Goal: Task Accomplishment & Management: Manage account settings

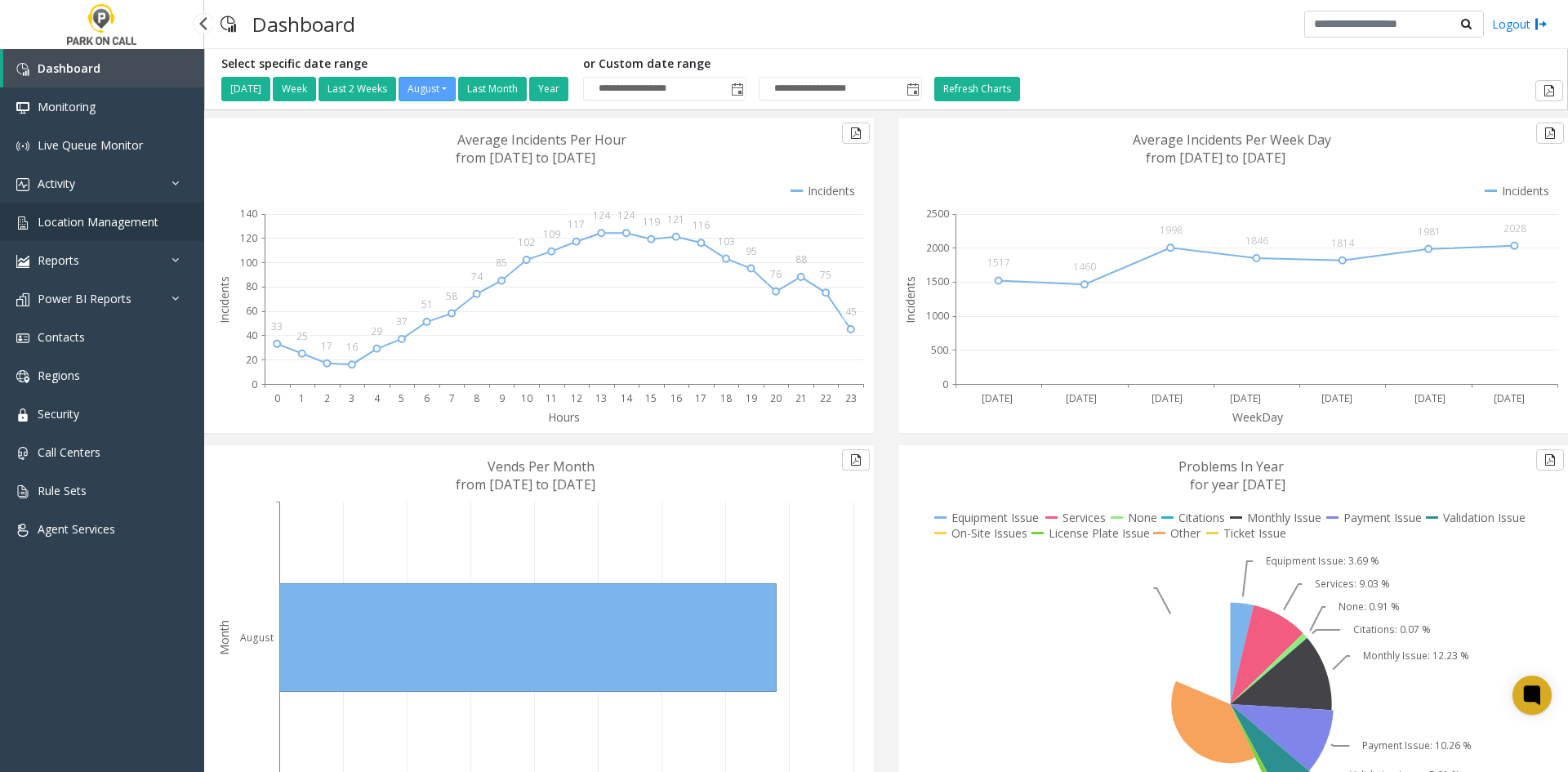
click at [97, 212] on link "Location Management" at bounding box center [102, 222] width 204 height 39
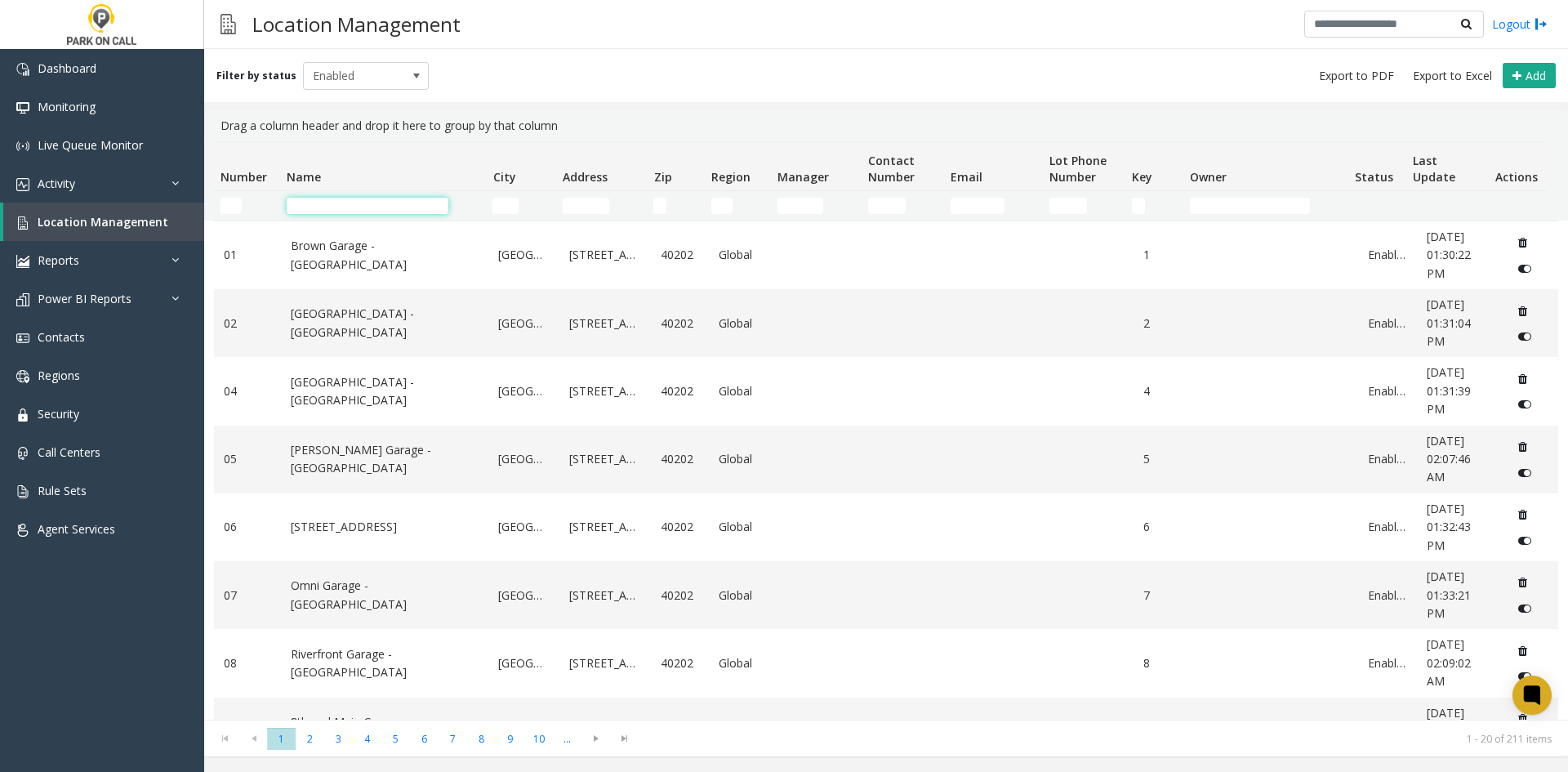
click at [328, 209] on input "Name Filter" at bounding box center [367, 206] width 162 height 17
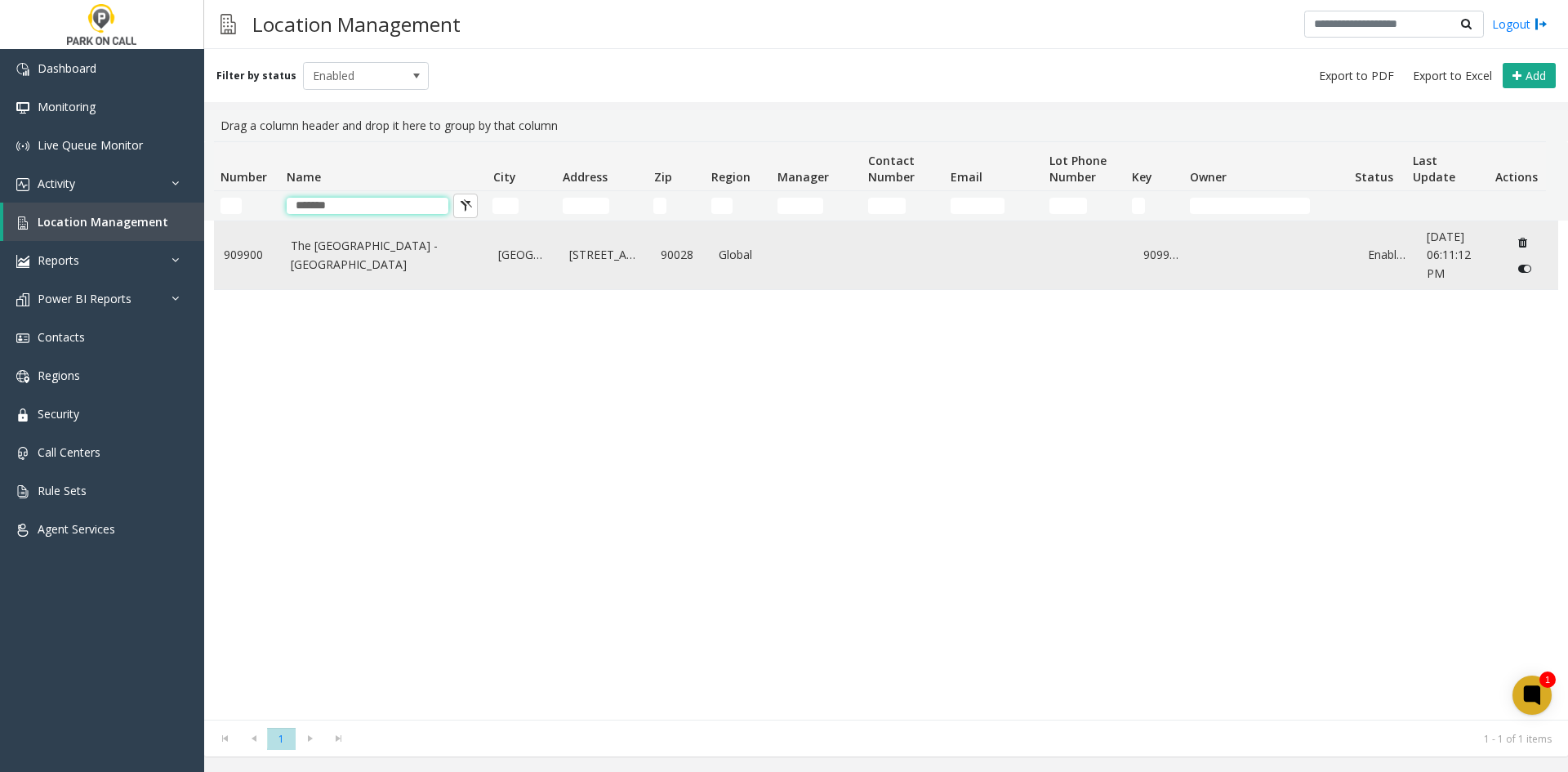
type input "*******"
click at [298, 248] on link "The Avenue Hollywood Apartments - Parkwell" at bounding box center [385, 255] width 188 height 37
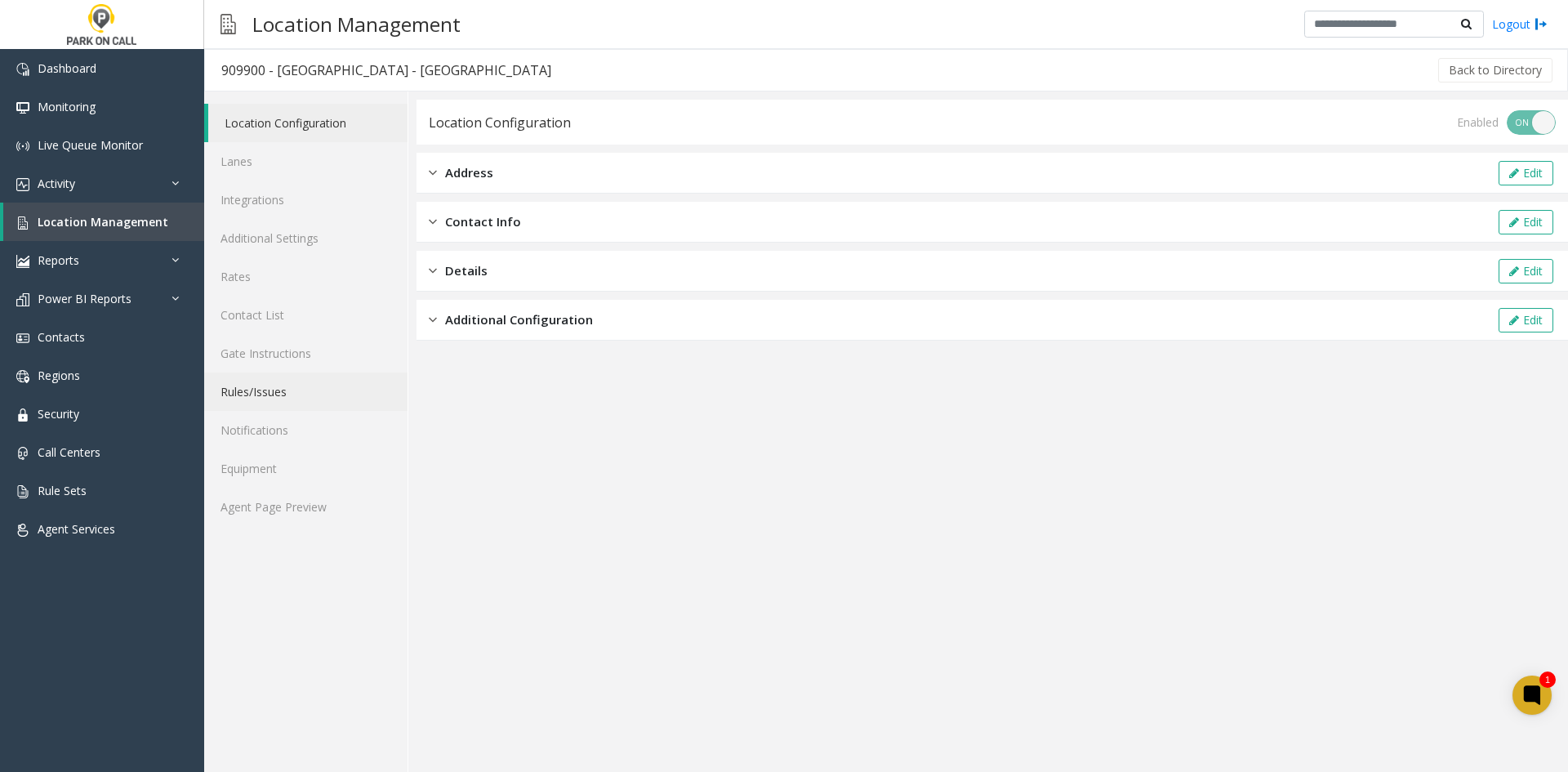
click at [298, 379] on link "Rules/Issues" at bounding box center [306, 392] width 203 height 39
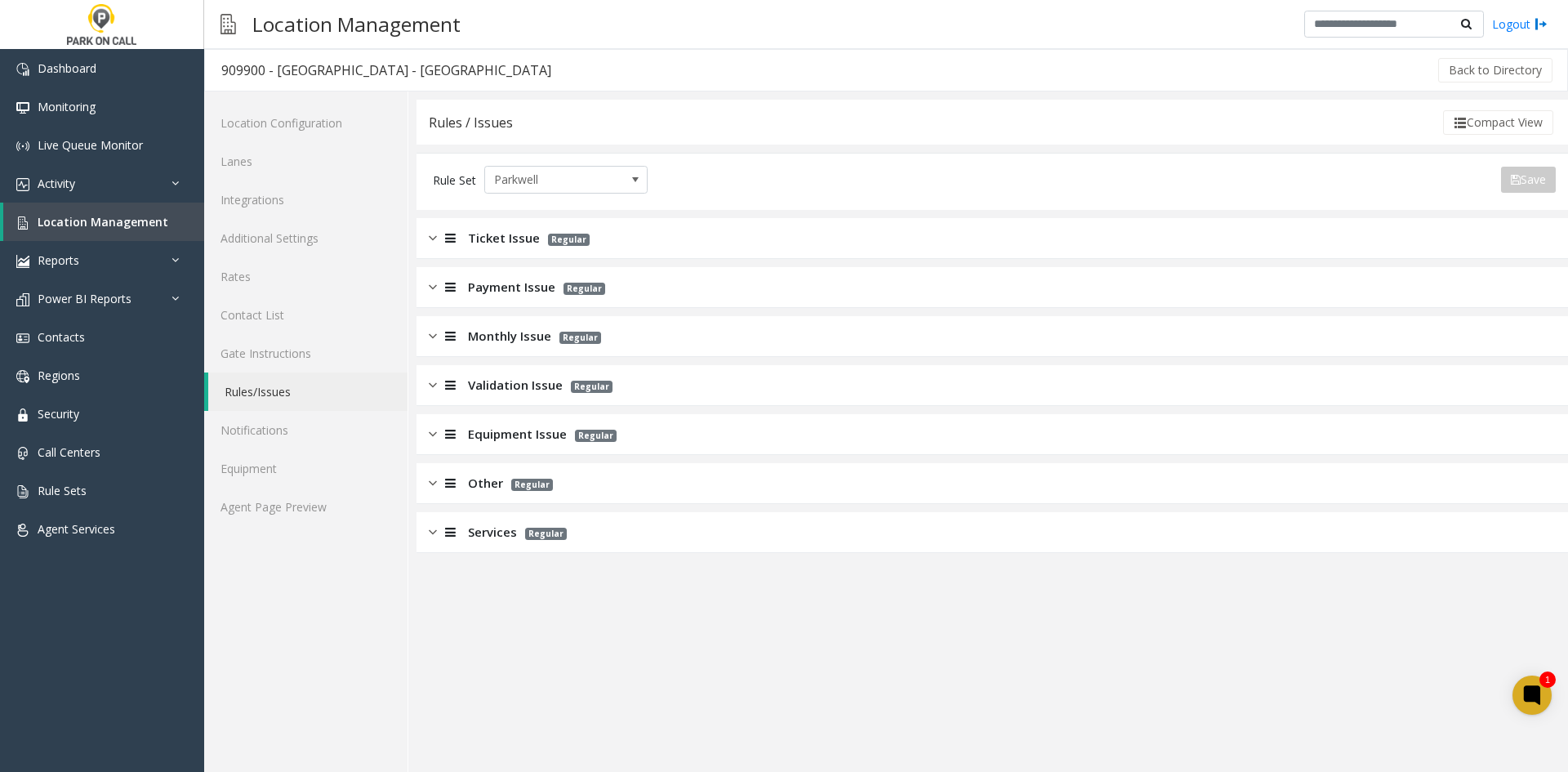
click at [478, 341] on span "Monthly Issue" at bounding box center [509, 337] width 83 height 18
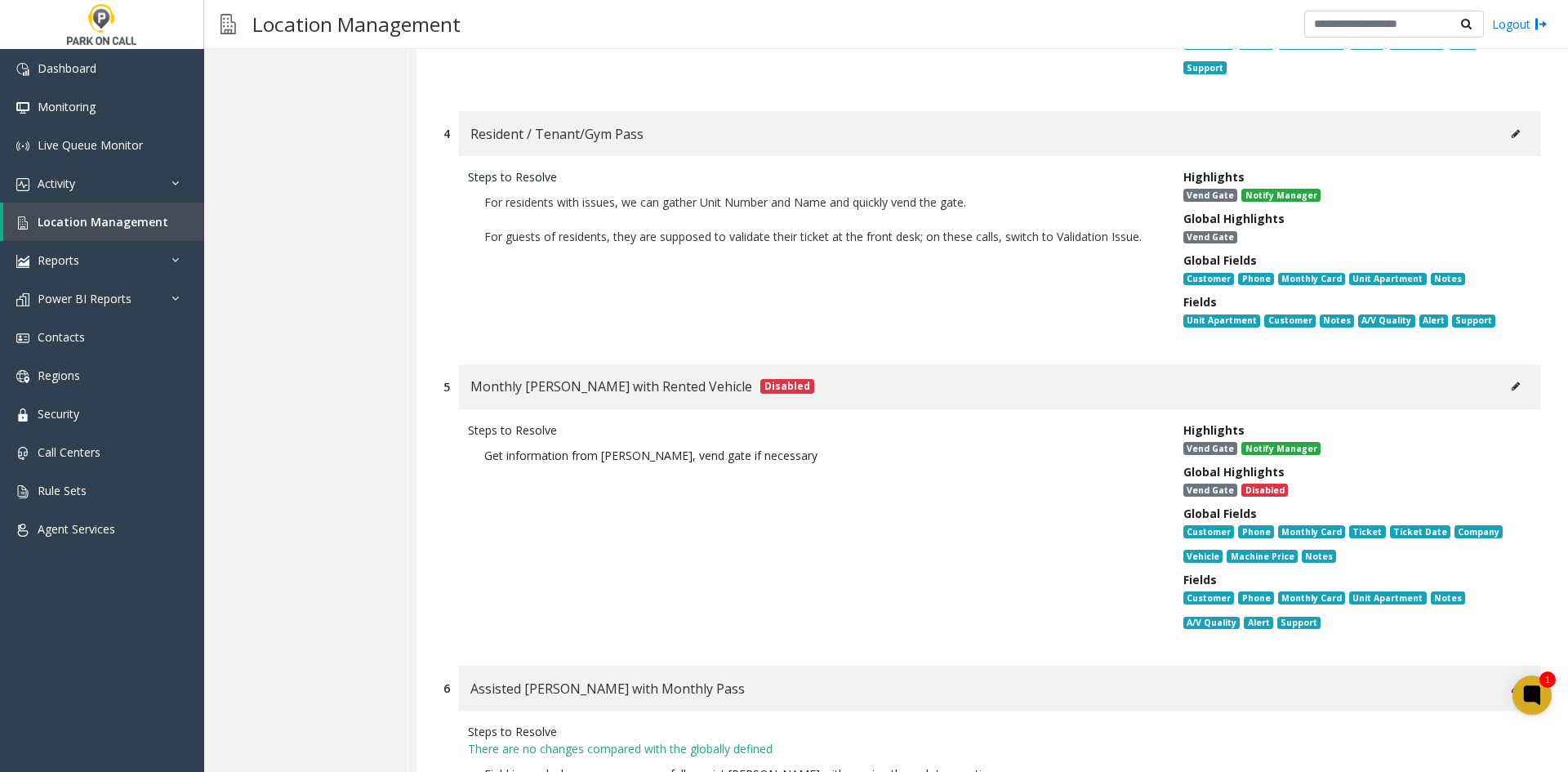
scroll to position [1383, 0]
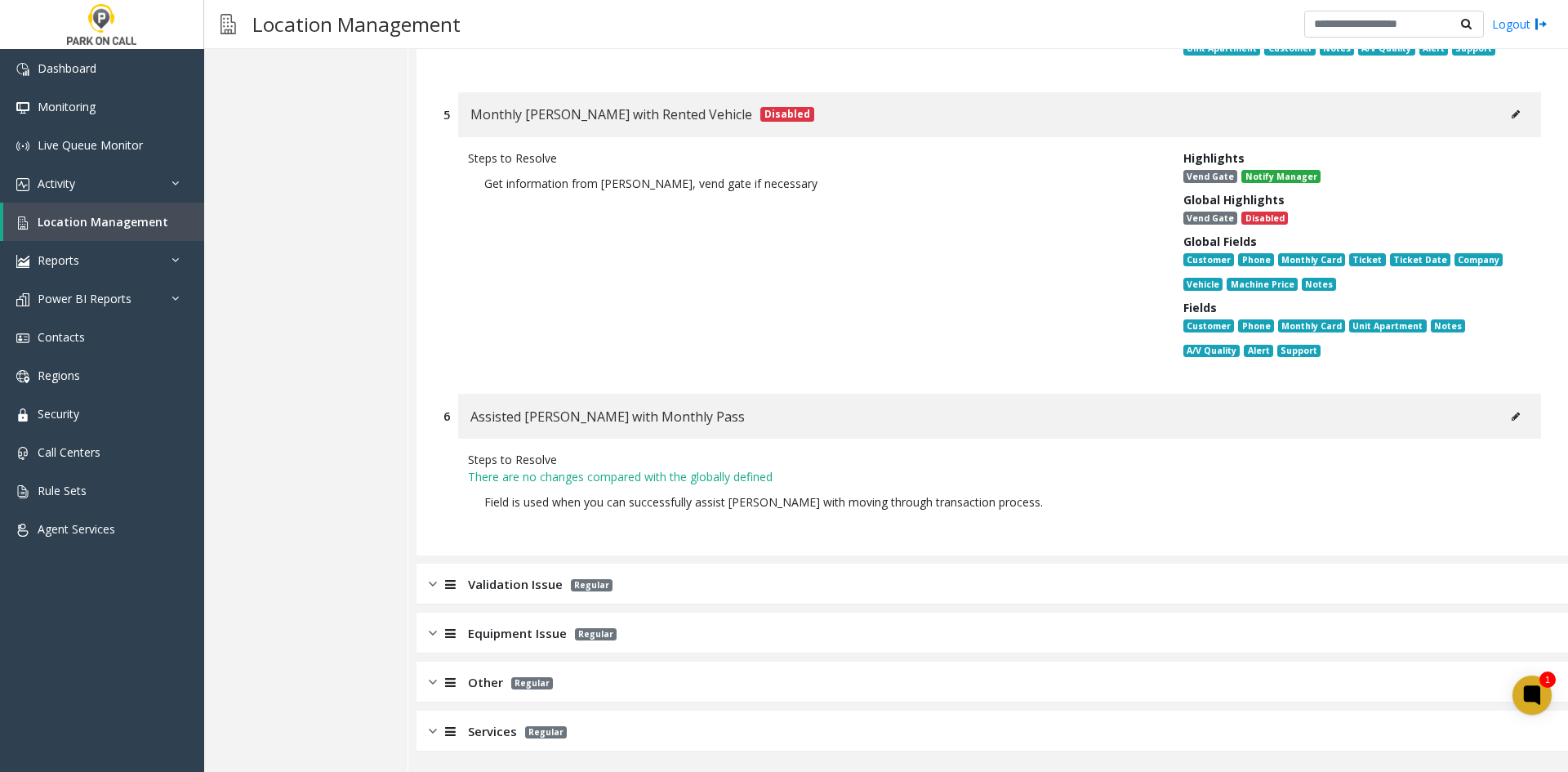
click at [454, 577] on div at bounding box center [448, 584] width 23 height 18
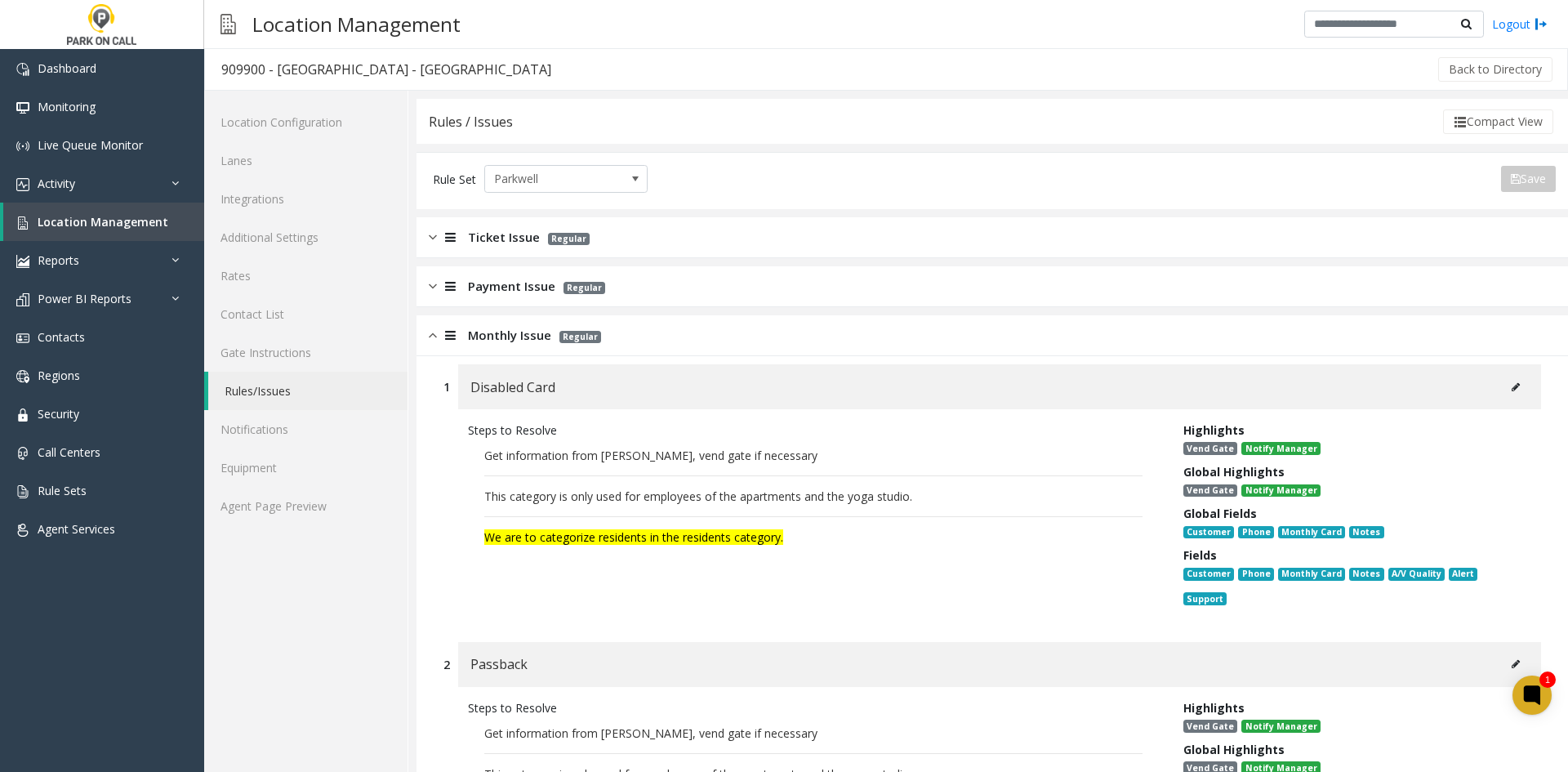
scroll to position [0, 0]
click at [454, 284] on icon at bounding box center [450, 287] width 10 height 12
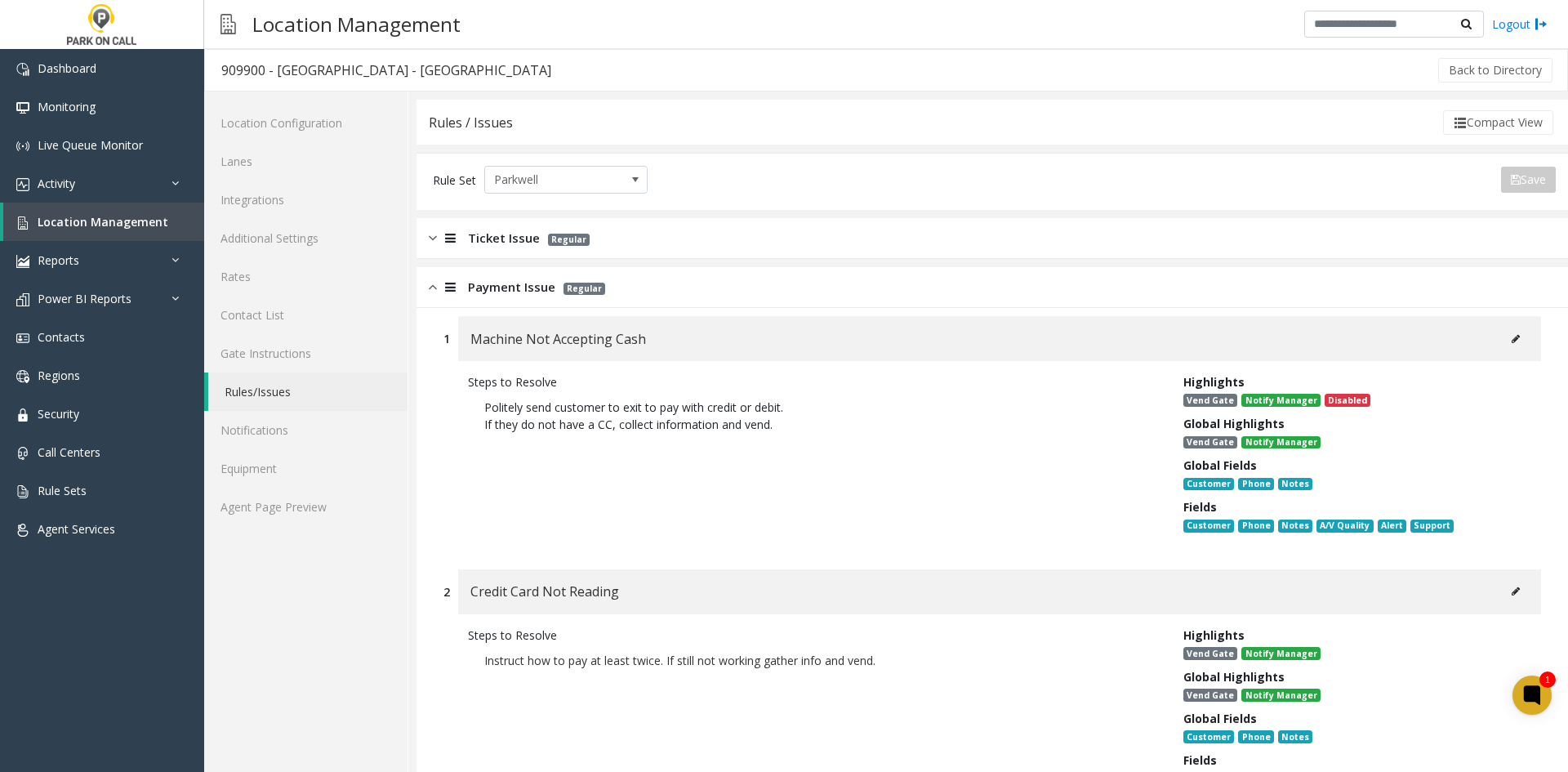
click at [451, 242] on icon at bounding box center [450, 238] width 10 height 12
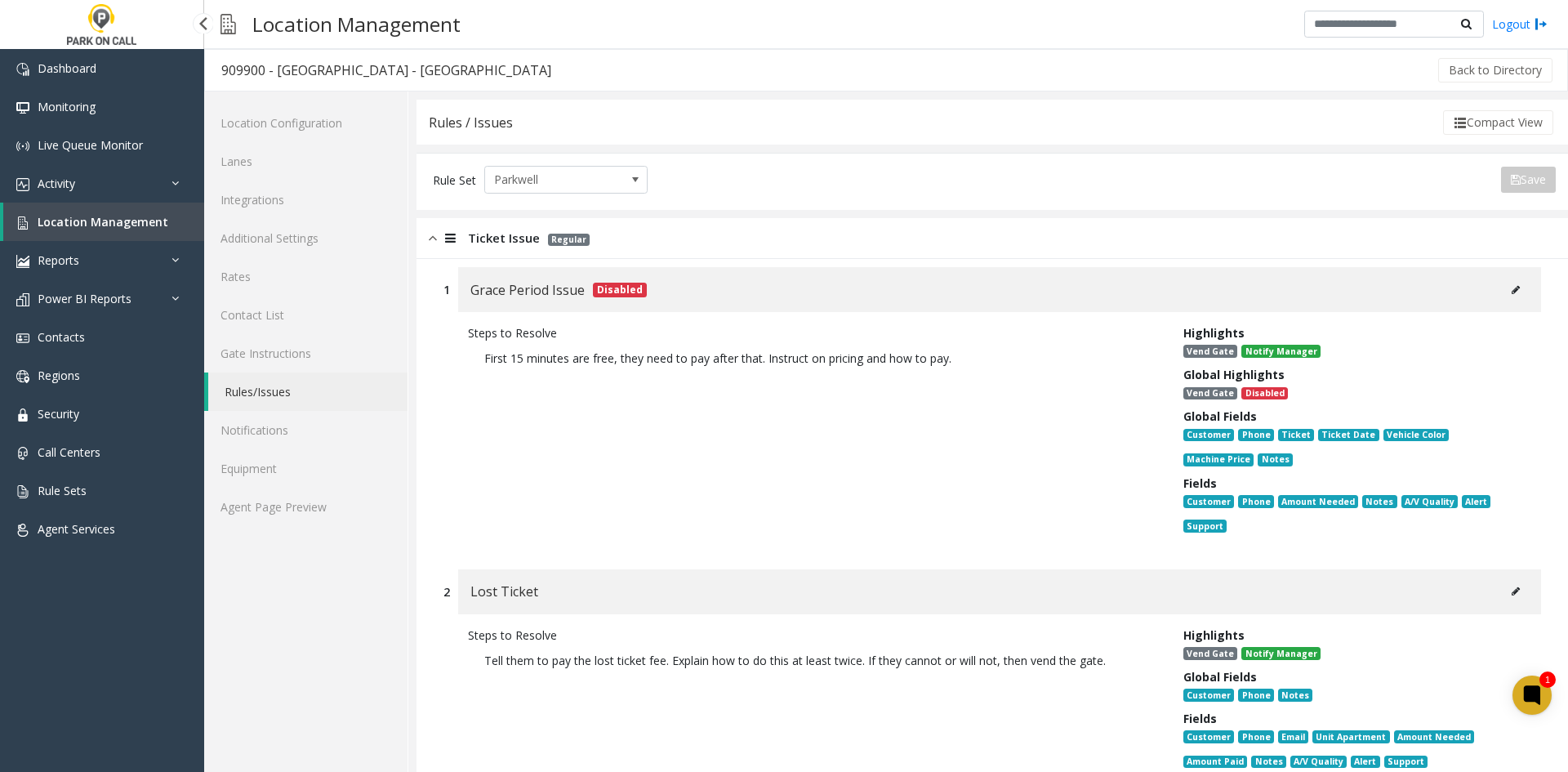
click at [140, 224] on span "Location Management" at bounding box center [103, 222] width 130 height 16
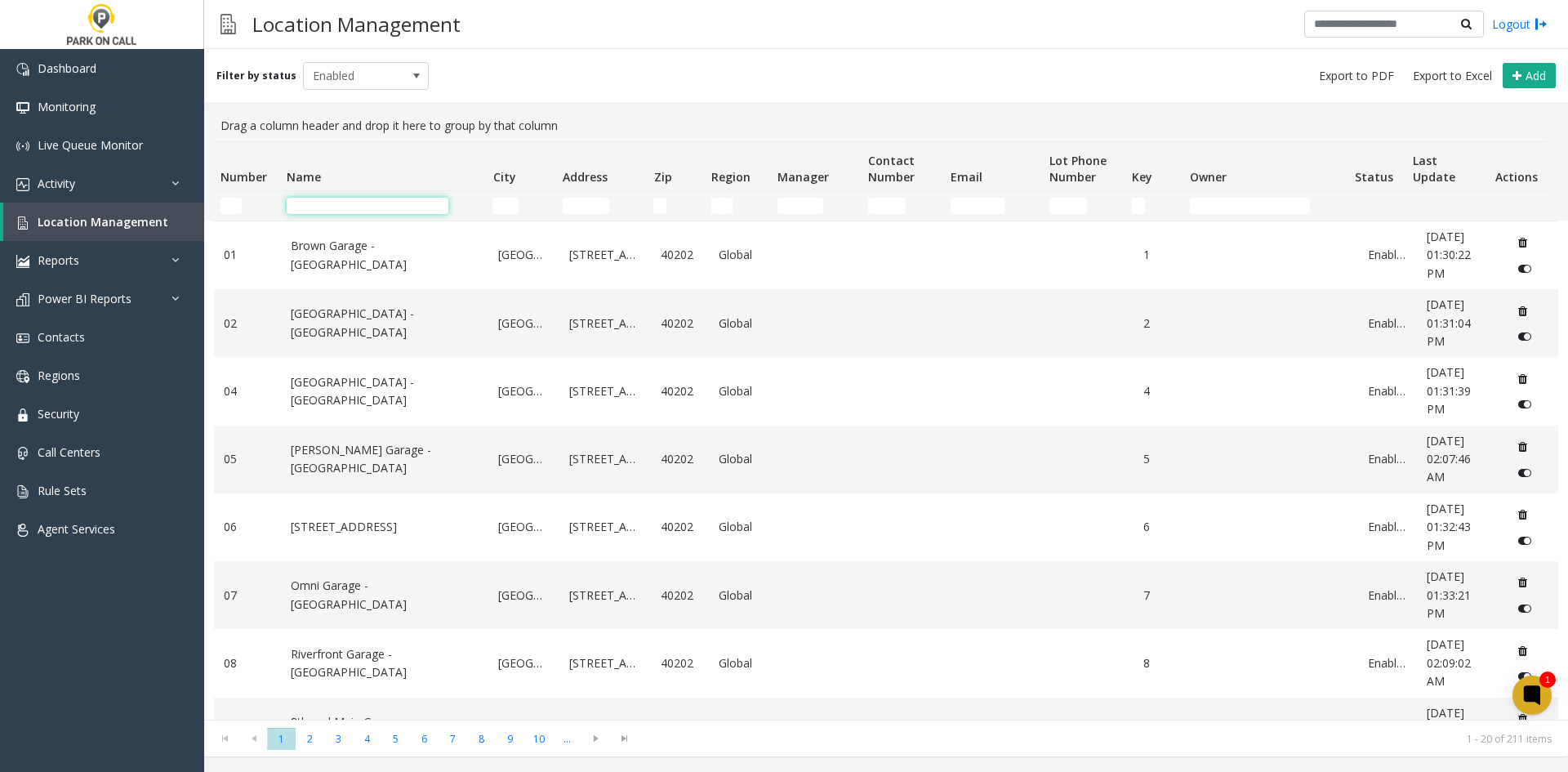
click at [426, 200] on input "Name Filter" at bounding box center [367, 206] width 162 height 17
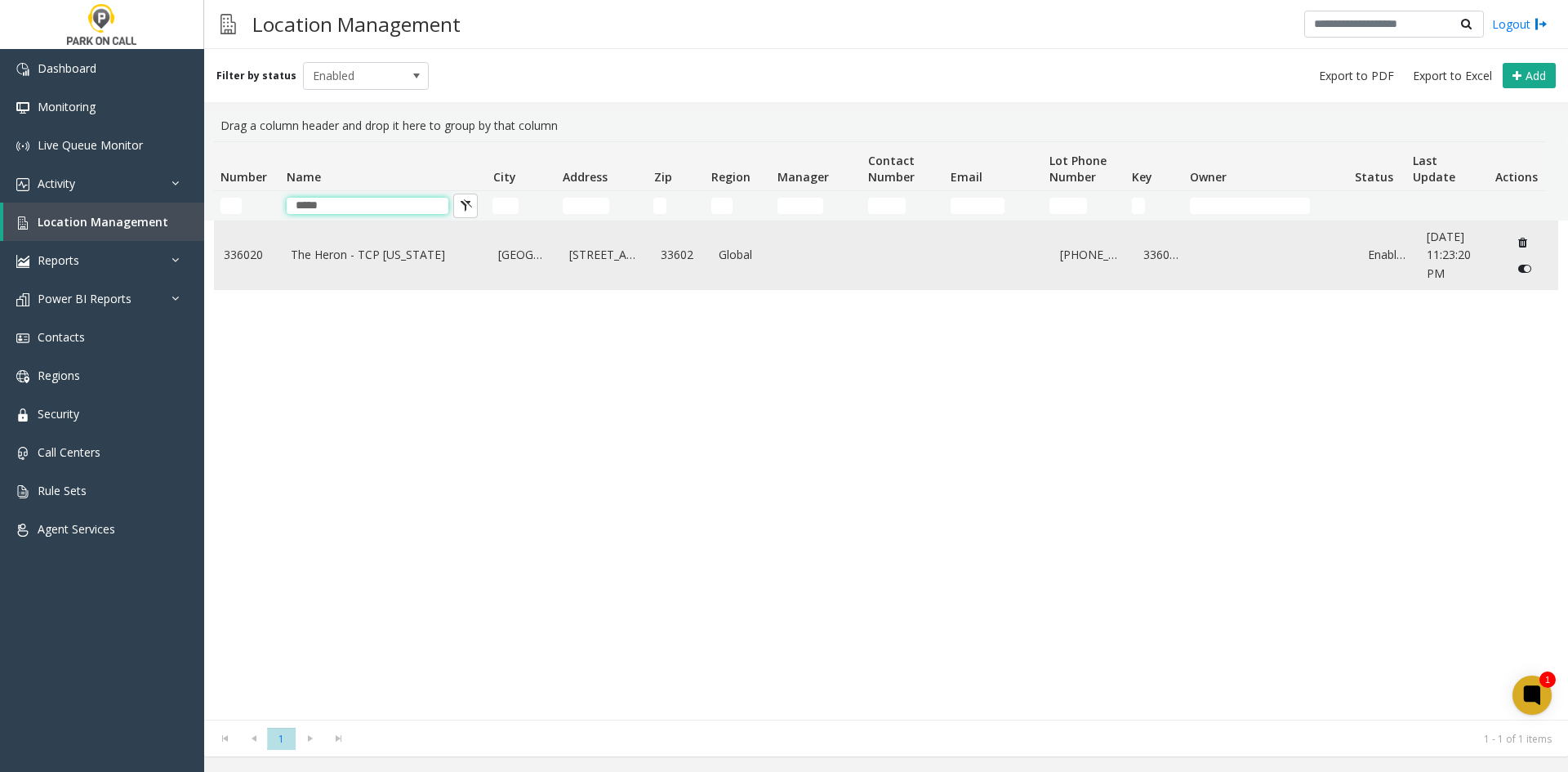
type input "*****"
click at [391, 241] on td "The Heron - TCP [US_STATE]" at bounding box center [384, 255] width 208 height 67
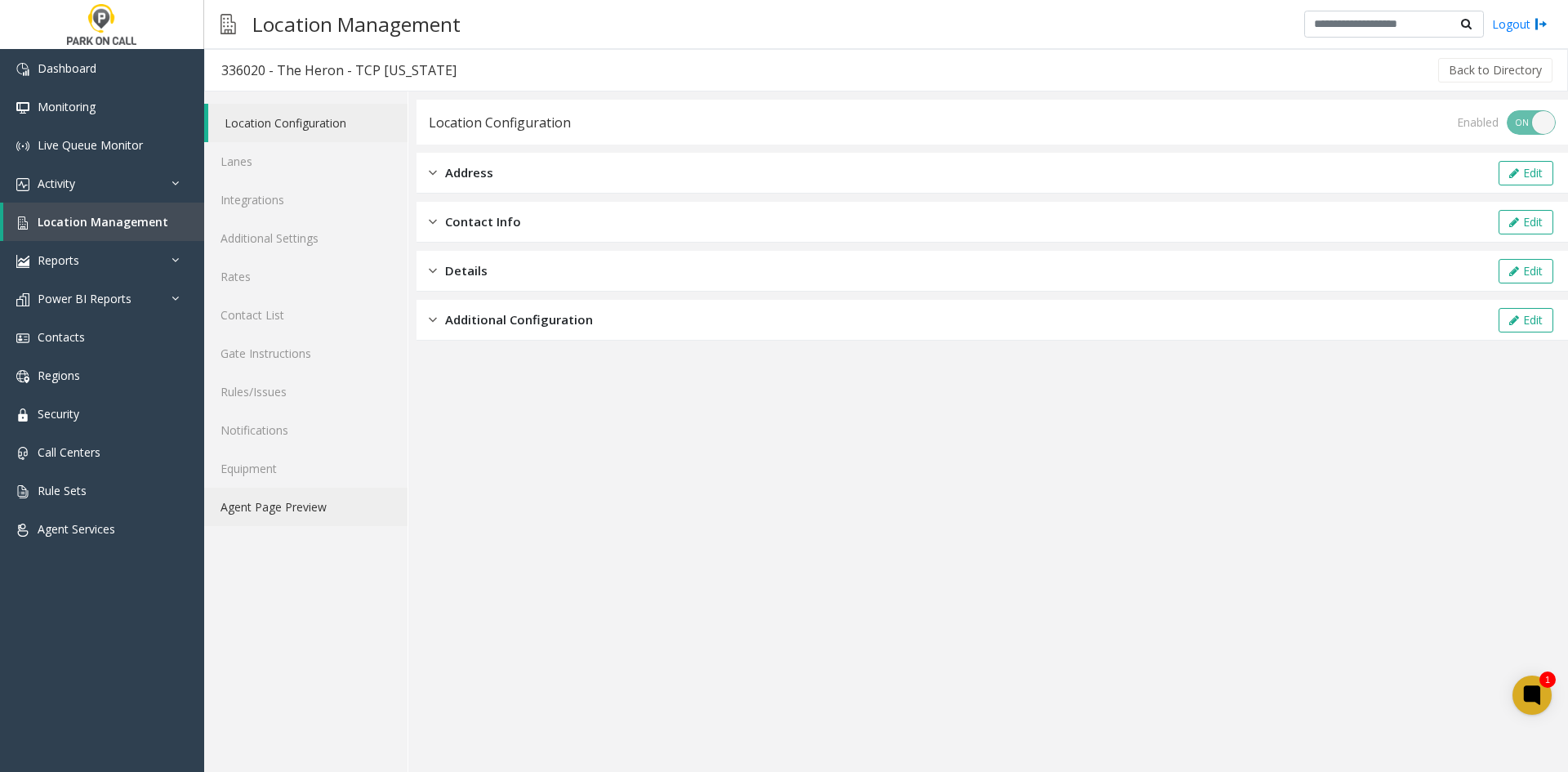
click at [344, 490] on link "Agent Page Preview" at bounding box center [306, 508] width 203 height 39
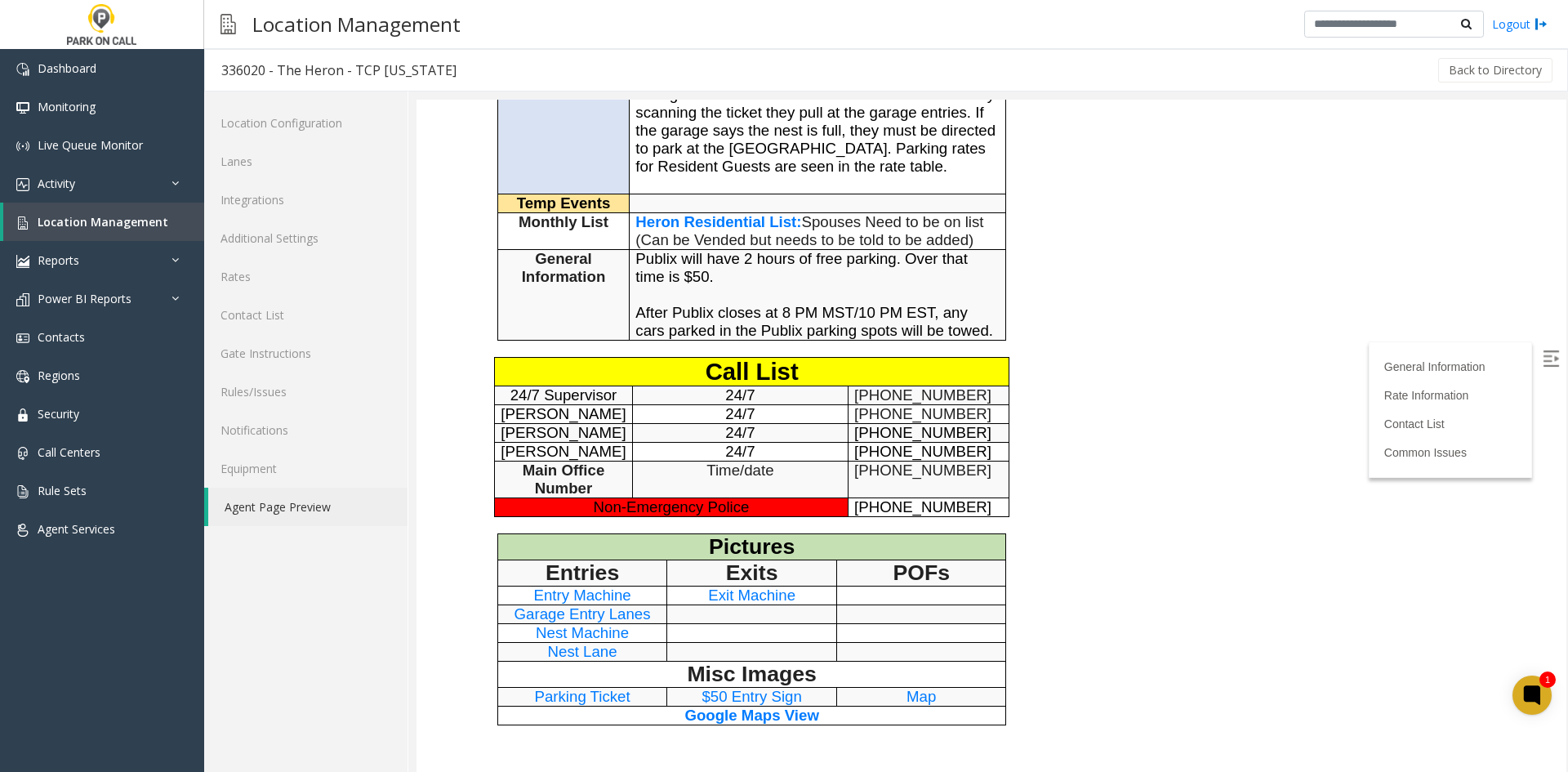
scroll to position [572, 0]
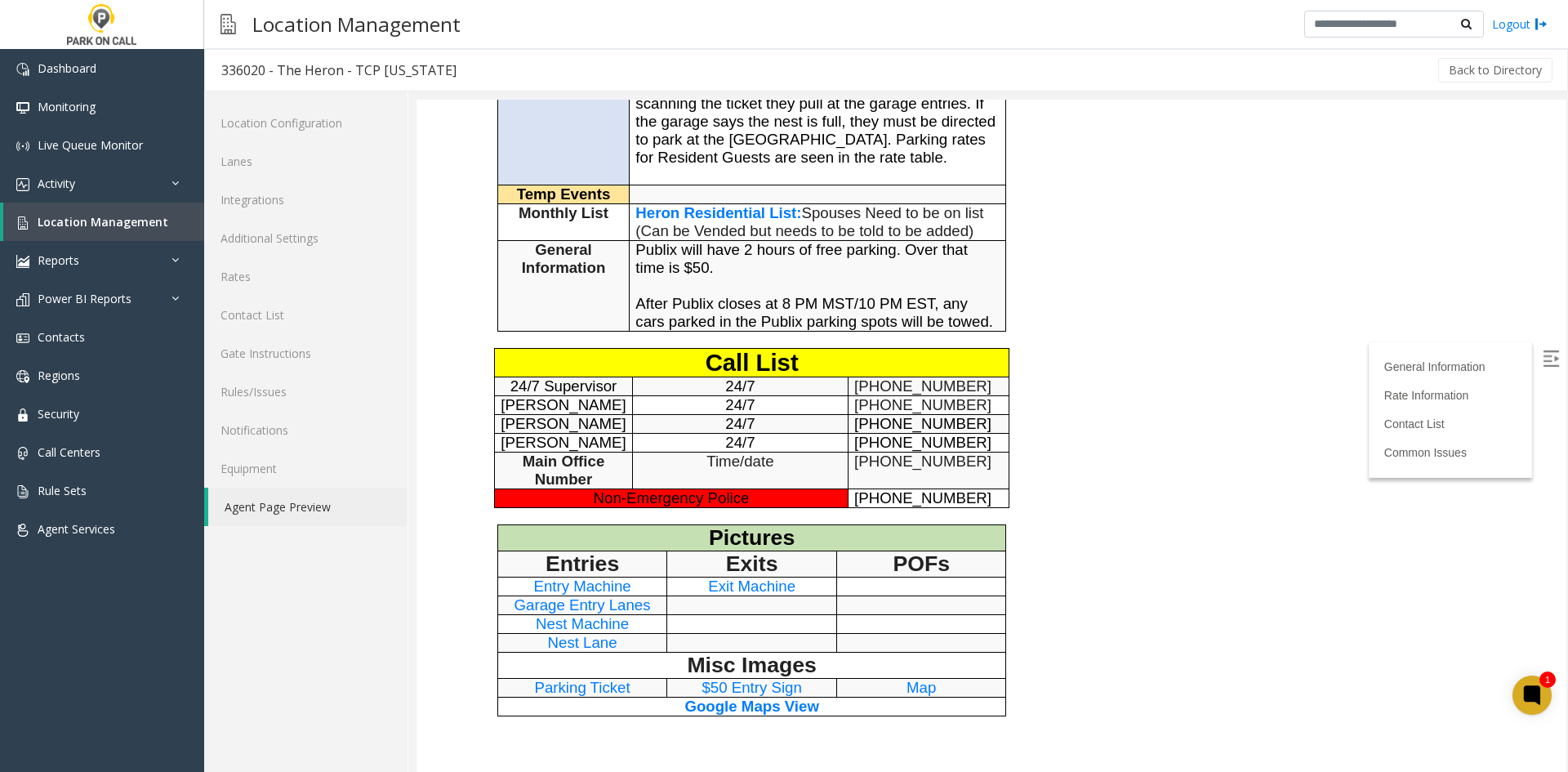
click at [732, 222] on span "Heron Residential List" at bounding box center [716, 213] width 161 height 18
click at [103, 214] on span "Location Management" at bounding box center [103, 222] width 130 height 16
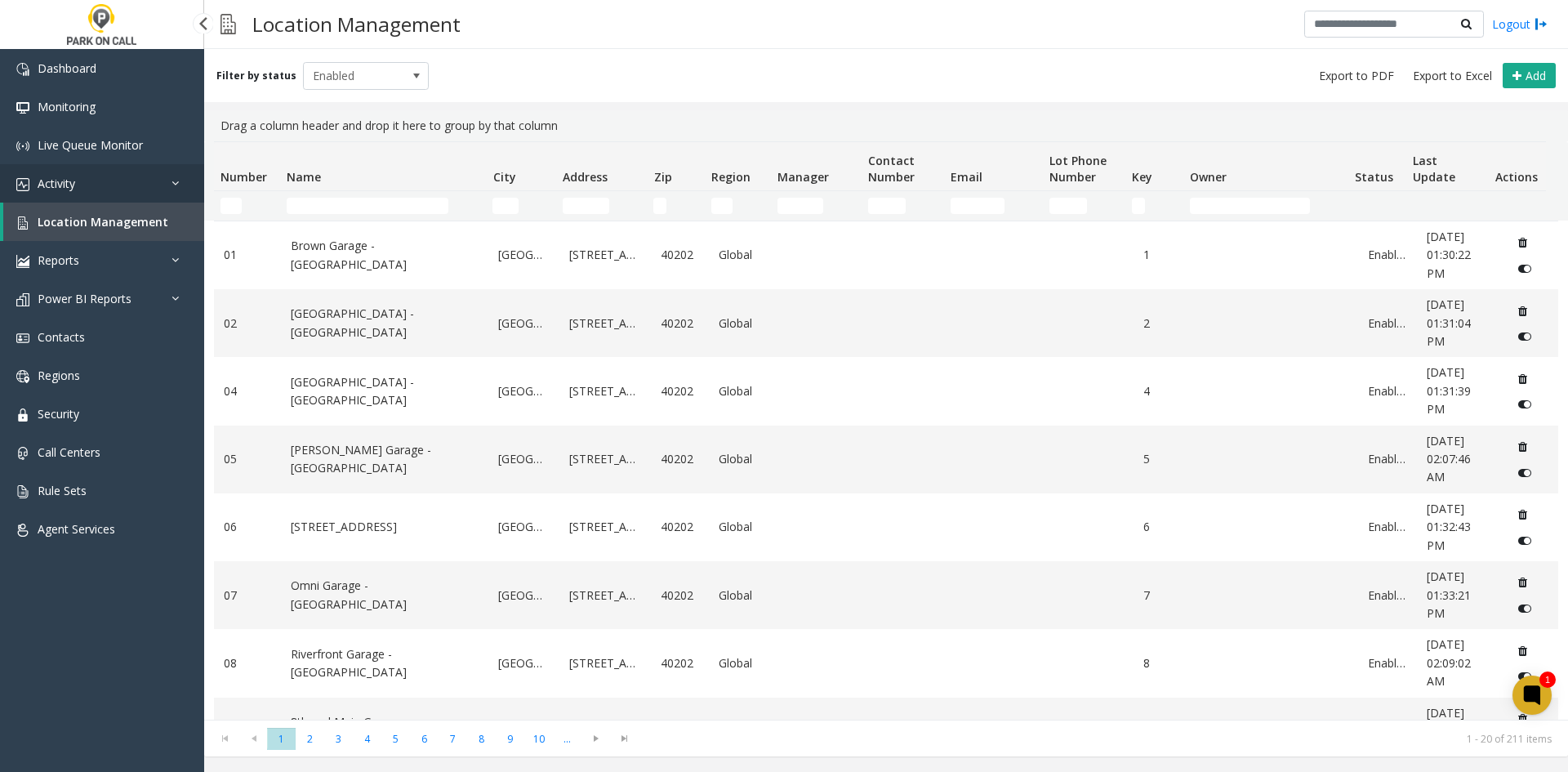
click at [136, 199] on link "Activity" at bounding box center [102, 184] width 204 height 39
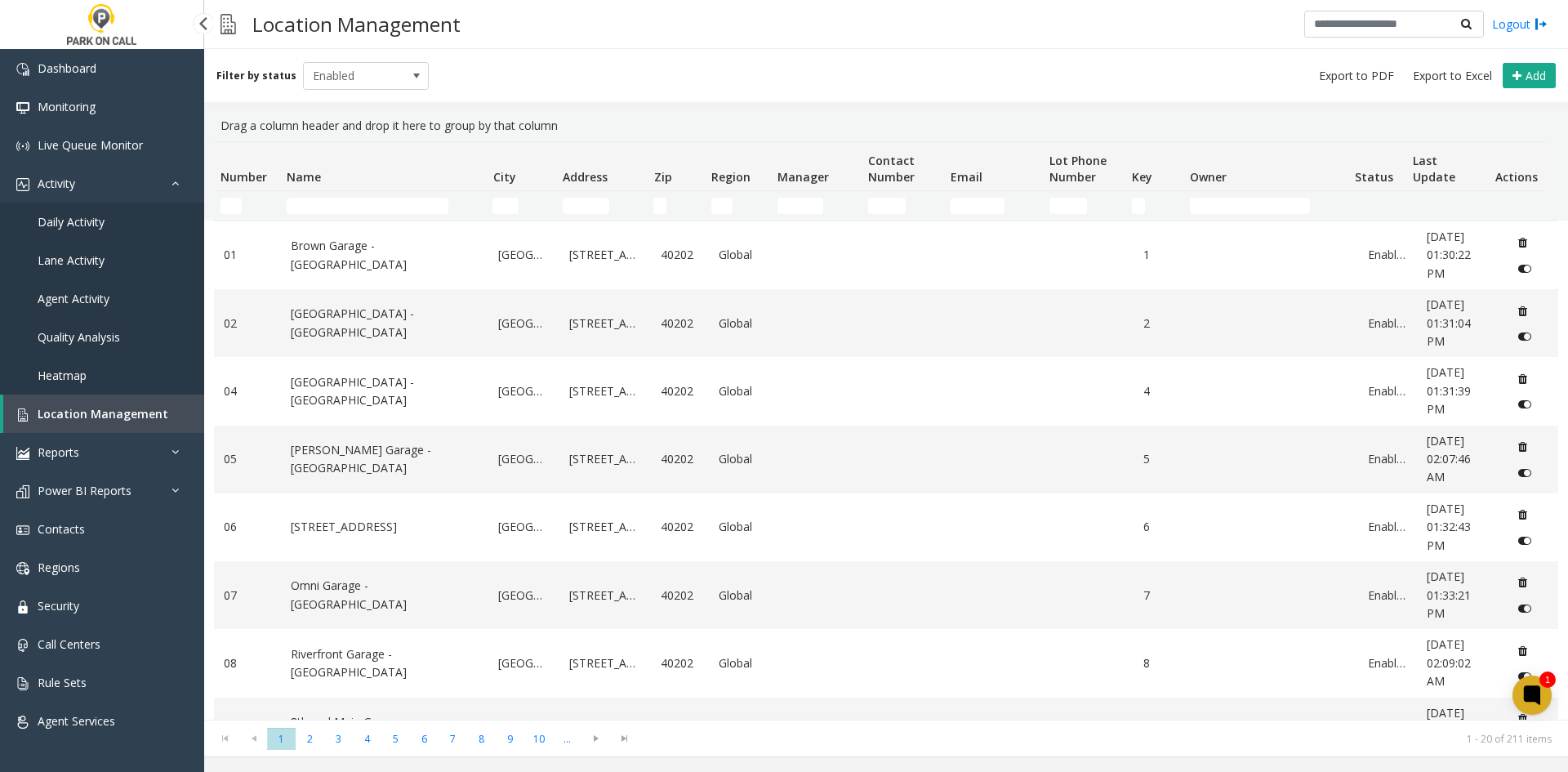
click at [102, 222] on span "Daily Activity" at bounding box center [71, 222] width 67 height 16
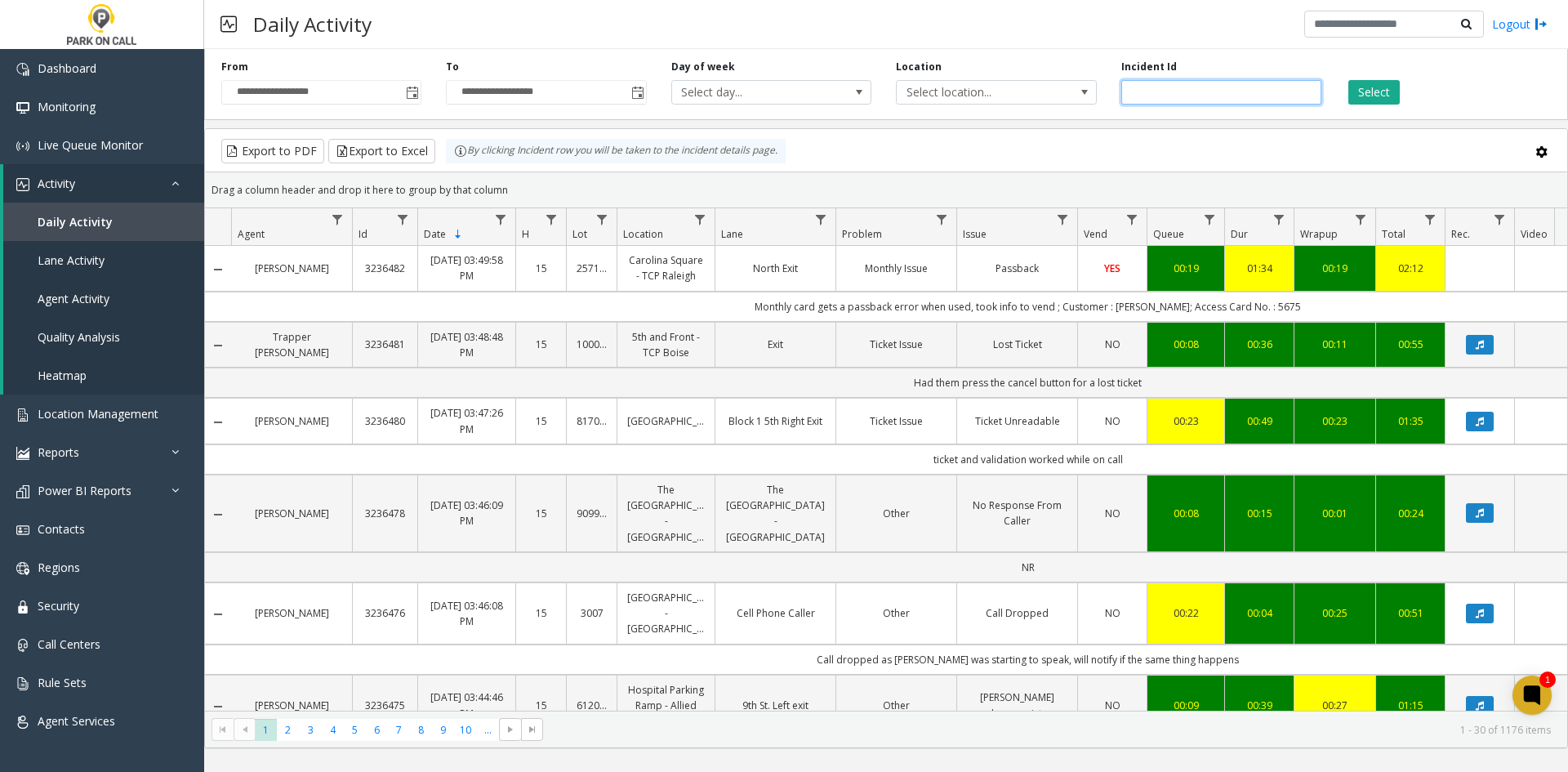
click at [1196, 95] on input "number" at bounding box center [1221, 92] width 201 height 25
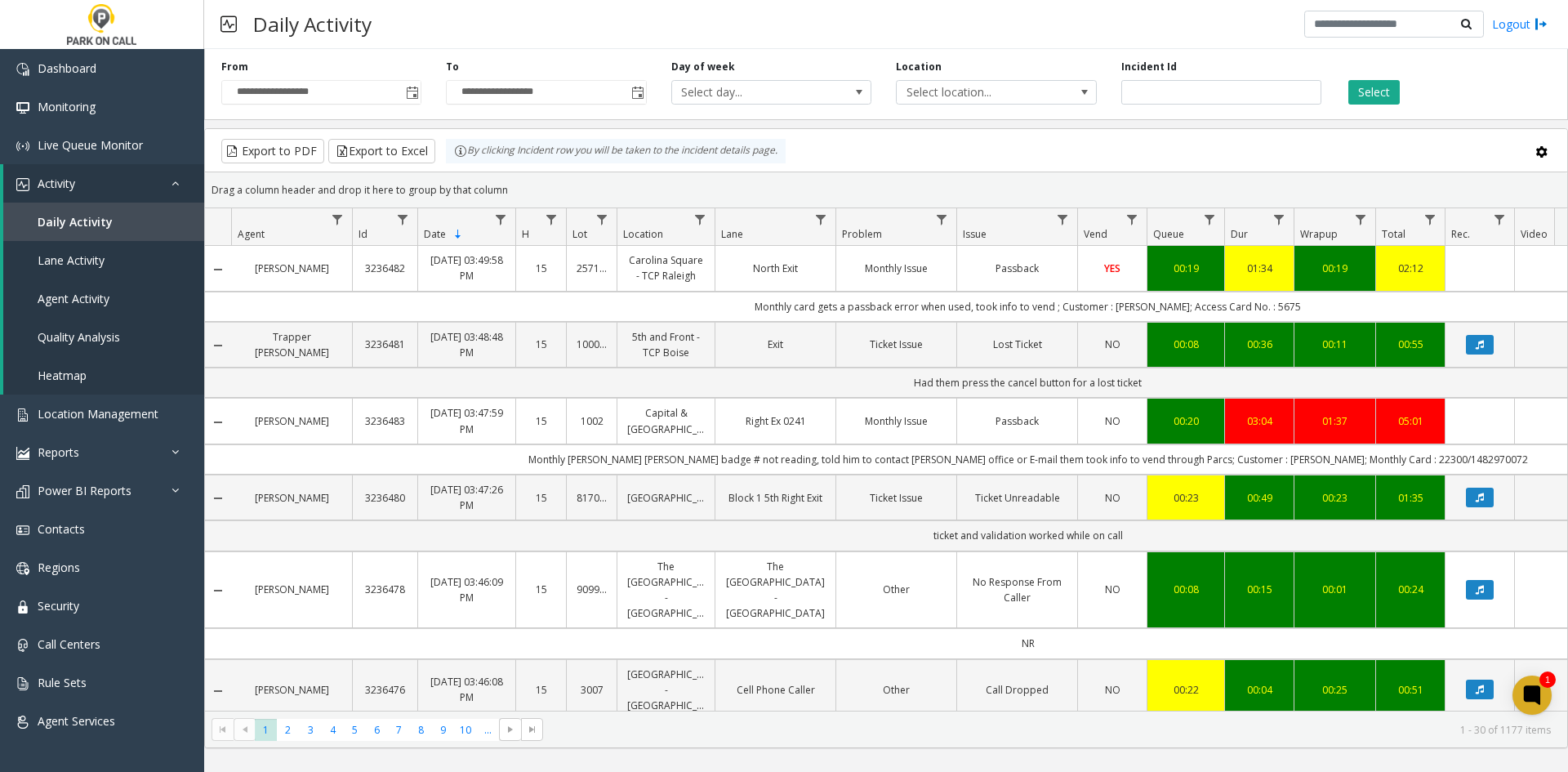
click at [1343, 94] on div "Select" at bounding box center [1445, 82] width 225 height 45
click at [1373, 100] on button "Select" at bounding box center [1374, 92] width 52 height 25
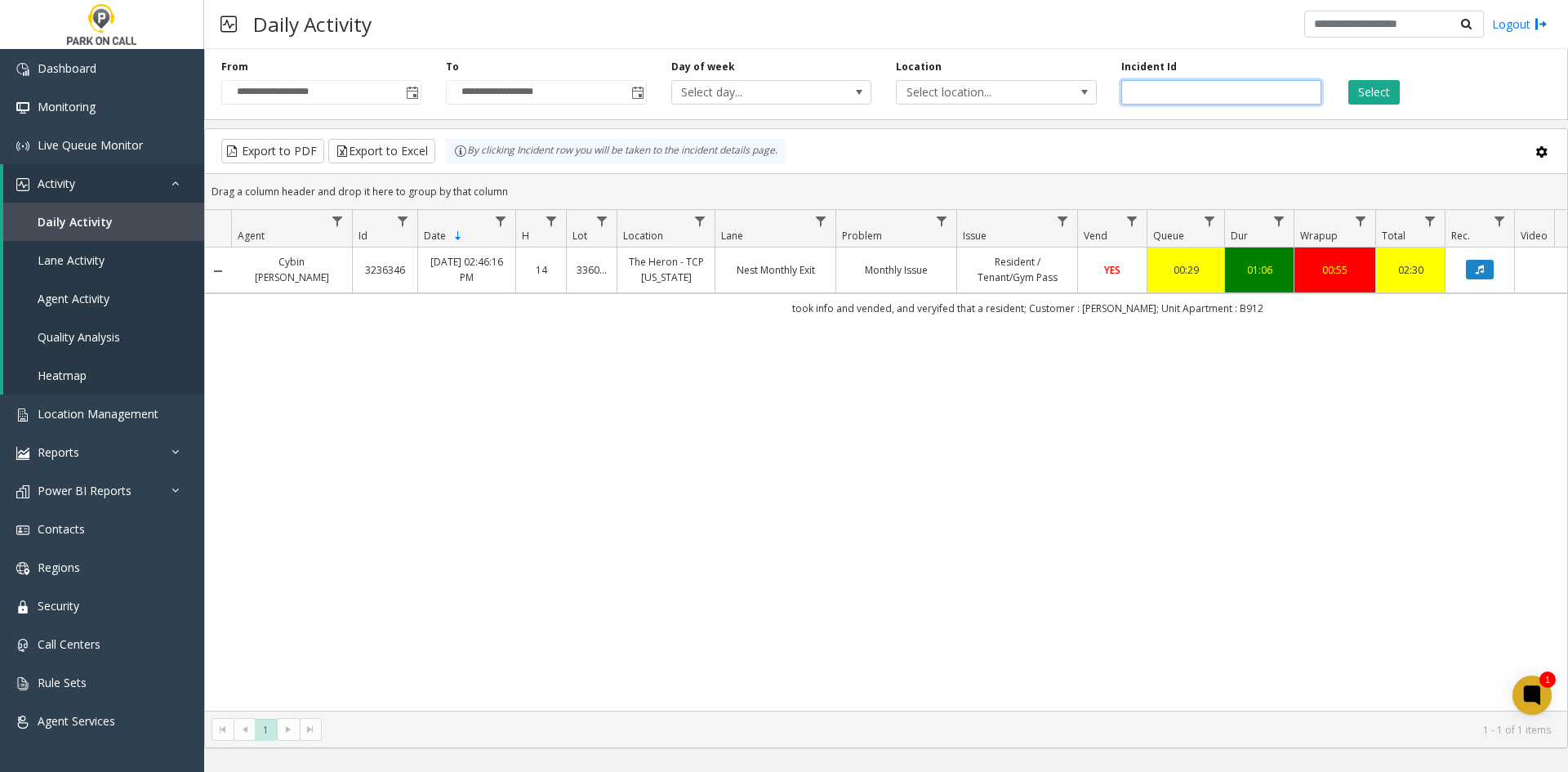
click at [1220, 97] on input "*******" at bounding box center [1221, 92] width 201 height 25
click at [1399, 101] on button "Select" at bounding box center [1374, 92] width 52 height 25
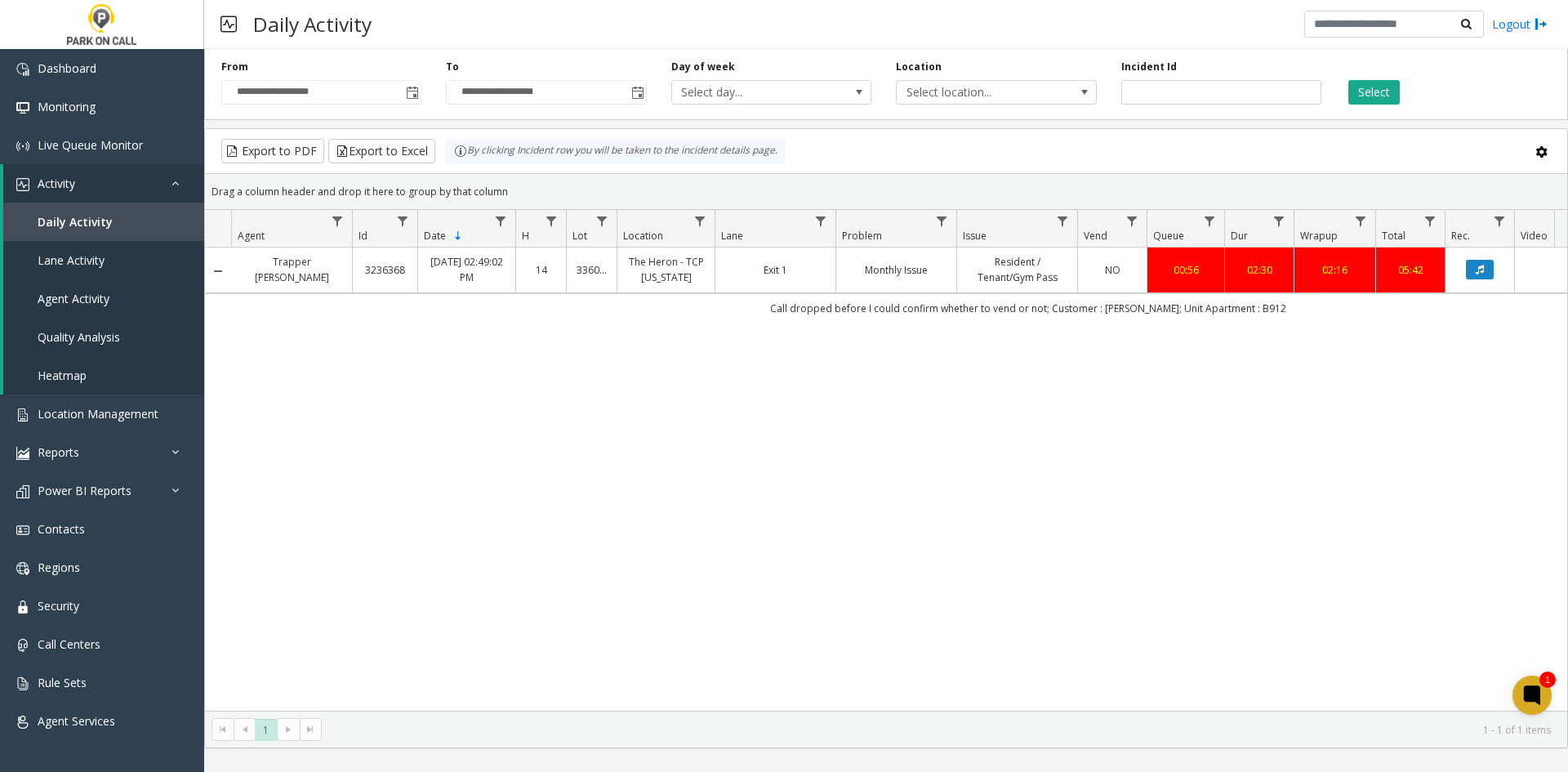
drag, startPoint x: 872, startPoint y: 285, endPoint x: 390, endPoint y: 267, distance: 482.3
drag, startPoint x: 1219, startPoint y: 94, endPoint x: 1049, endPoint y: 102, distance: 170.2
click at [1049, 102] on div "**********" at bounding box center [886, 81] width 1364 height 78
type input "*******"
click at [1363, 87] on button "Select" at bounding box center [1374, 92] width 52 height 25
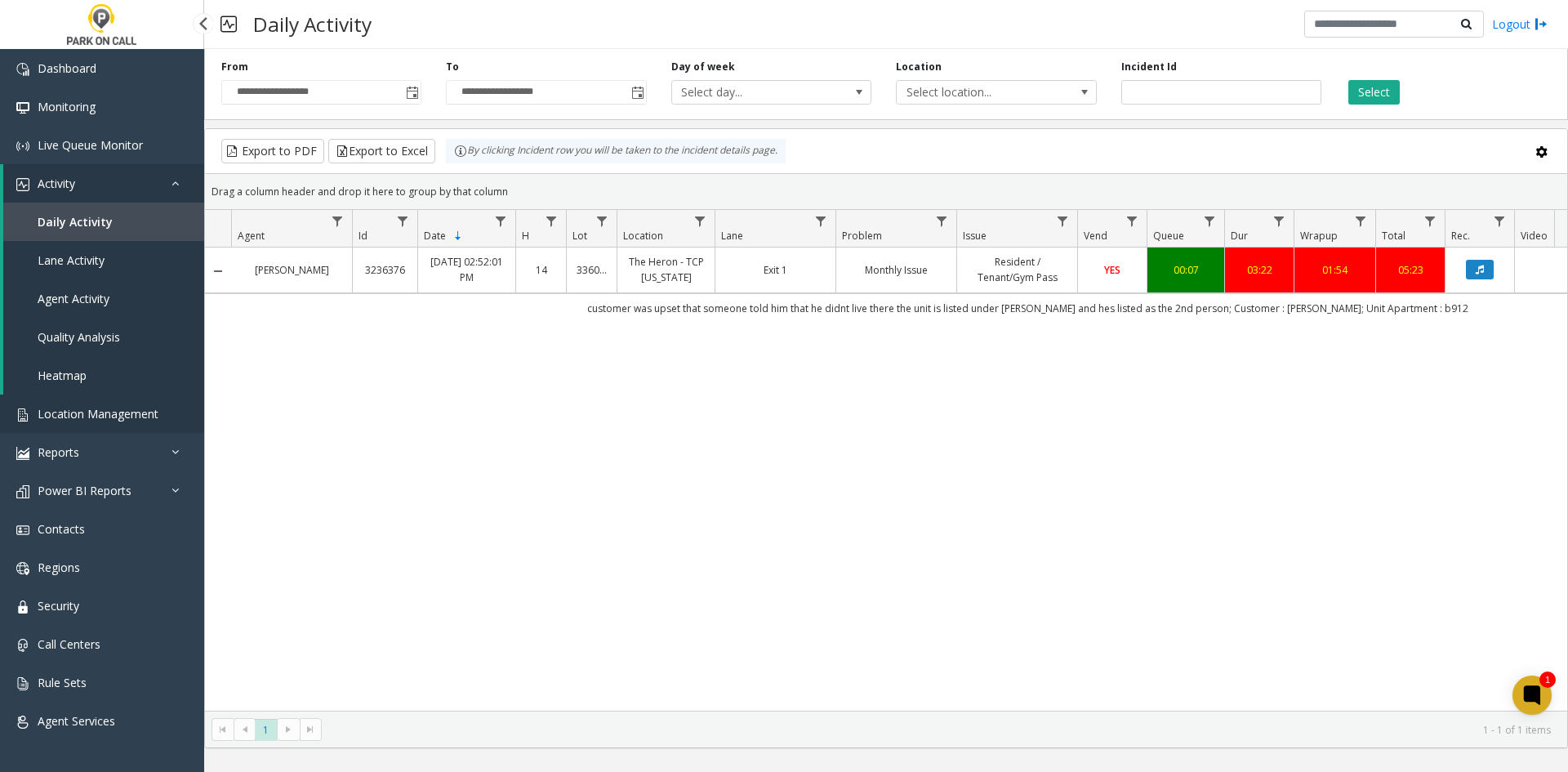
click at [82, 411] on span "Location Management" at bounding box center [98, 413] width 121 height 16
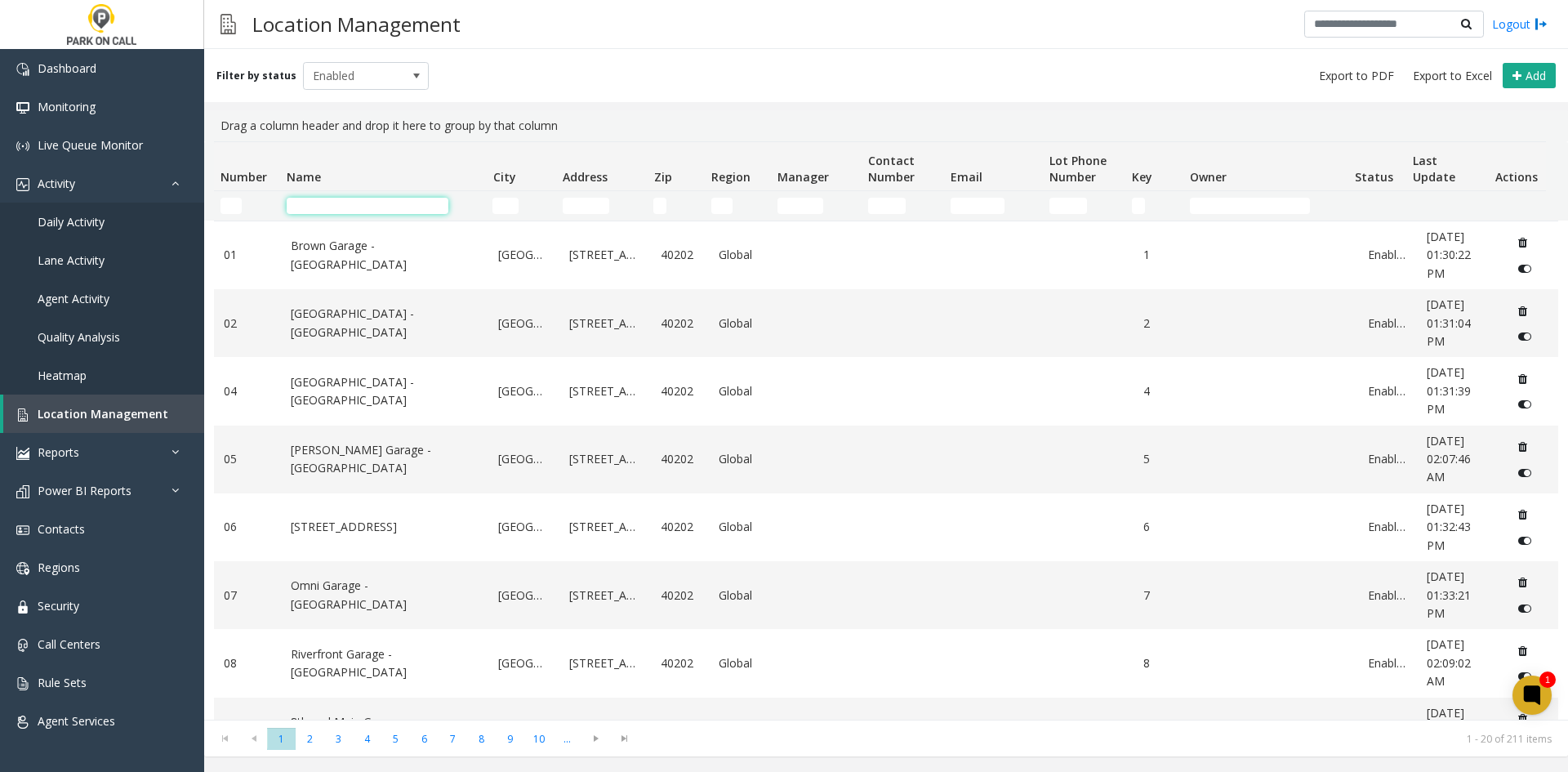
click at [334, 210] on input "Name Filter" at bounding box center [367, 206] width 162 height 17
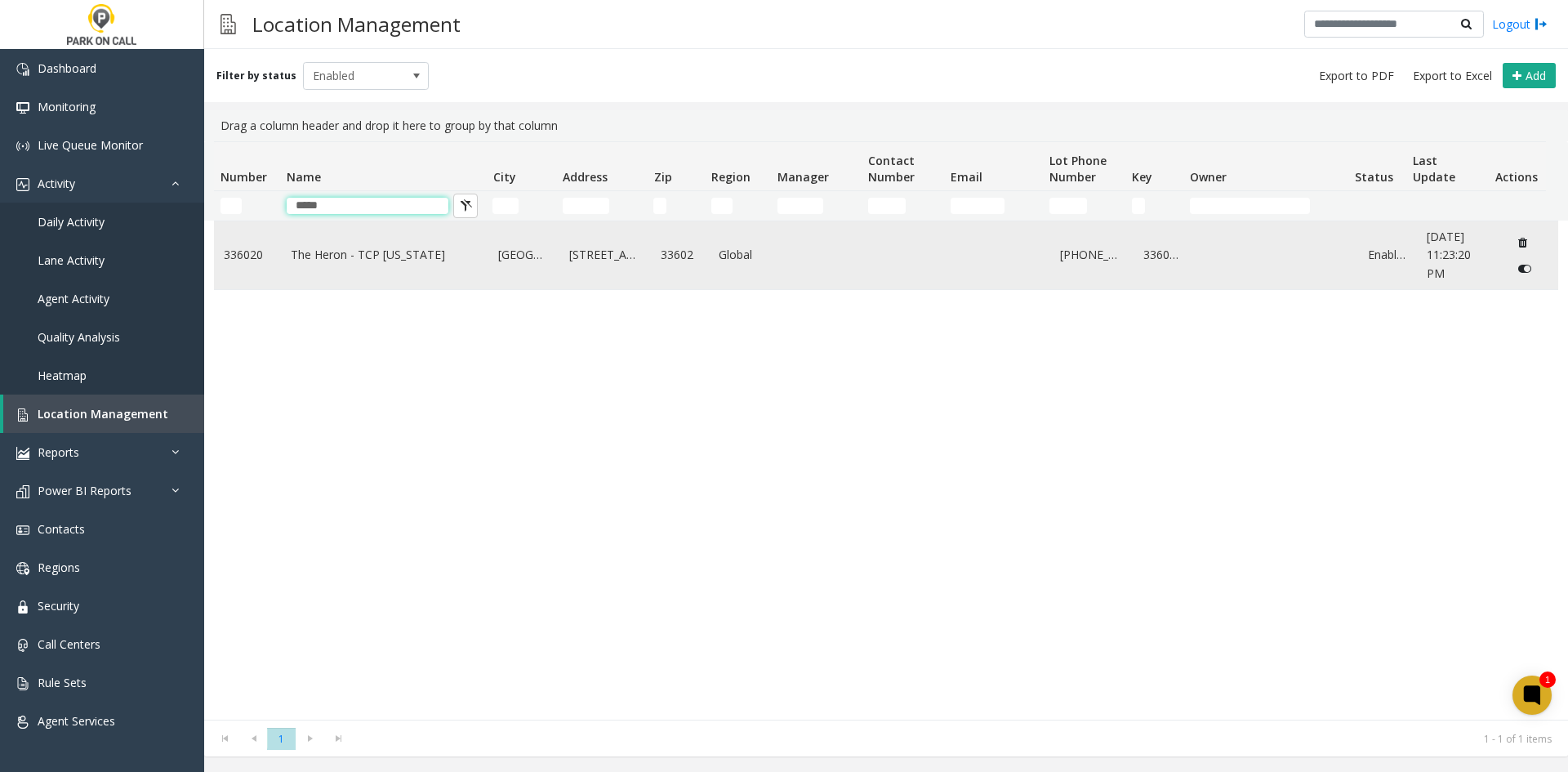
type input "*****"
click at [318, 249] on link "The Heron - TCP Florida" at bounding box center [385, 254] width 188 height 18
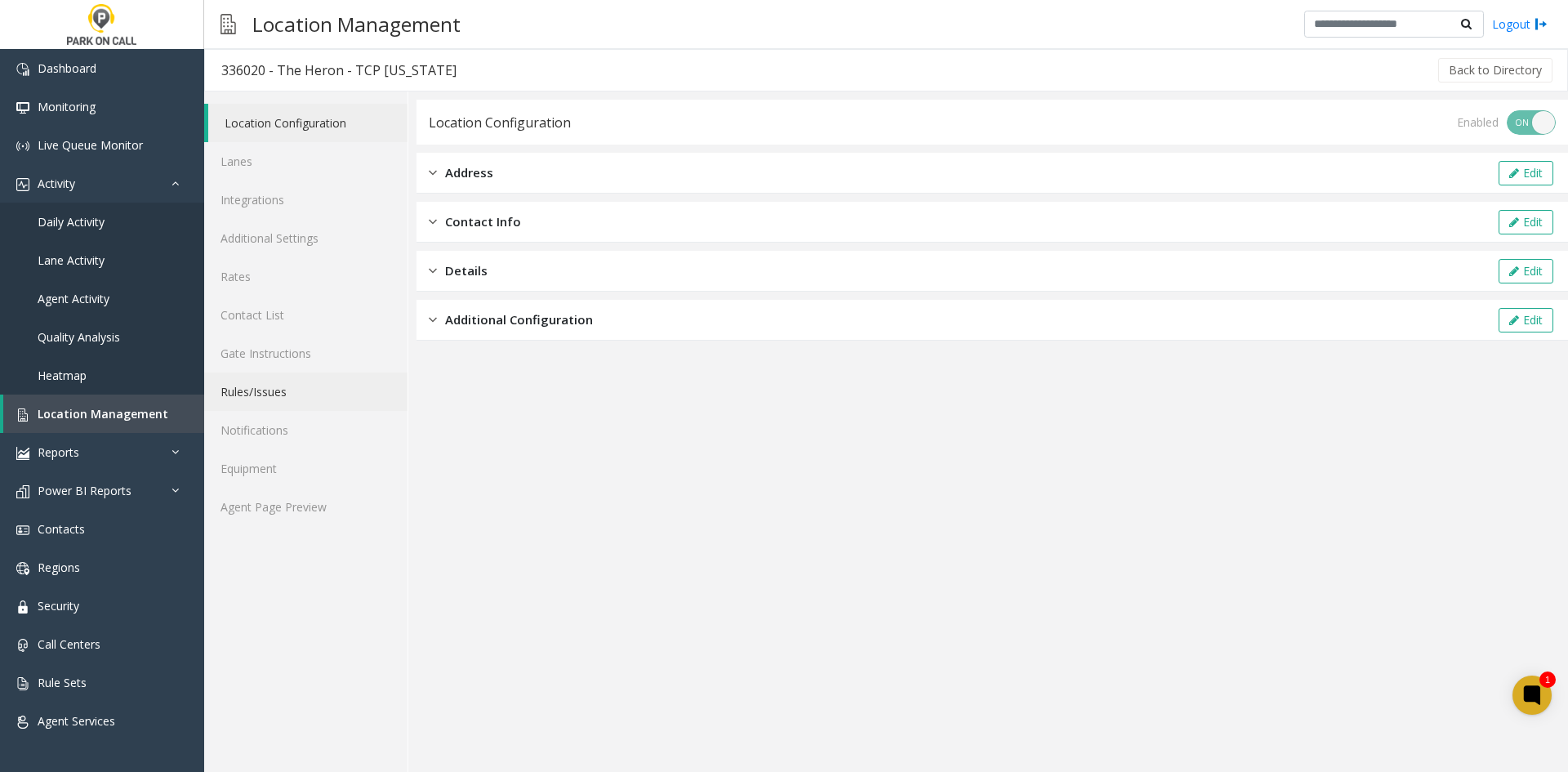
click at [289, 389] on link "Rules/Issues" at bounding box center [306, 392] width 203 height 39
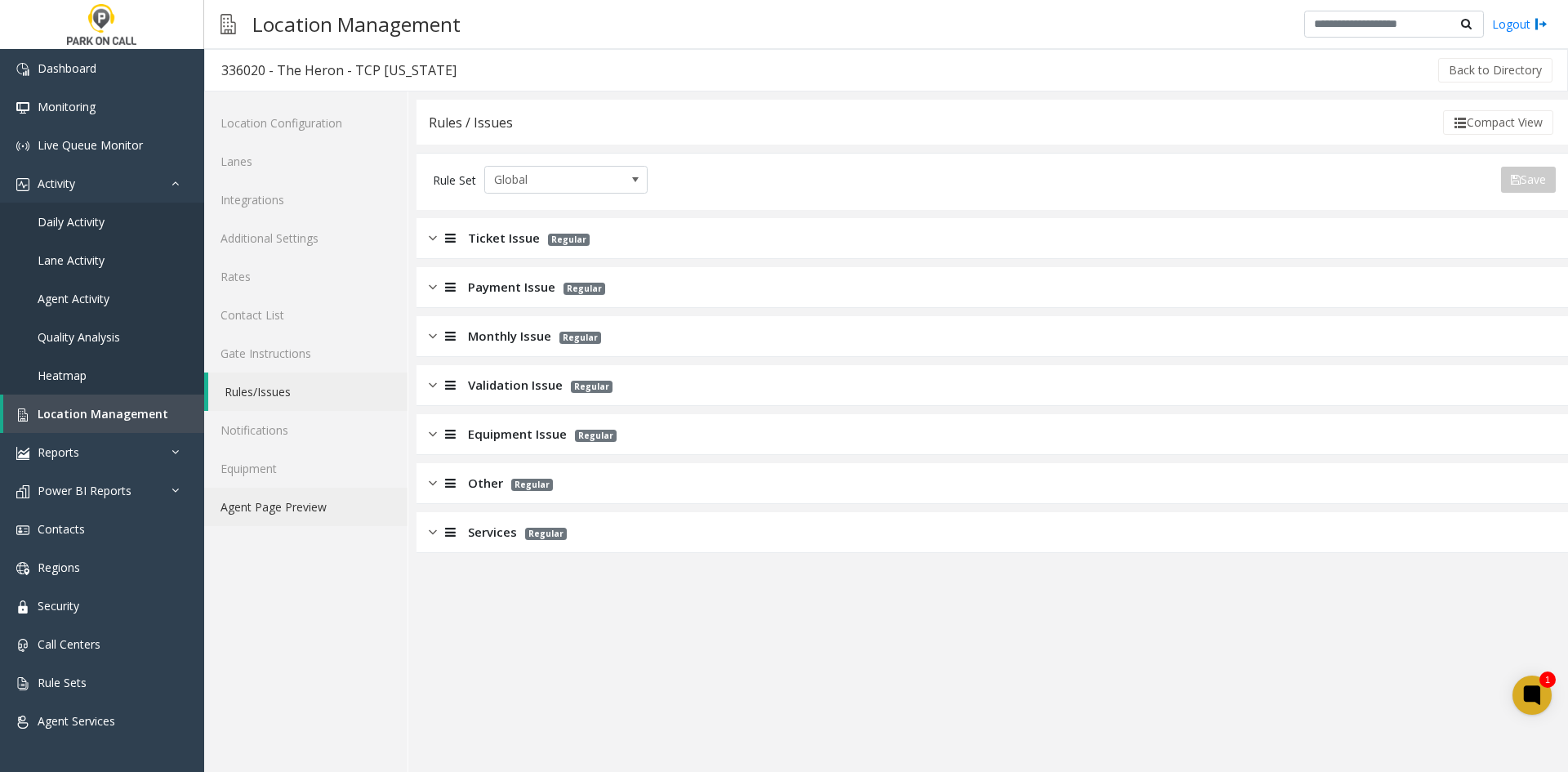
click at [282, 506] on link "Agent Page Preview" at bounding box center [306, 508] width 203 height 39
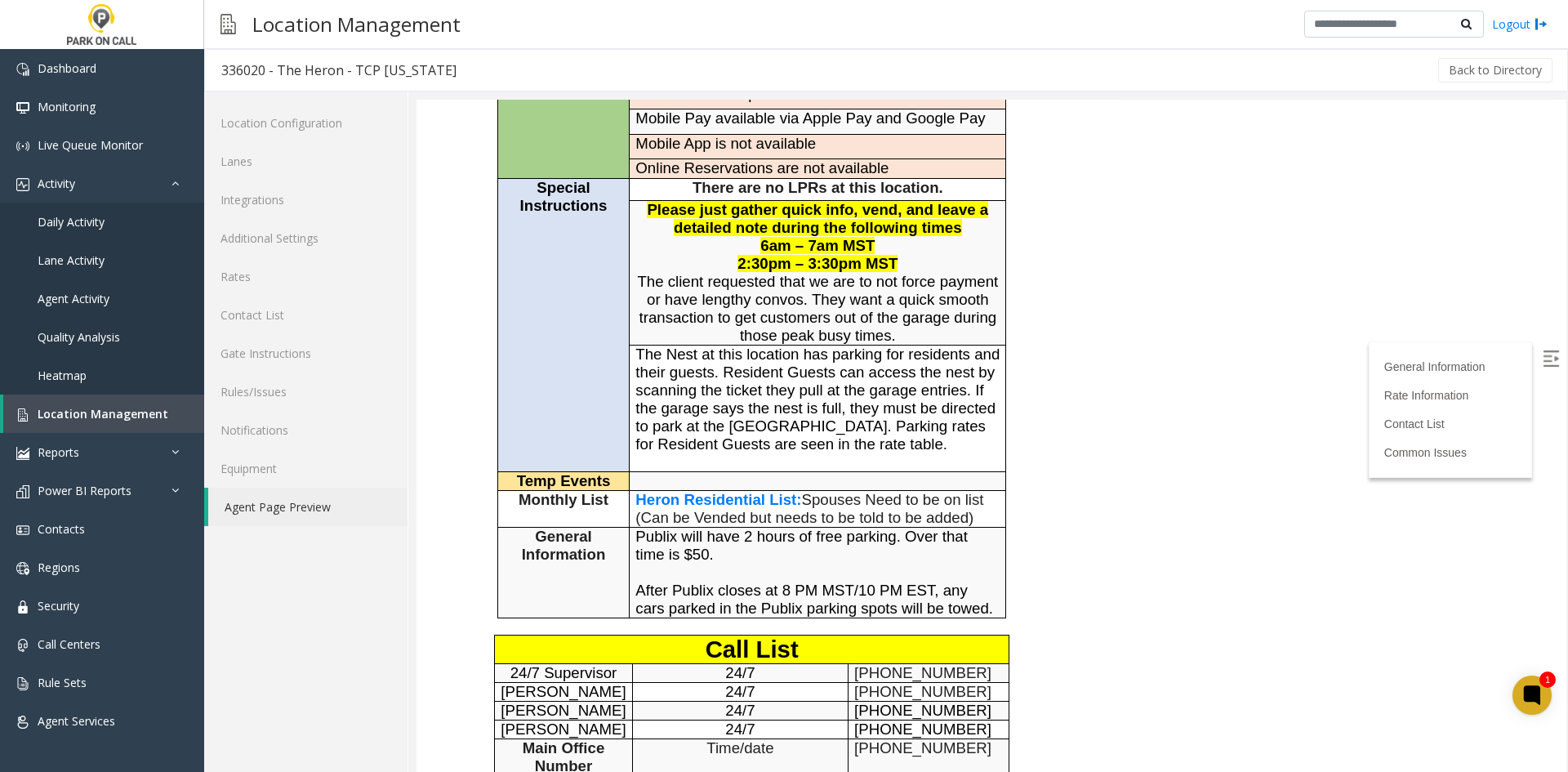
scroll to position [245, 0]
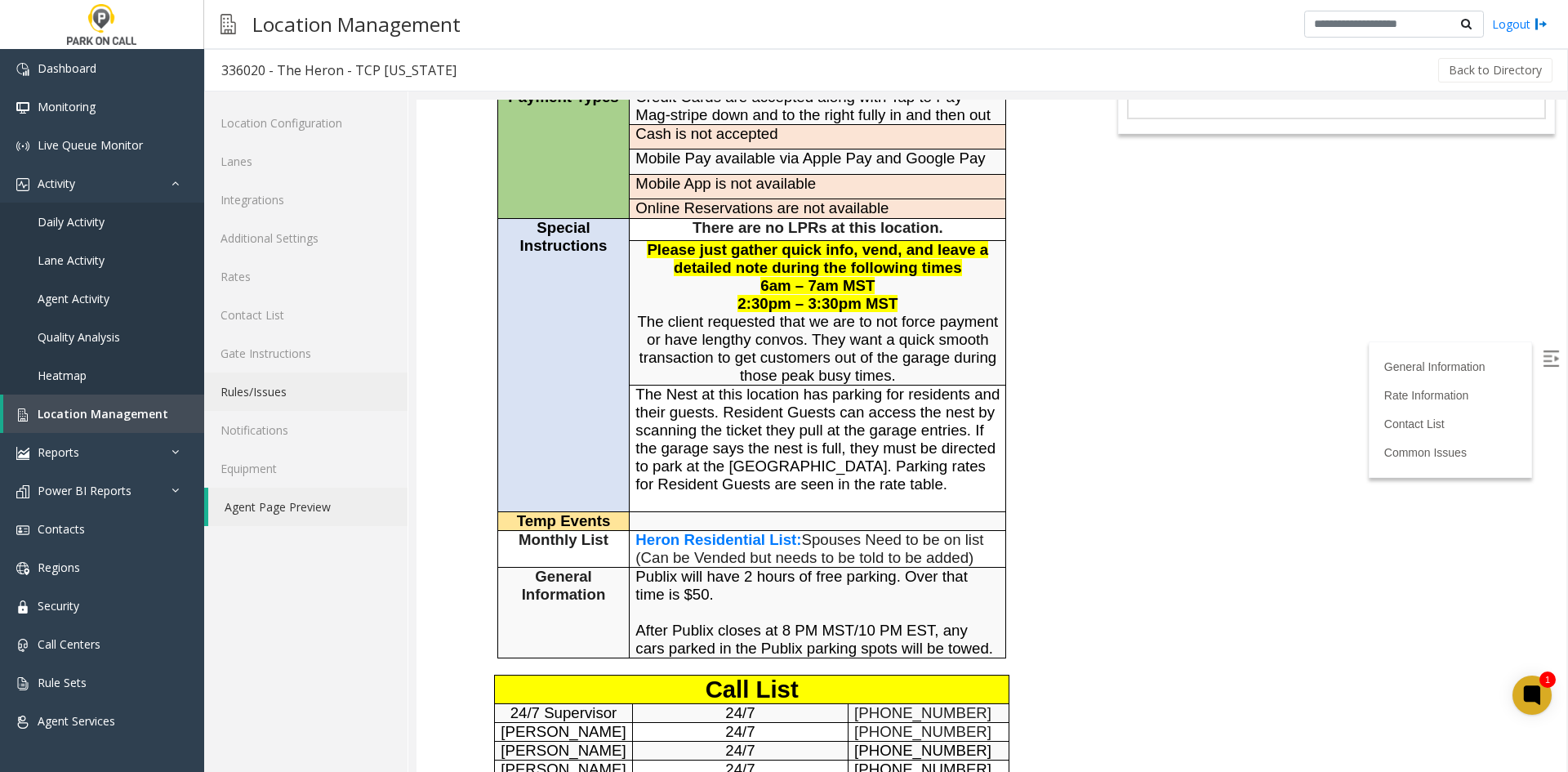
click at [318, 390] on link "Rules/Issues" at bounding box center [306, 392] width 203 height 39
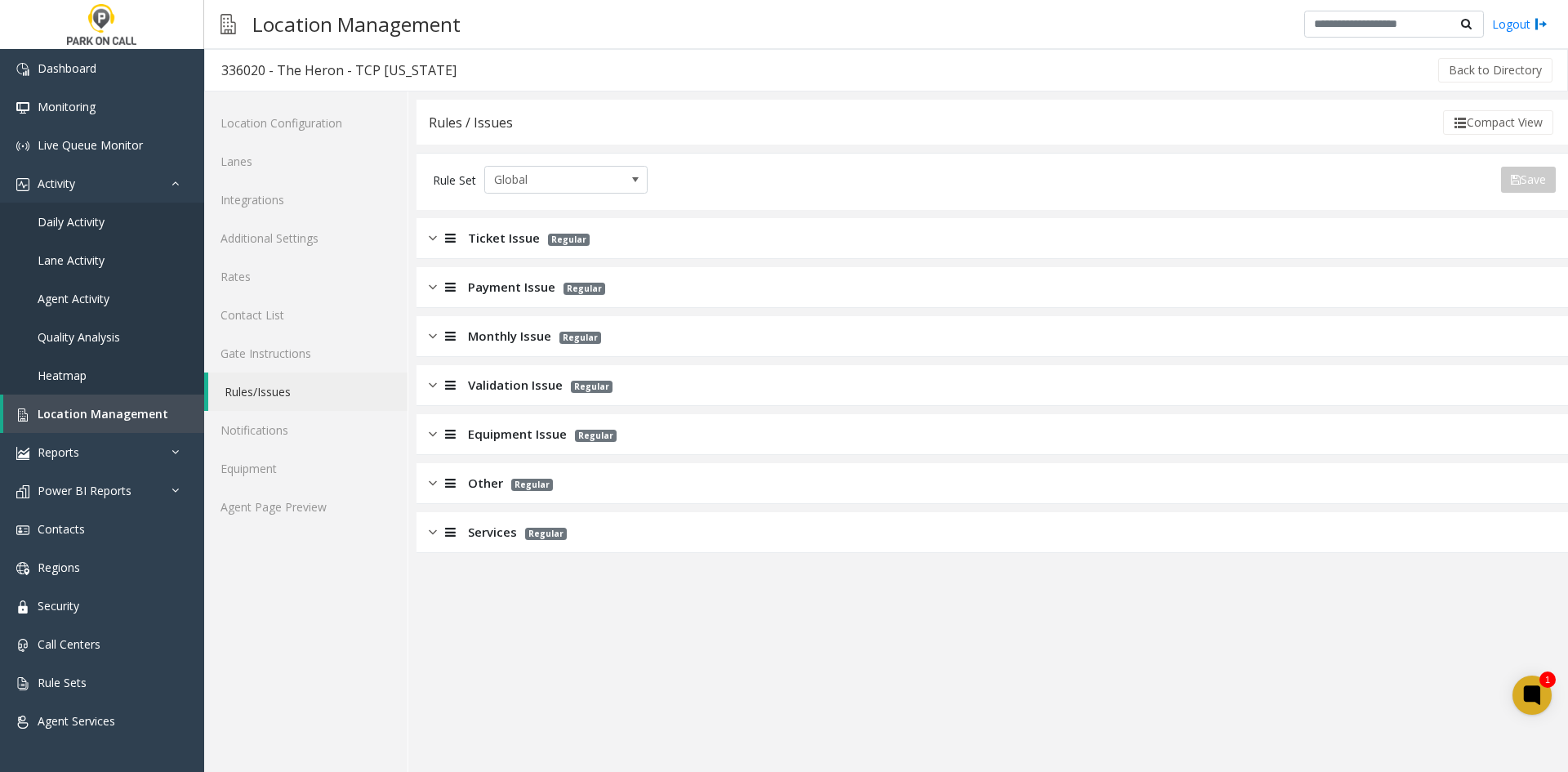
click at [489, 335] on span "Monthly Issue" at bounding box center [509, 337] width 83 height 18
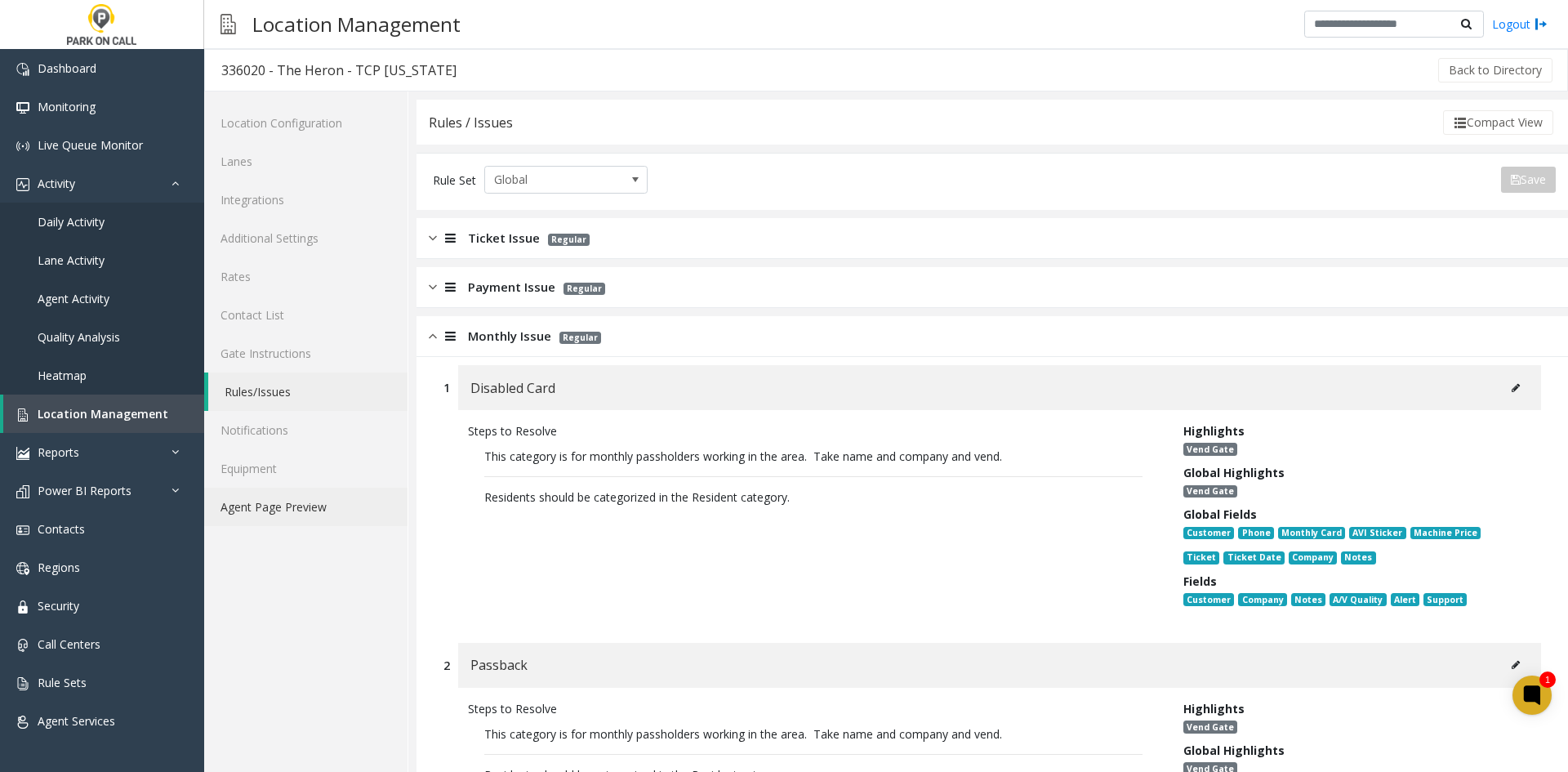
click at [330, 522] on link "Agent Page Preview" at bounding box center [306, 508] width 203 height 39
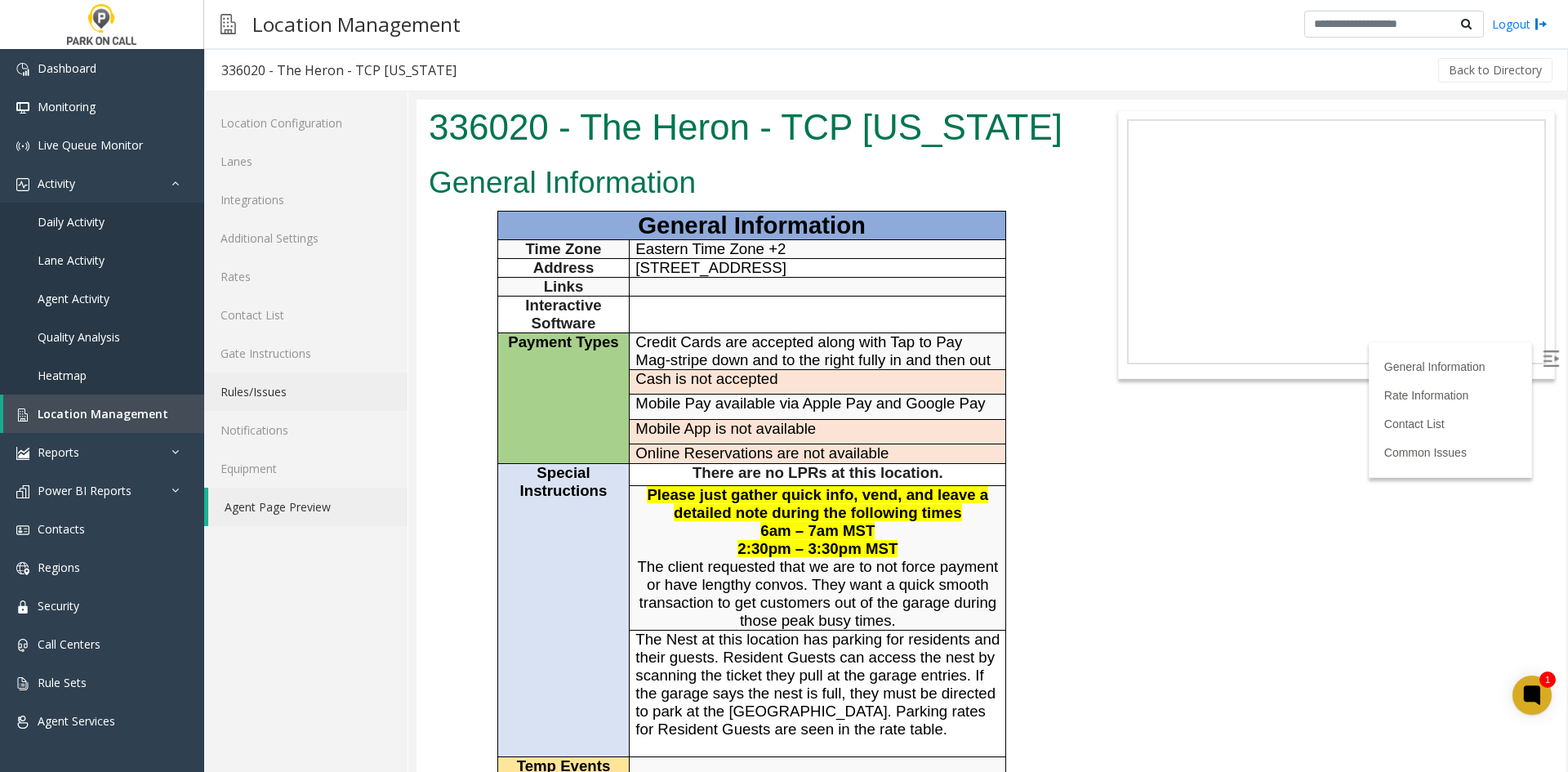
click at [261, 384] on link "Rules/Issues" at bounding box center [306, 392] width 203 height 39
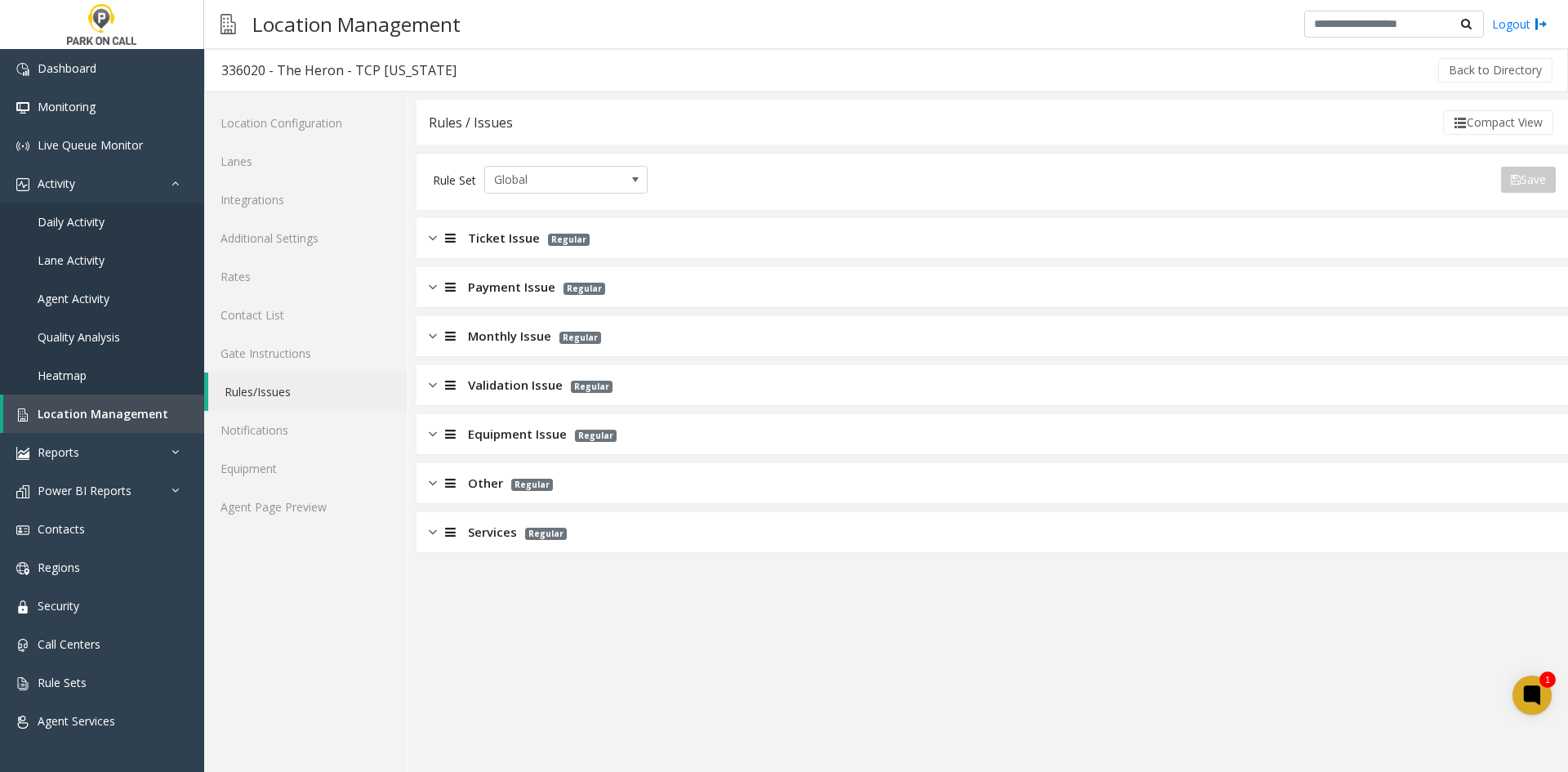
click at [480, 337] on span "Monthly Issue" at bounding box center [509, 337] width 83 height 18
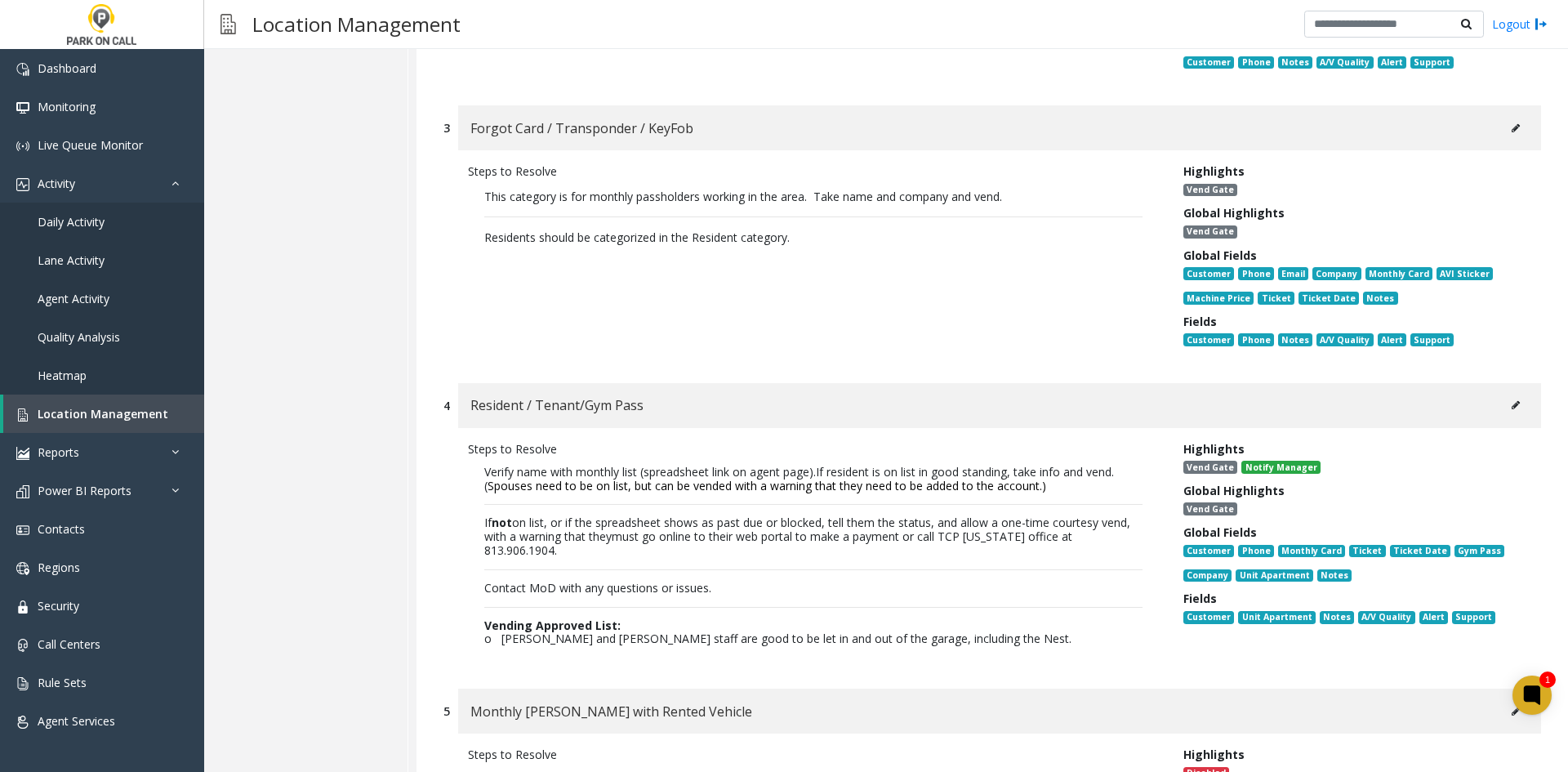
scroll to position [817, 0]
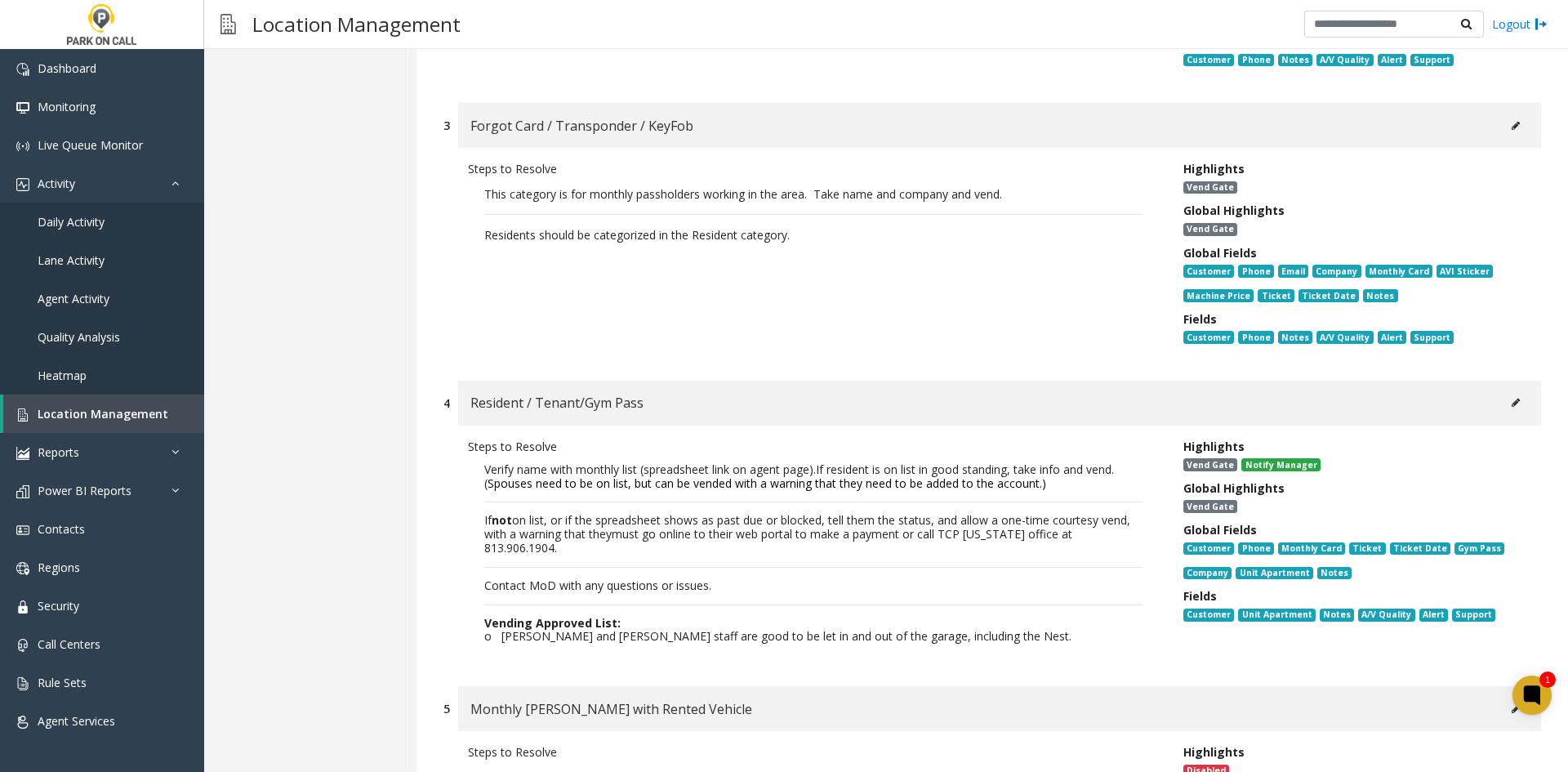
click at [1486, 418] on div "Resident / Tenant/Gym Pass" at bounding box center [1000, 403] width 1083 height 45
click at [1502, 407] on button at bounding box center [1515, 402] width 26 height 25
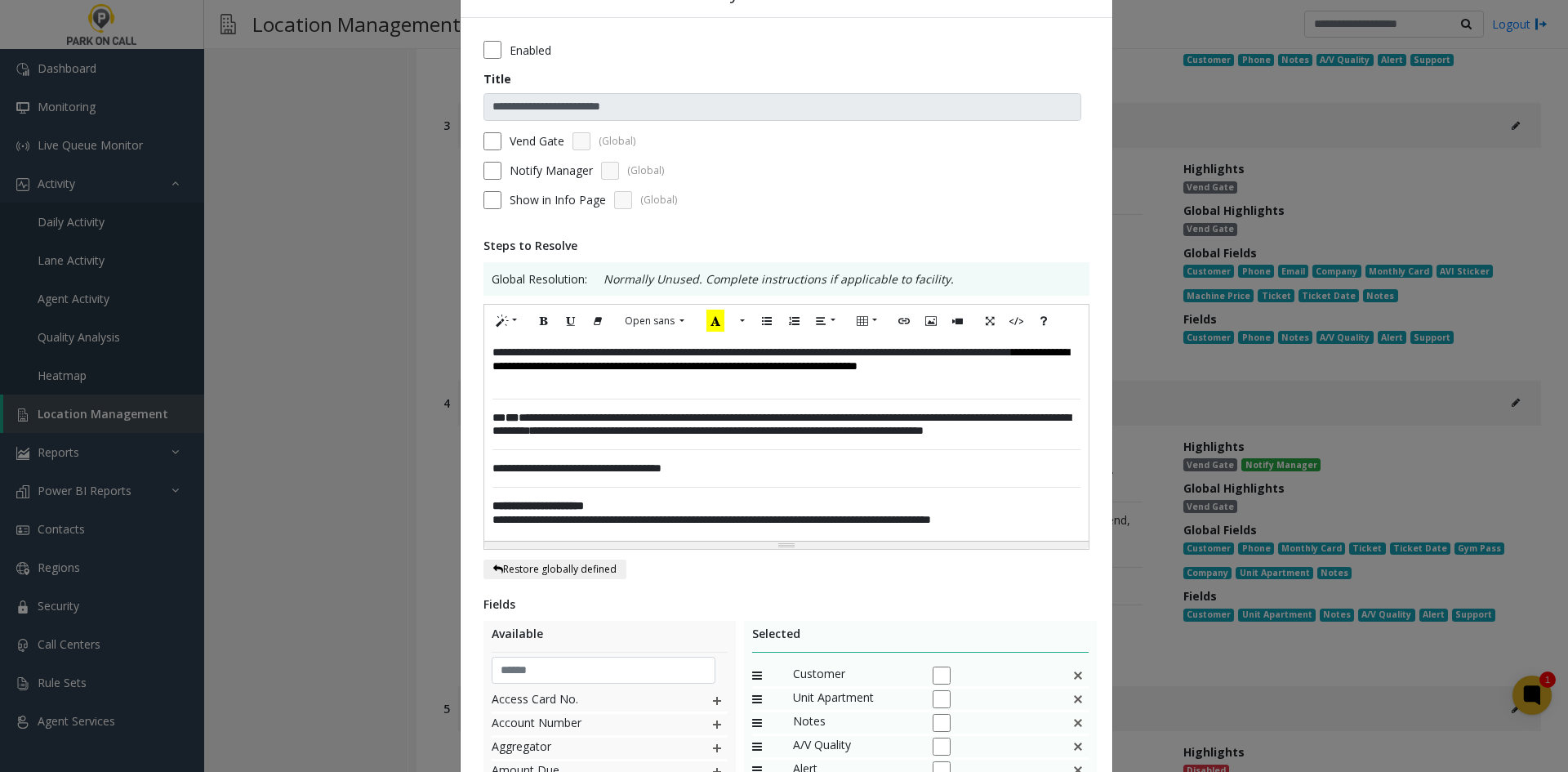
scroll to position [81, 0]
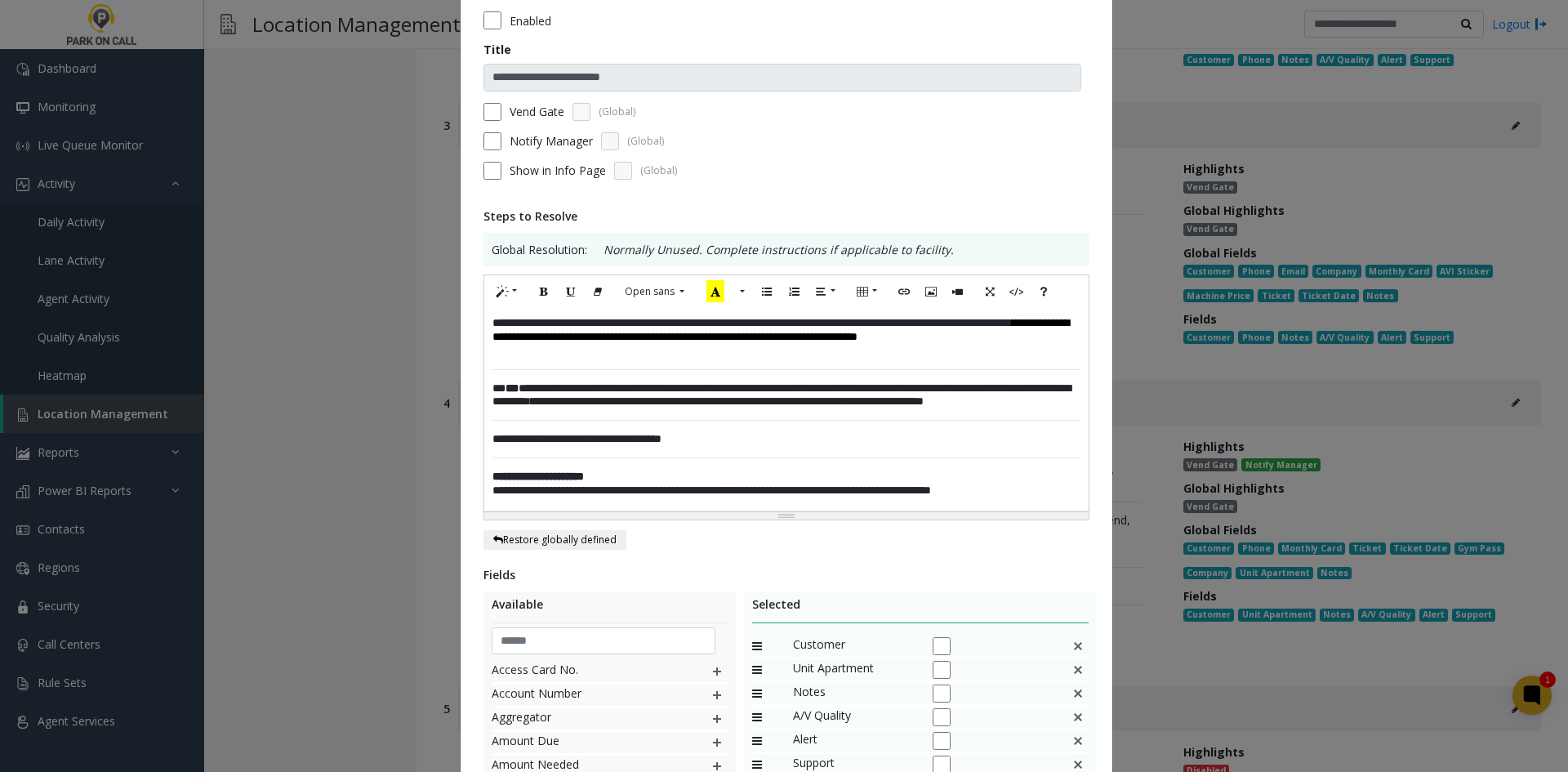
click at [1039, 497] on p "**********" at bounding box center [786, 490] width 588 height 14
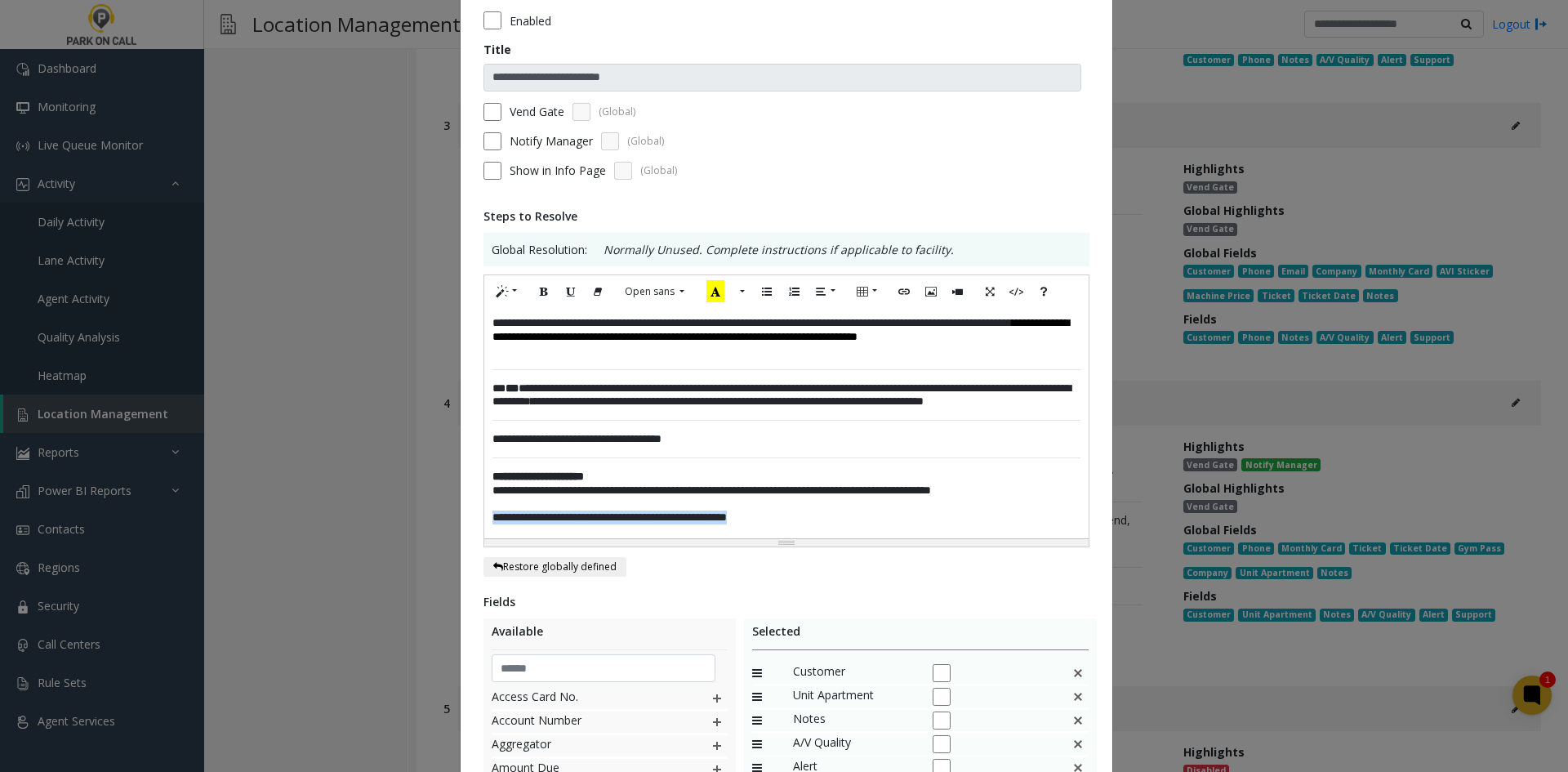
drag, startPoint x: 926, startPoint y: 542, endPoint x: 268, endPoint y: 587, distance: 659.5
click at [268, 587] on div "**********" at bounding box center [784, 386] width 1568 height 772
copy p "**********"
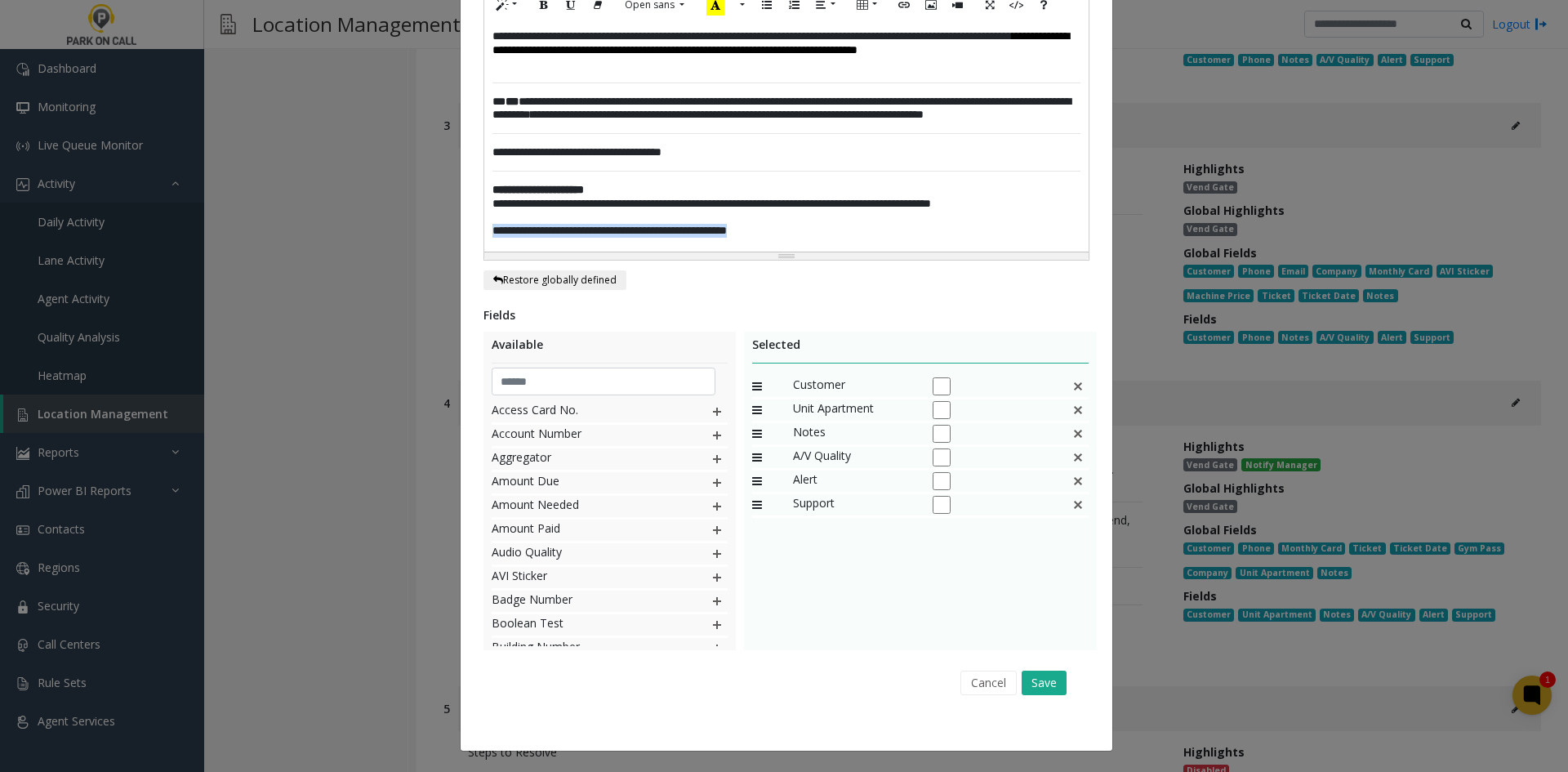
scroll to position [383, 0]
click at [1043, 694] on button "Save" at bounding box center [1044, 683] width 45 height 25
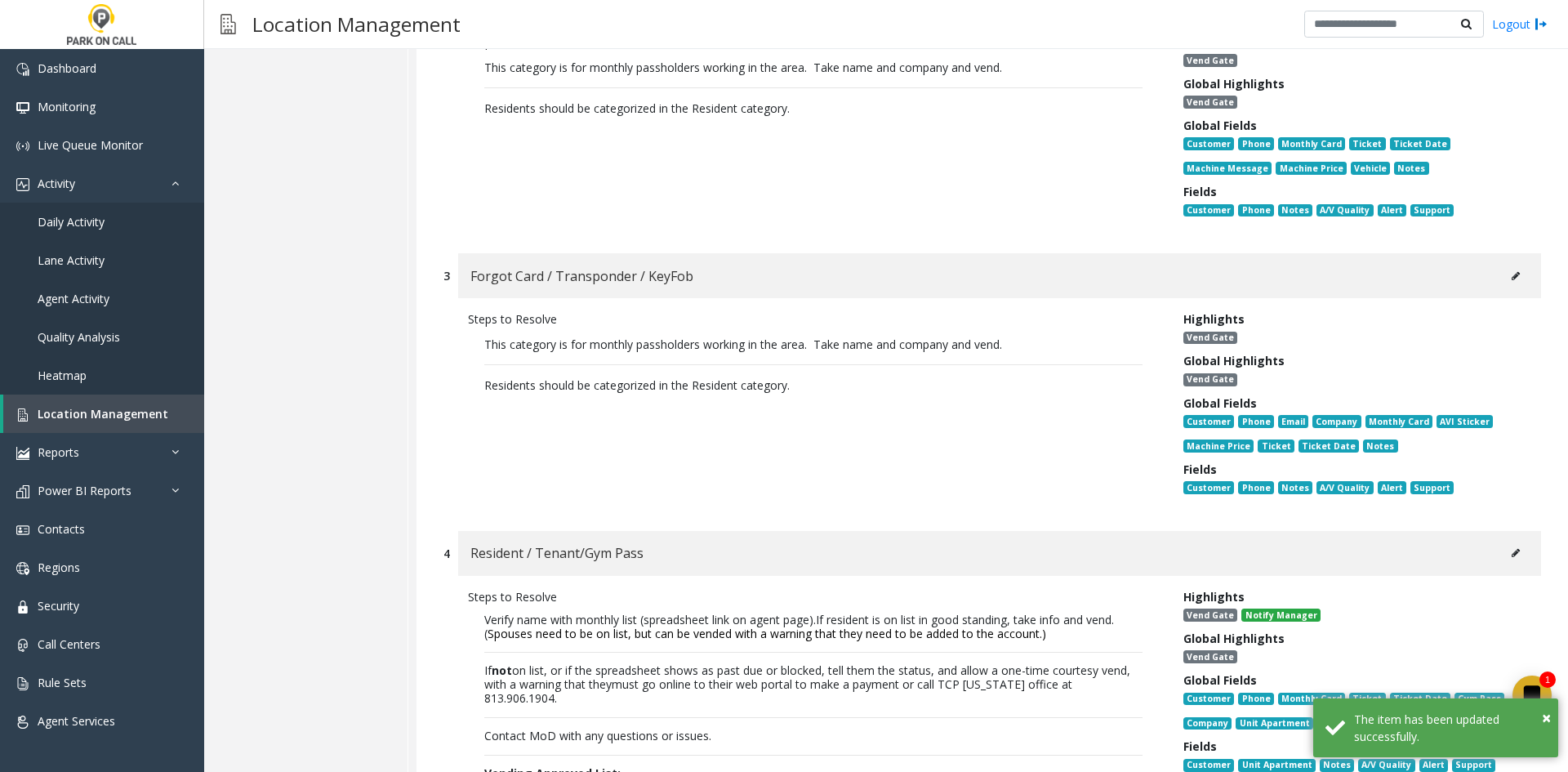
scroll to position [654, 0]
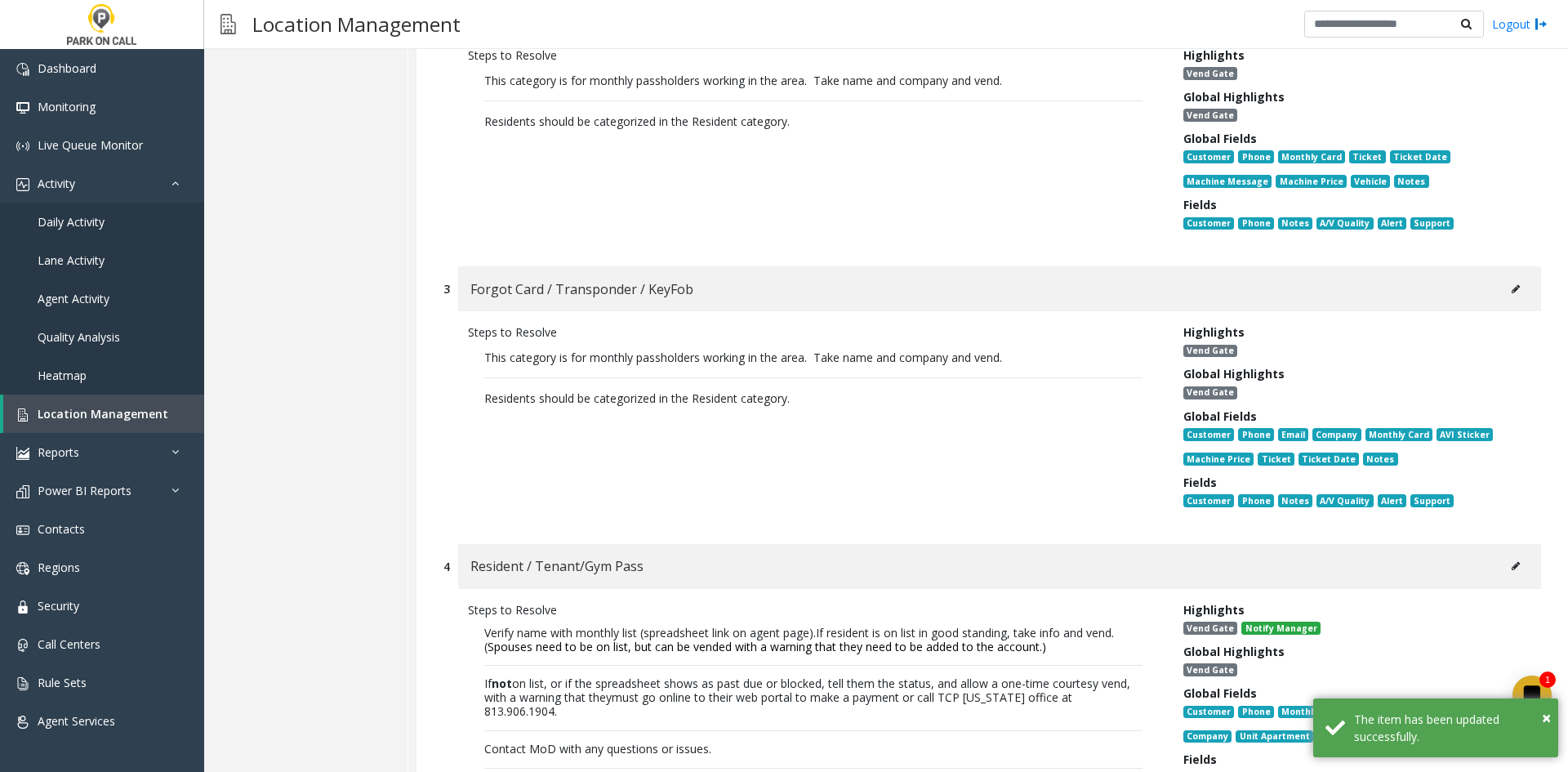
click at [1509, 299] on button at bounding box center [1515, 289] width 26 height 25
type input "**********"
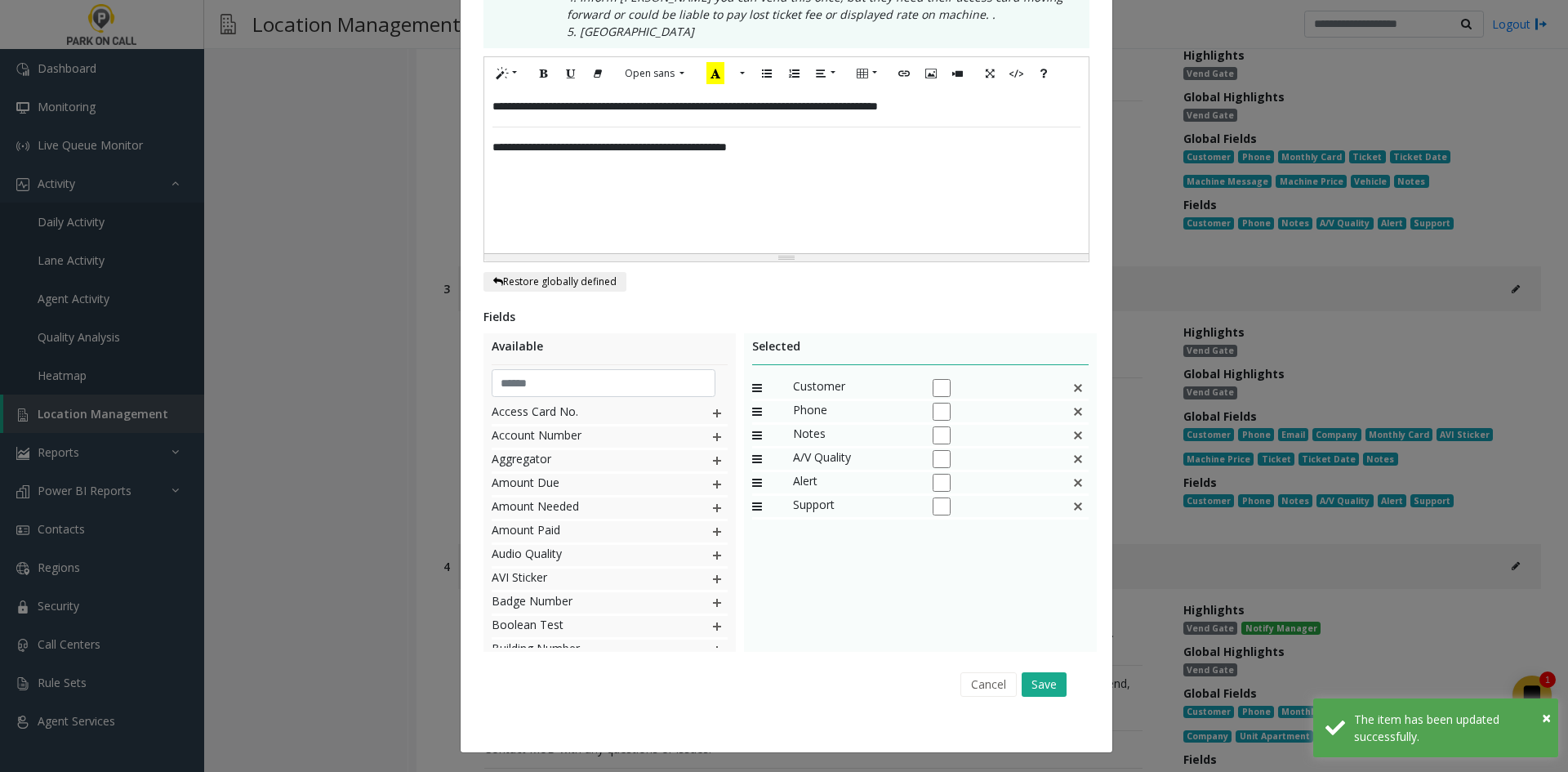
scroll to position [0, 0]
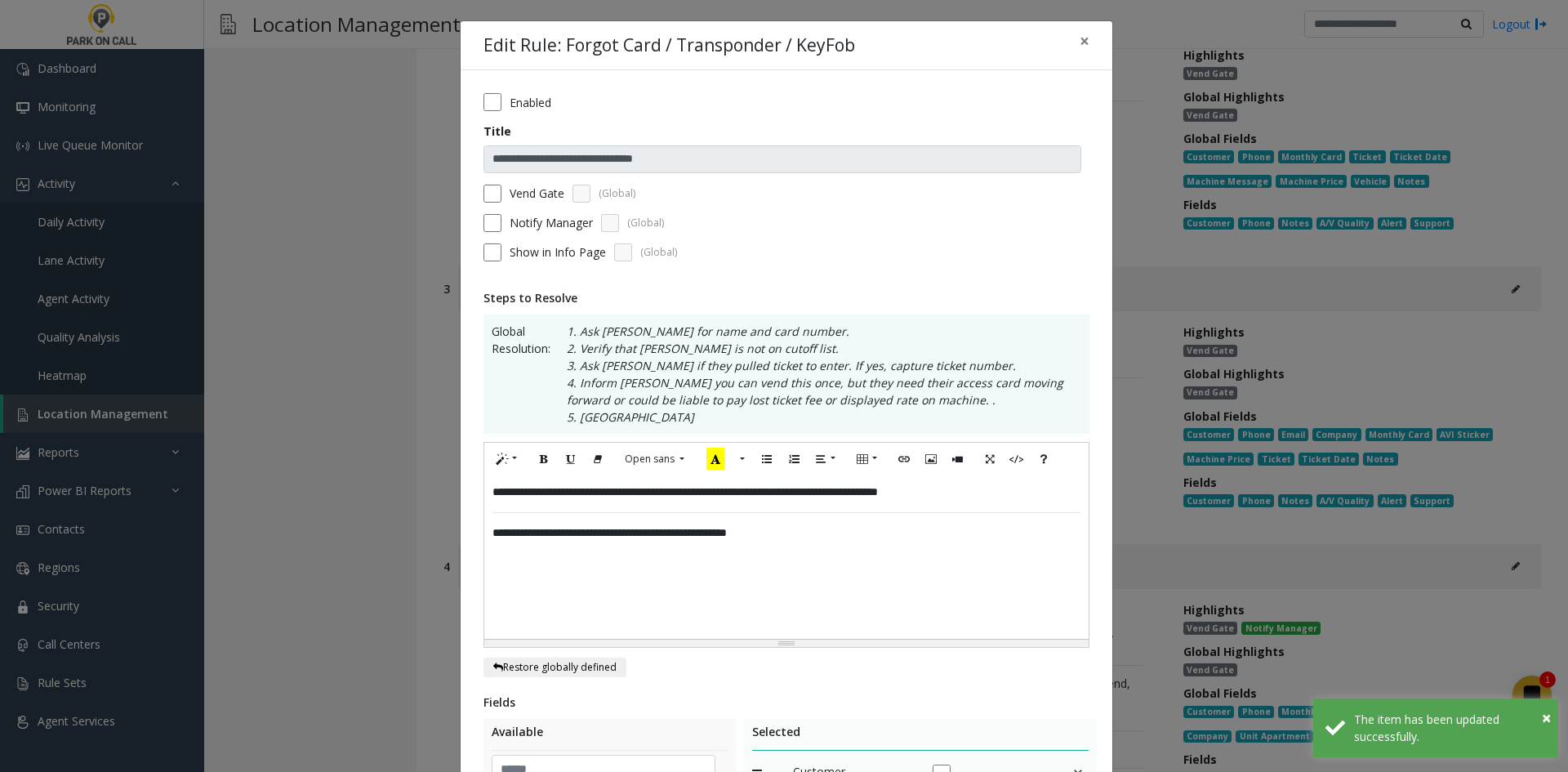
click at [966, 562] on div "**********" at bounding box center [786, 557] width 604 height 164
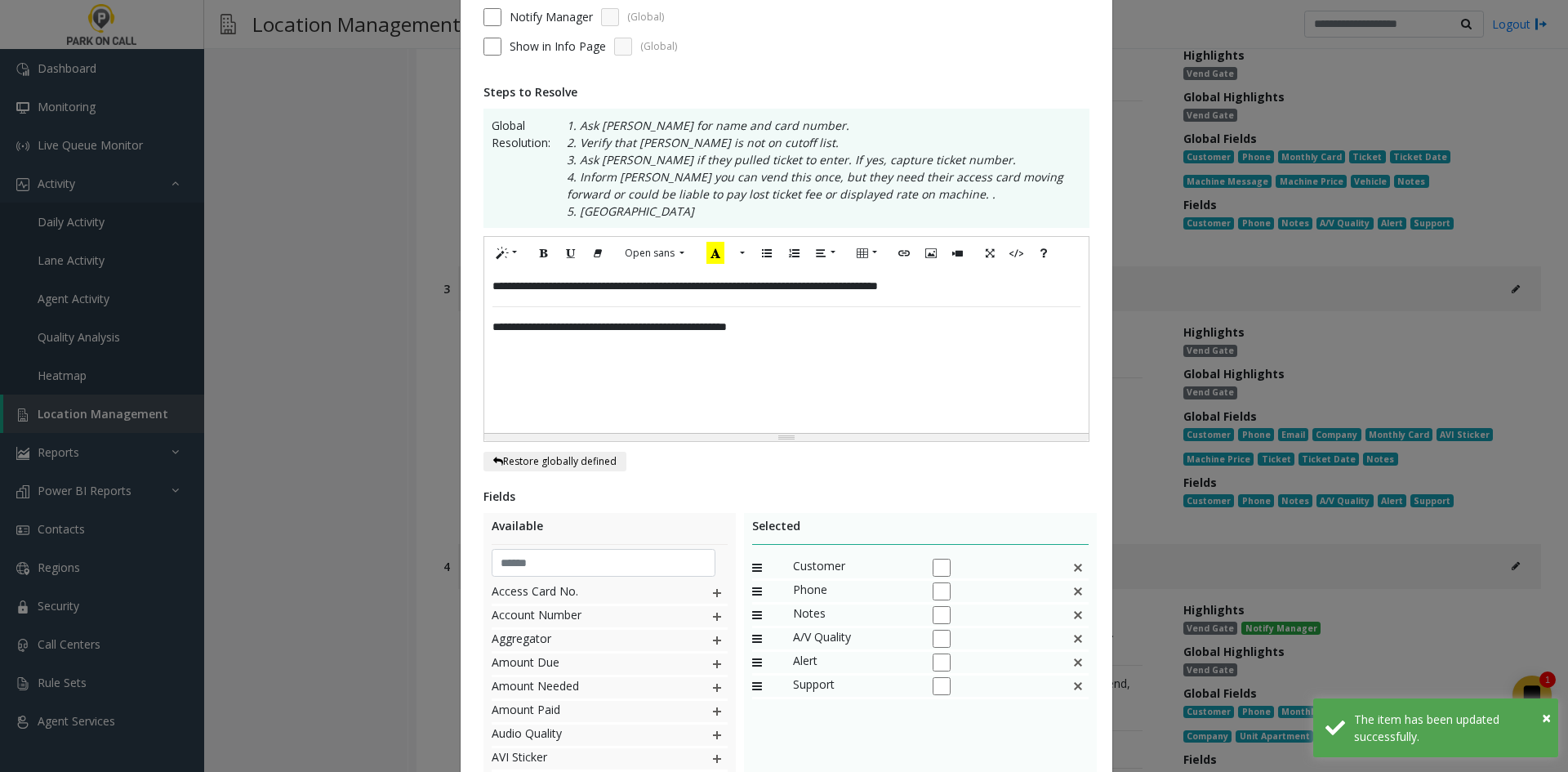
scroll to position [387, 0]
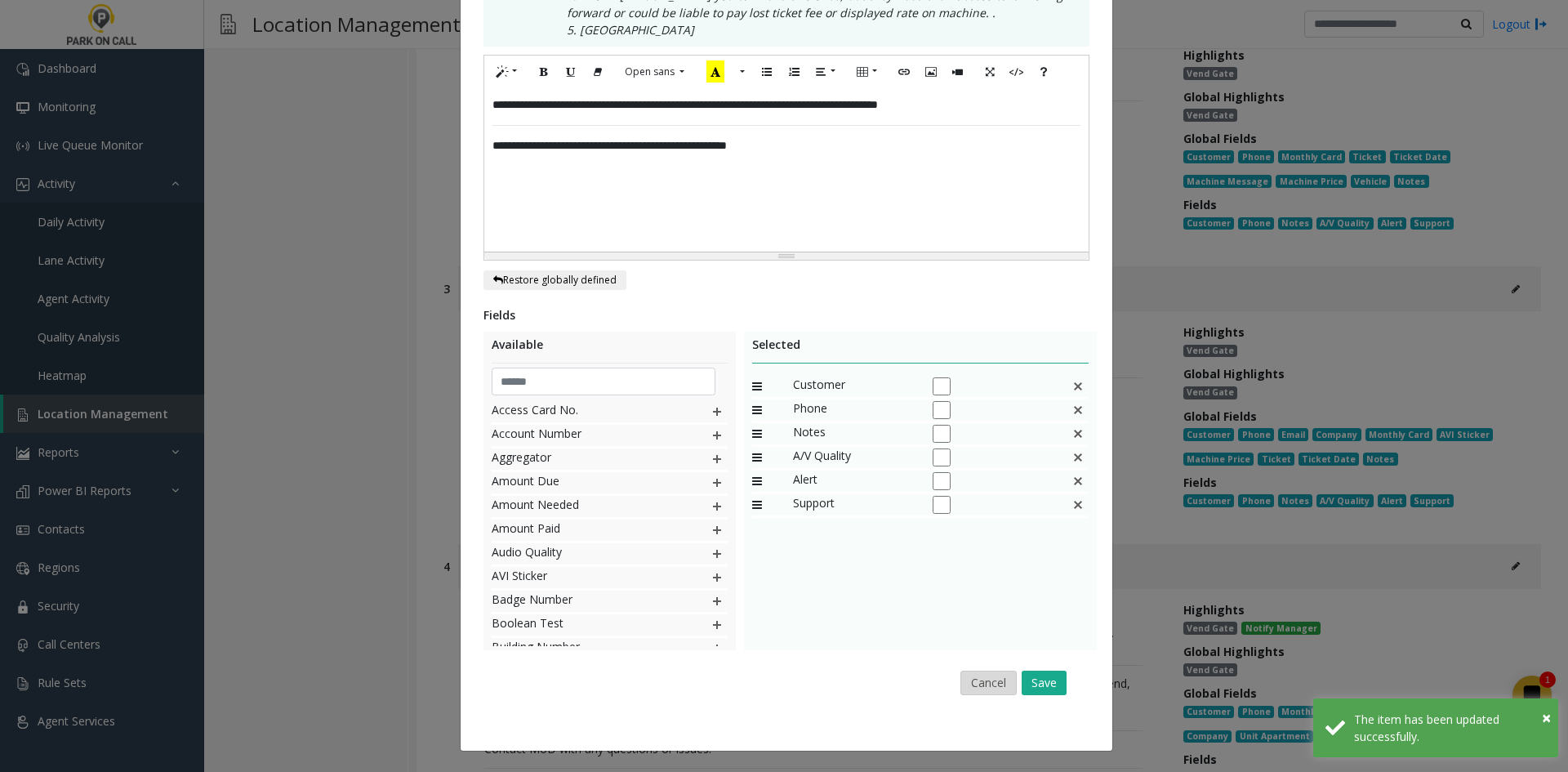
click at [988, 691] on button "Cancel" at bounding box center [988, 683] width 56 height 25
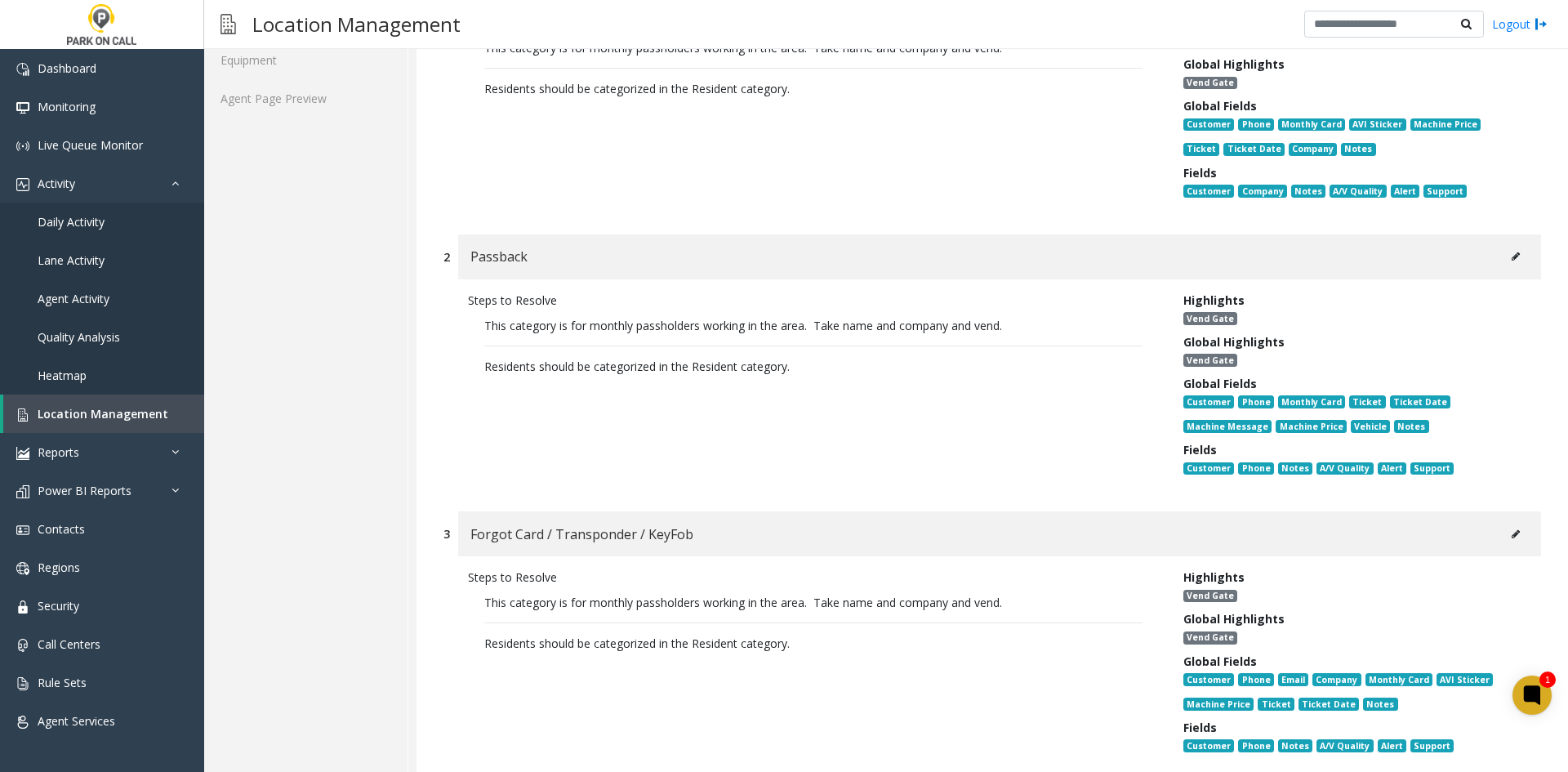
scroll to position [0, 0]
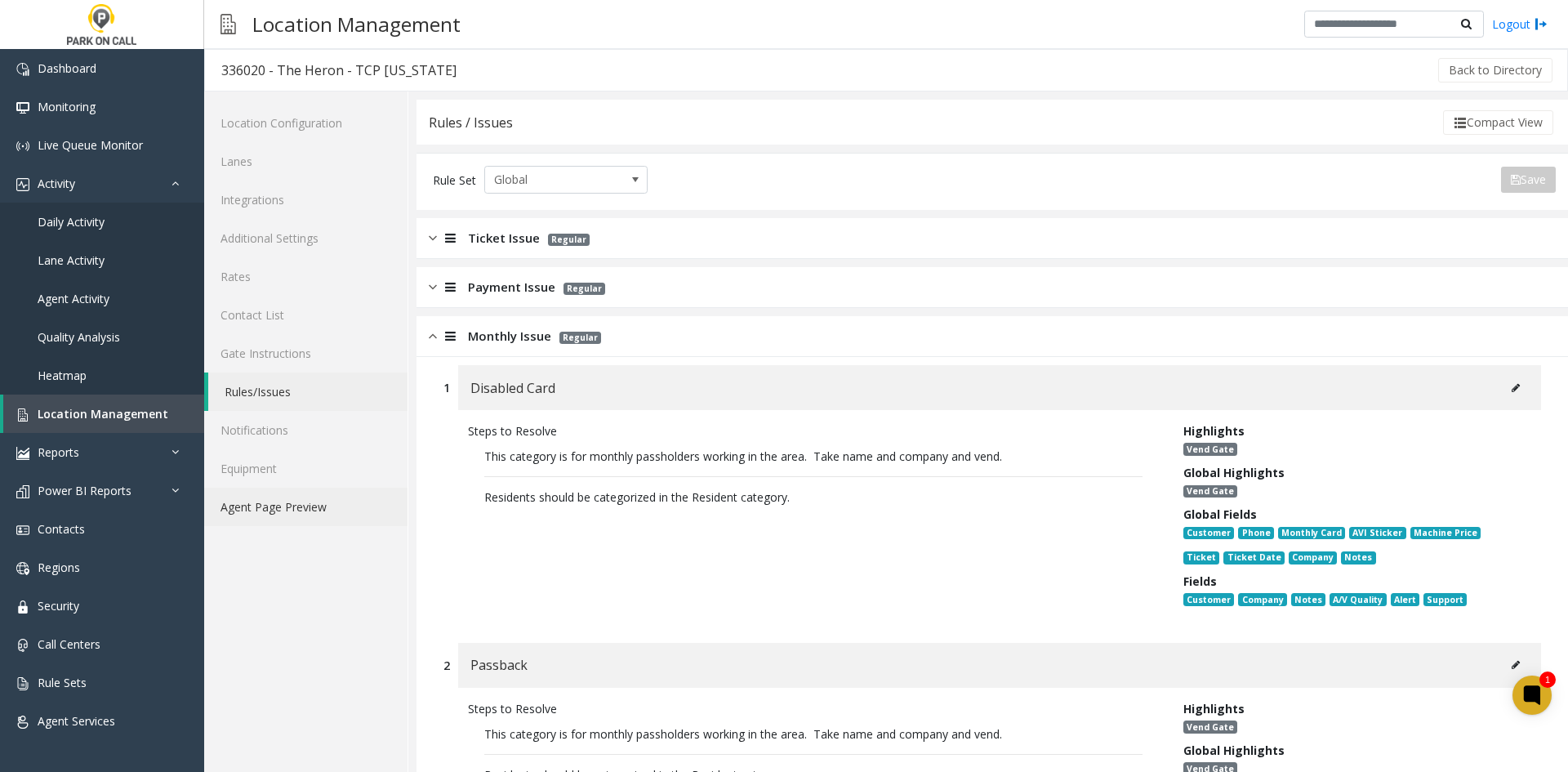
click at [306, 516] on link "Agent Page Preview" at bounding box center [306, 508] width 203 height 39
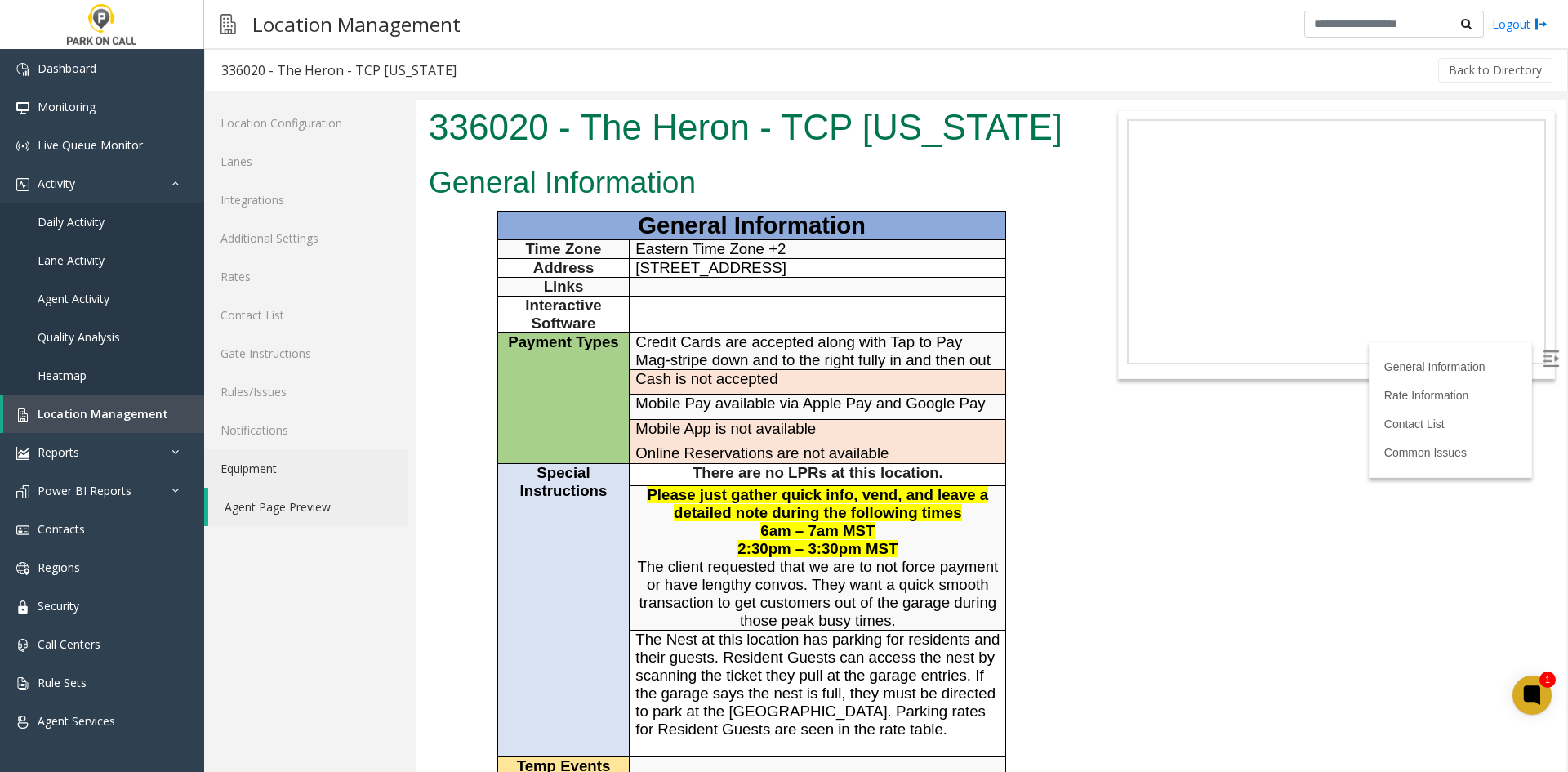
scroll to position [490, 0]
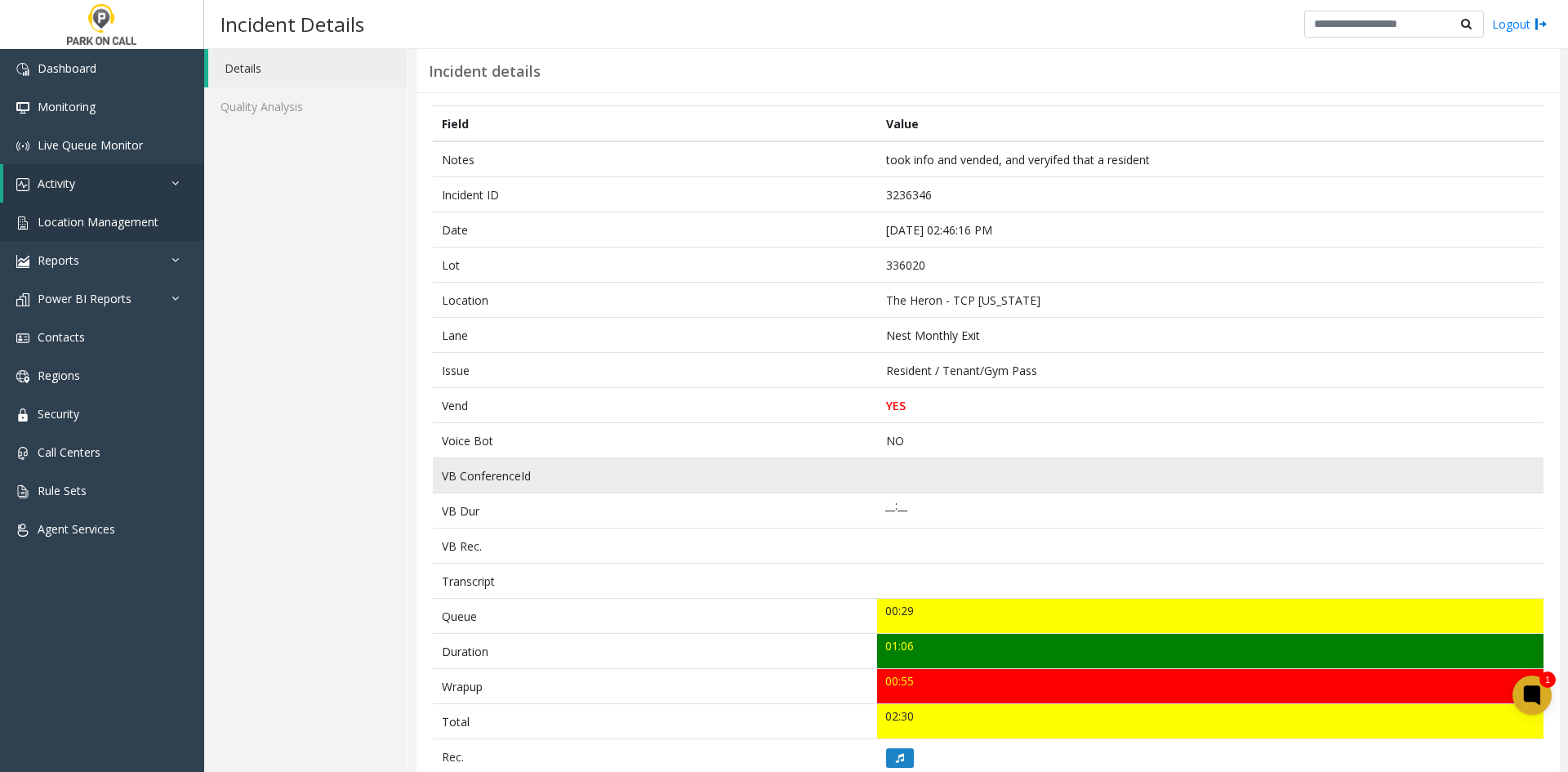
scroll to position [81, 0]
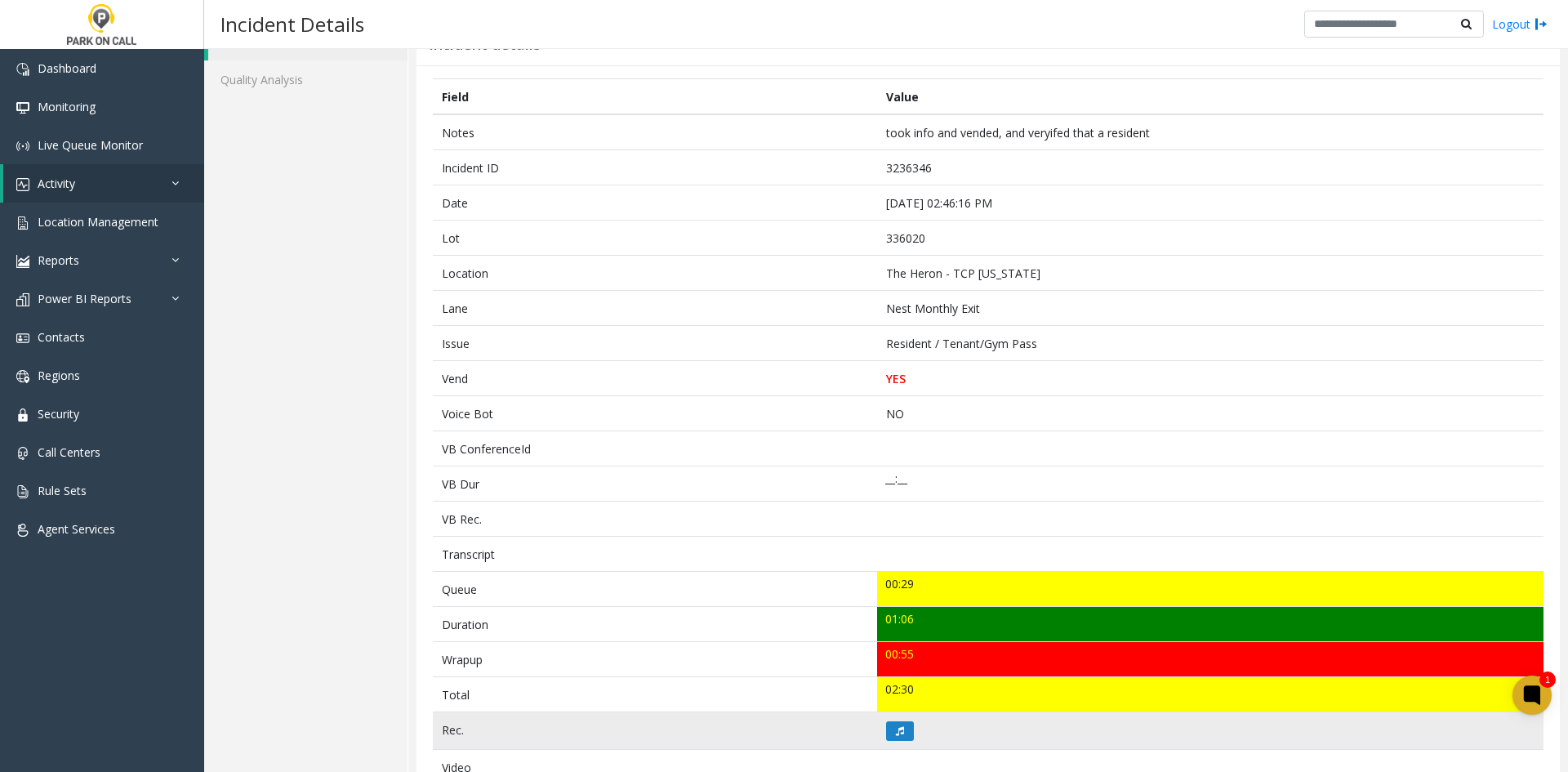
click at [905, 742] on td at bounding box center [1209, 731] width 666 height 38
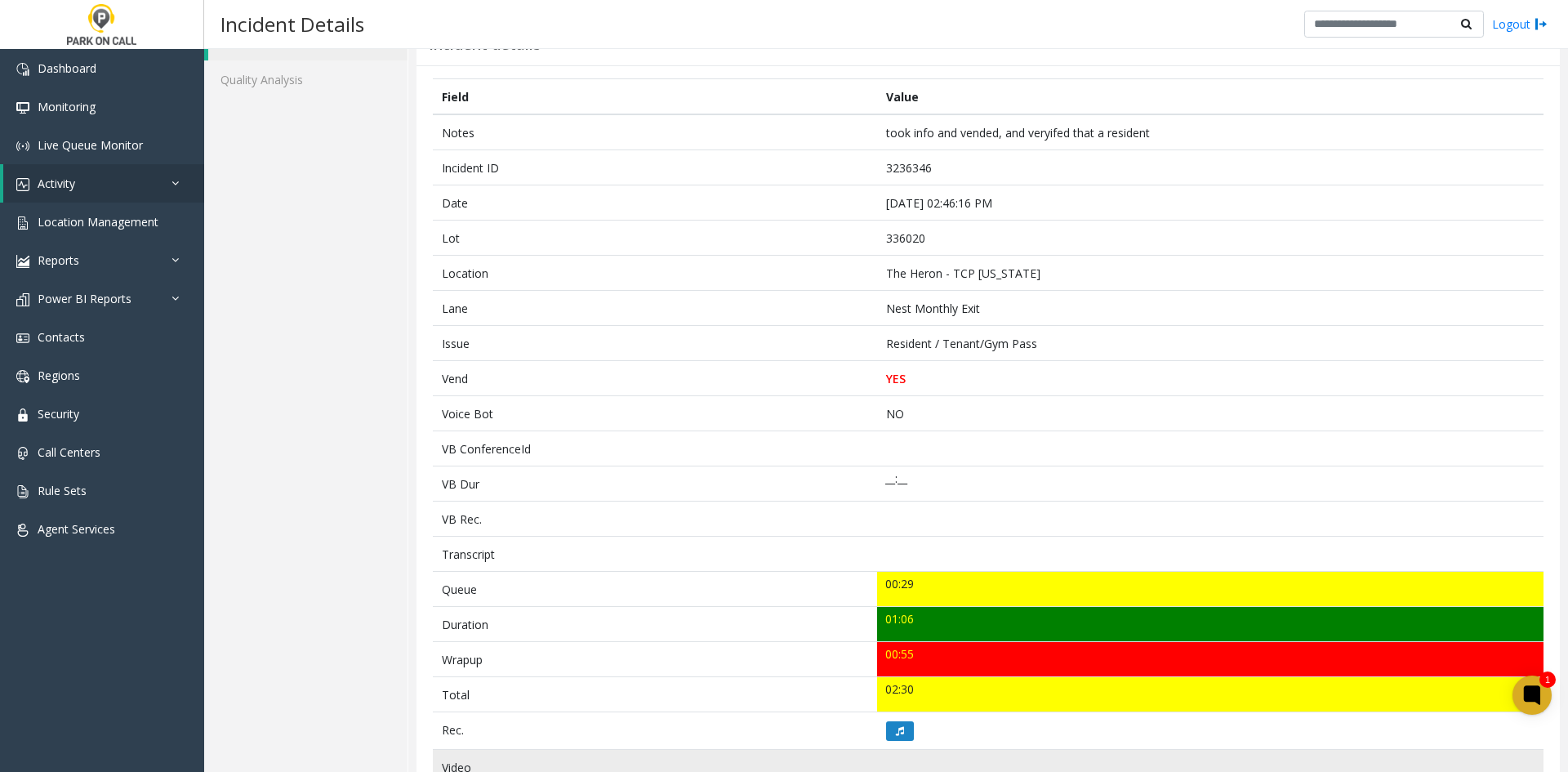
click at [924, 751] on td at bounding box center [1209, 767] width 666 height 35
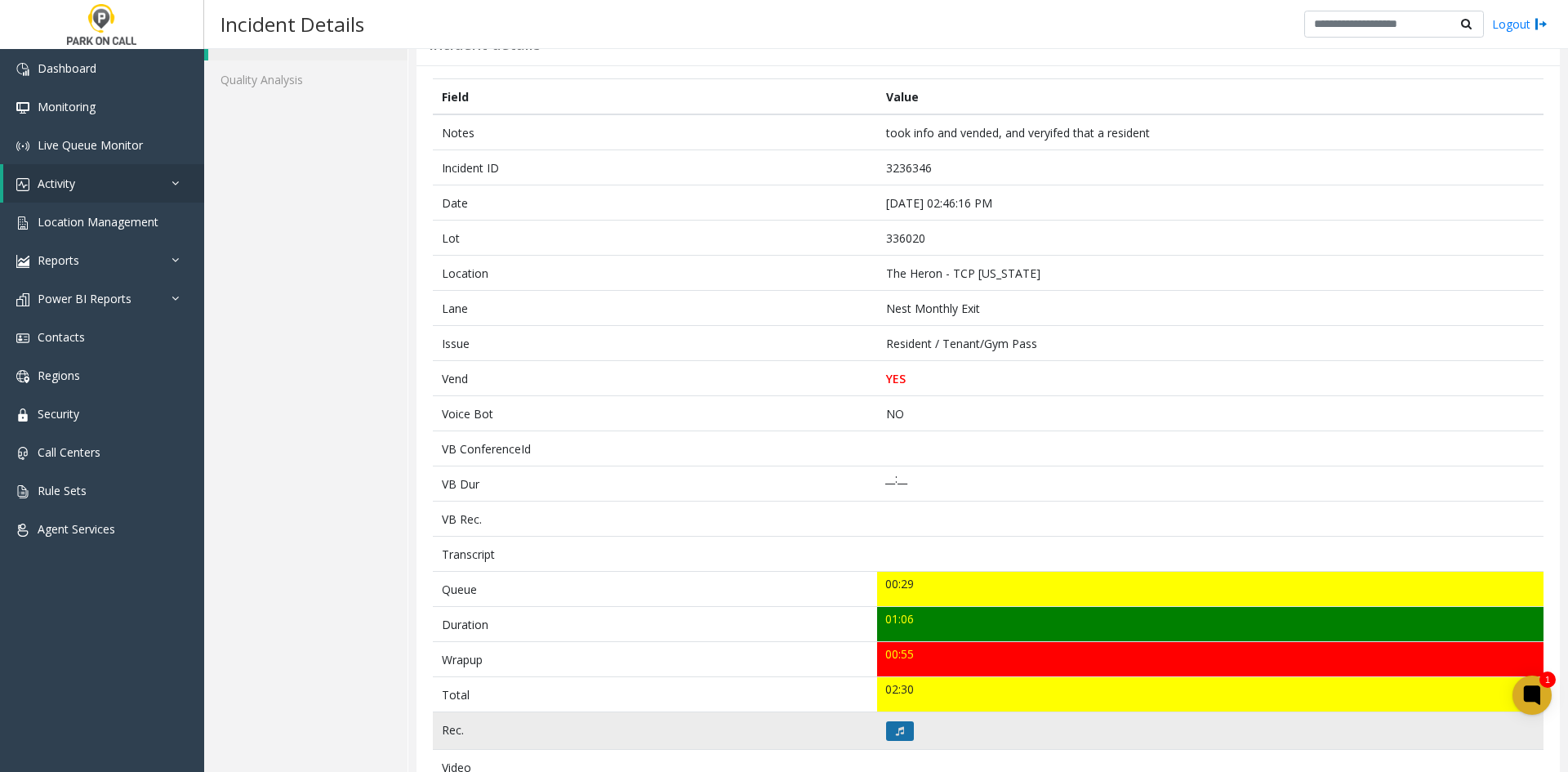
click at [899, 729] on button at bounding box center [900, 730] width 28 height 19
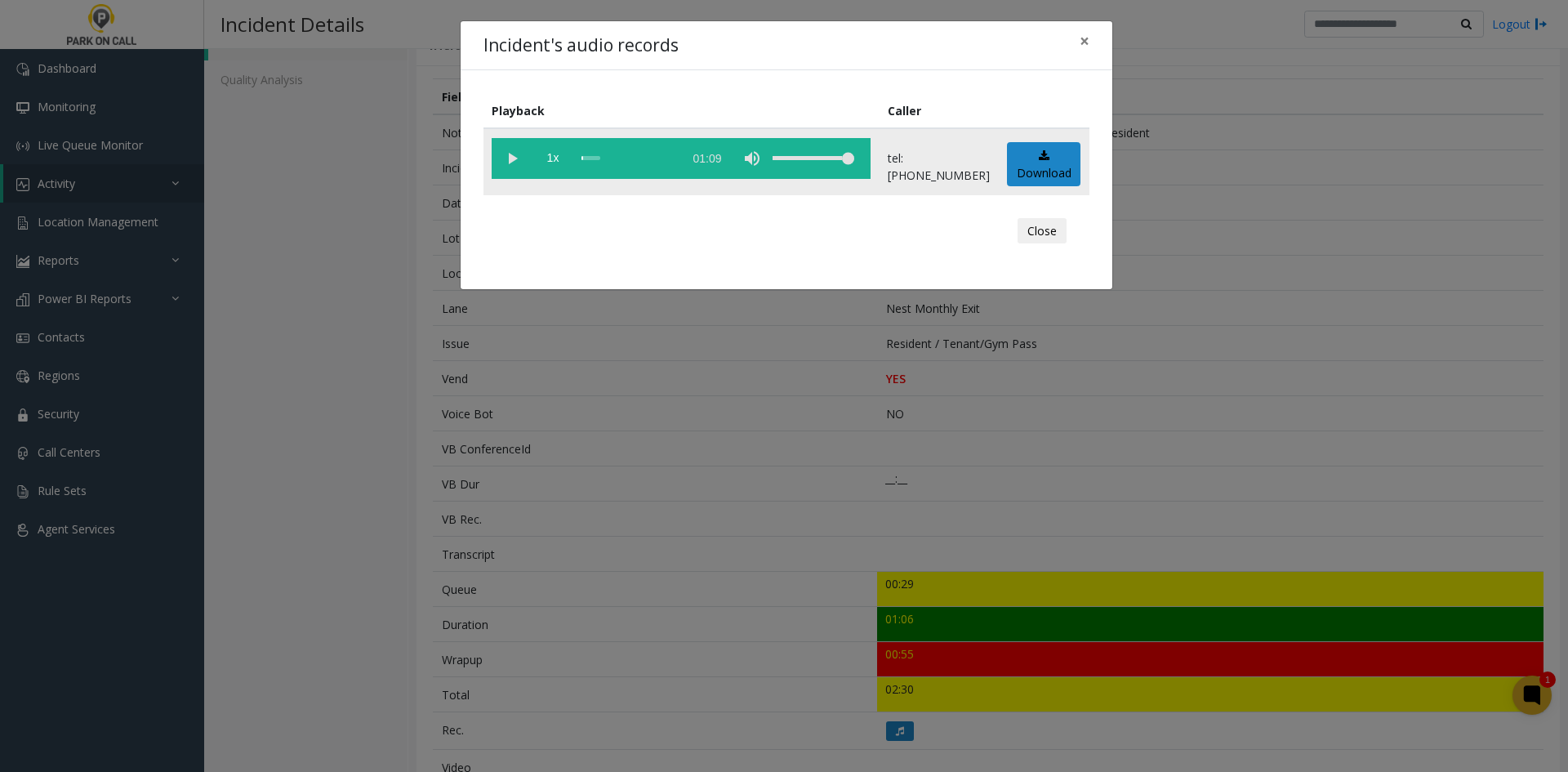
click at [513, 165] on vg-play-pause at bounding box center [512, 158] width 41 height 41
click at [14, 240] on div "Incident's audio records × Playback Caller 1x 01:09 tel:3360209006 Download Clo…" at bounding box center [784, 386] width 1568 height 772
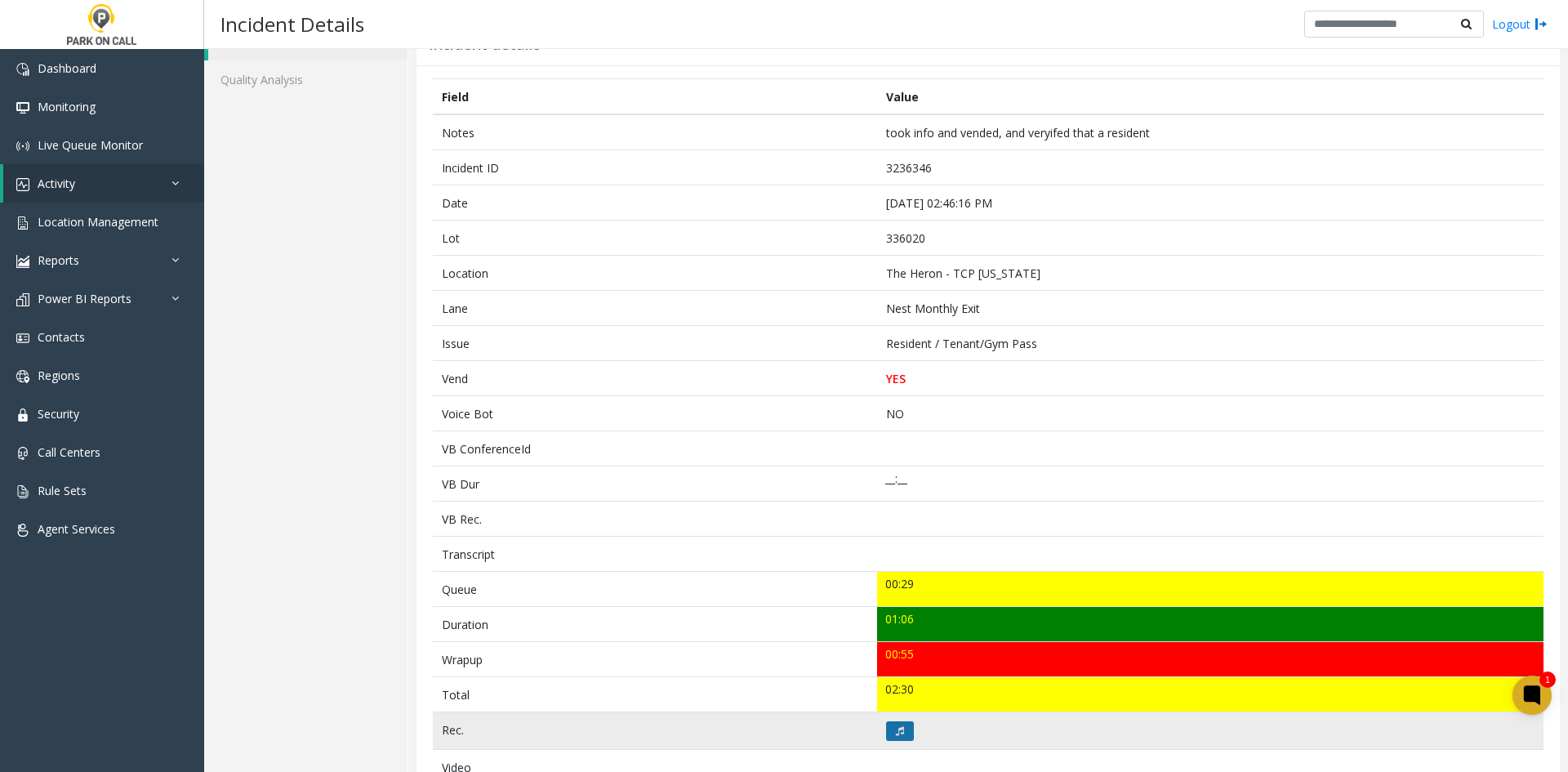
click at [898, 722] on button at bounding box center [900, 730] width 28 height 19
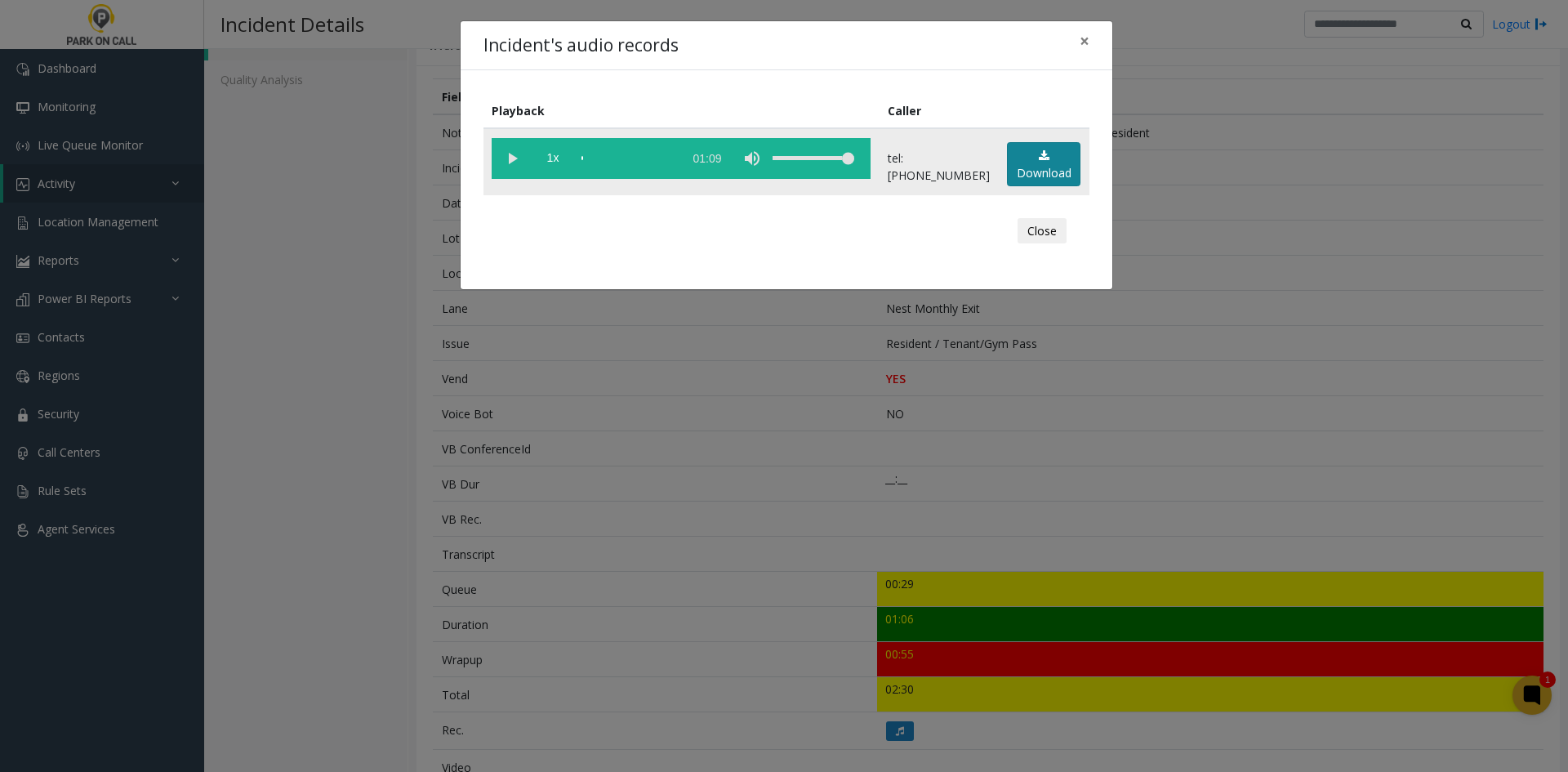
click at [1027, 172] on link "Download" at bounding box center [1044, 165] width 74 height 45
click at [1413, 491] on div "Incident's audio records × Playback Caller 1x 01:09 tel:3360209006 Download Clo…" at bounding box center [784, 386] width 1568 height 772
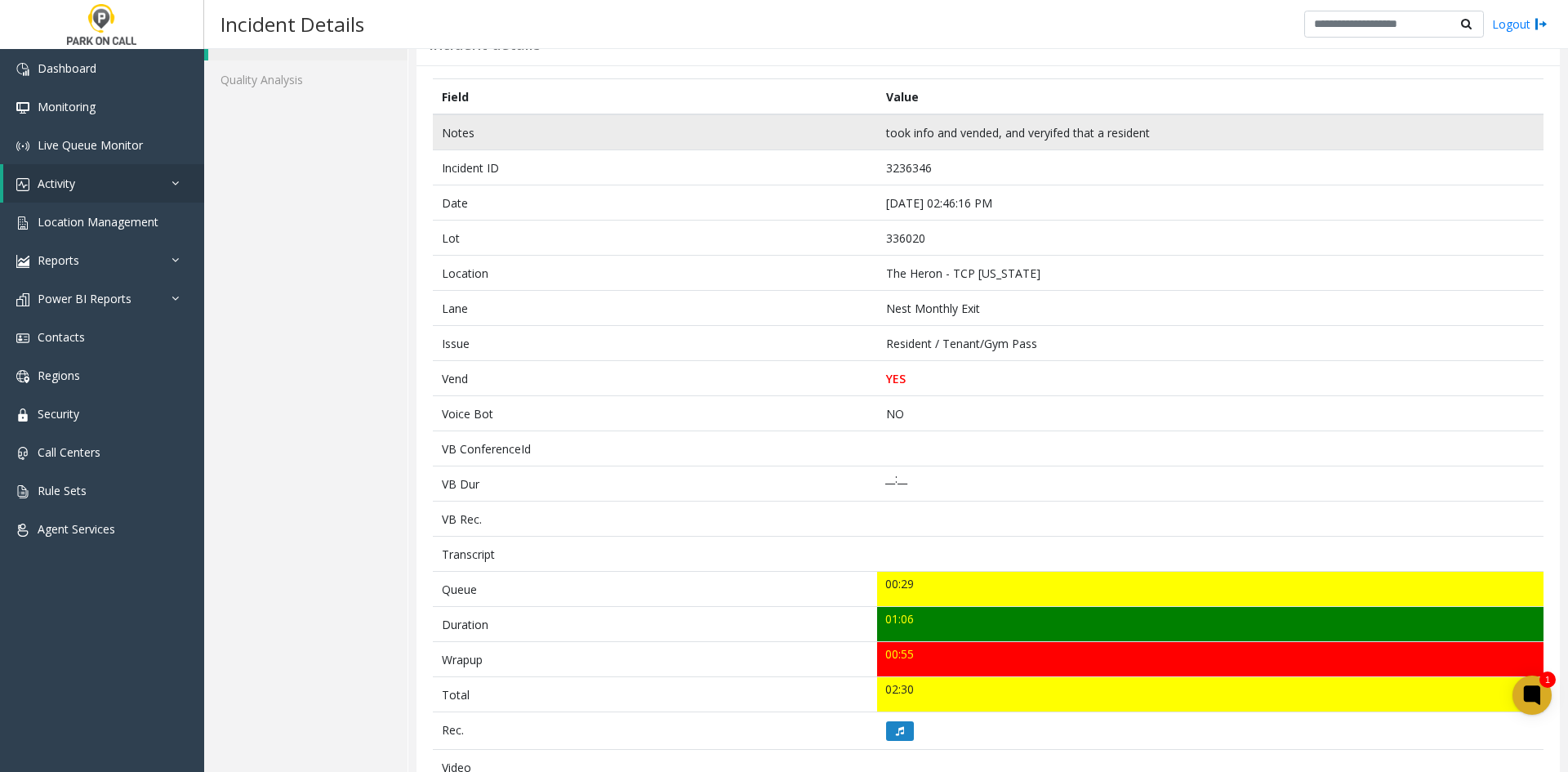
click at [441, 128] on td "Notes" at bounding box center [654, 132] width 444 height 36
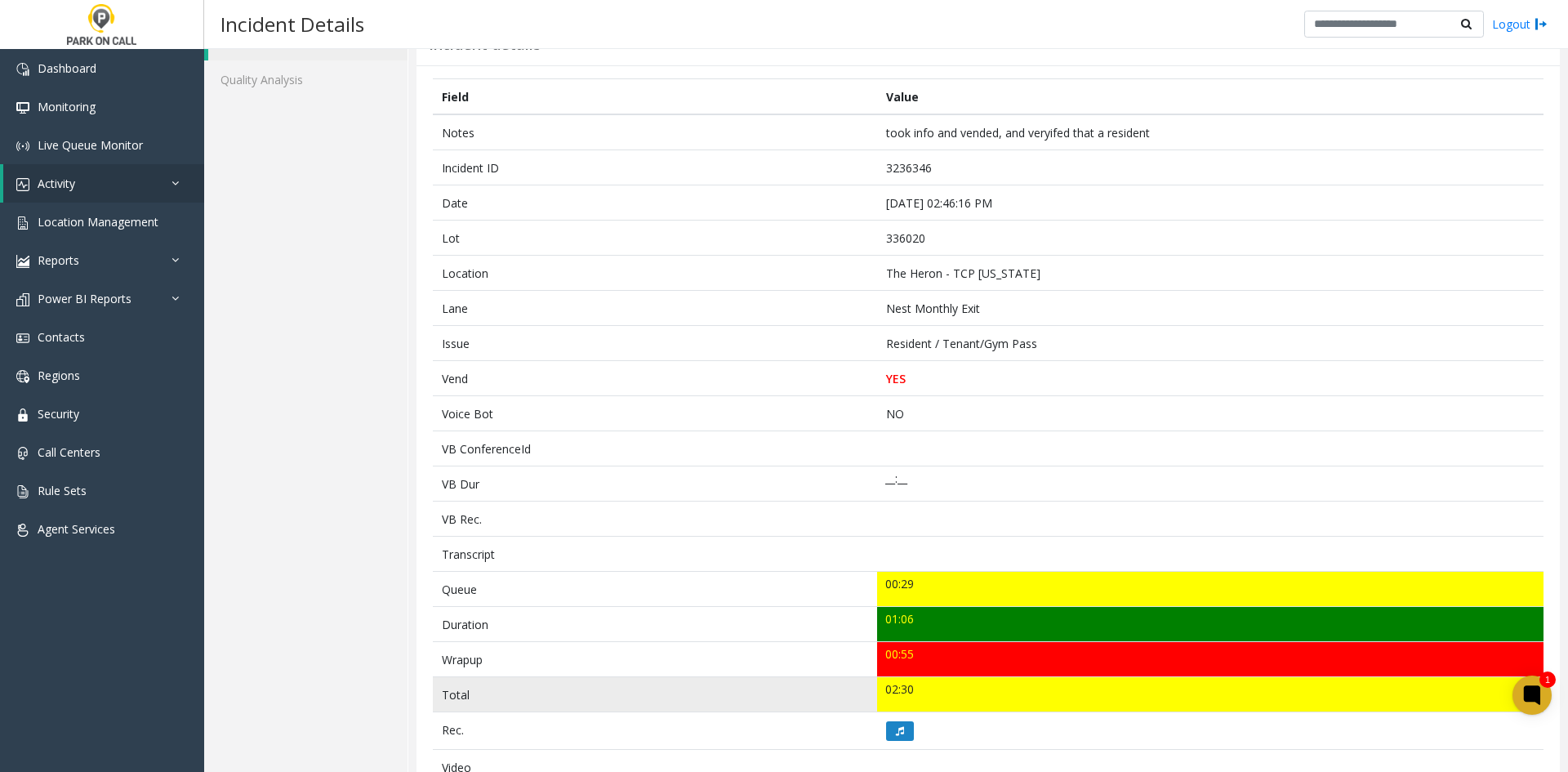
drag, startPoint x: 441, startPoint y: 128, endPoint x: 981, endPoint y: 692, distance: 780.8
click at [981, 692] on tbody "Notes took info and vended, and veryifed that a resident Incident ID 3236346 Da…" at bounding box center [988, 643] width 1111 height 1057
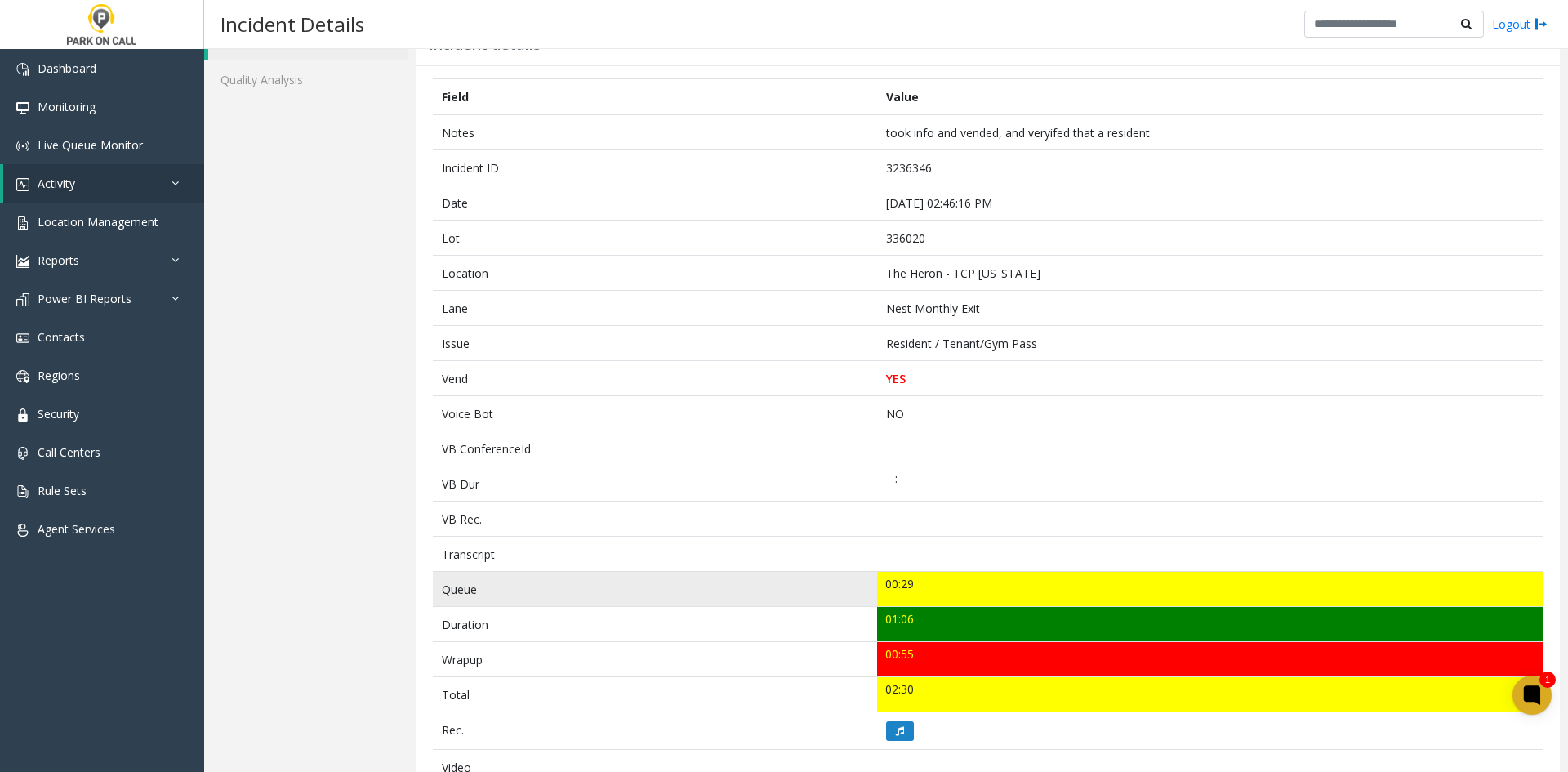
copy tbody "Notes took info and vended, and veryifed that a resident Incident ID 3236346 Da…"
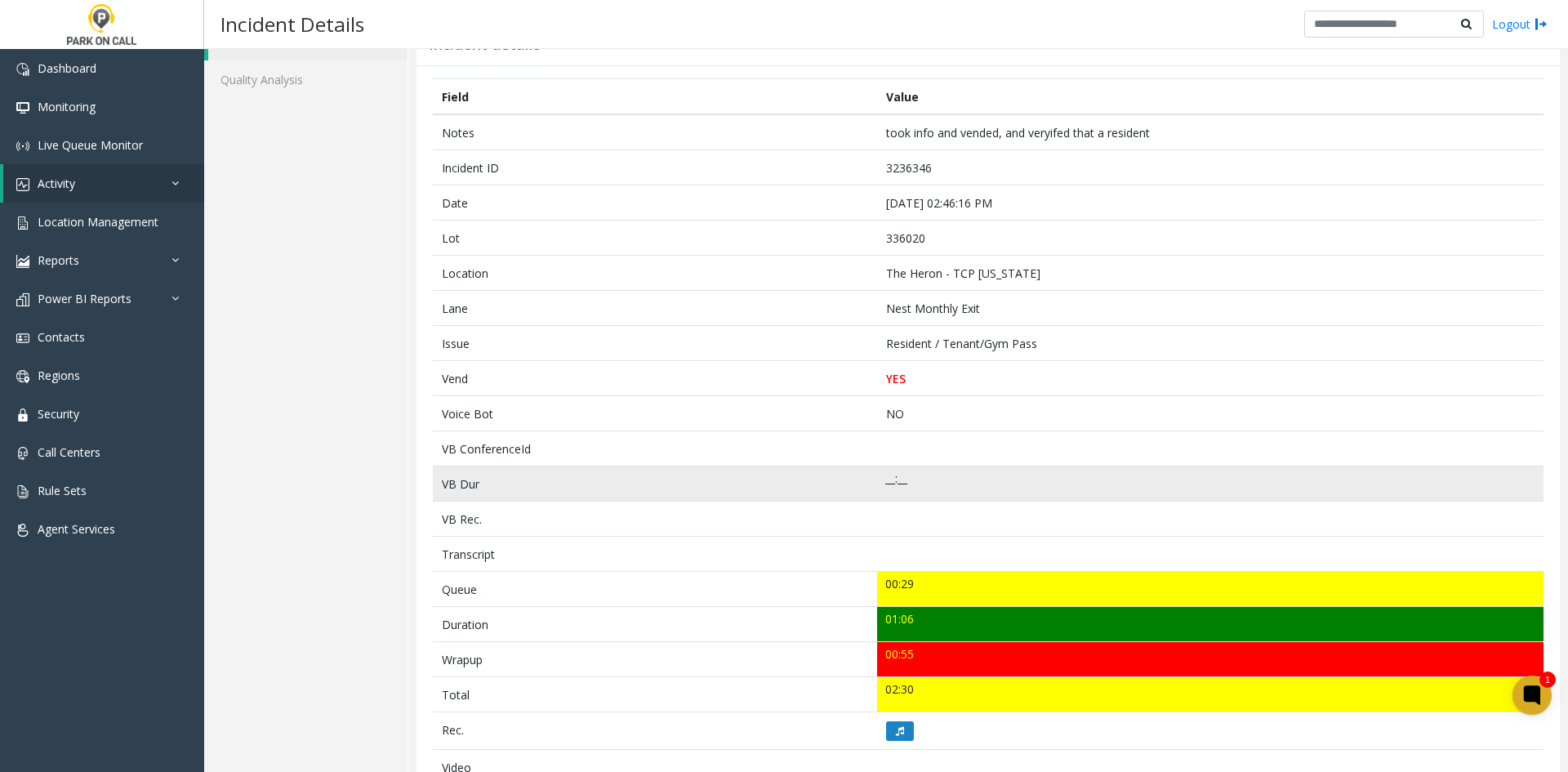
click at [687, 470] on td "VB Dur" at bounding box center [654, 484] width 444 height 35
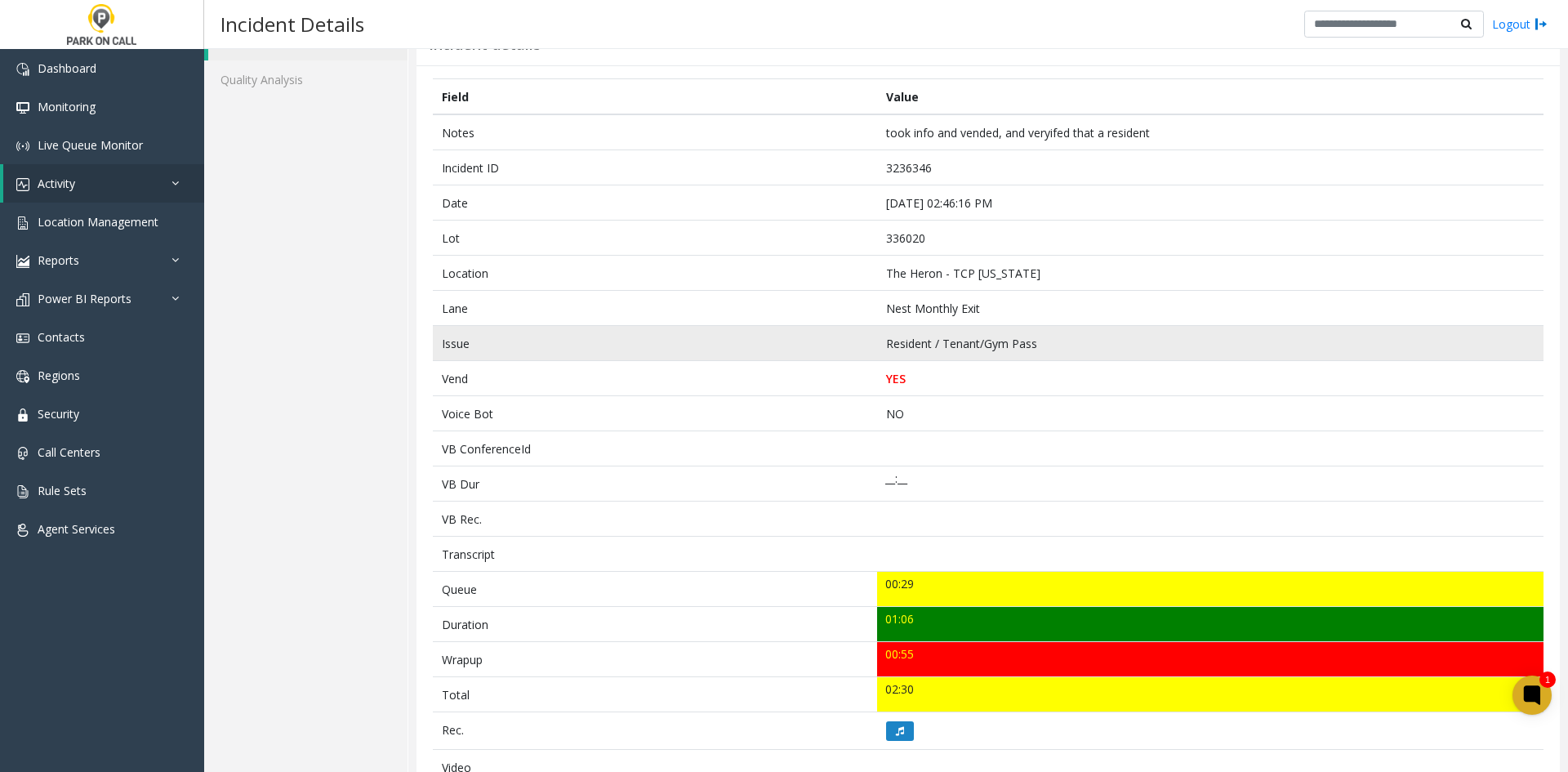
click at [1068, 358] on td "Resident / Tenant/Gym Pass" at bounding box center [1209, 344] width 666 height 35
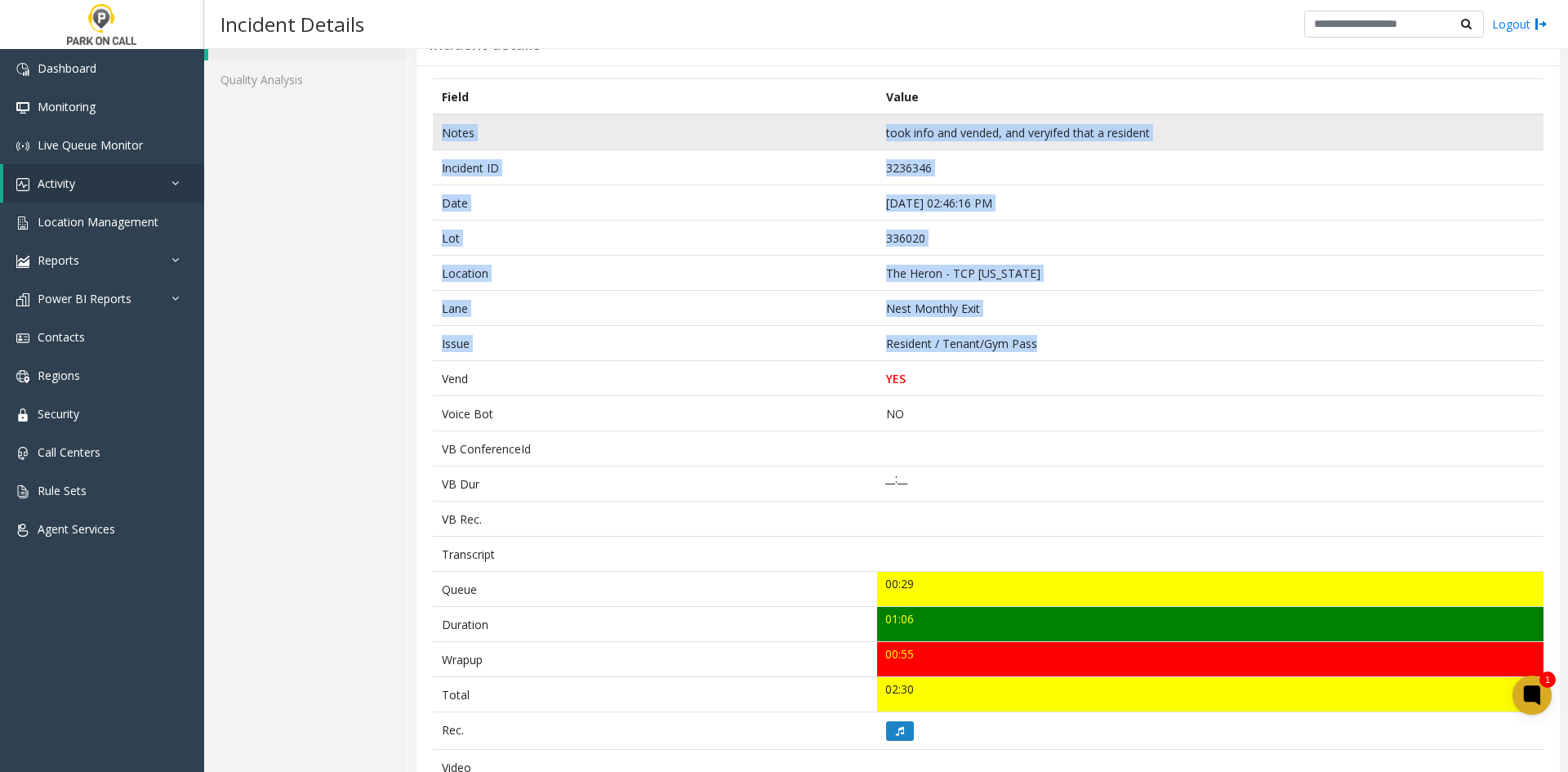
drag, startPoint x: 1032, startPoint y: 332, endPoint x: 435, endPoint y: 137, distance: 628.0
click at [435, 137] on tbody "Notes took info and vended, and veryifed that a resident Incident ID 3236346 Da…" at bounding box center [988, 643] width 1111 height 1057
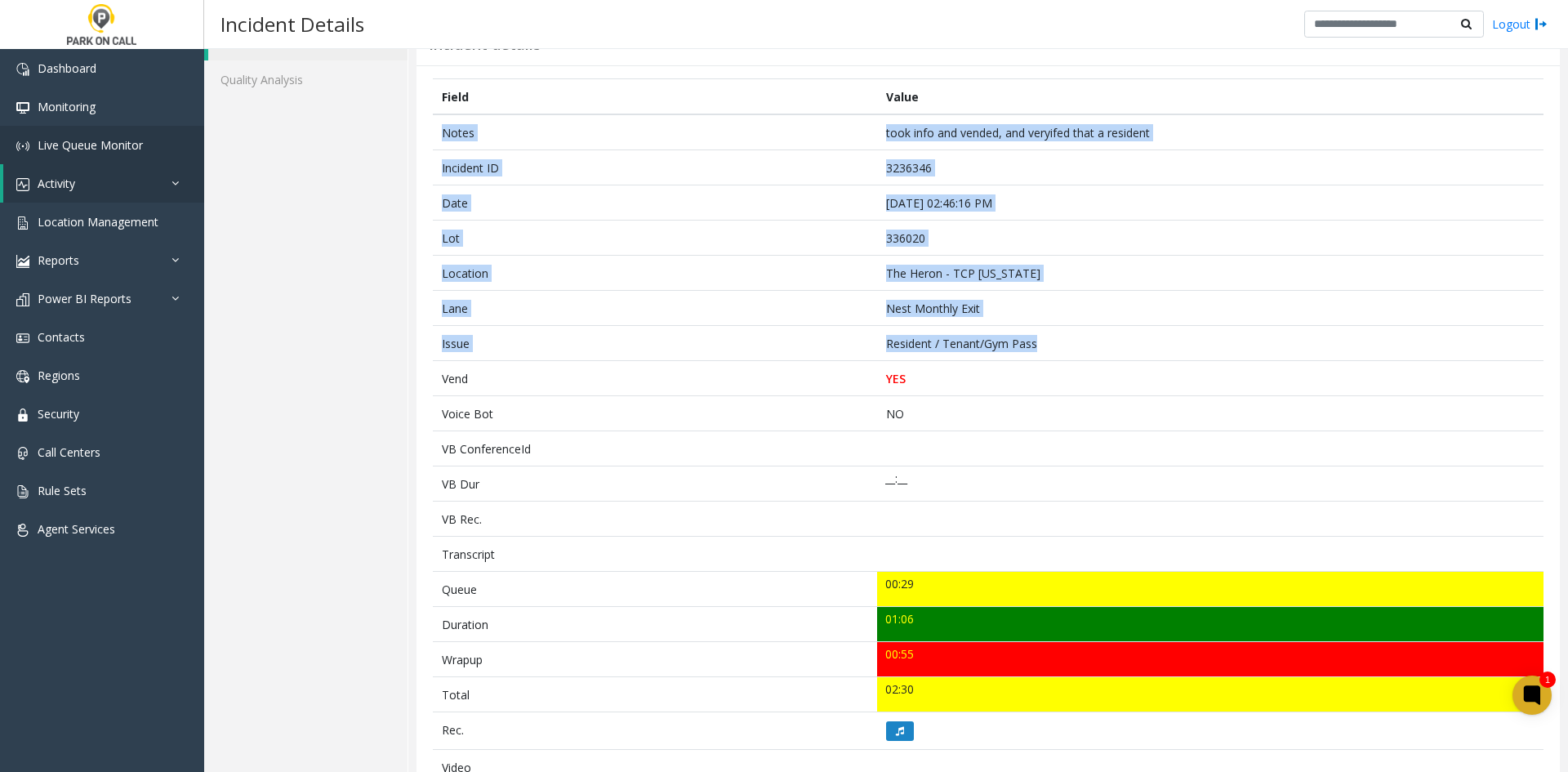
copy tbody "Notes took info and vended, and veryifed that a resident Incident ID 3236346 Da…"
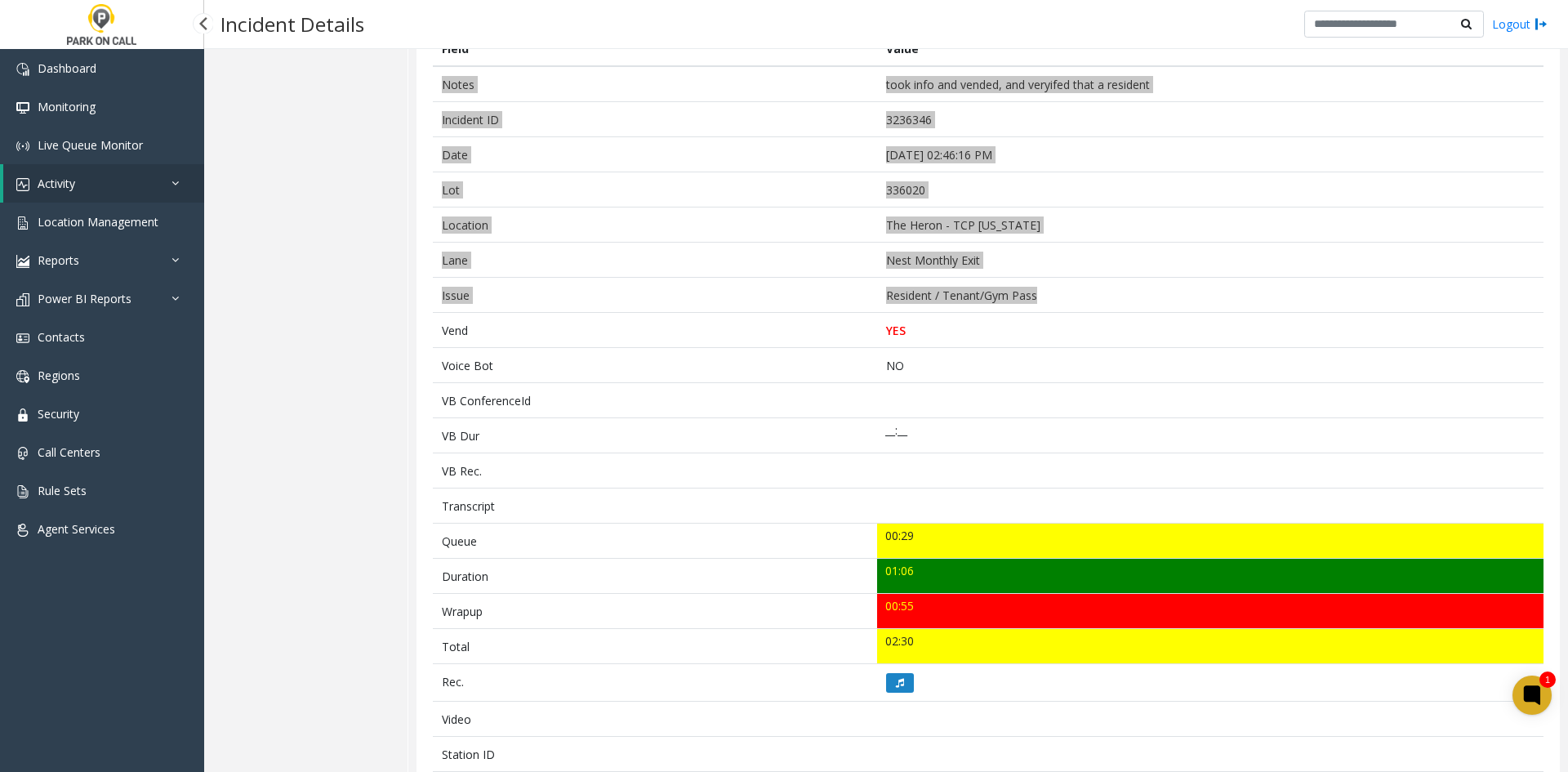
scroll to position [490, 0]
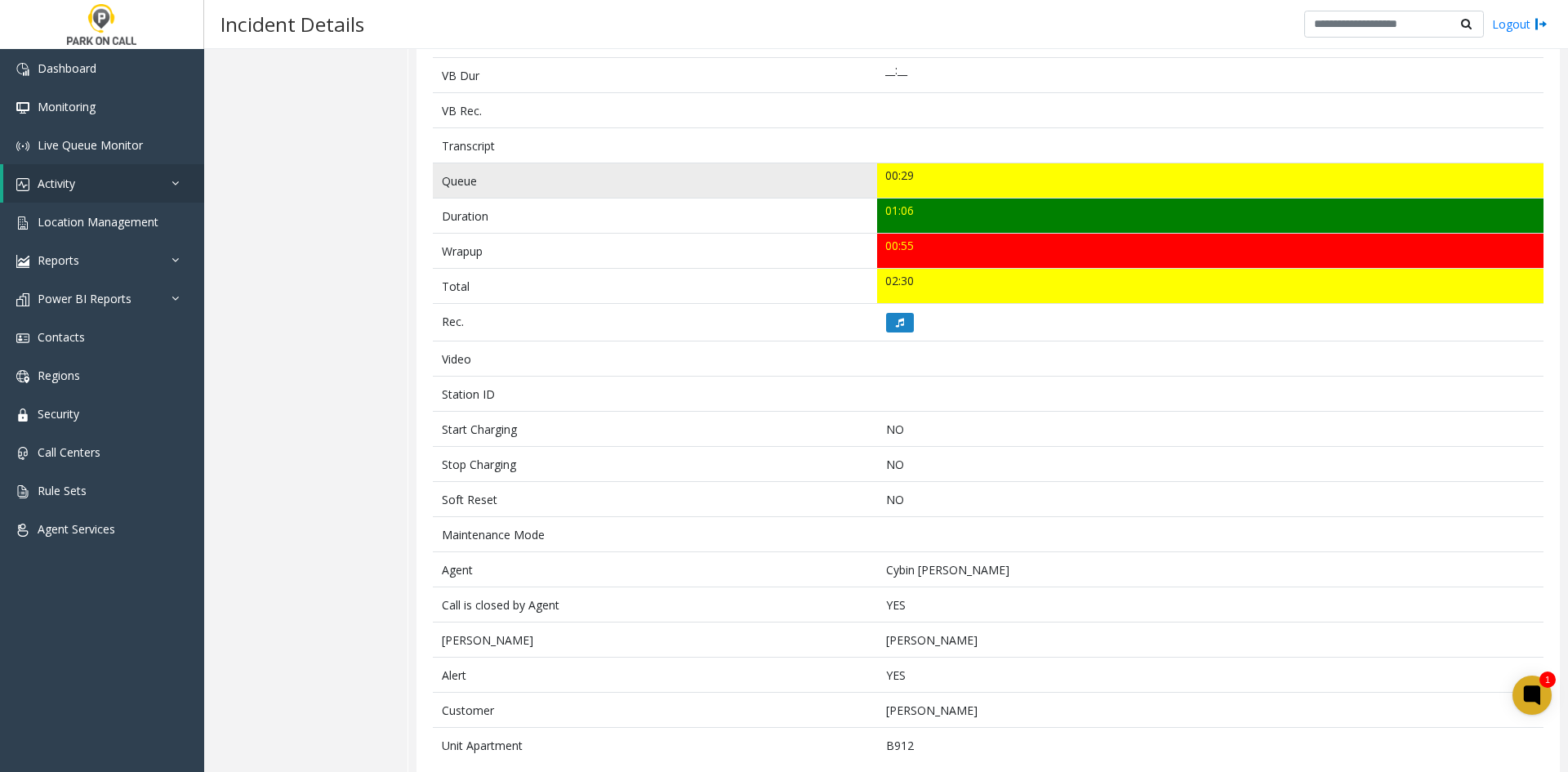
drag, startPoint x: 919, startPoint y: 292, endPoint x: 442, endPoint y: 184, distance: 489.1
click at [442, 184] on tbody "Notes took info and vended, and veryifed that a resident Incident ID 3236346 Da…" at bounding box center [988, 234] width 1111 height 1057
copy tbody "Queue 00:29 Duration 01:06 Wrapup 00:55 Total 02:30"
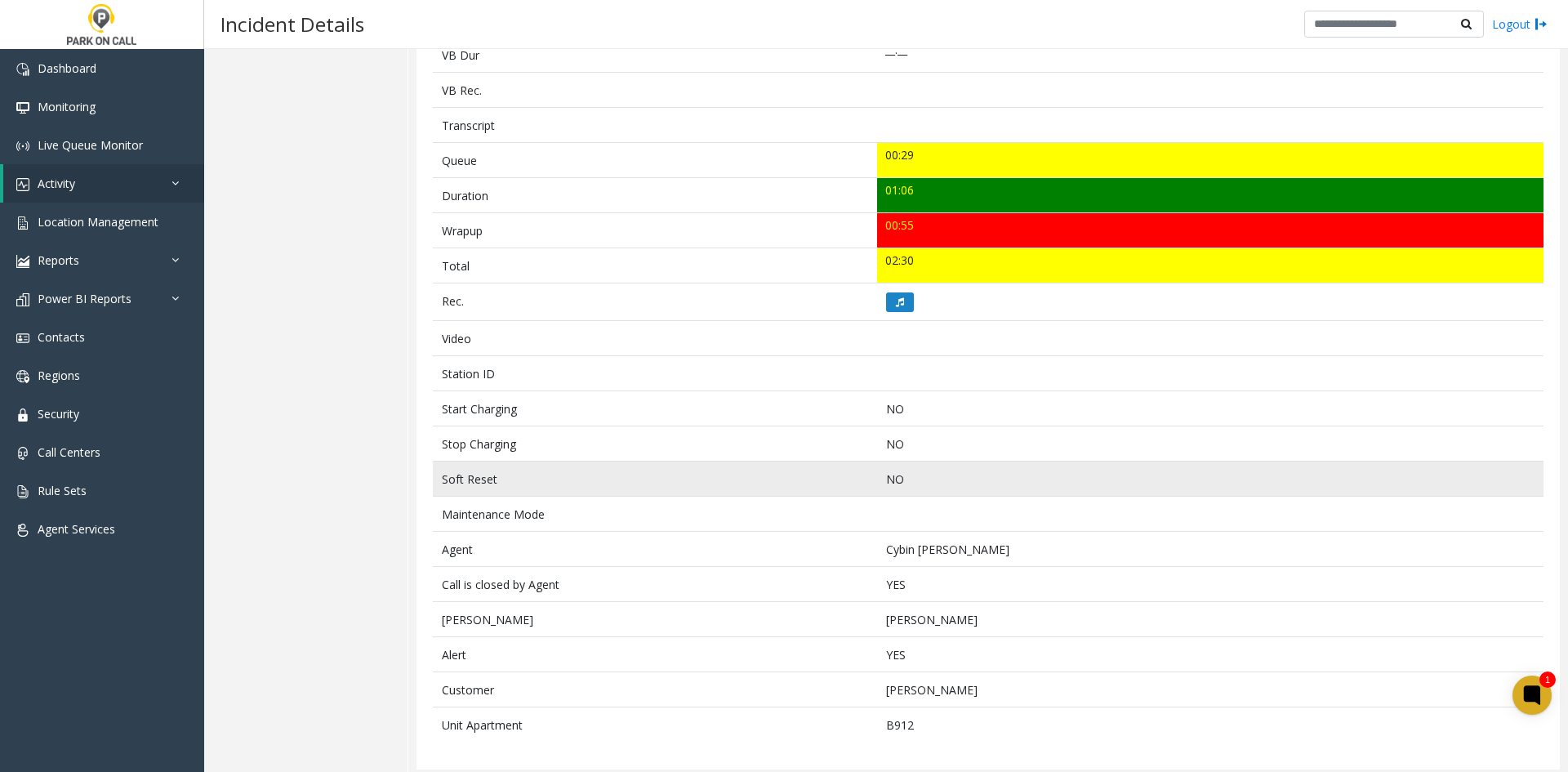
scroll to position [517, 0]
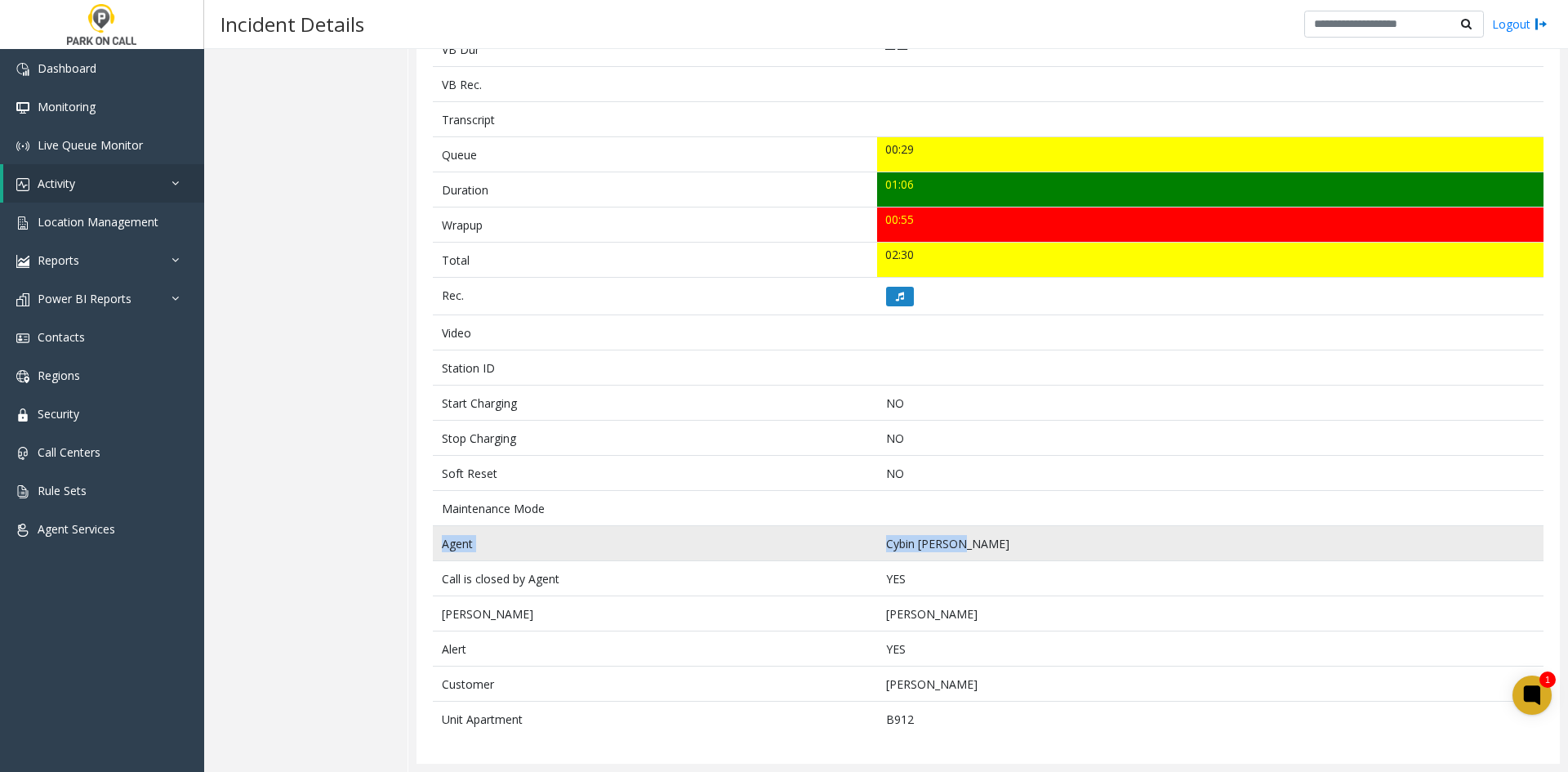
drag, startPoint x: 982, startPoint y: 552, endPoint x: 439, endPoint y: 541, distance: 543.1
click at [439, 541] on tr "Agent Cybin Postema" at bounding box center [988, 544] width 1111 height 35
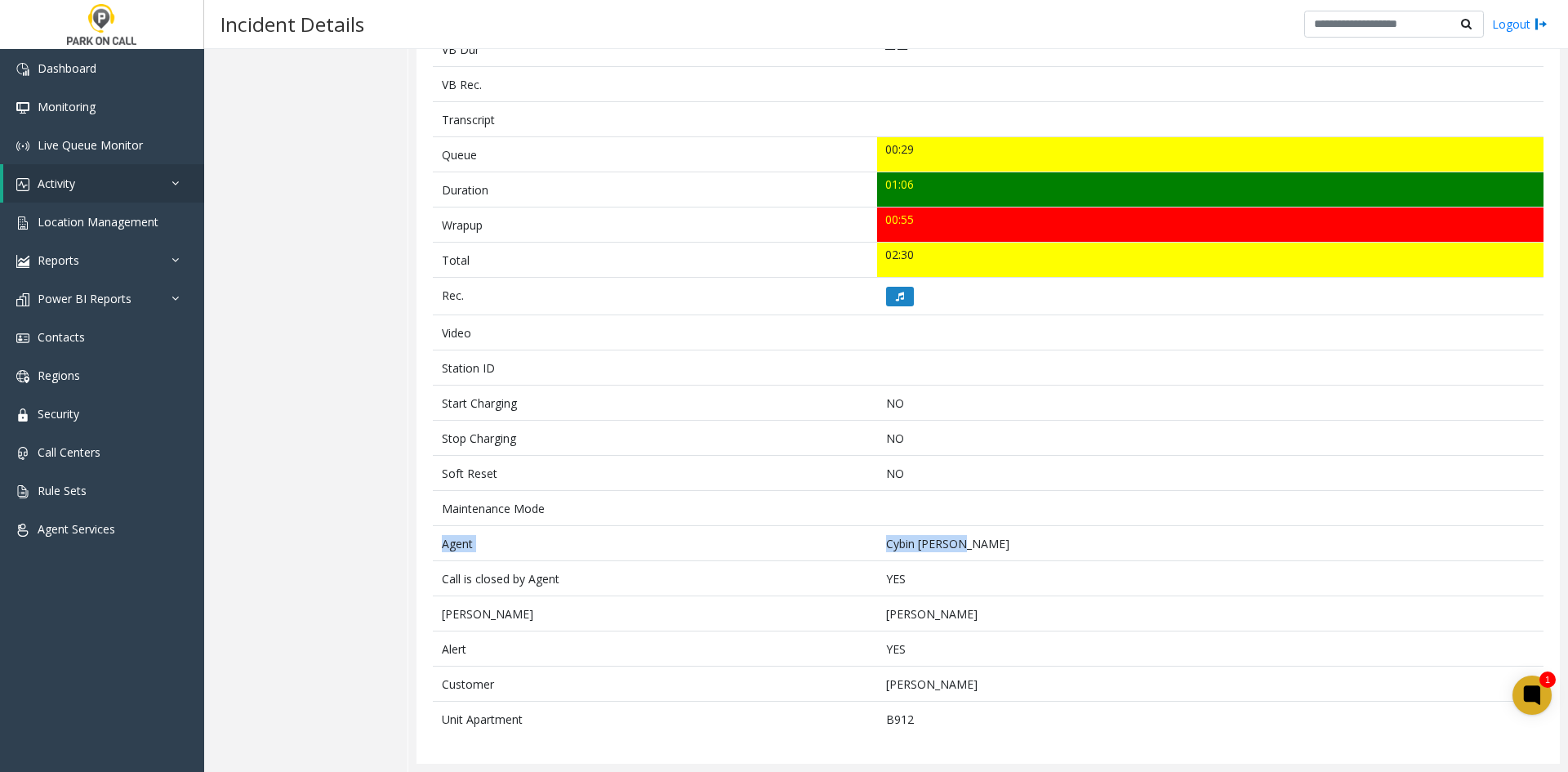
copy tr "Agent Cybin Postema"
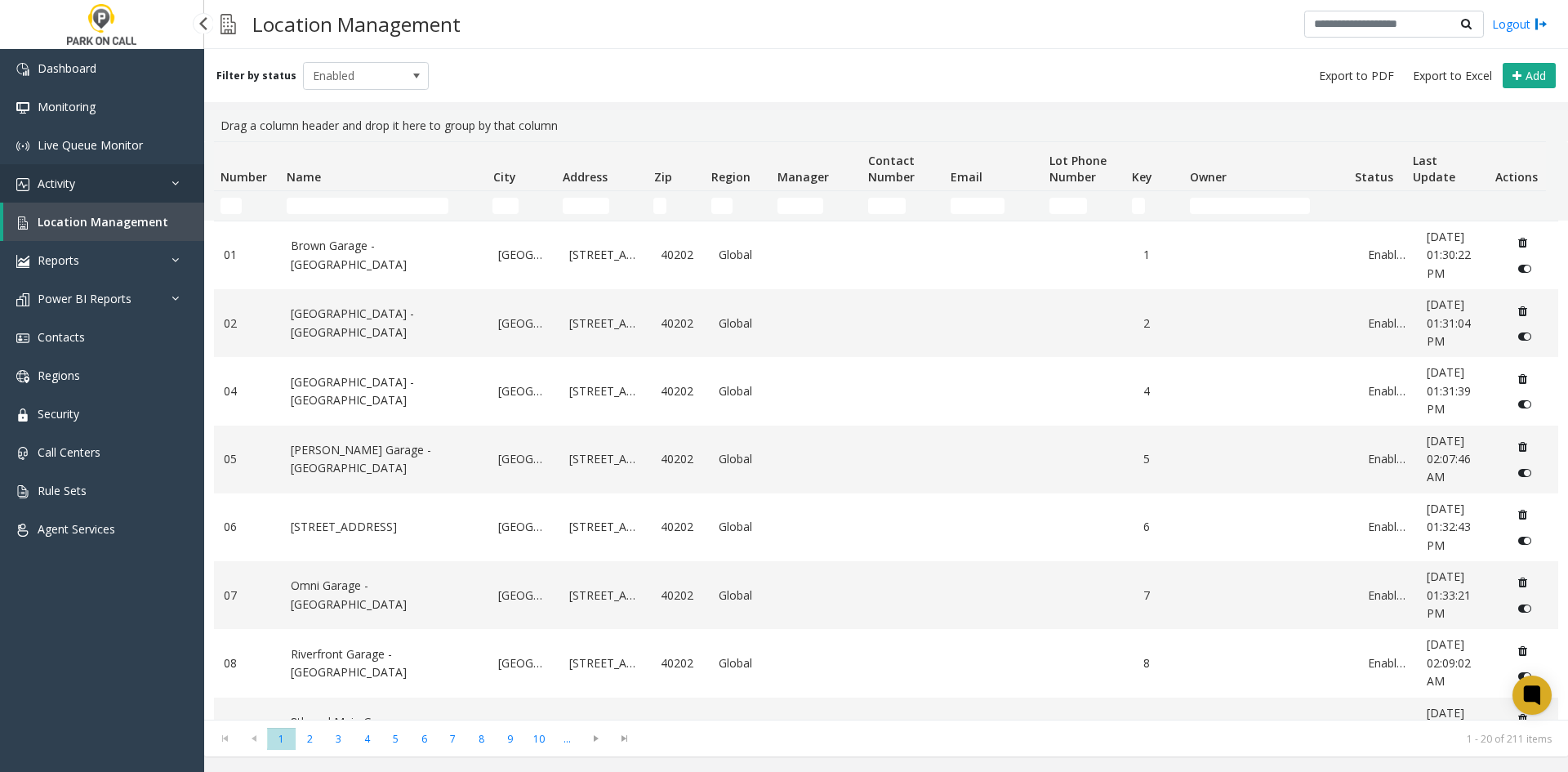
click at [121, 193] on link "Activity" at bounding box center [102, 184] width 204 height 39
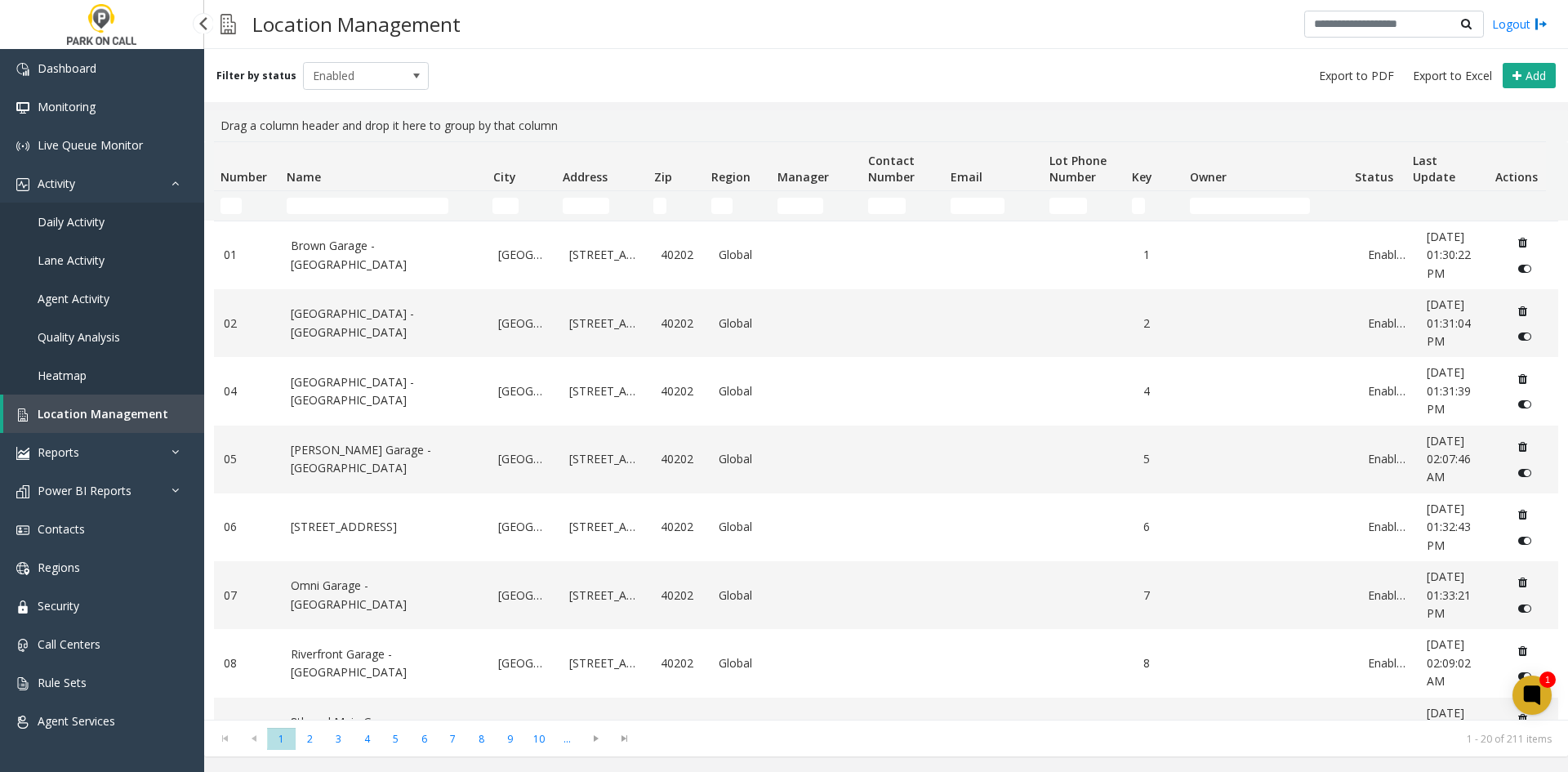
click at [121, 229] on link "Daily Activity" at bounding box center [102, 222] width 204 height 39
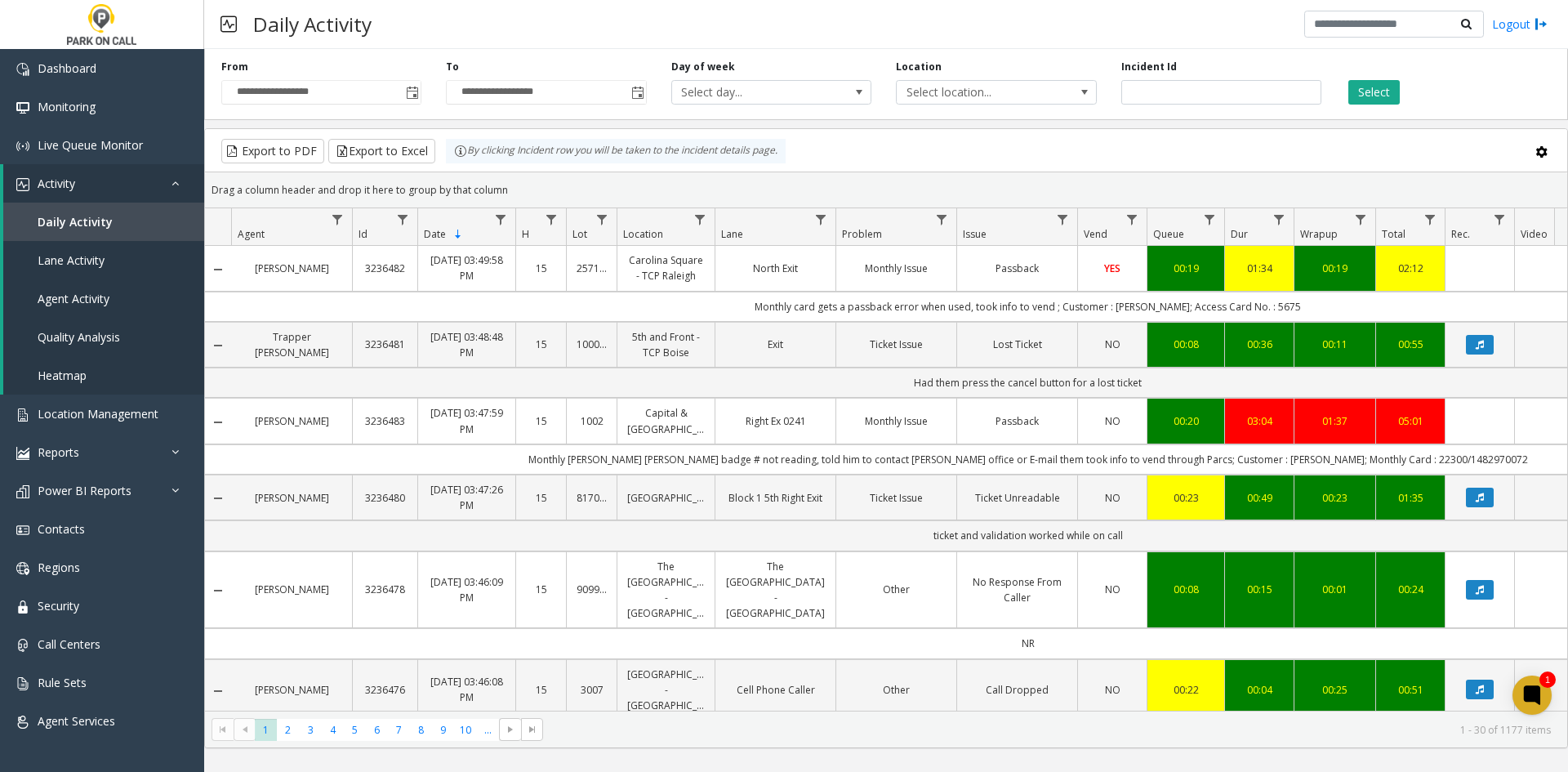
click at [1173, 109] on div "**********" at bounding box center [886, 81] width 1364 height 78
click at [1170, 102] on input "number" at bounding box center [1221, 92] width 201 height 25
drag, startPoint x: 529, startPoint y: 267, endPoint x: 426, endPoint y: 267, distance: 103.0
drag, startPoint x: 426, startPoint y: 267, endPoint x: 1219, endPoint y: 124, distance: 805.8
click at [1219, 124] on div "**********" at bounding box center [886, 396] width 1364 height 706
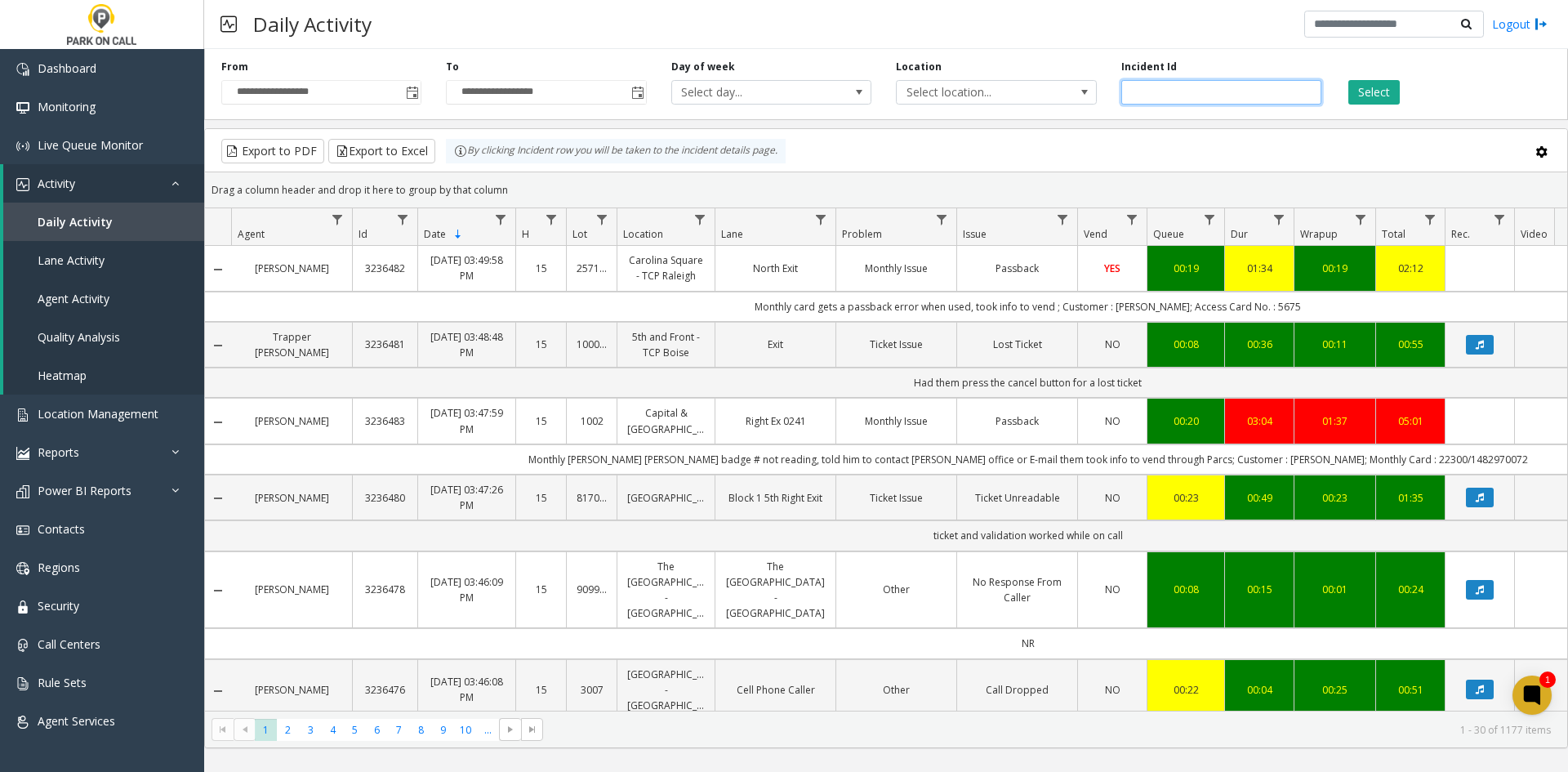
click at [1197, 100] on input "number" at bounding box center [1221, 92] width 201 height 25
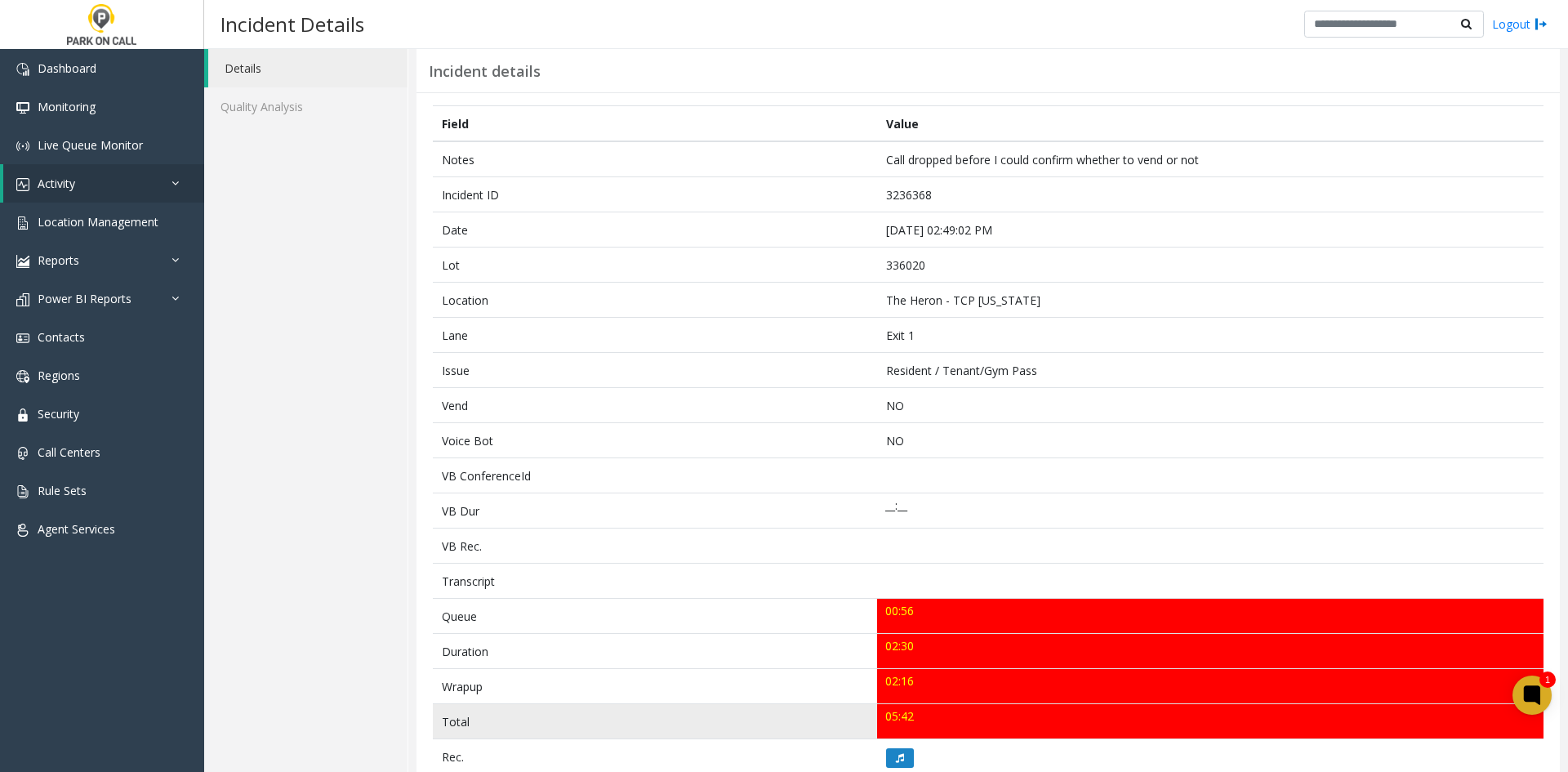
scroll to position [81, 0]
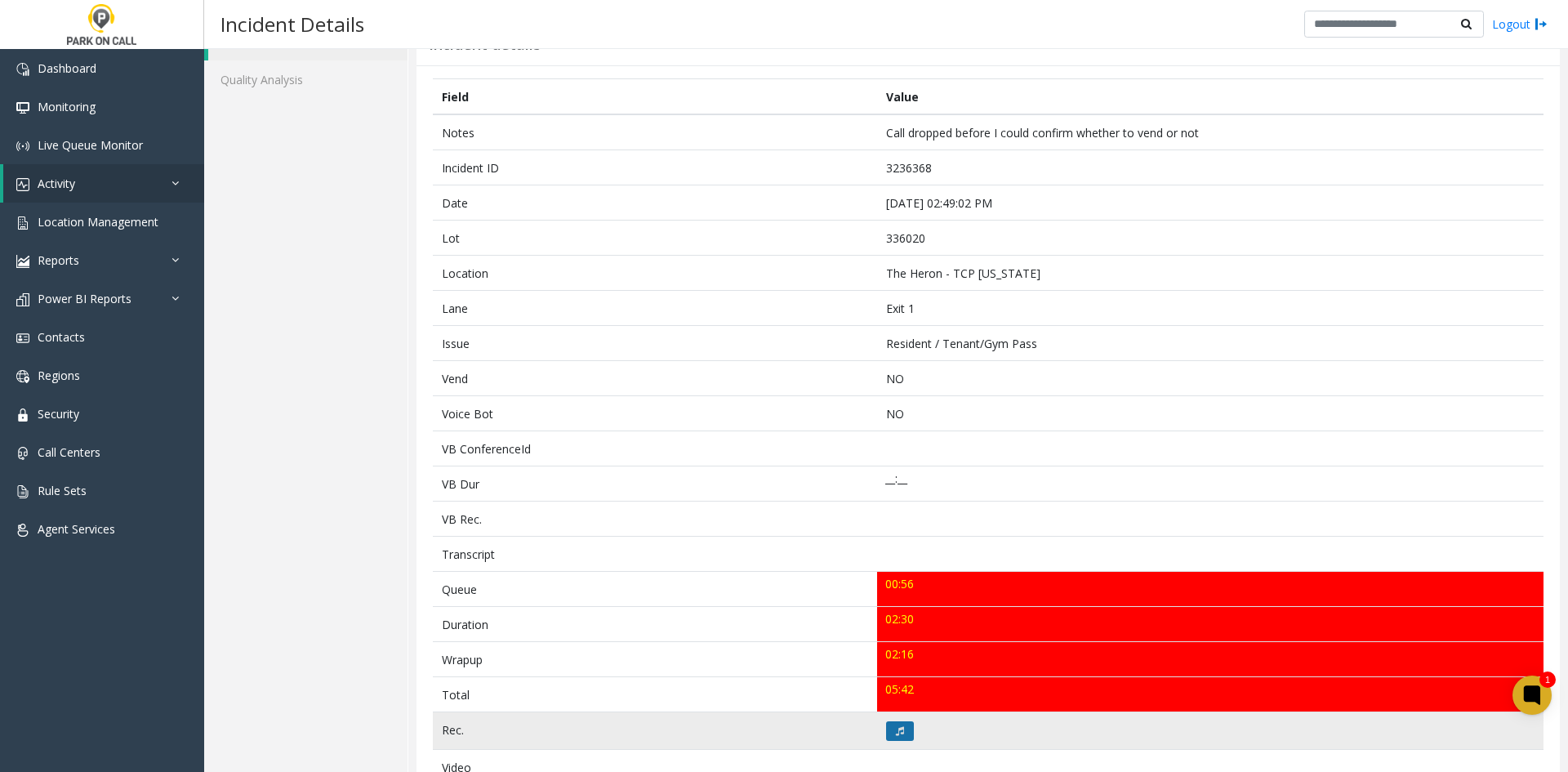
click at [886, 728] on button at bounding box center [900, 730] width 28 height 19
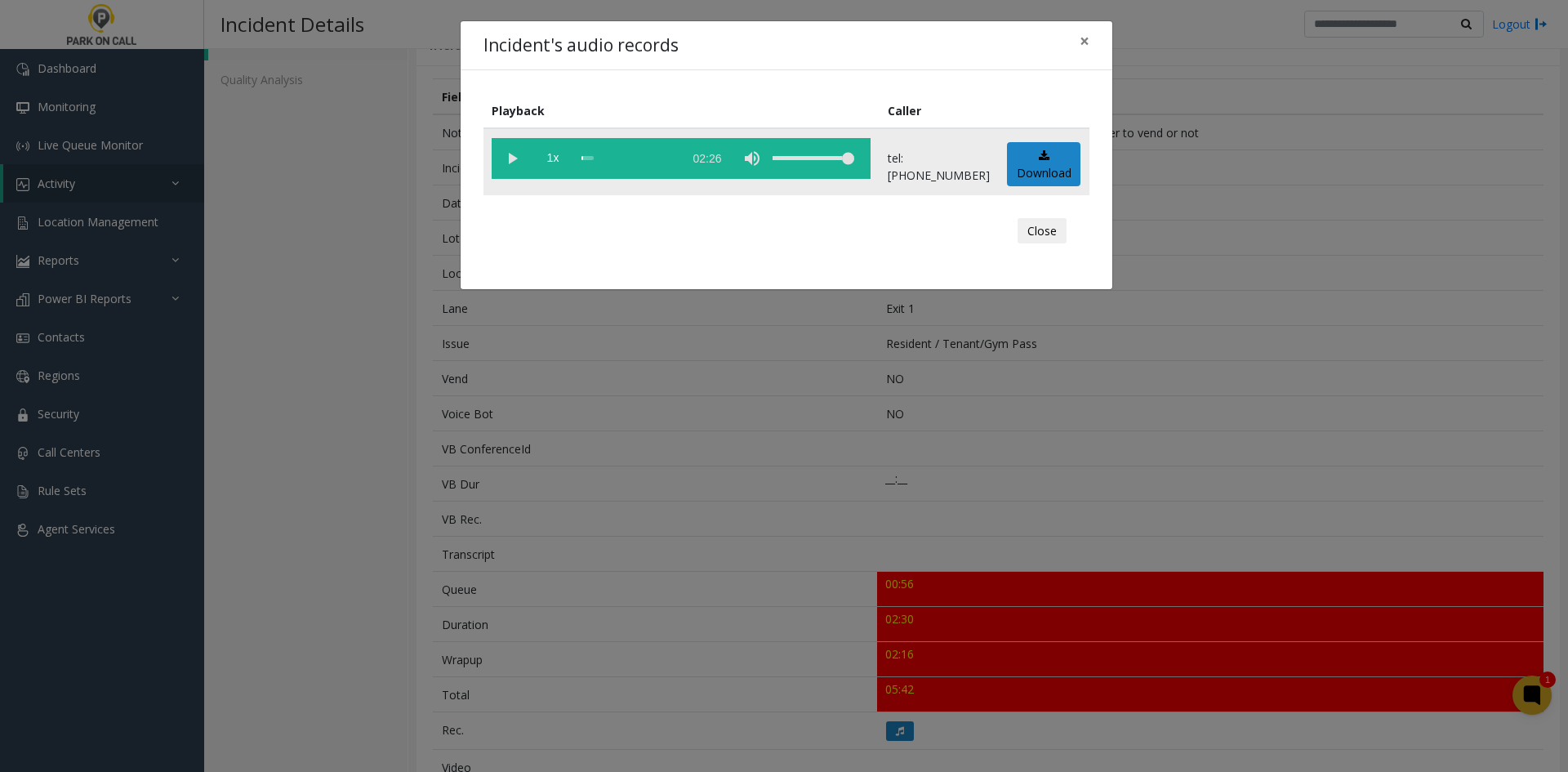
click at [498, 158] on vg-play-pause at bounding box center [512, 158] width 41 height 41
click at [845, 155] on div "volume level" at bounding box center [813, 158] width 81 height 41
click at [820, 162] on div "volume level" at bounding box center [813, 158] width 81 height 41
drag, startPoint x: 820, startPoint y: 163, endPoint x: 852, endPoint y: 163, distance: 32.0
click at [852, 163] on div "volume level" at bounding box center [813, 158] width 81 height 41
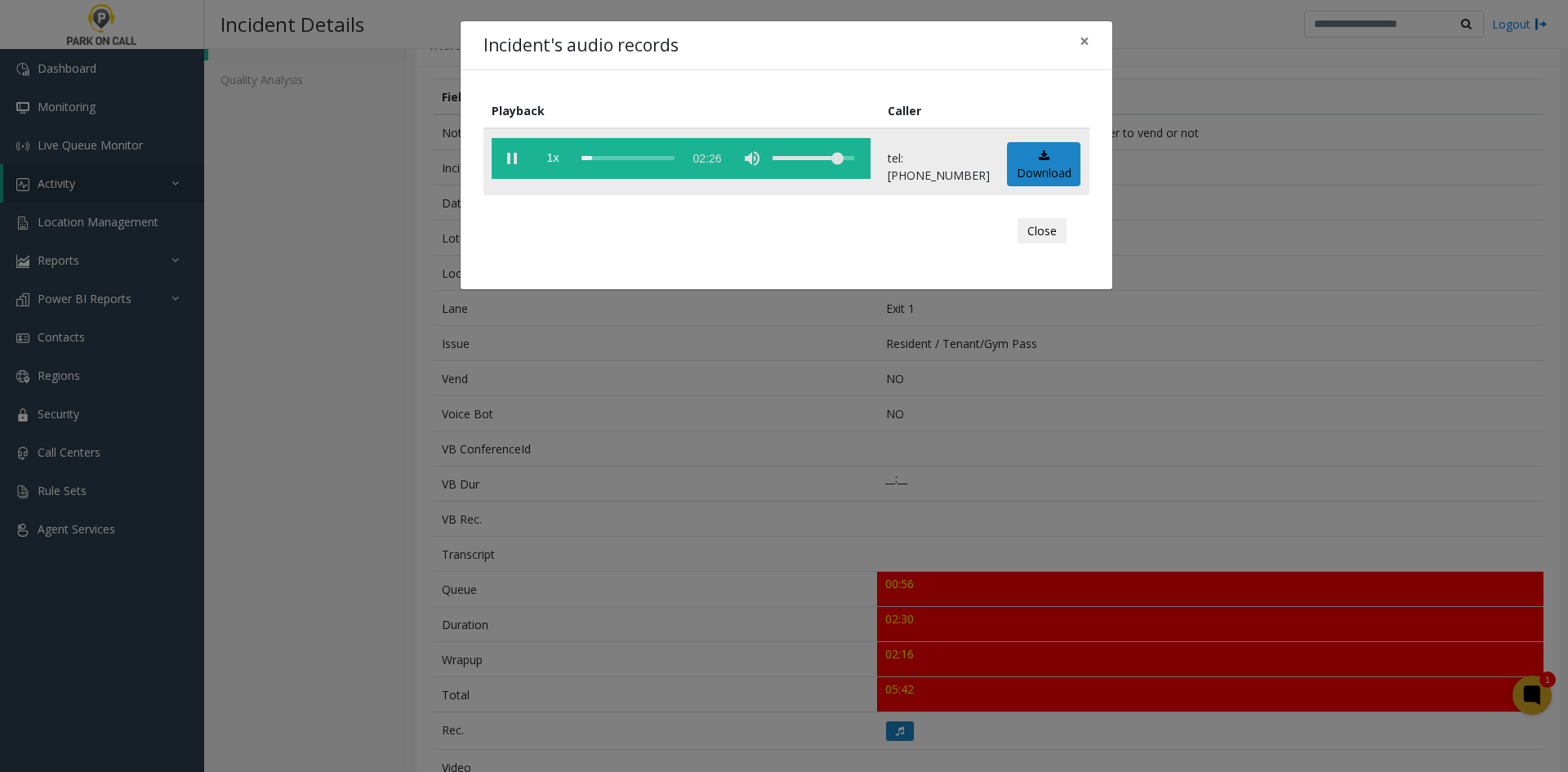
drag, startPoint x: 852, startPoint y: 163, endPoint x: 862, endPoint y: 166, distance: 10.4
click at [854, 166] on div "volume level" at bounding box center [813, 158] width 81 height 41
click at [599, 167] on div "scrub bar" at bounding box center [627, 158] width 93 height 41
click at [982, 451] on div "Incident's audio records × Playback Caller 1x 02:26 tel:3360209003 Download Clo…" at bounding box center [784, 386] width 1568 height 772
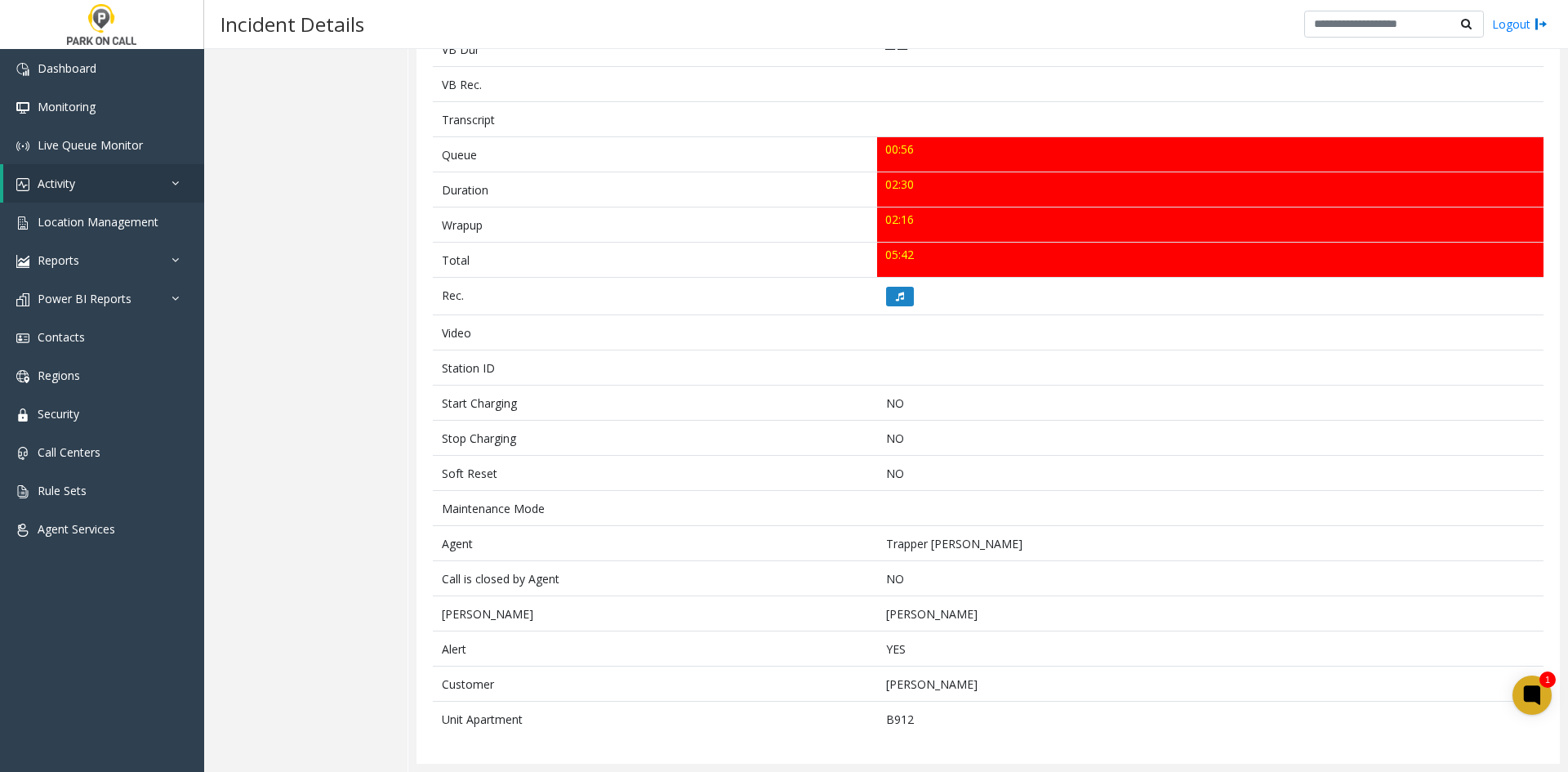
scroll to position [0, 0]
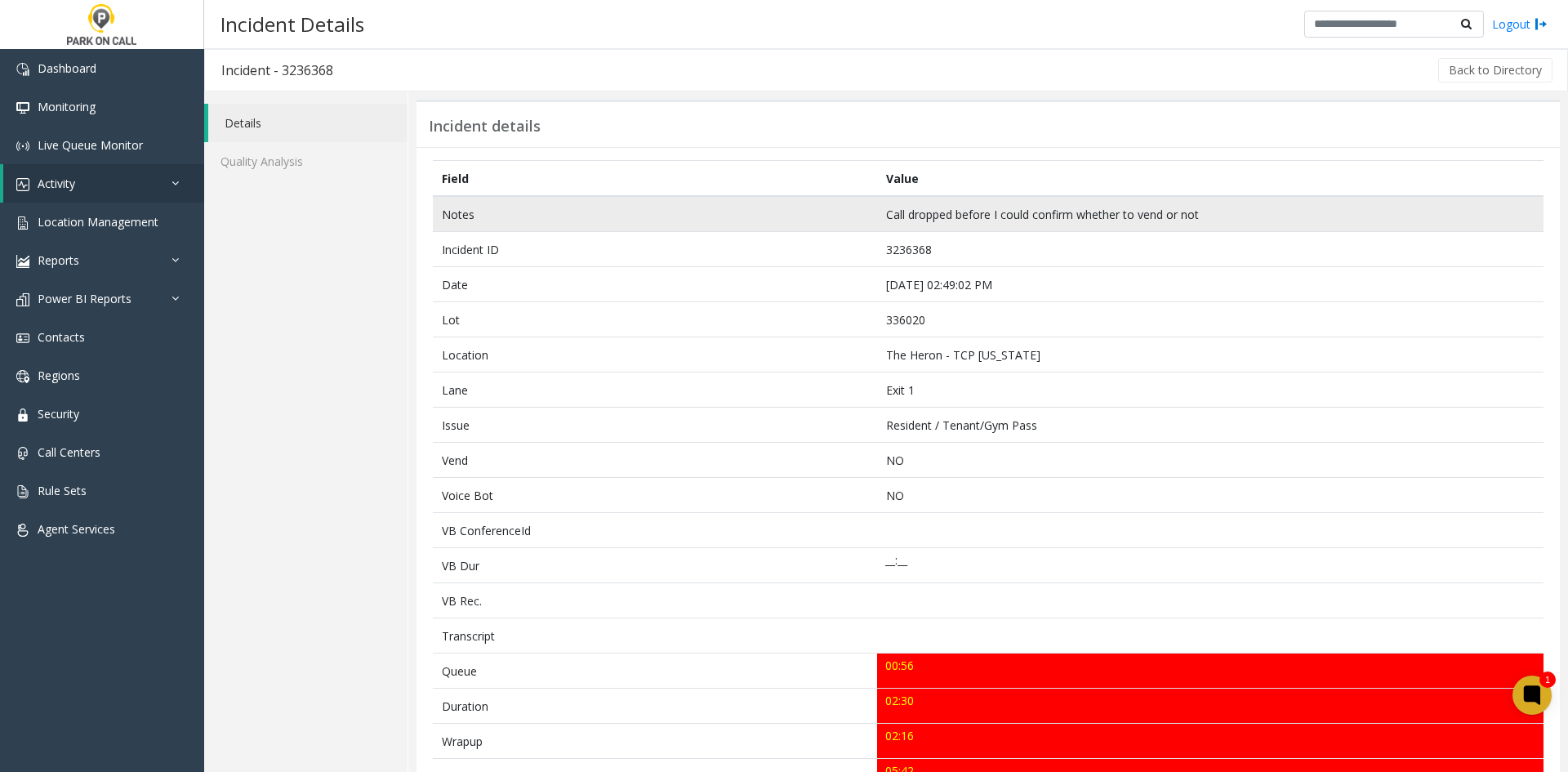
click at [438, 219] on td "Notes" at bounding box center [654, 214] width 444 height 36
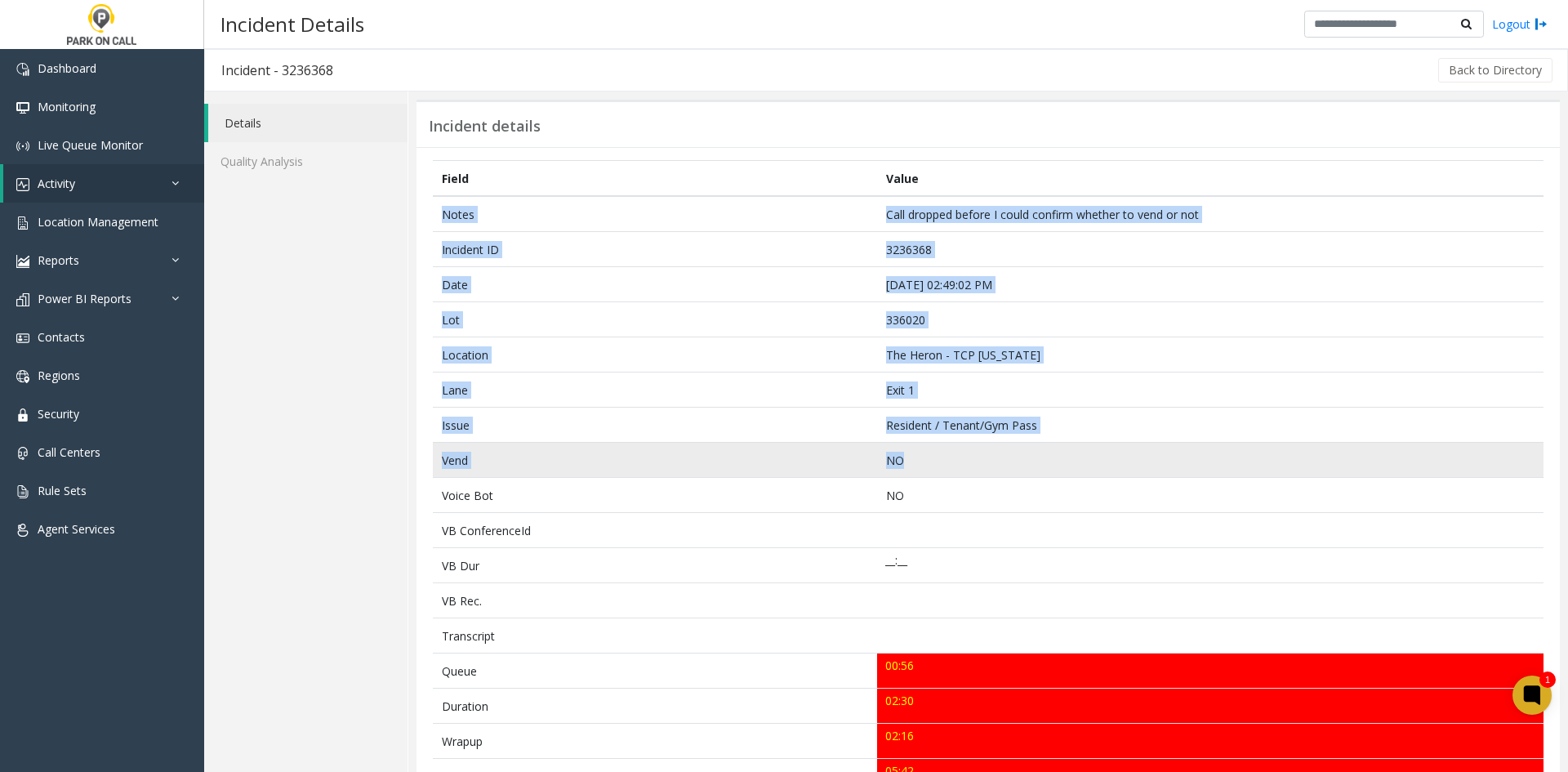
drag, startPoint x: 438, startPoint y: 219, endPoint x: 1024, endPoint y: 458, distance: 632.9
click at [1024, 458] on tbody "Notes Call dropped before I could confirm whether to vend or not Incident ID 32…" at bounding box center [988, 724] width 1111 height 1057
copy tbody "Notes Call dropped before I could confirm whether to vend or not Incident ID 32…"
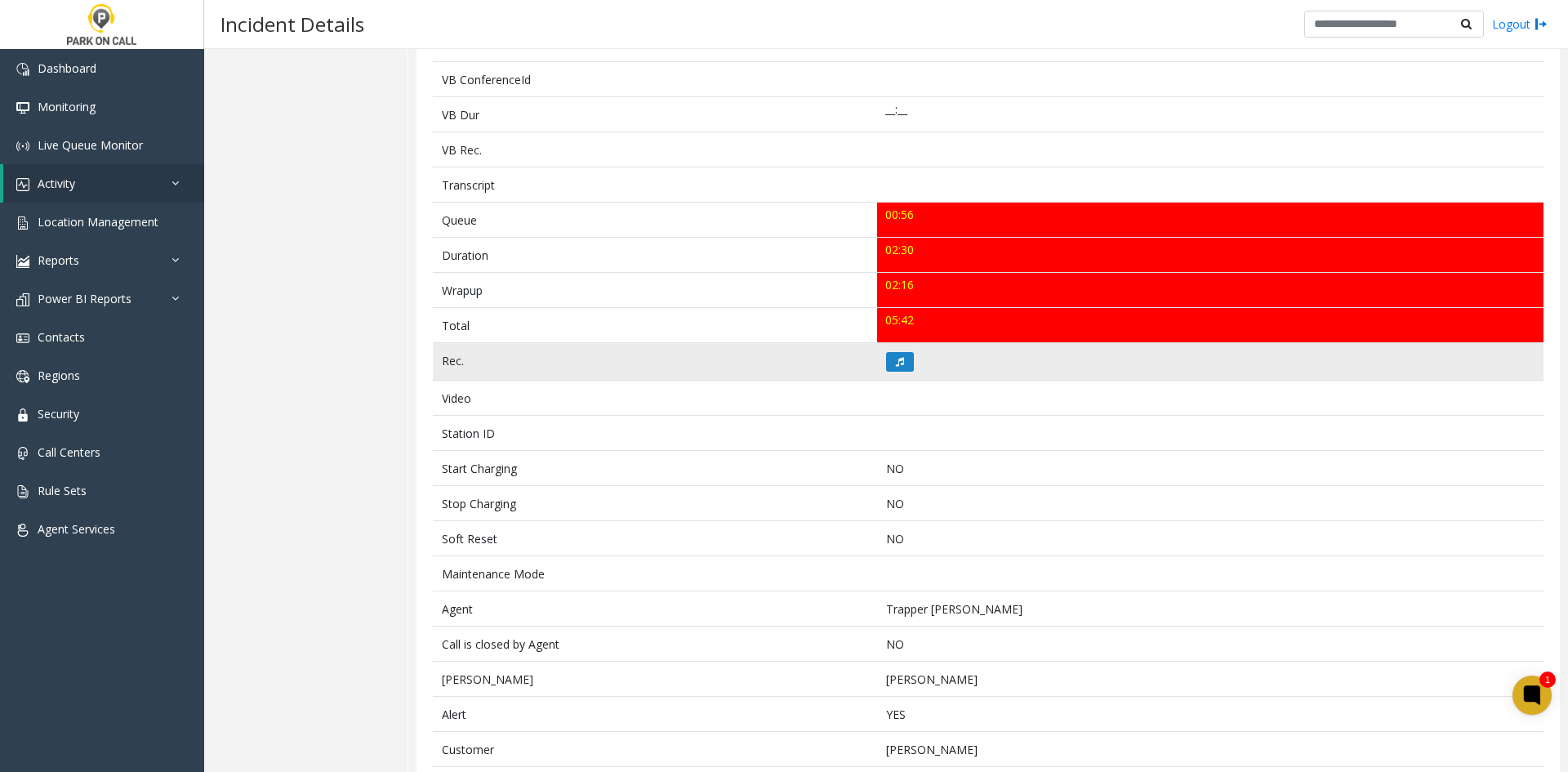
scroll to position [353, 0]
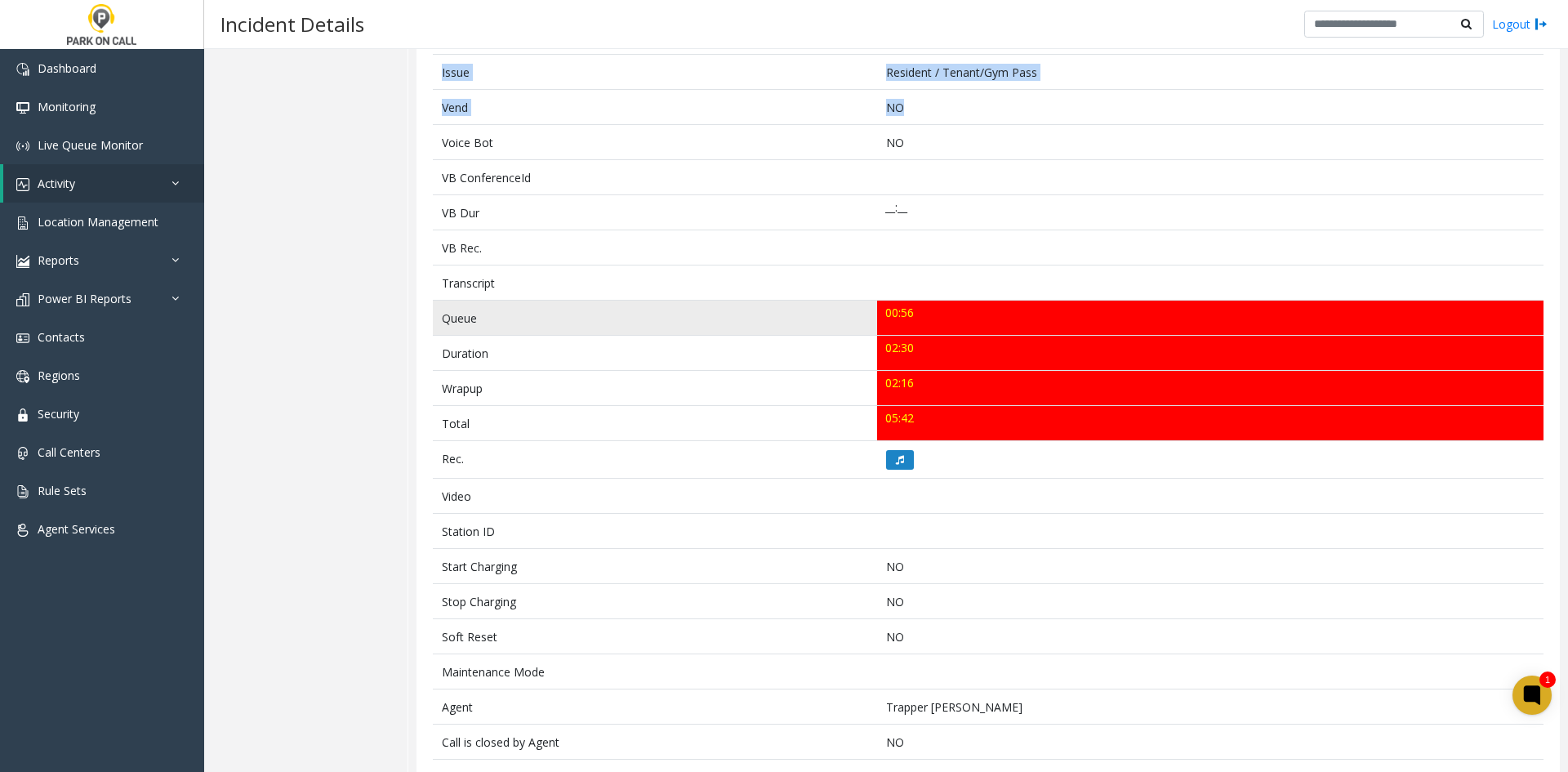
drag, startPoint x: 937, startPoint y: 423, endPoint x: 439, endPoint y: 319, distance: 508.7
click at [439, 319] on tbody "Notes Call dropped before I could confirm whether to vend or not Incident ID 32…" at bounding box center [988, 371] width 1111 height 1057
copy tbody "Queue 00:56 Duration 02:30 Wrapup 02:16 Total 05:42"
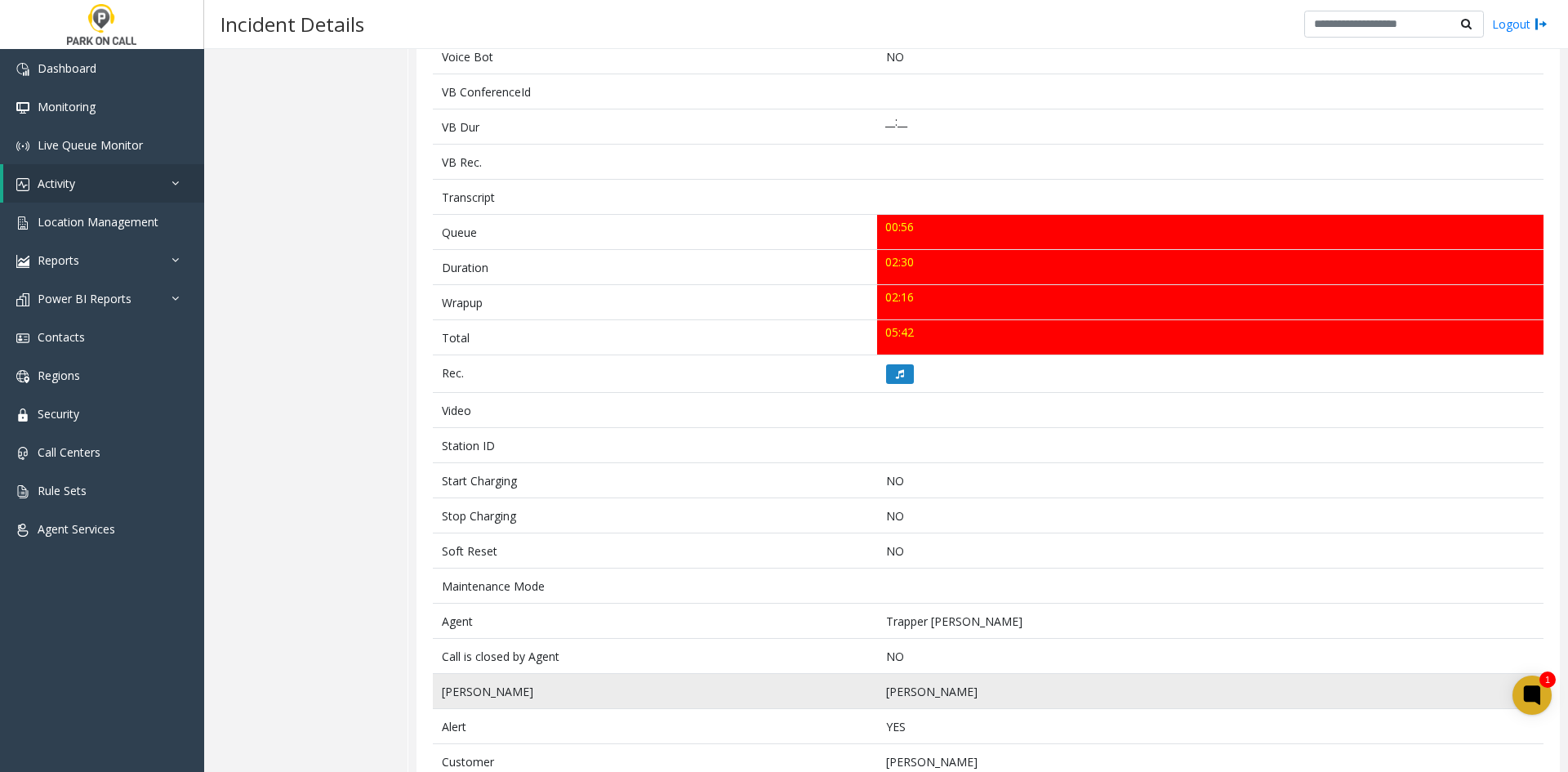
scroll to position [517, 0]
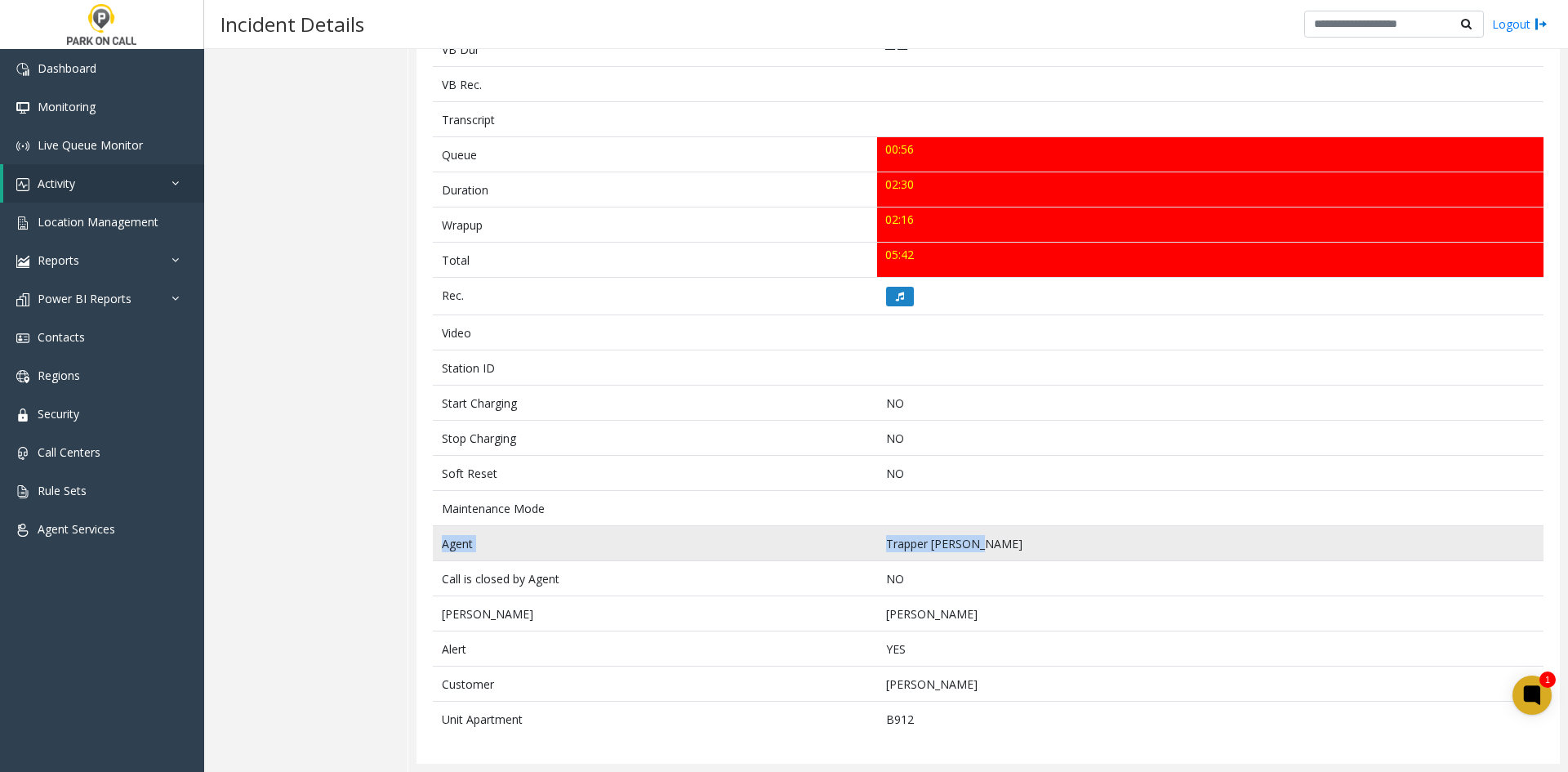
drag, startPoint x: 820, startPoint y: 543, endPoint x: 444, endPoint y: 547, distance: 376.0
click at [444, 547] on tr "Agent Trapper Morrison" at bounding box center [988, 544] width 1111 height 35
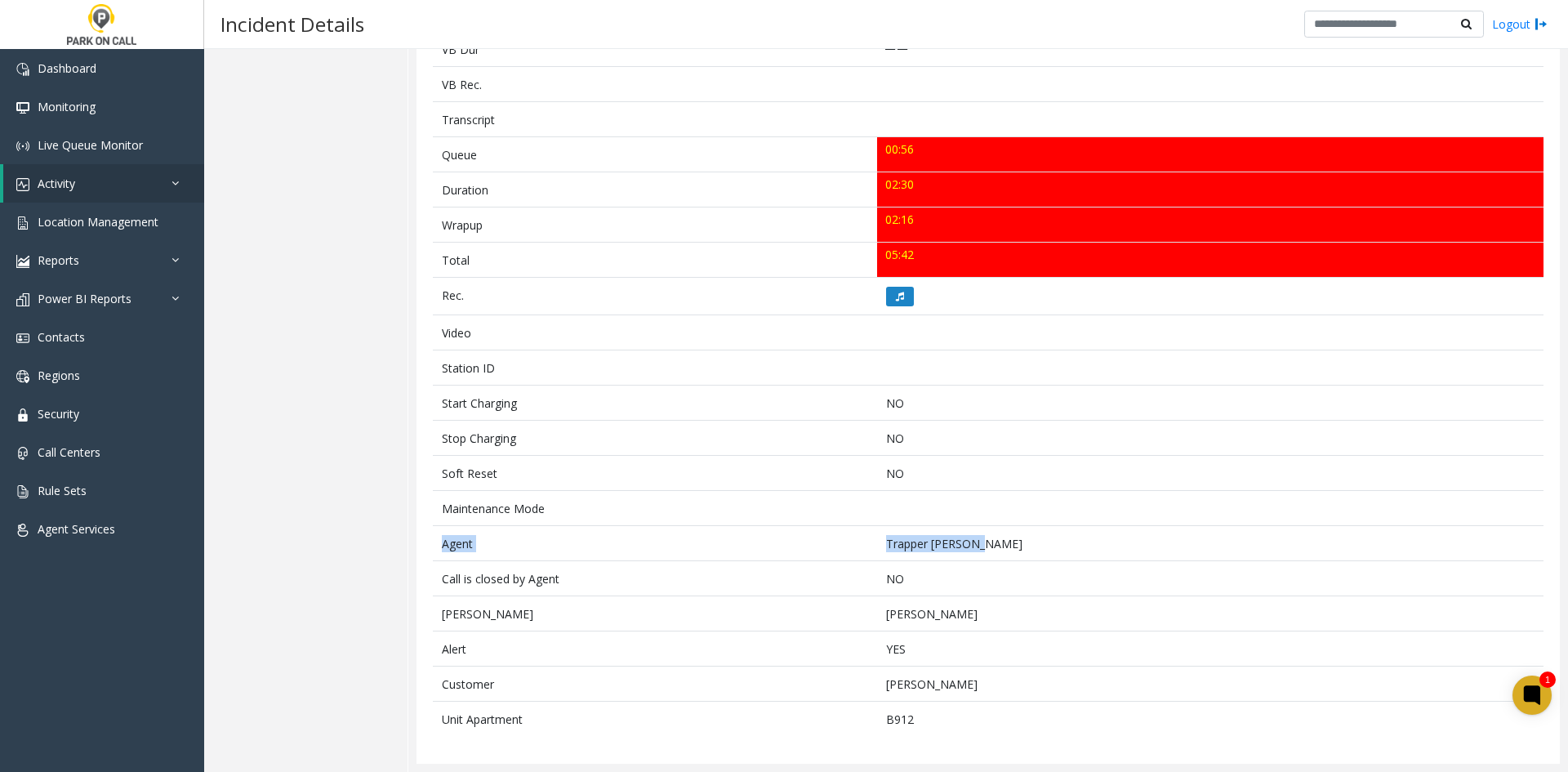
copy tr "Agent Trapper Morrison"
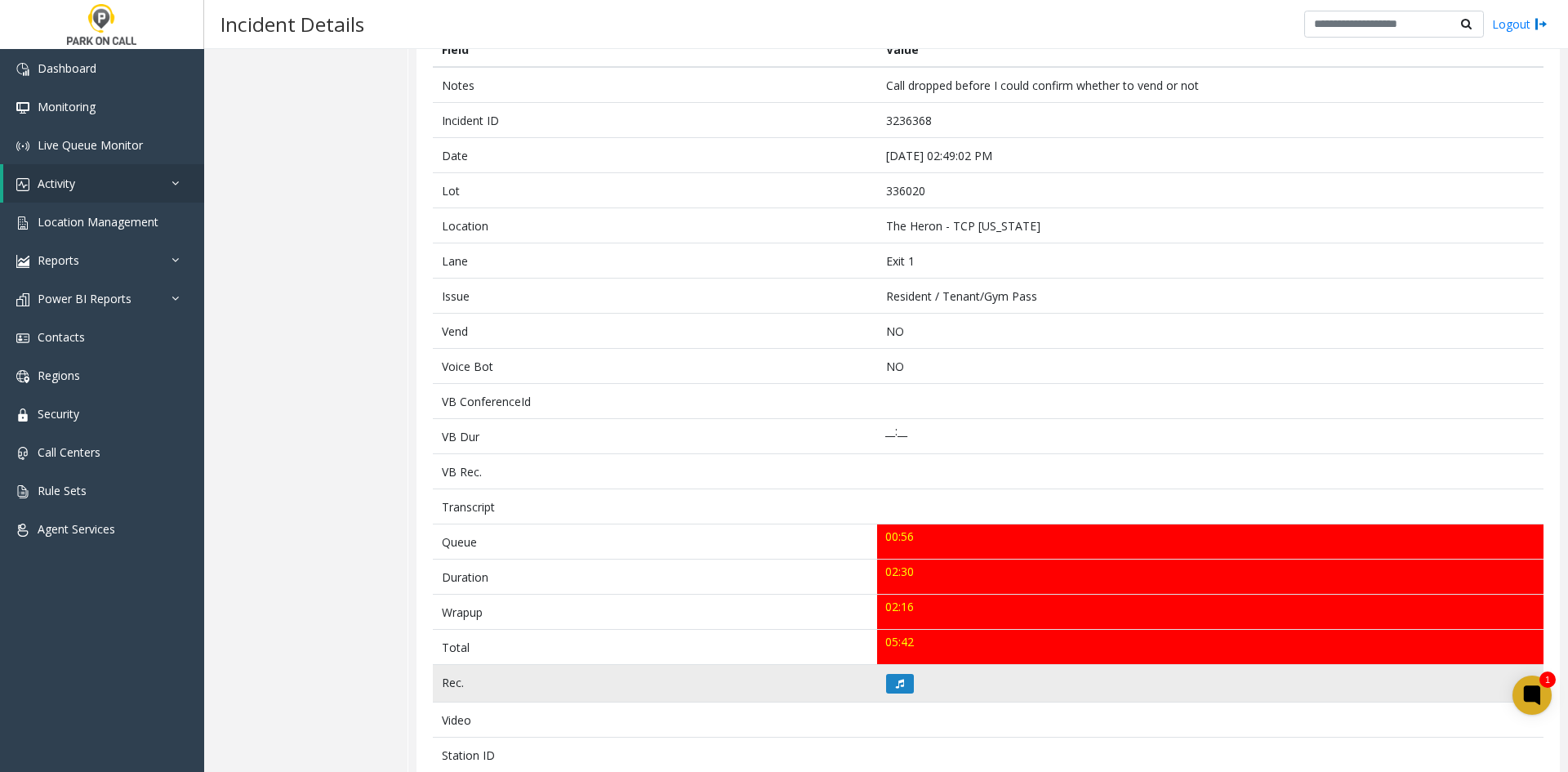
scroll to position [353, 0]
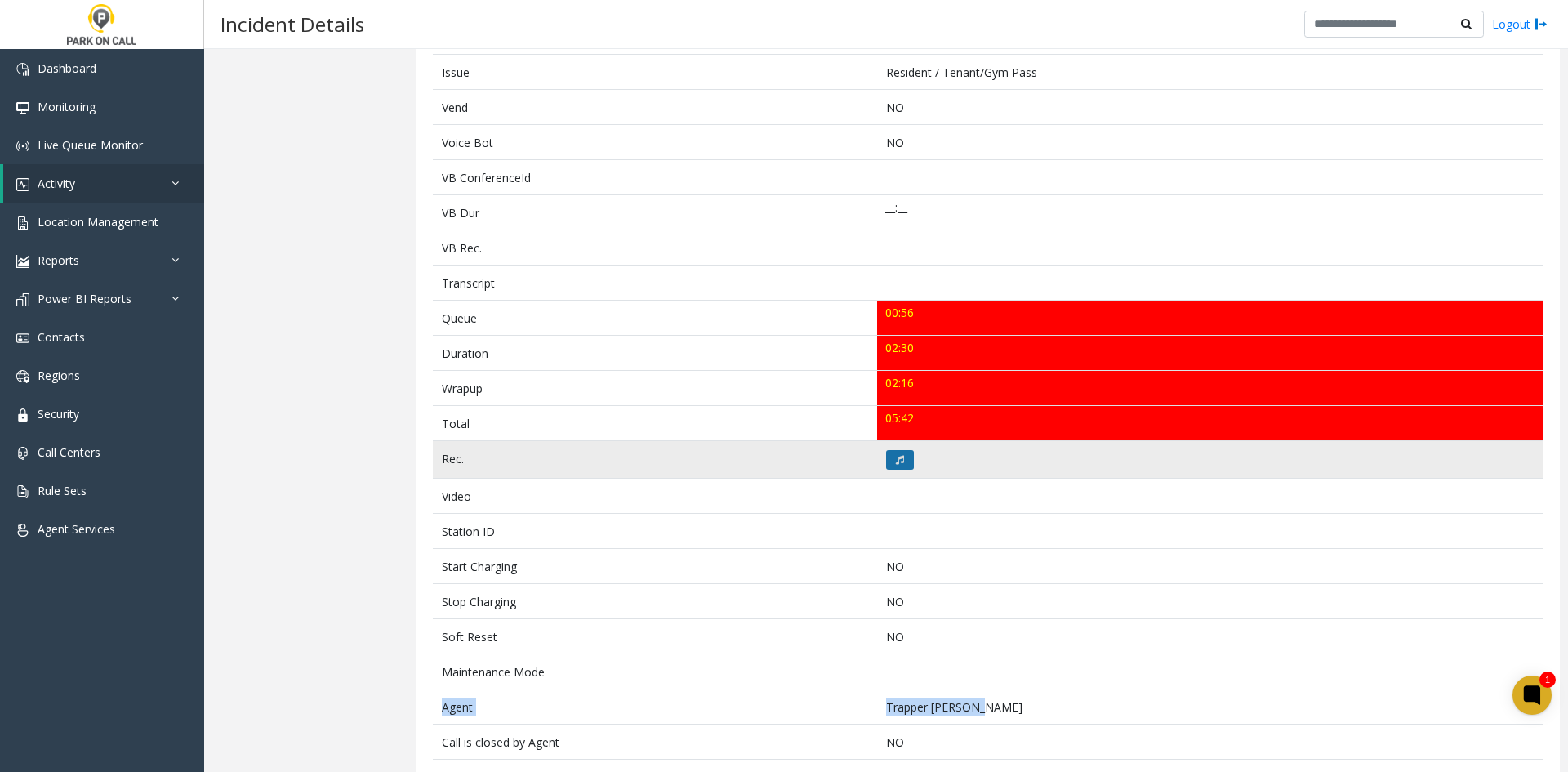
click at [888, 453] on button at bounding box center [900, 460] width 28 height 19
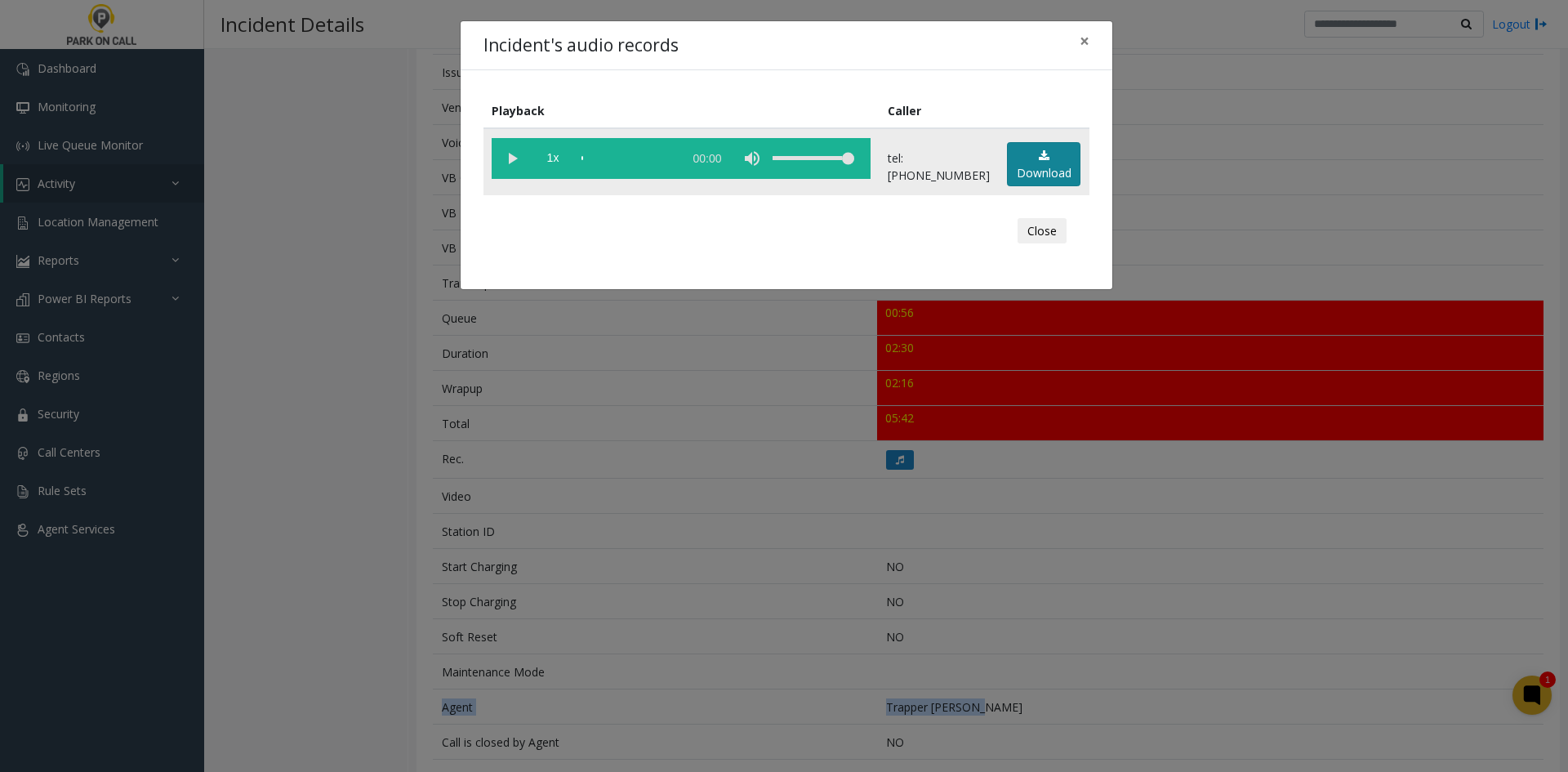
click at [1036, 177] on link "Download" at bounding box center [1044, 165] width 74 height 45
click at [1007, 142] on link "Download" at bounding box center [1044, 165] width 74 height 45
drag, startPoint x: 773, startPoint y: 492, endPoint x: 764, endPoint y: 492, distance: 9.0
click at [769, 495] on div "Incident's audio records × Playback Caller 1x 02:26 tel:3360209003 Download Clo…" at bounding box center [784, 386] width 1568 height 772
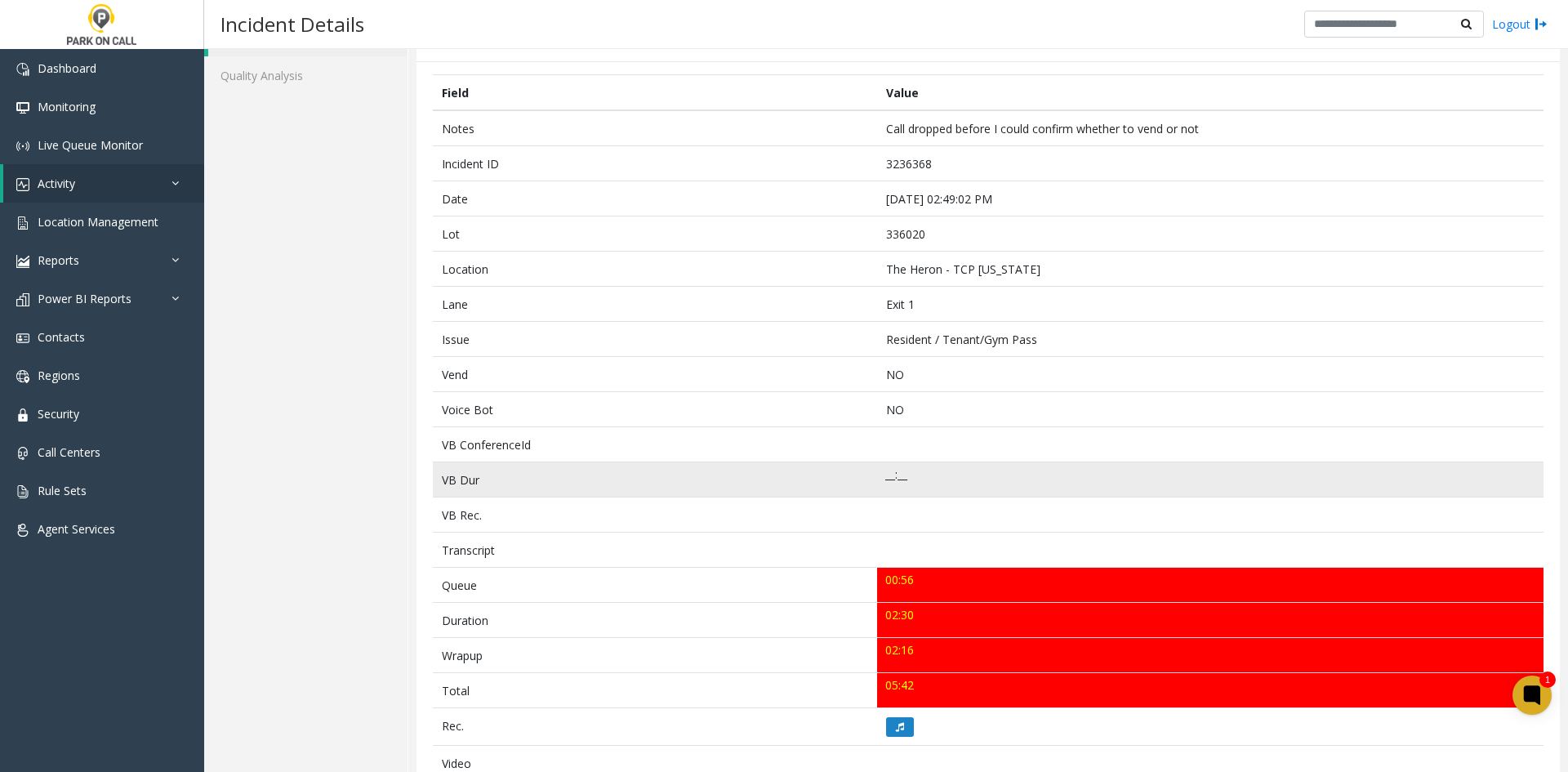
scroll to position [0, 0]
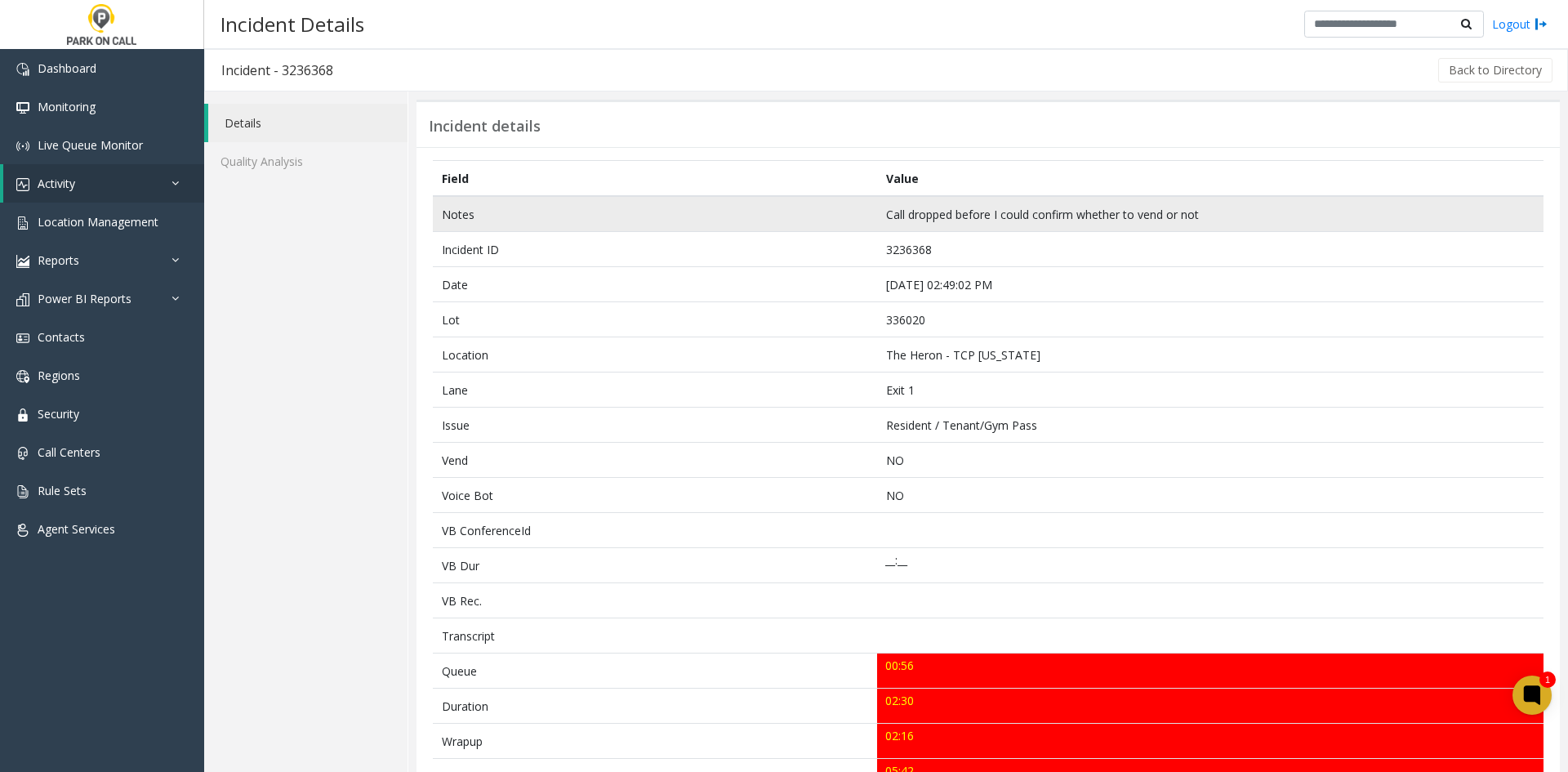
click at [454, 216] on td "Notes" at bounding box center [654, 214] width 444 height 36
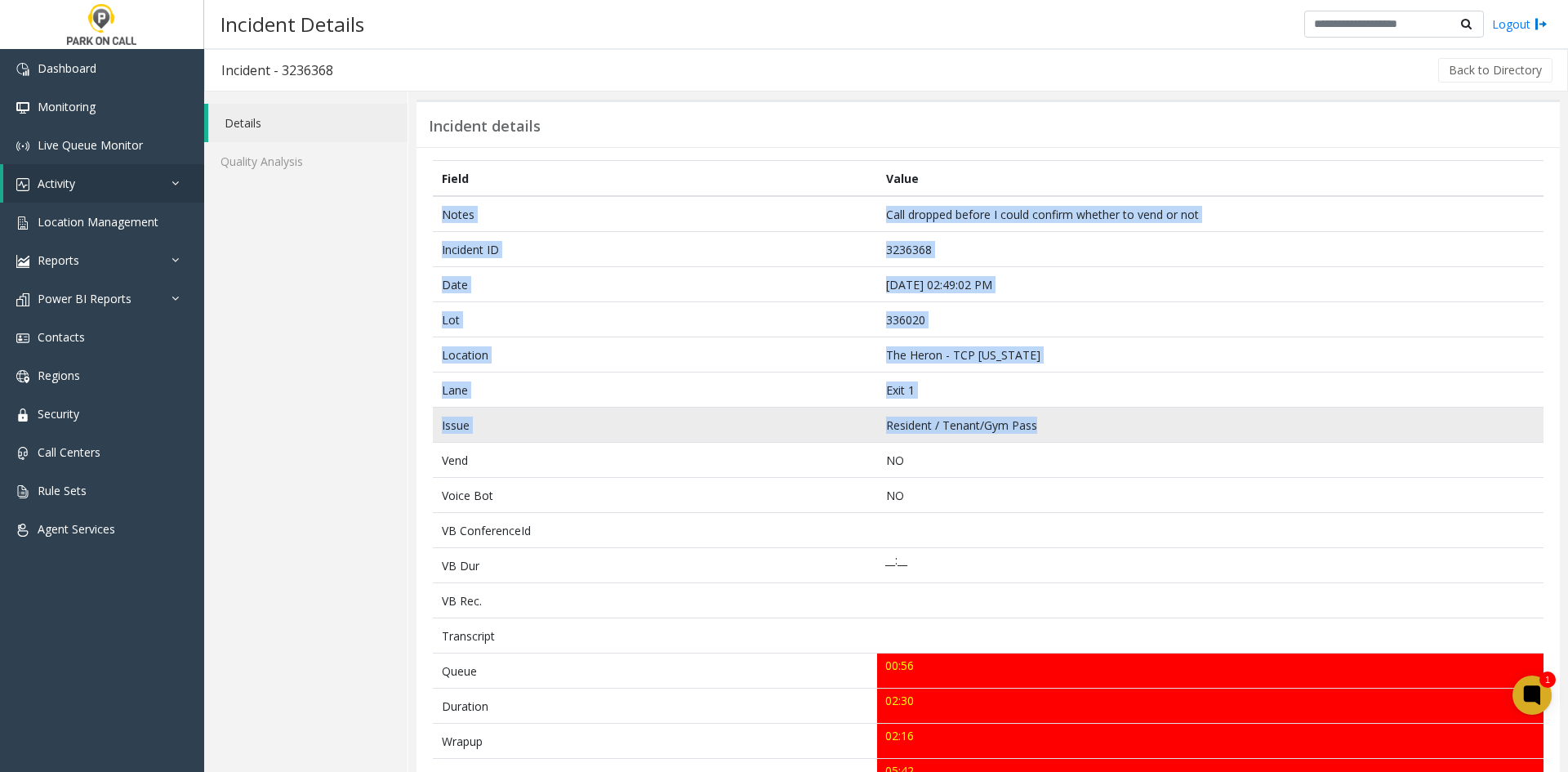
drag, startPoint x: 454, startPoint y: 216, endPoint x: 1033, endPoint y: 422, distance: 614.6
click at [1033, 422] on tbody "Notes Call dropped before I could confirm whether to vend or not Incident ID 32…" at bounding box center [988, 724] width 1111 height 1057
copy tbody "Notes Call dropped before I could confirm whether to vend or not Incident ID 32…"
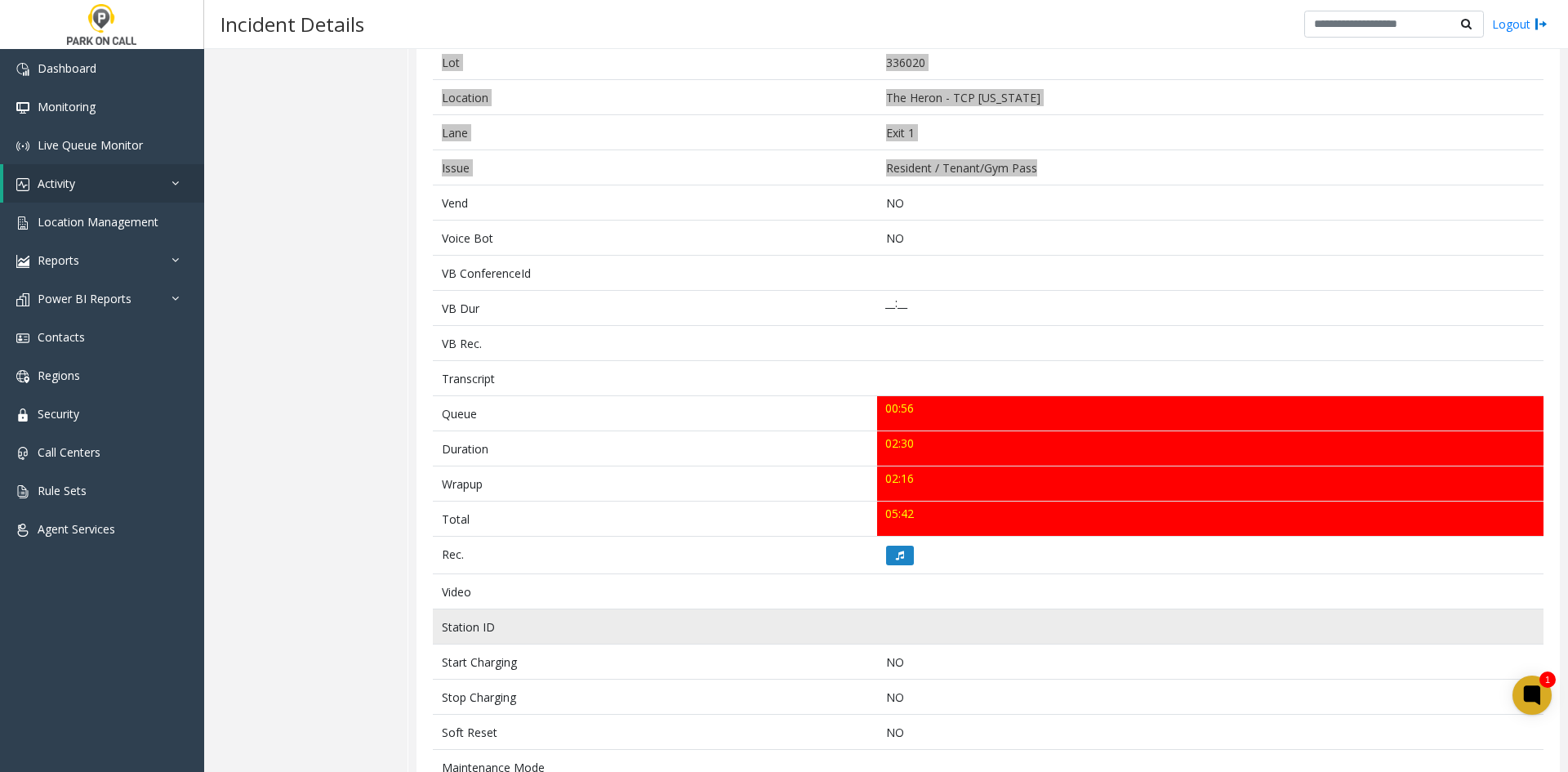
scroll to position [327, 0]
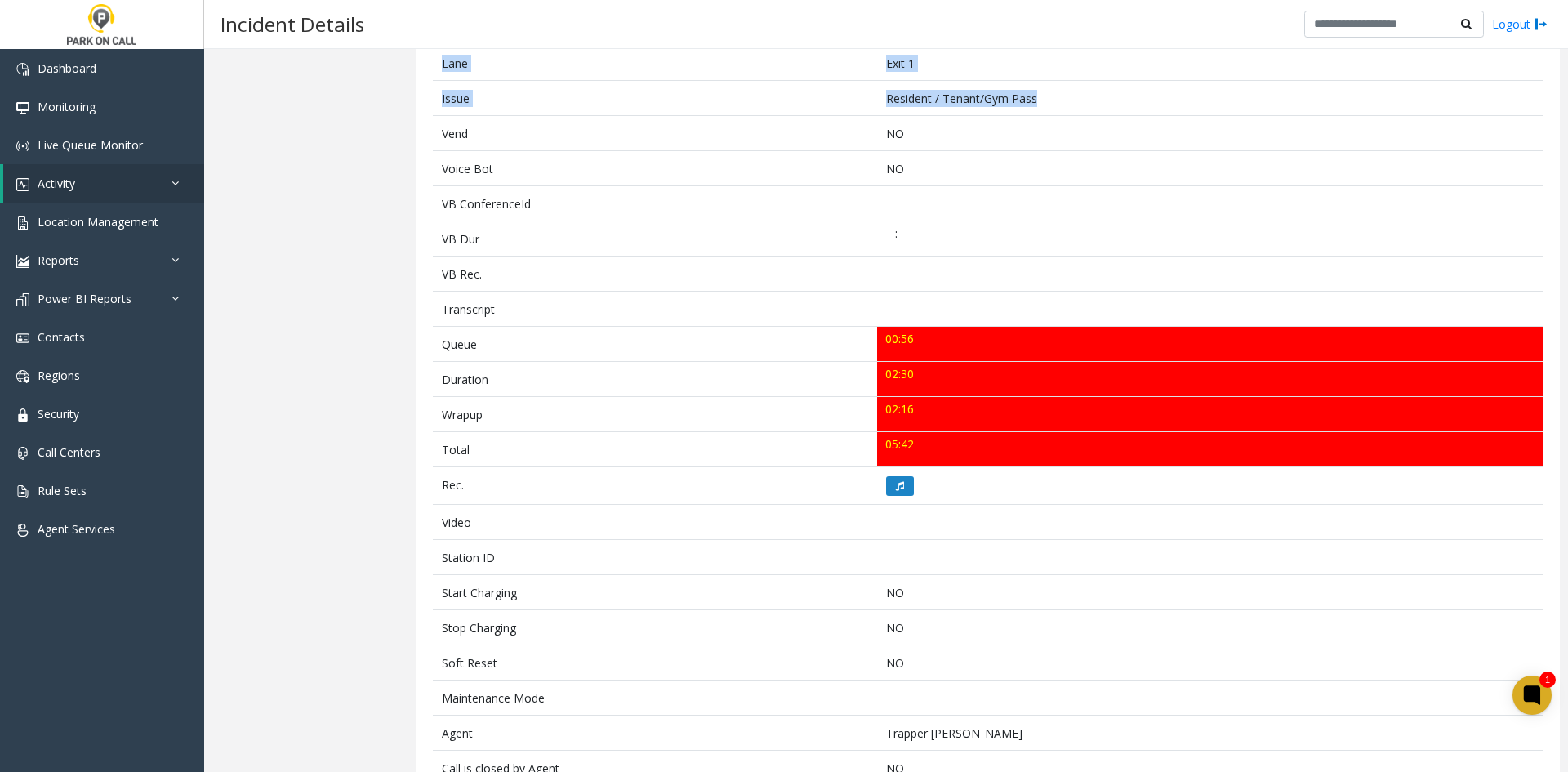
drag, startPoint x: 833, startPoint y: 420, endPoint x: 430, endPoint y: 339, distance: 411.1
click at [430, 339] on div "Field Value Notes Call dropped before I could confirm whether to vend or not In…" at bounding box center [988, 387] width 1143 height 1133
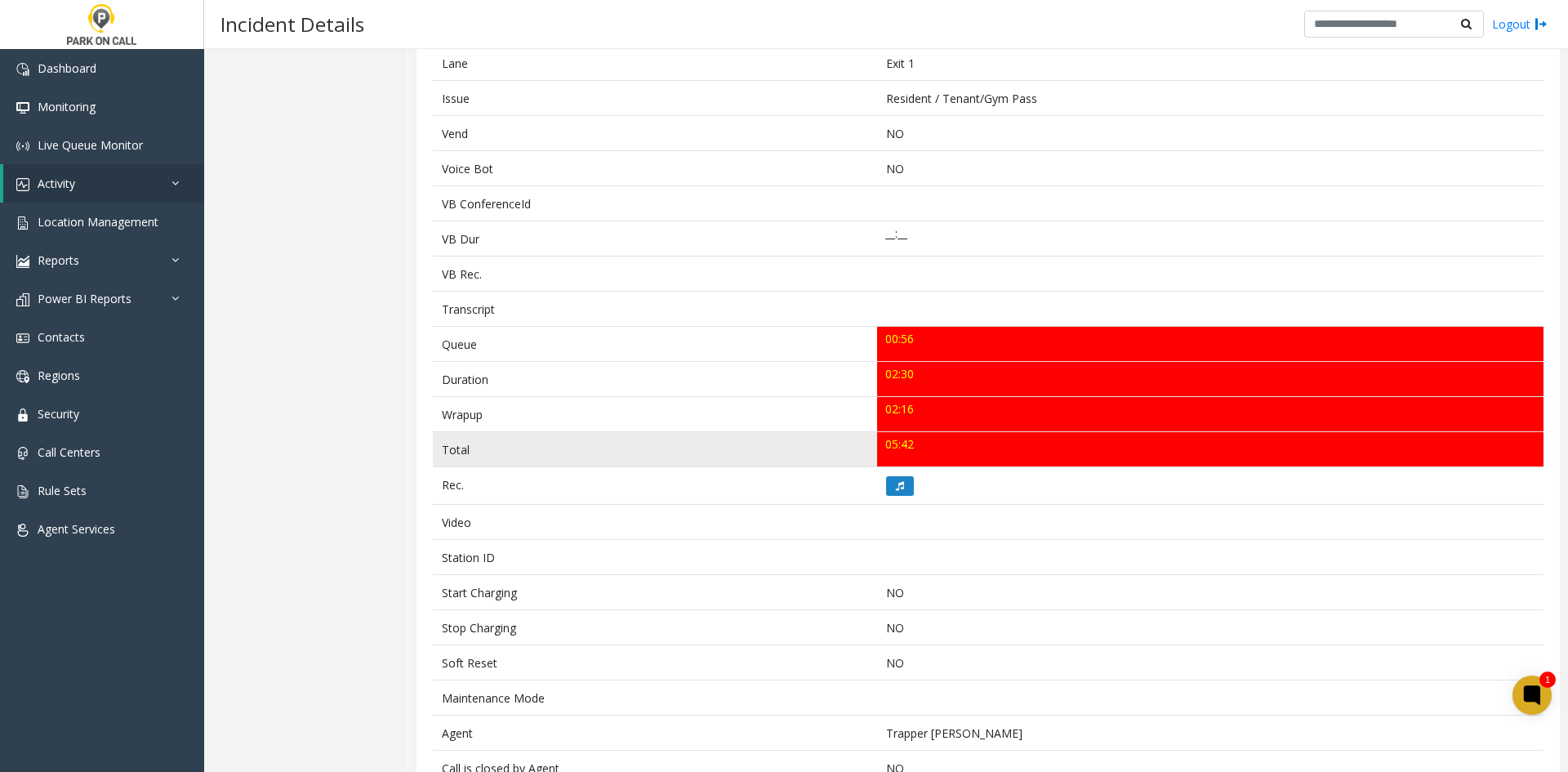
drag, startPoint x: 437, startPoint y: 341, endPoint x: 929, endPoint y: 449, distance: 503.7
click at [929, 449] on tbody "Notes Call dropped before I could confirm whether to vend or not Incident ID 32…" at bounding box center [988, 398] width 1111 height 1057
copy tbody "Queue 00:56 Duration 02:30 Wrapup 02:16 Total 05:42"
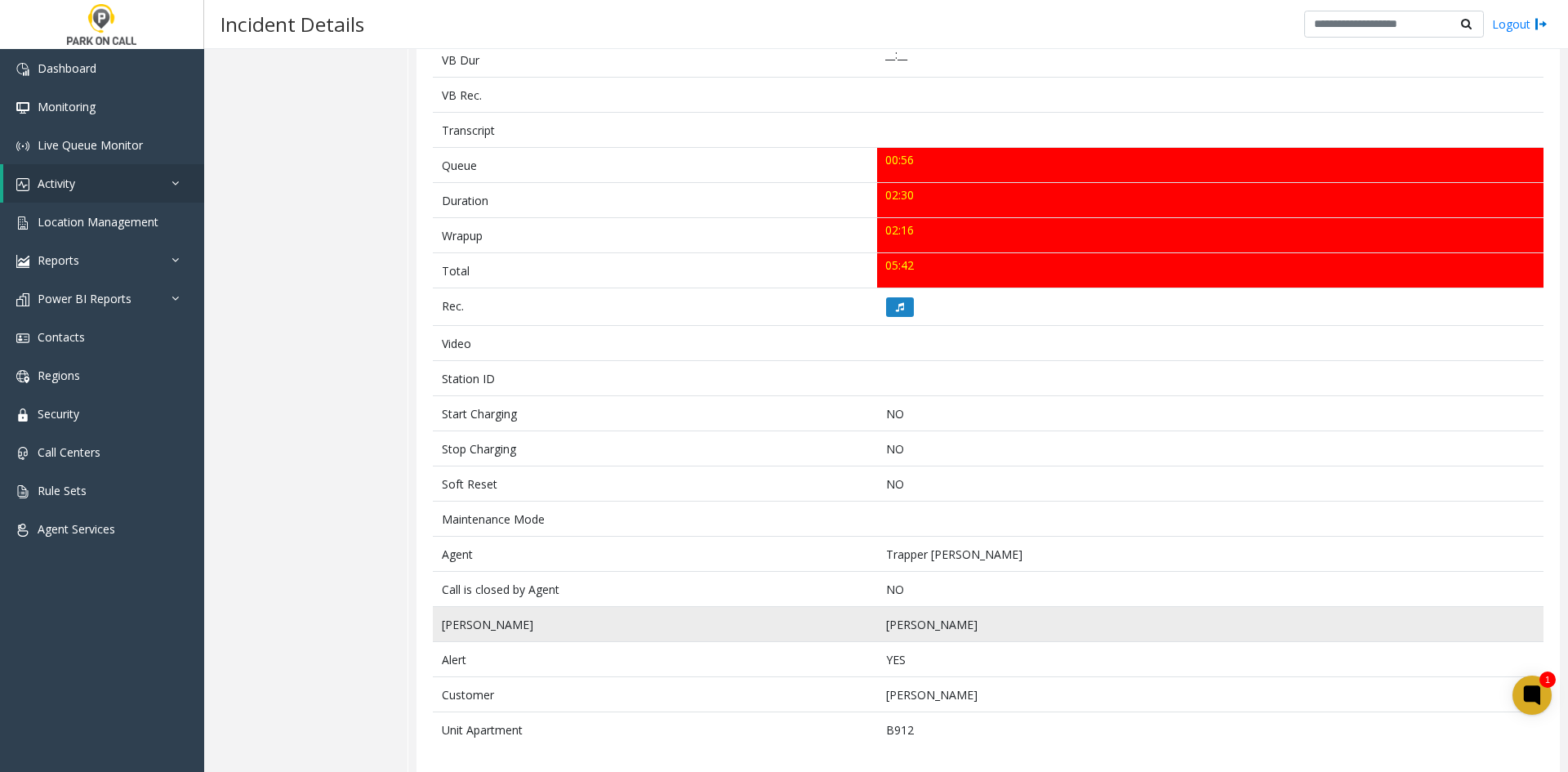
scroll to position [517, 0]
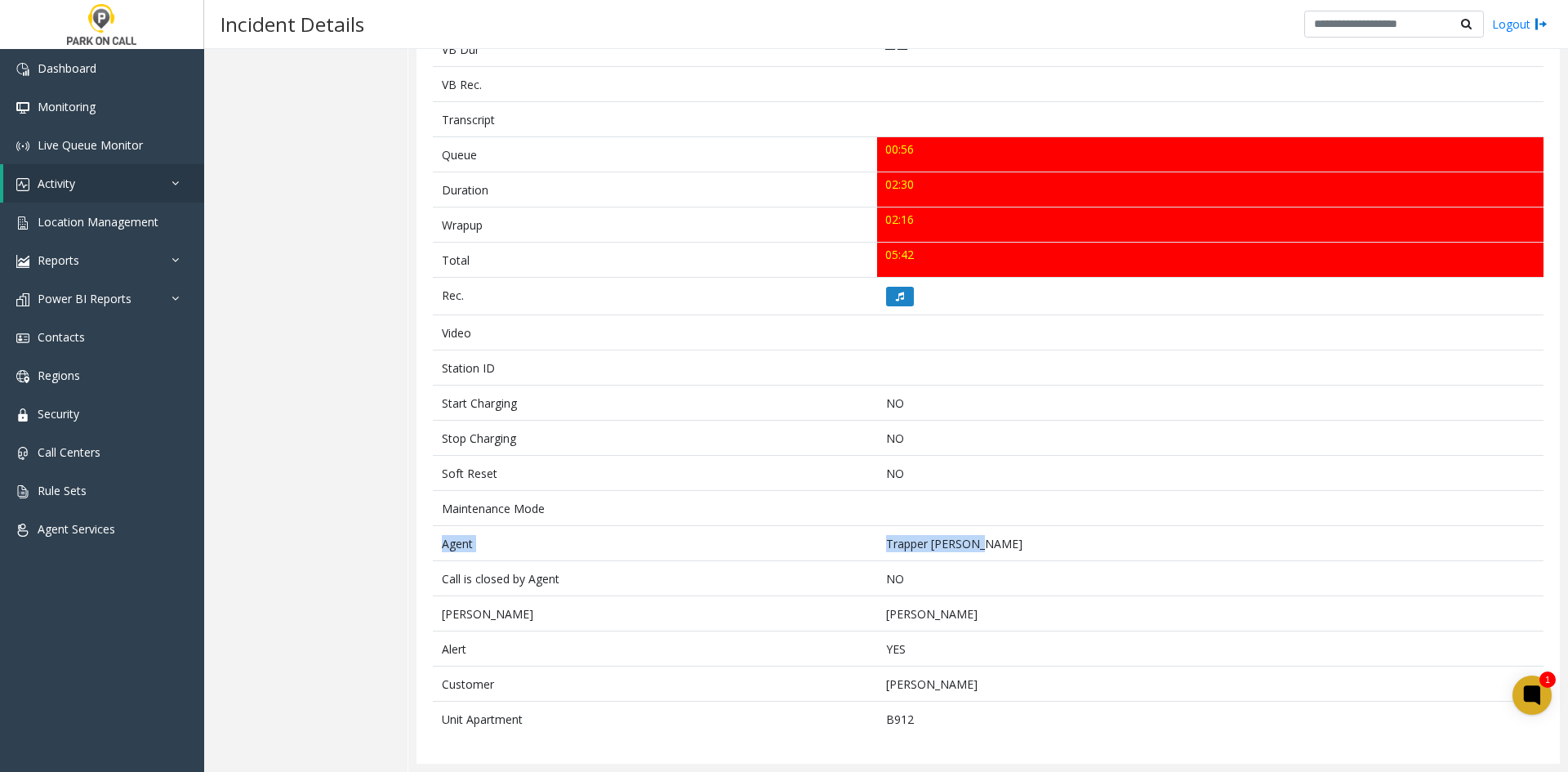
drag, startPoint x: 993, startPoint y: 553, endPoint x: 407, endPoint y: 545, distance: 586.1
click at [441, 548] on tr "Agent Trapper Morrison" at bounding box center [988, 544] width 1111 height 35
copy tr "Agent Trapper Morrison"
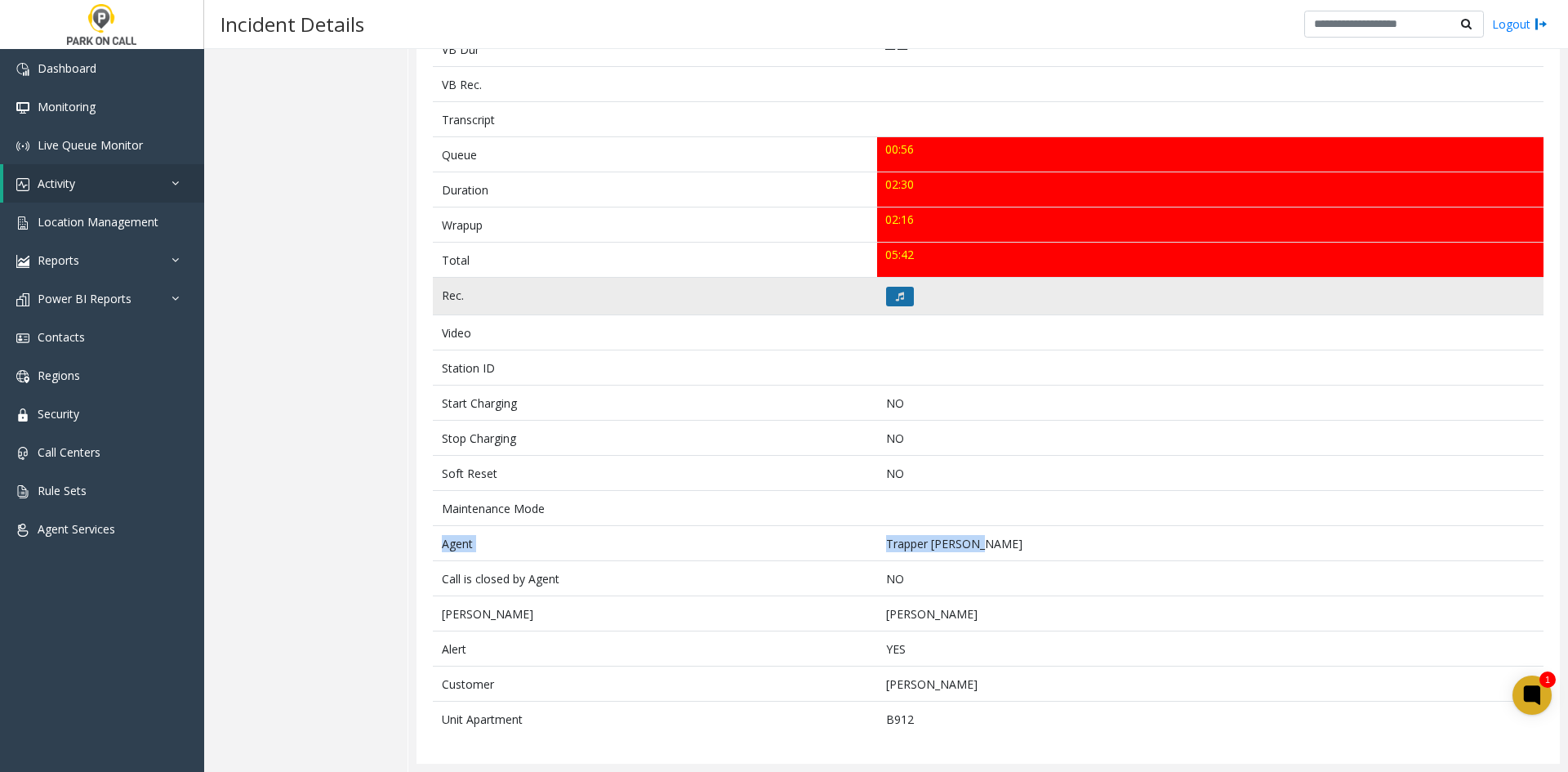
click at [903, 299] on button at bounding box center [900, 296] width 28 height 19
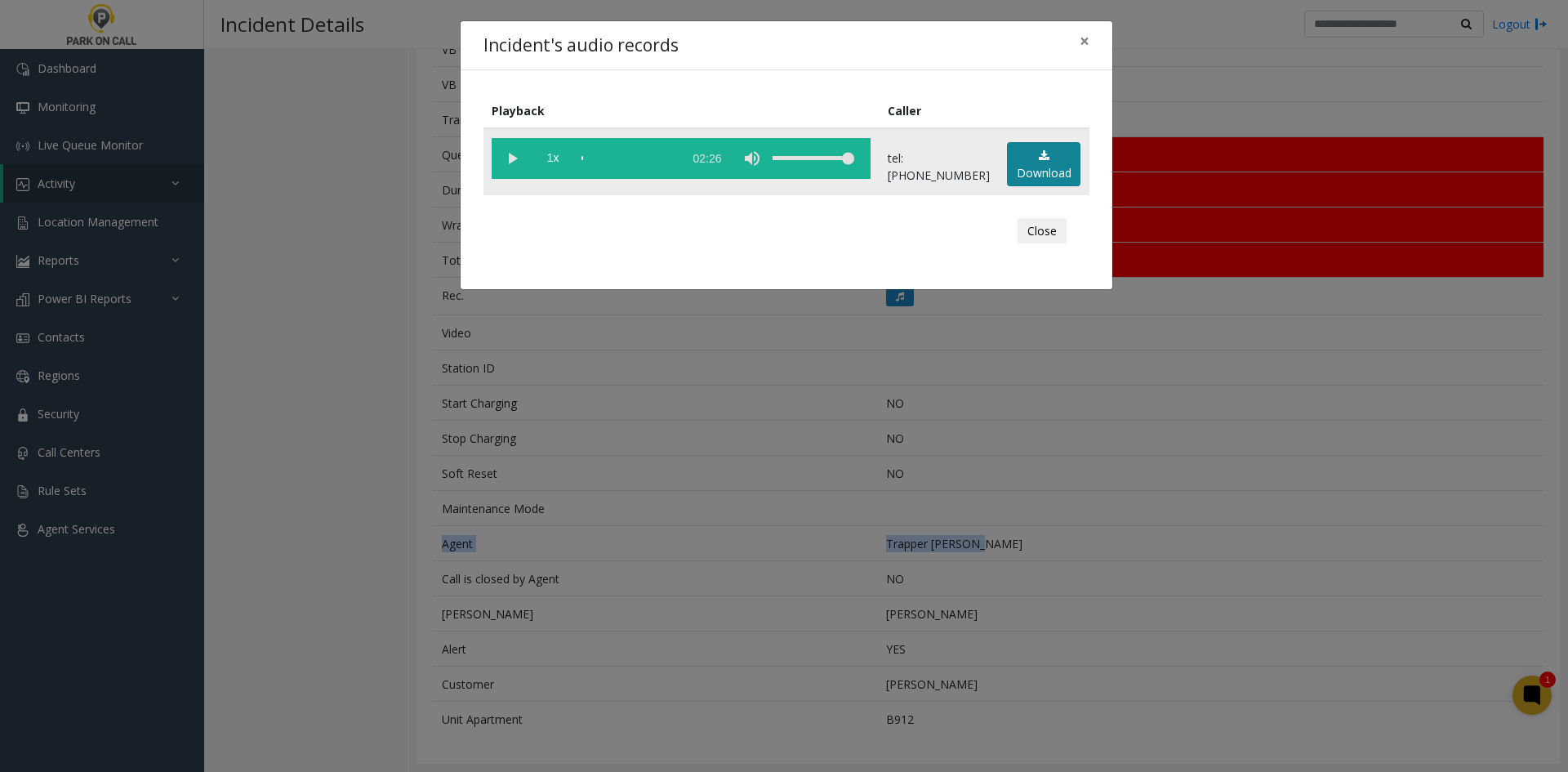
click at [1037, 183] on link "Download" at bounding box center [1044, 165] width 74 height 45
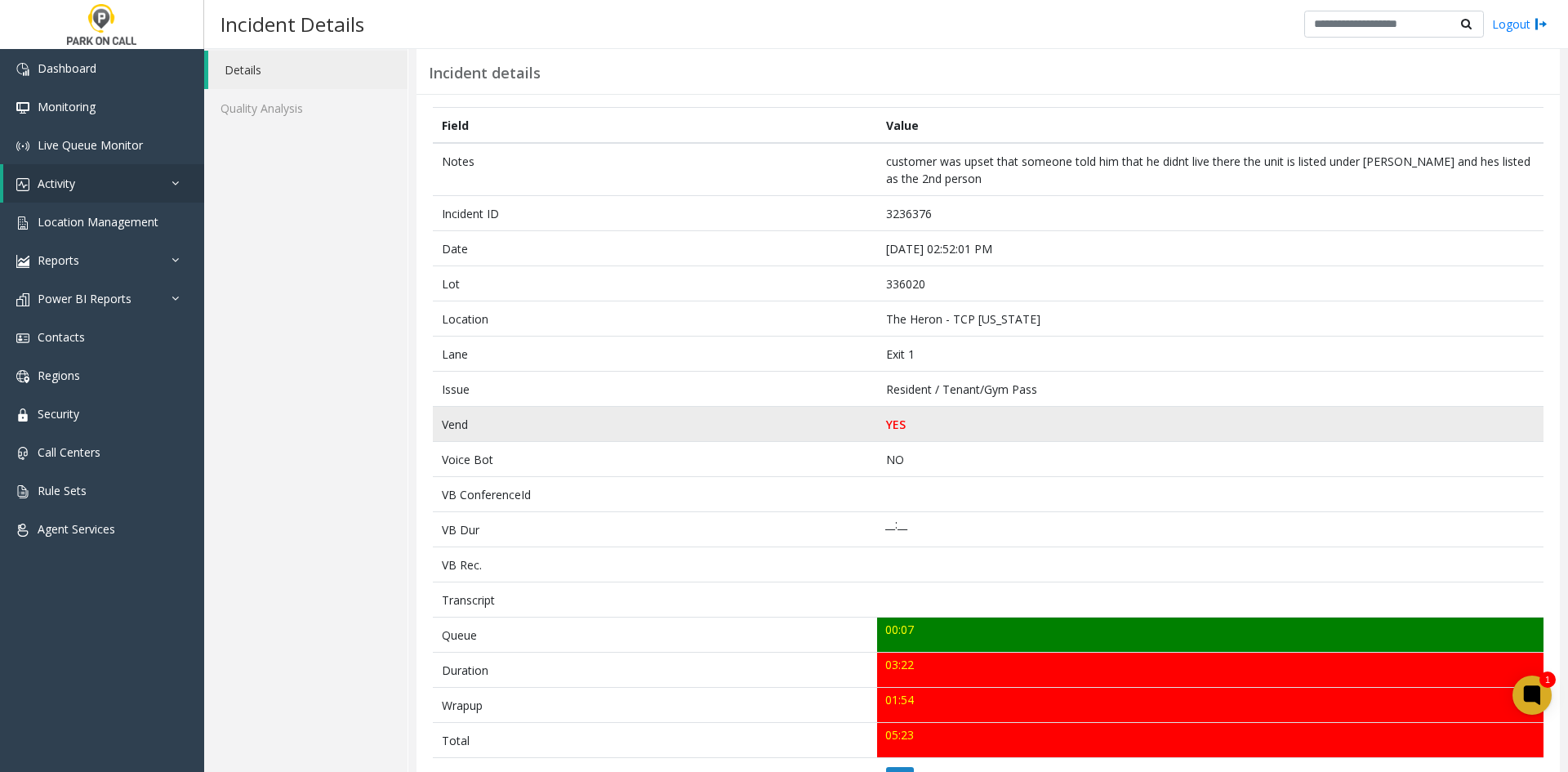
scroll to position [81, 0]
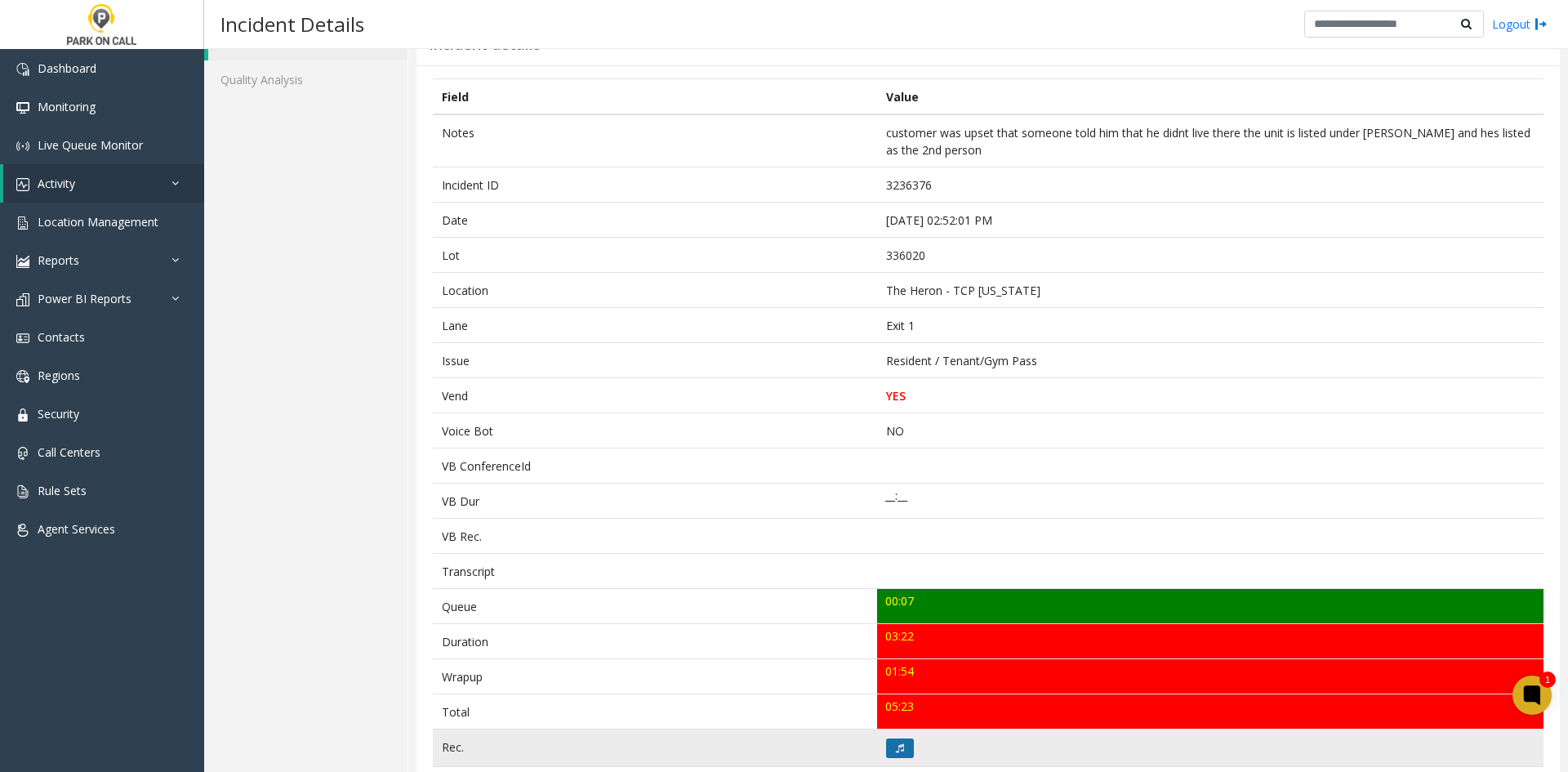
click at [896, 747] on icon at bounding box center [900, 748] width 8 height 10
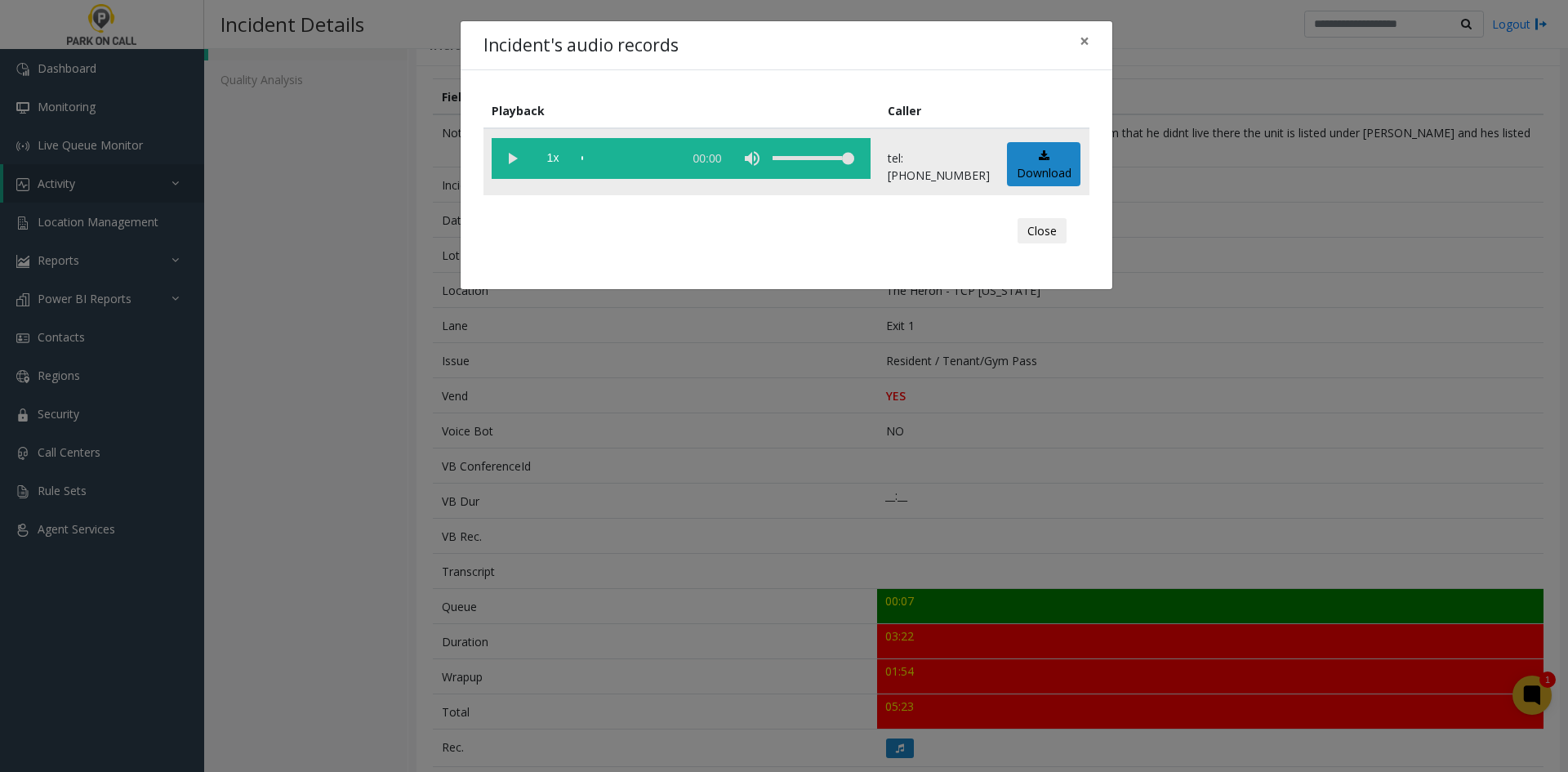
click at [511, 167] on vg-play-pause at bounding box center [512, 158] width 41 height 41
click at [528, 164] on vg-play-pause at bounding box center [512, 158] width 41 height 41
click at [549, 165] on span "1x" at bounding box center [553, 158] width 41 height 41
click at [518, 164] on vg-play-pause at bounding box center [512, 158] width 41 height 41
click at [541, 163] on span "1.5x" at bounding box center [553, 158] width 41 height 41
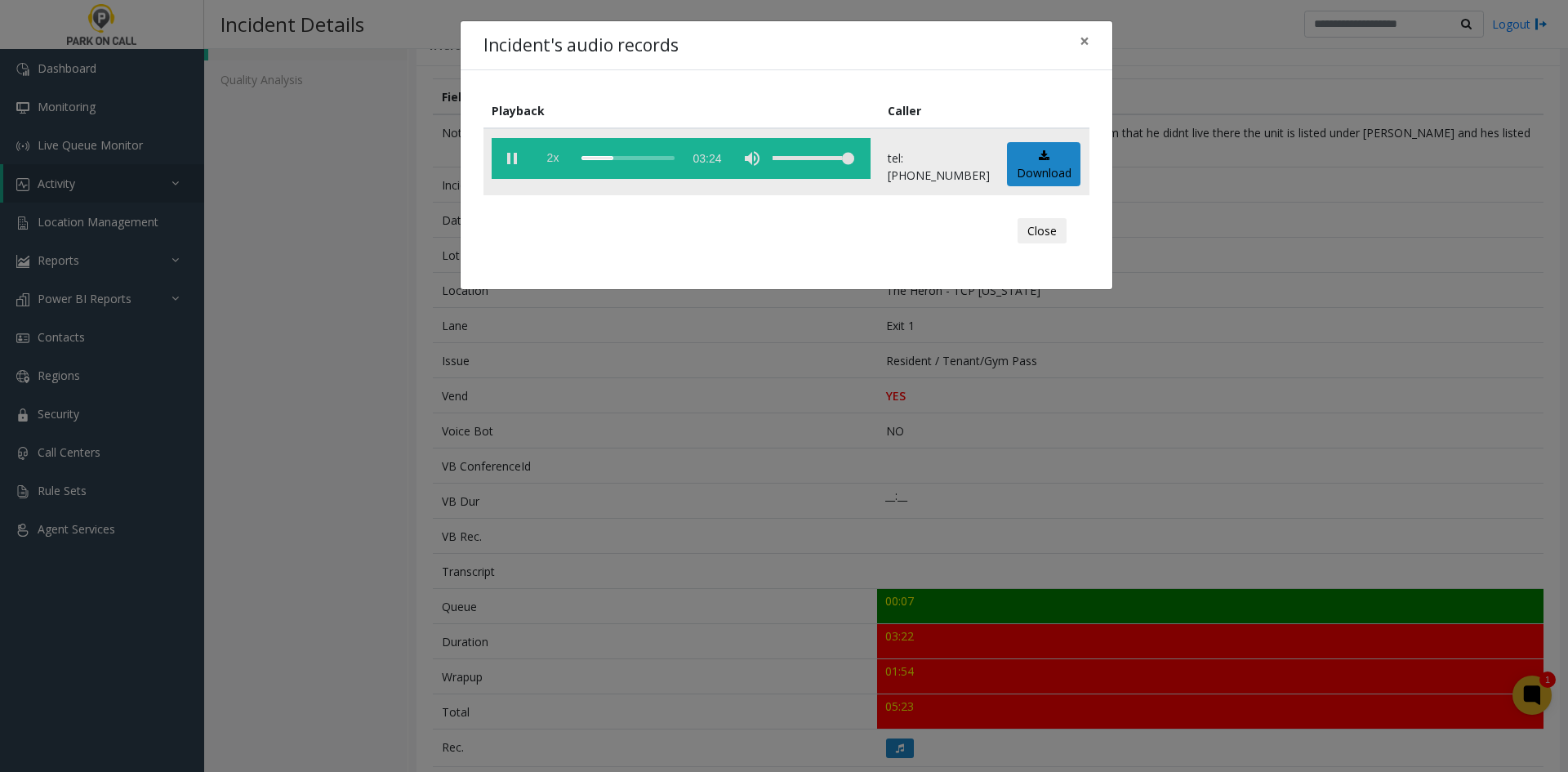
click at [541, 163] on span "2x" at bounding box center [553, 158] width 41 height 41
click at [627, 161] on div "scrub bar" at bounding box center [627, 158] width 93 height 41
click at [557, 165] on span "0.5x" at bounding box center [553, 158] width 41 height 41
click at [557, 165] on span "1.5x" at bounding box center [553, 158] width 41 height 41
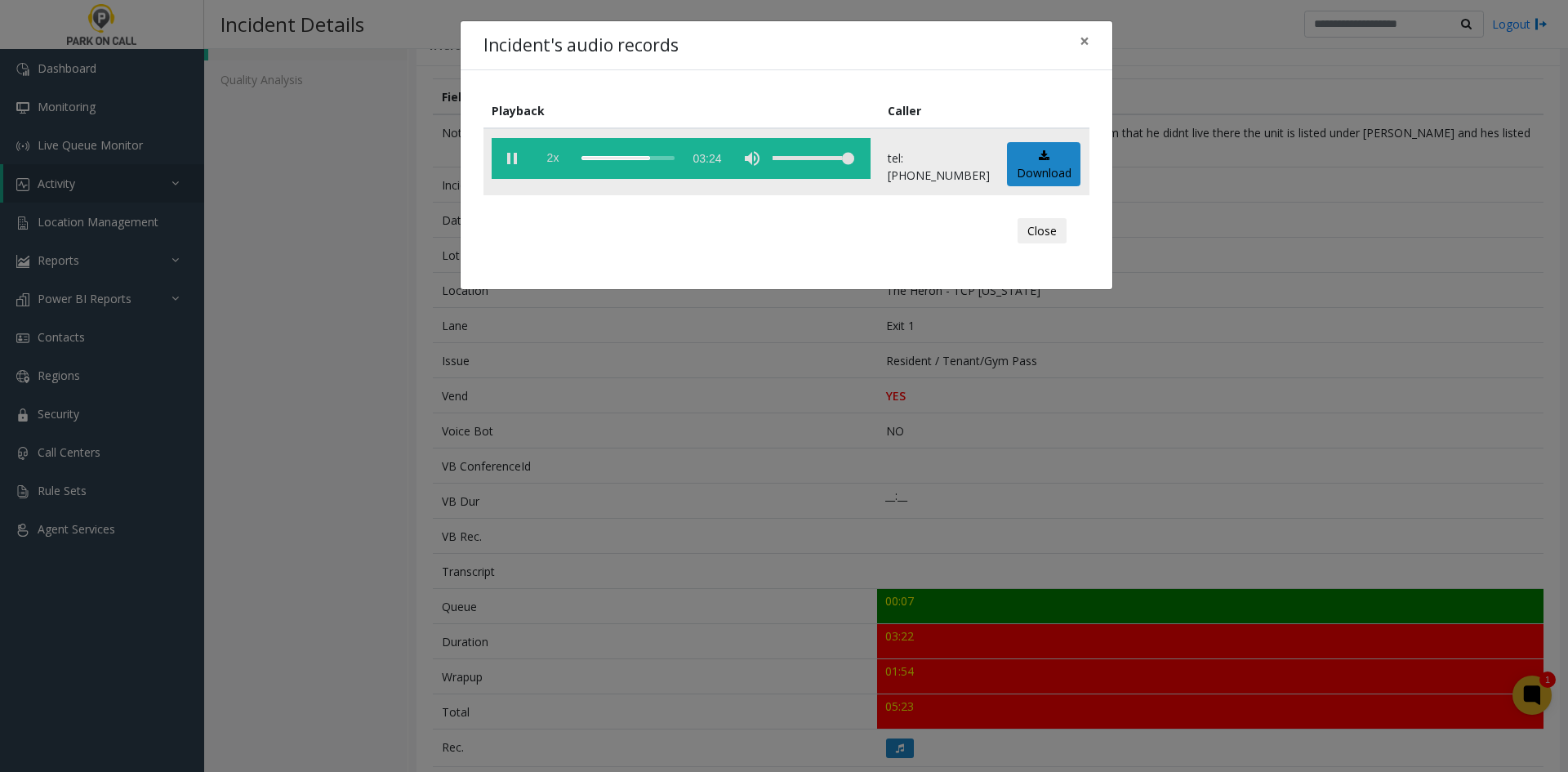
click at [561, 156] on span "2x" at bounding box center [553, 158] width 41 height 41
click at [560, 156] on span "0.5x" at bounding box center [553, 158] width 41 height 41
click at [516, 158] on vg-play-pause at bounding box center [512, 158] width 41 height 41
click at [509, 164] on vg-play-pause at bounding box center [512, 158] width 41 height 41
click at [508, 159] on vg-play-pause at bounding box center [512, 158] width 41 height 41
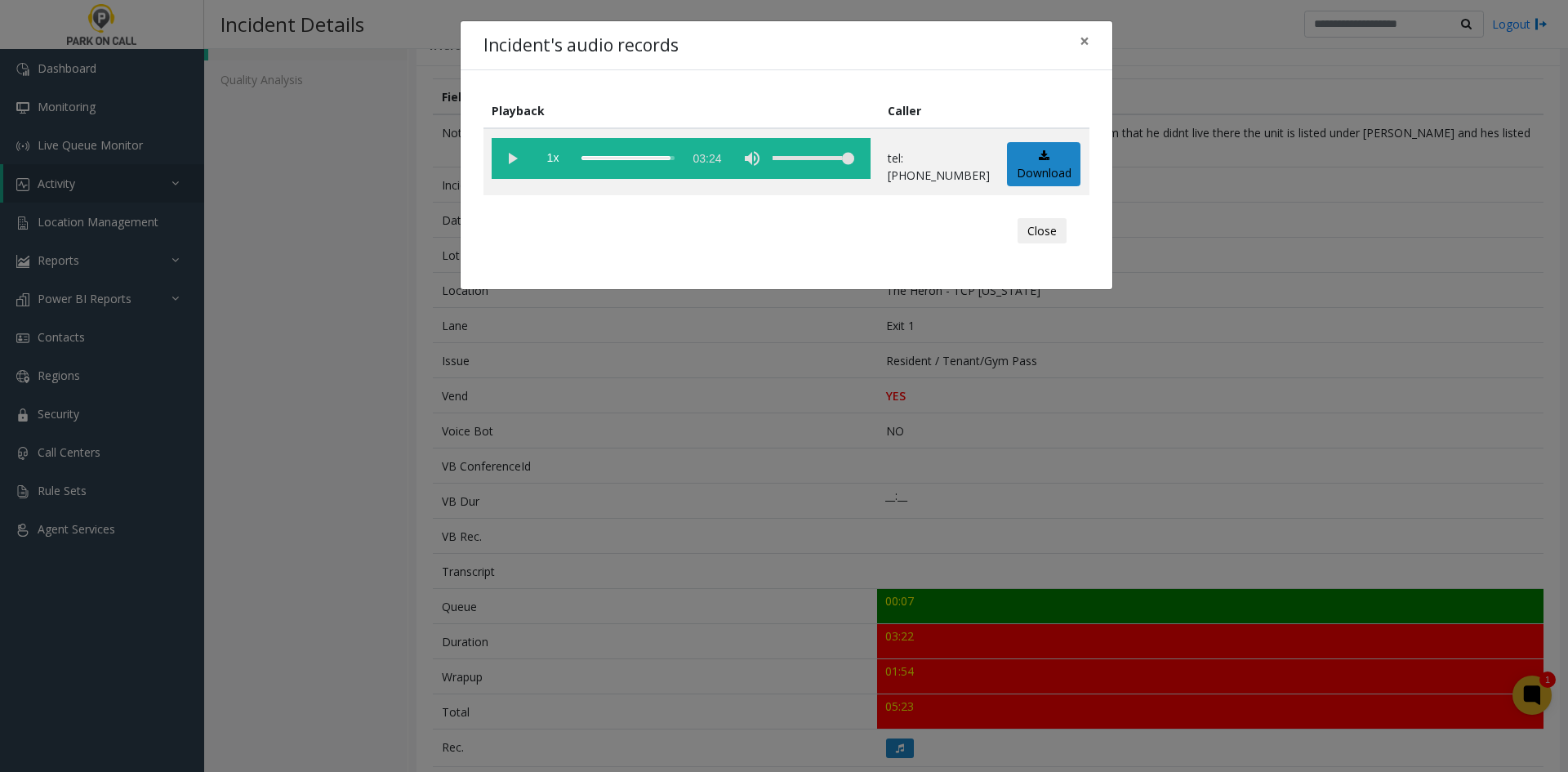
drag, startPoint x: 334, startPoint y: 210, endPoint x: 315, endPoint y: 217, distance: 20.2
click at [334, 210] on div "Incident's audio records × Playback Caller 1x 03:24 tel:3360209003 Download Clo…" at bounding box center [784, 386] width 1568 height 772
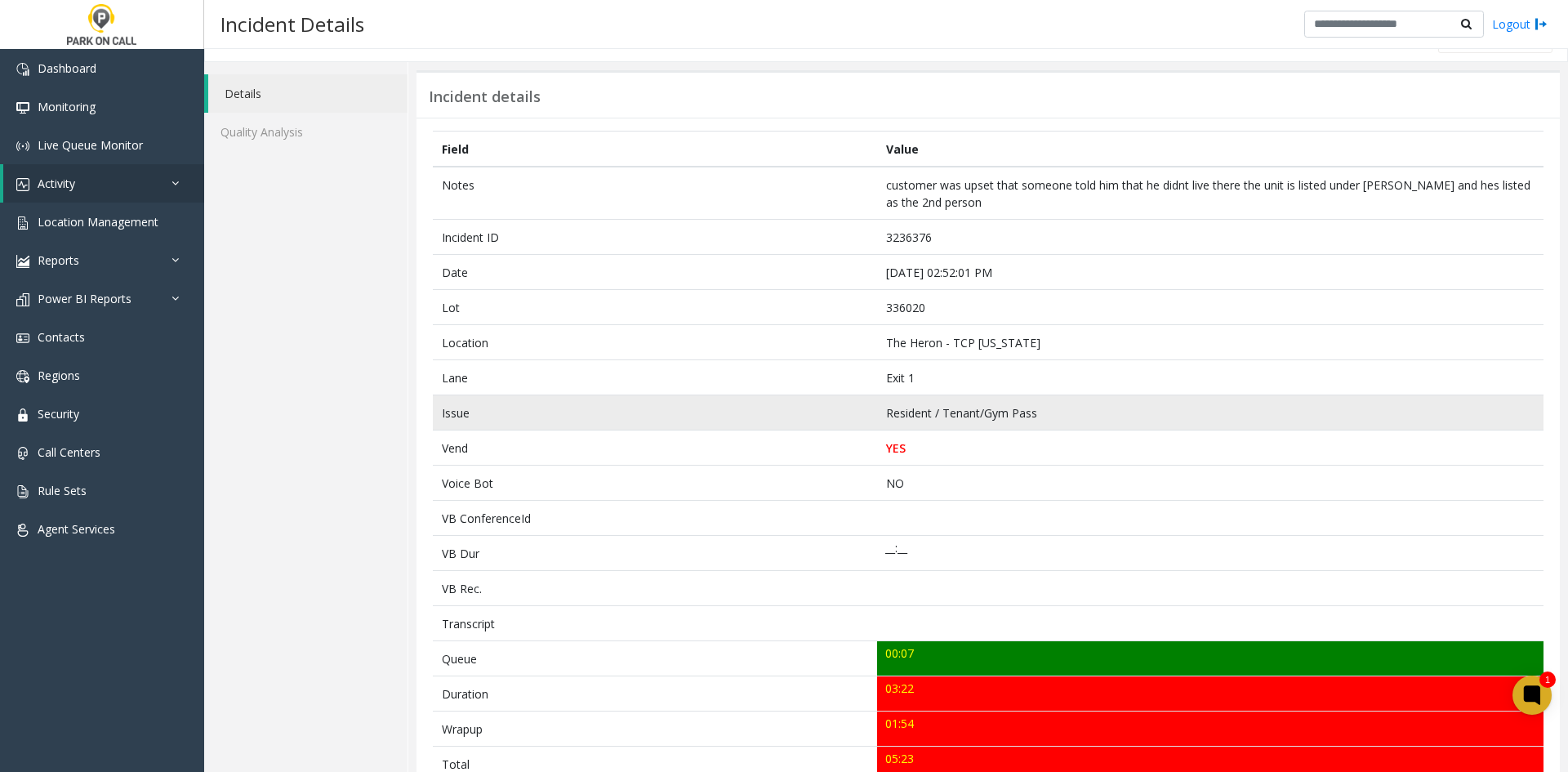
scroll to position [0, 0]
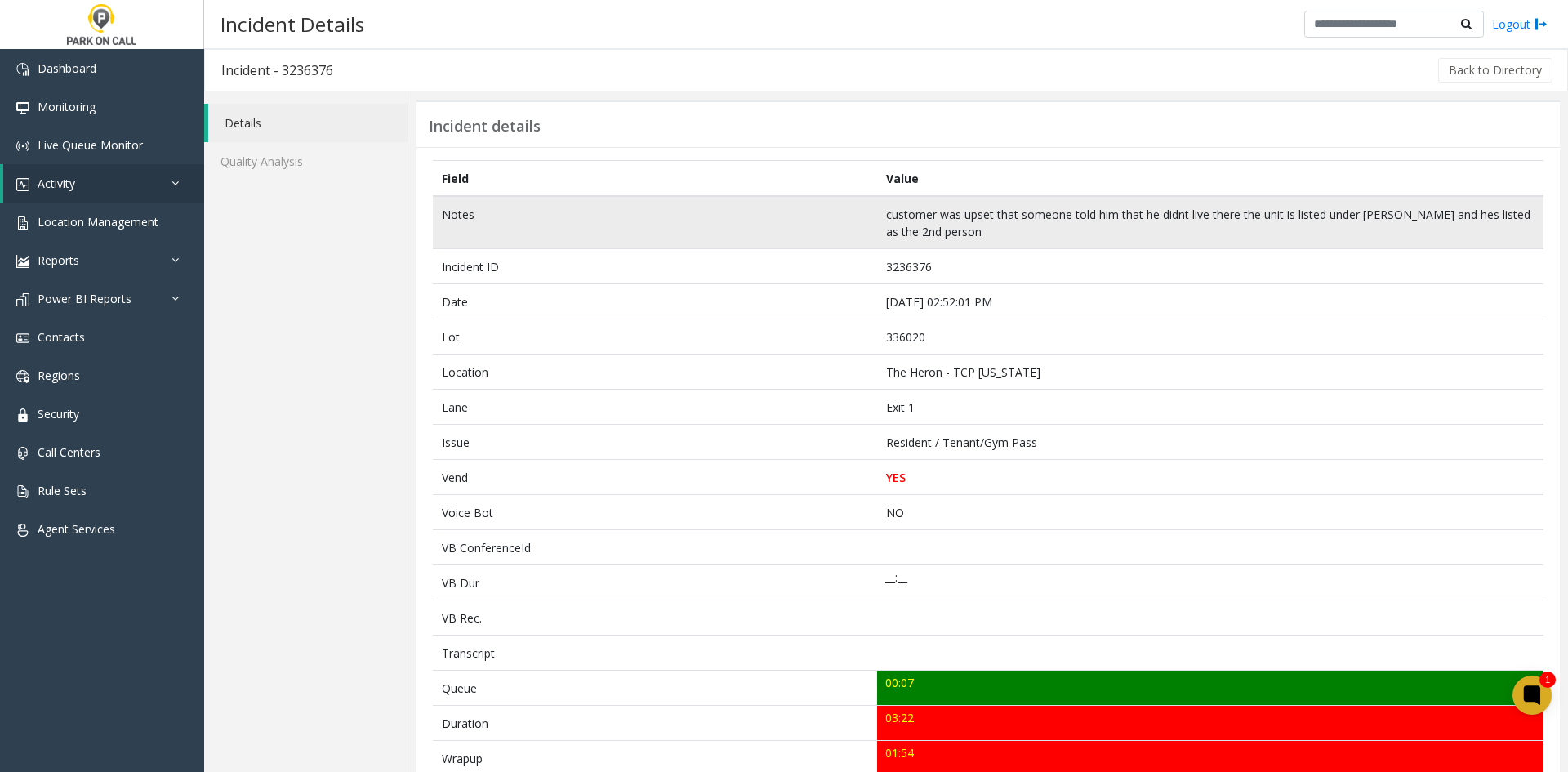
click at [456, 212] on td "Notes" at bounding box center [654, 222] width 444 height 53
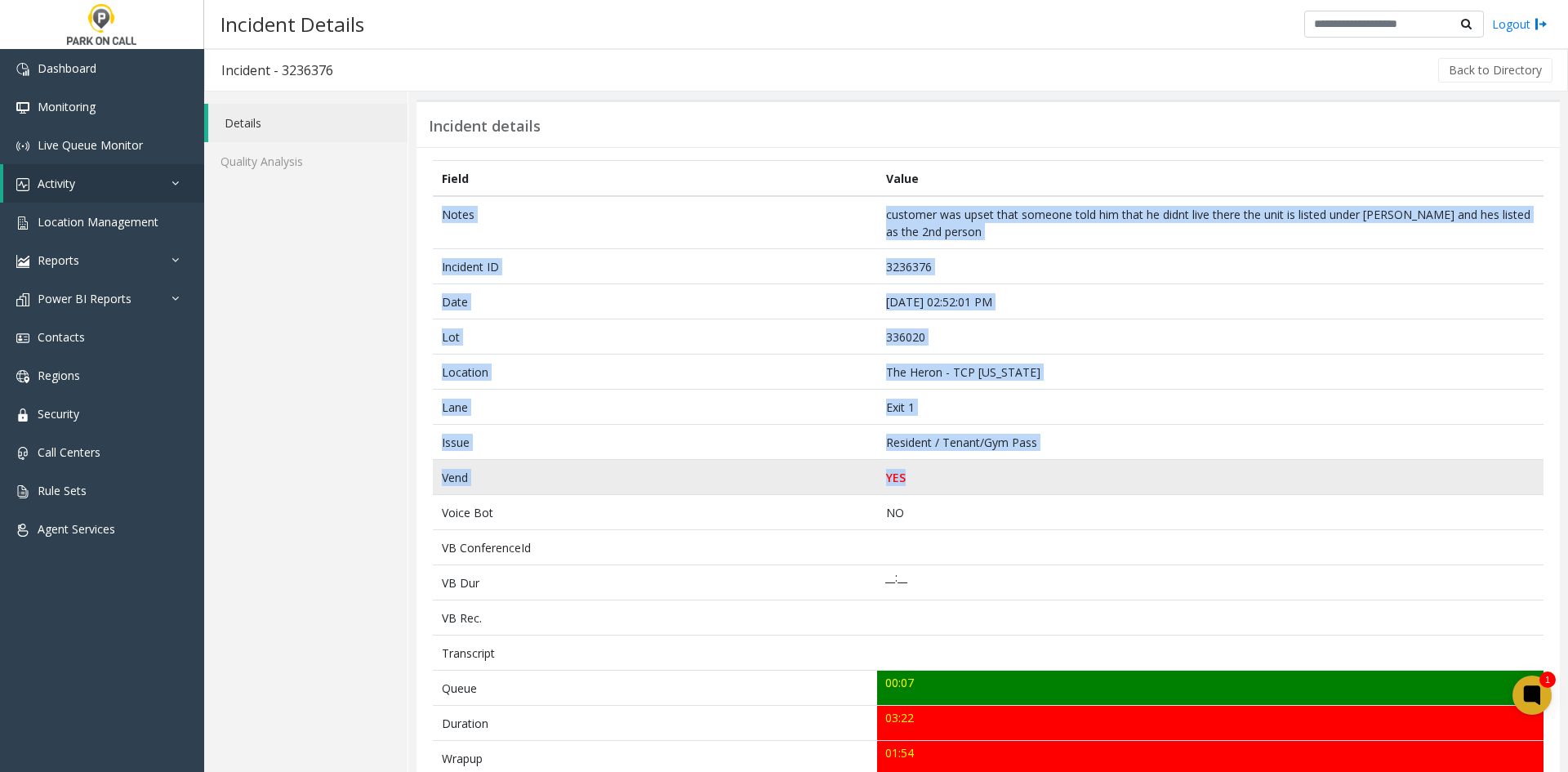
drag, startPoint x: 456, startPoint y: 212, endPoint x: 1074, endPoint y: 472, distance: 670.5
click at [1074, 472] on tbody "Notes customer was upset that someone told him that he didnt live there the uni…" at bounding box center [988, 732] width 1111 height 1073
copy tbody "Notes customer was upset that someone told him that he didnt live there the uni…"
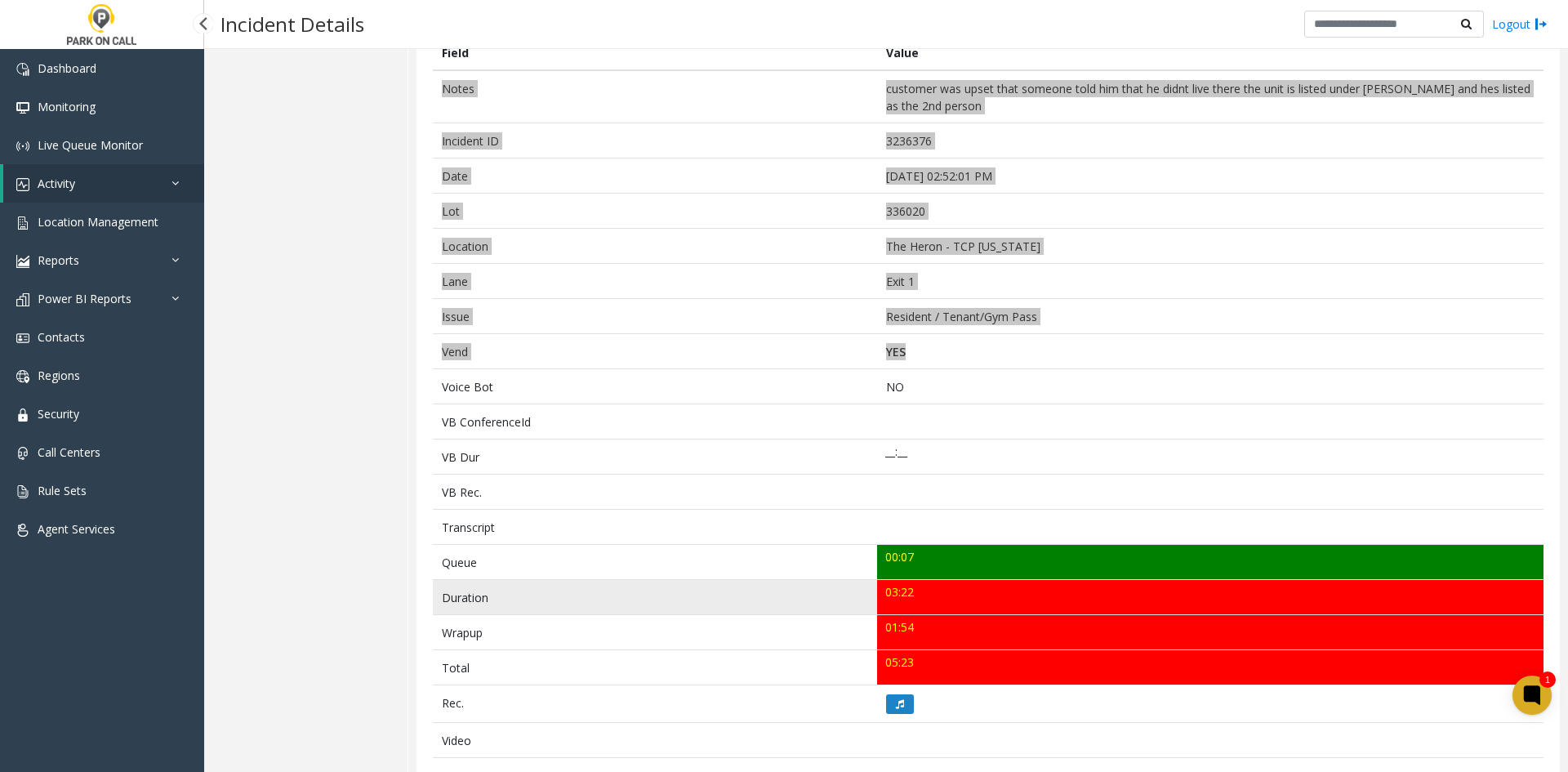
scroll to position [245, 0]
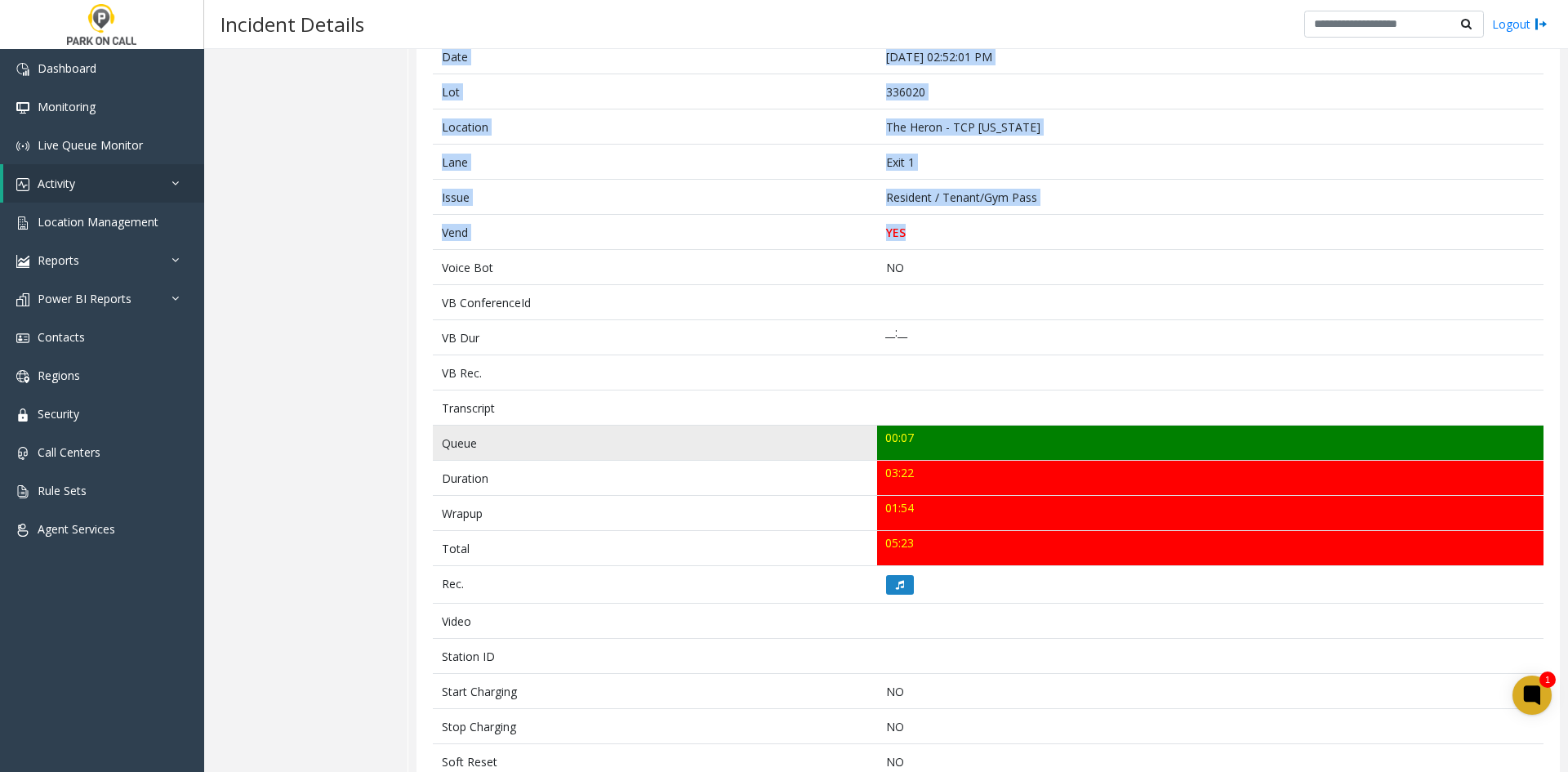
drag, startPoint x: 918, startPoint y: 560, endPoint x: 436, endPoint y: 436, distance: 497.7
click at [436, 436] on tbody "Notes customer was upset that someone told him that he didnt live there the uni…" at bounding box center [988, 487] width 1111 height 1073
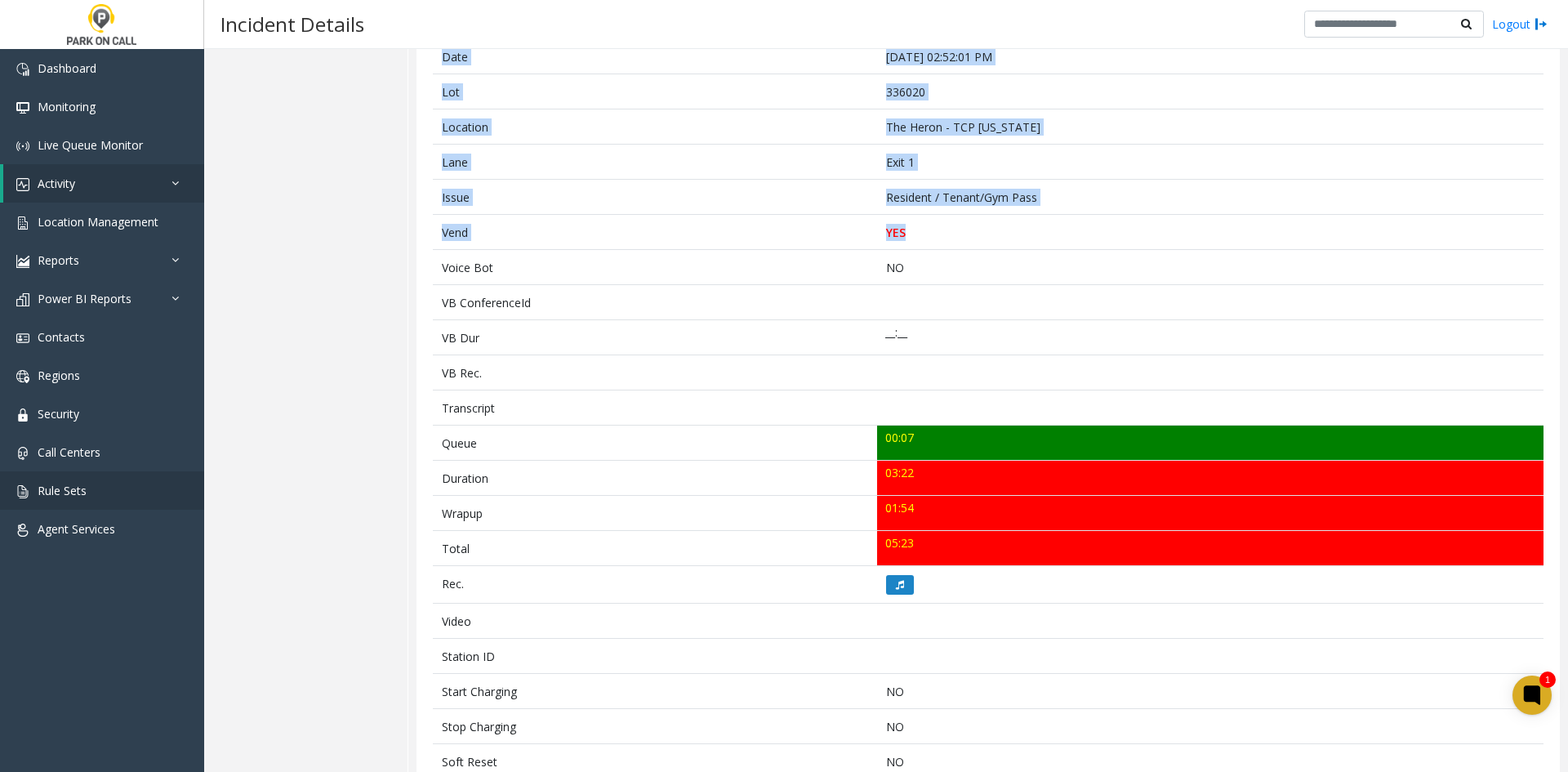
copy tbody "Queue 00:07 Duration 03:22 Wrapup 01:54 Total 05:23"
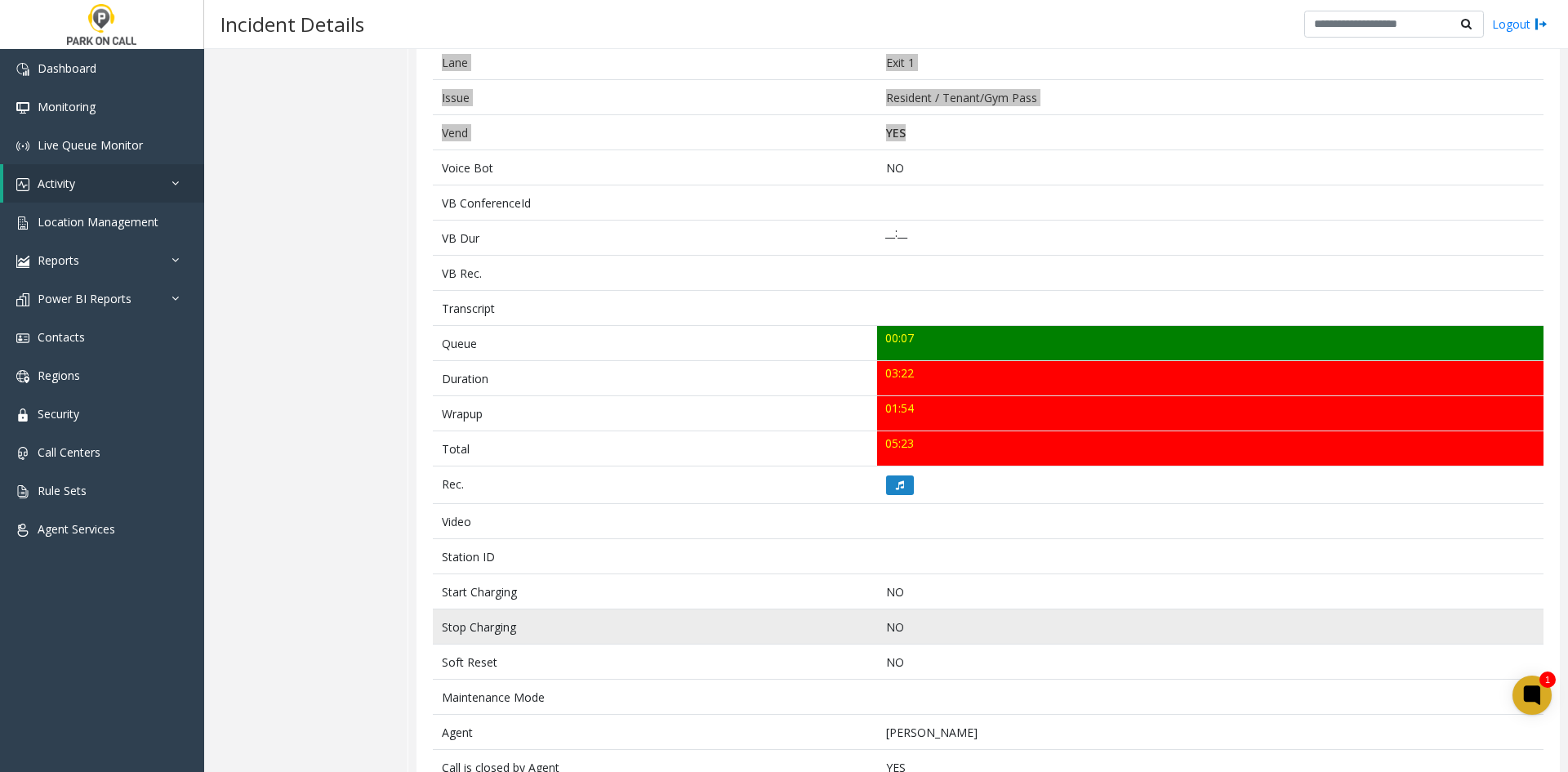
scroll to position [533, 0]
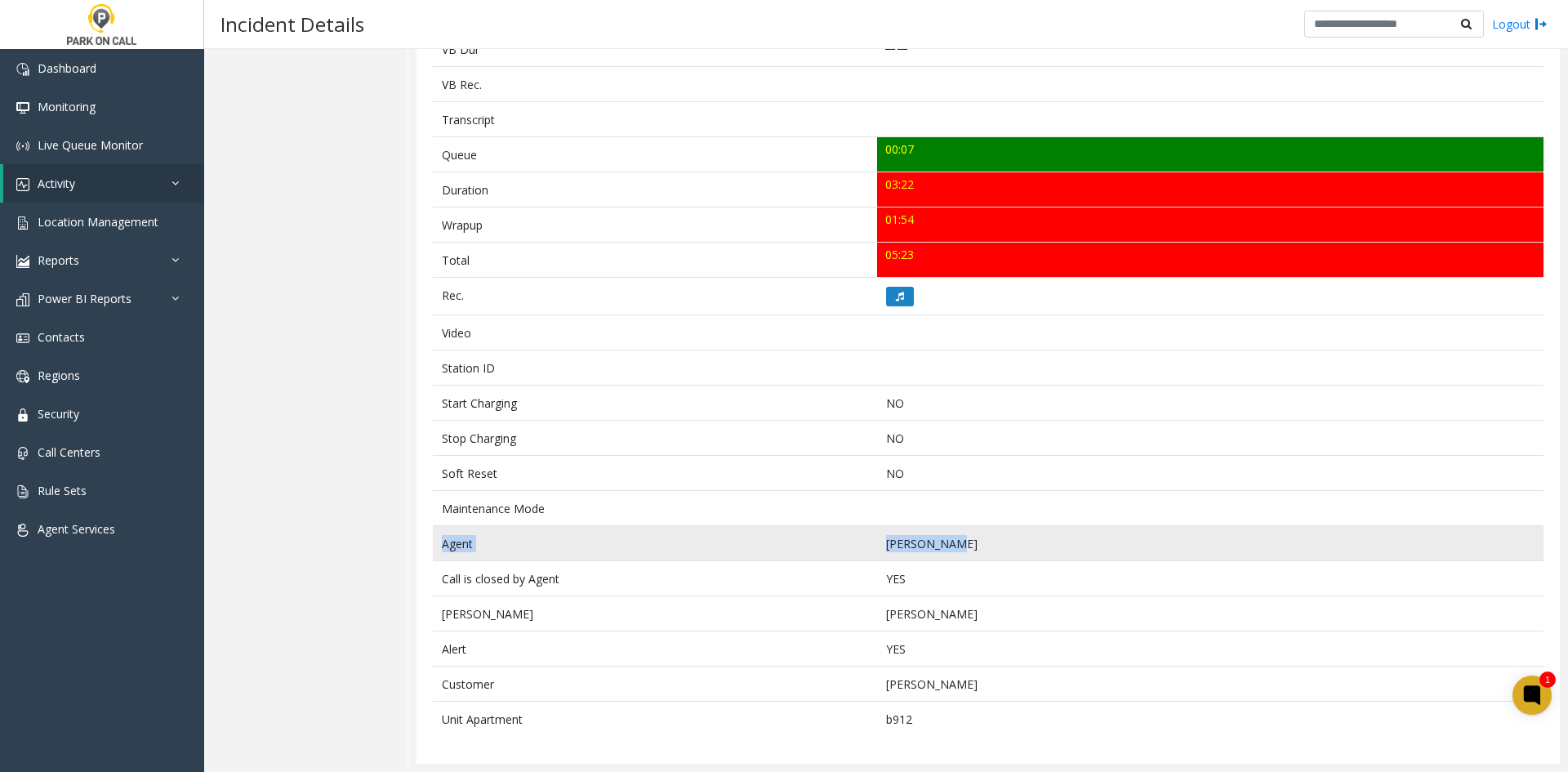
drag, startPoint x: 1003, startPoint y: 547, endPoint x: 444, endPoint y: 544, distance: 559.0
click at [444, 544] on tr "Agent Donna Young" at bounding box center [988, 544] width 1111 height 35
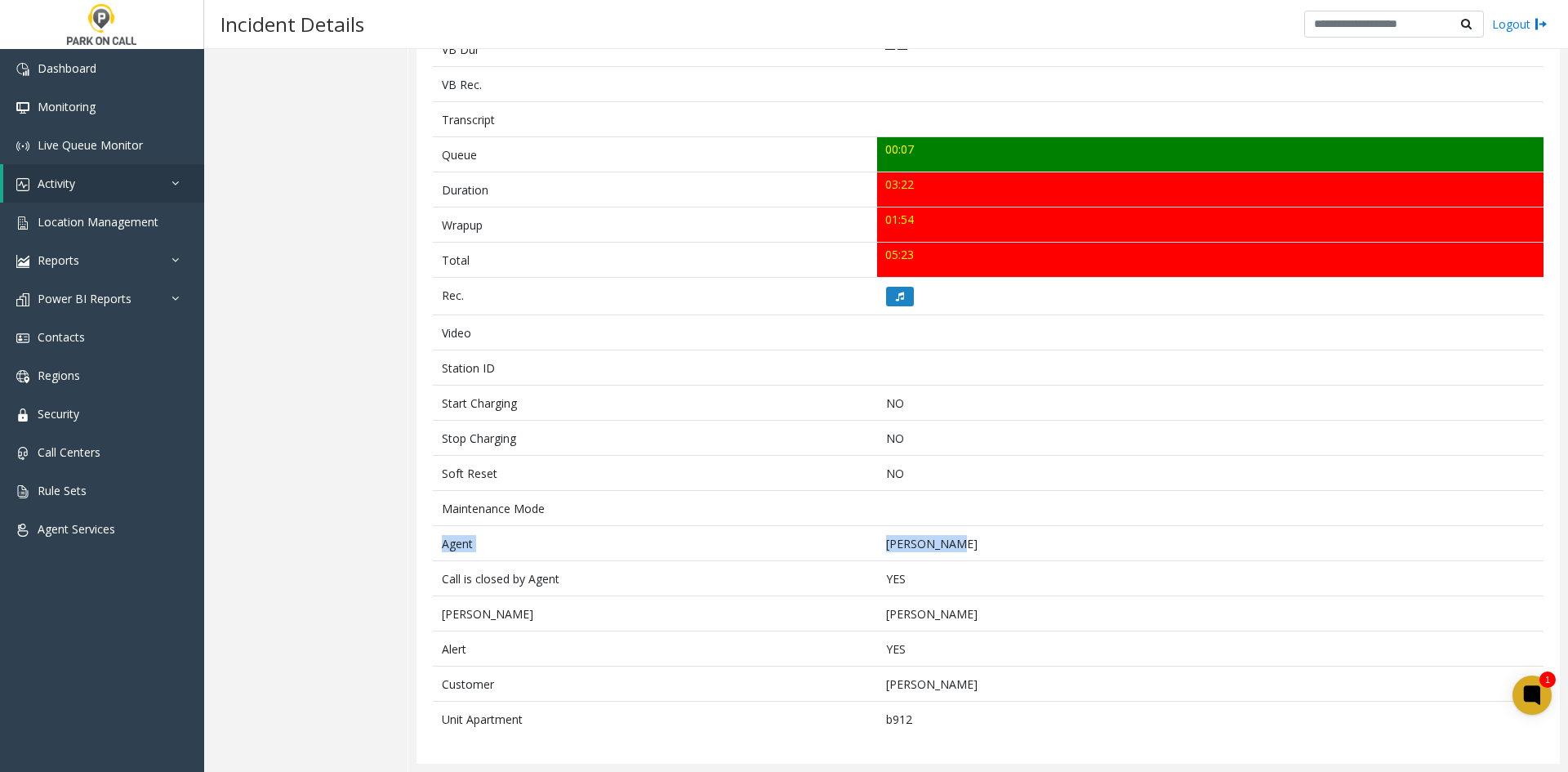
copy tr "Agent Donna Young"
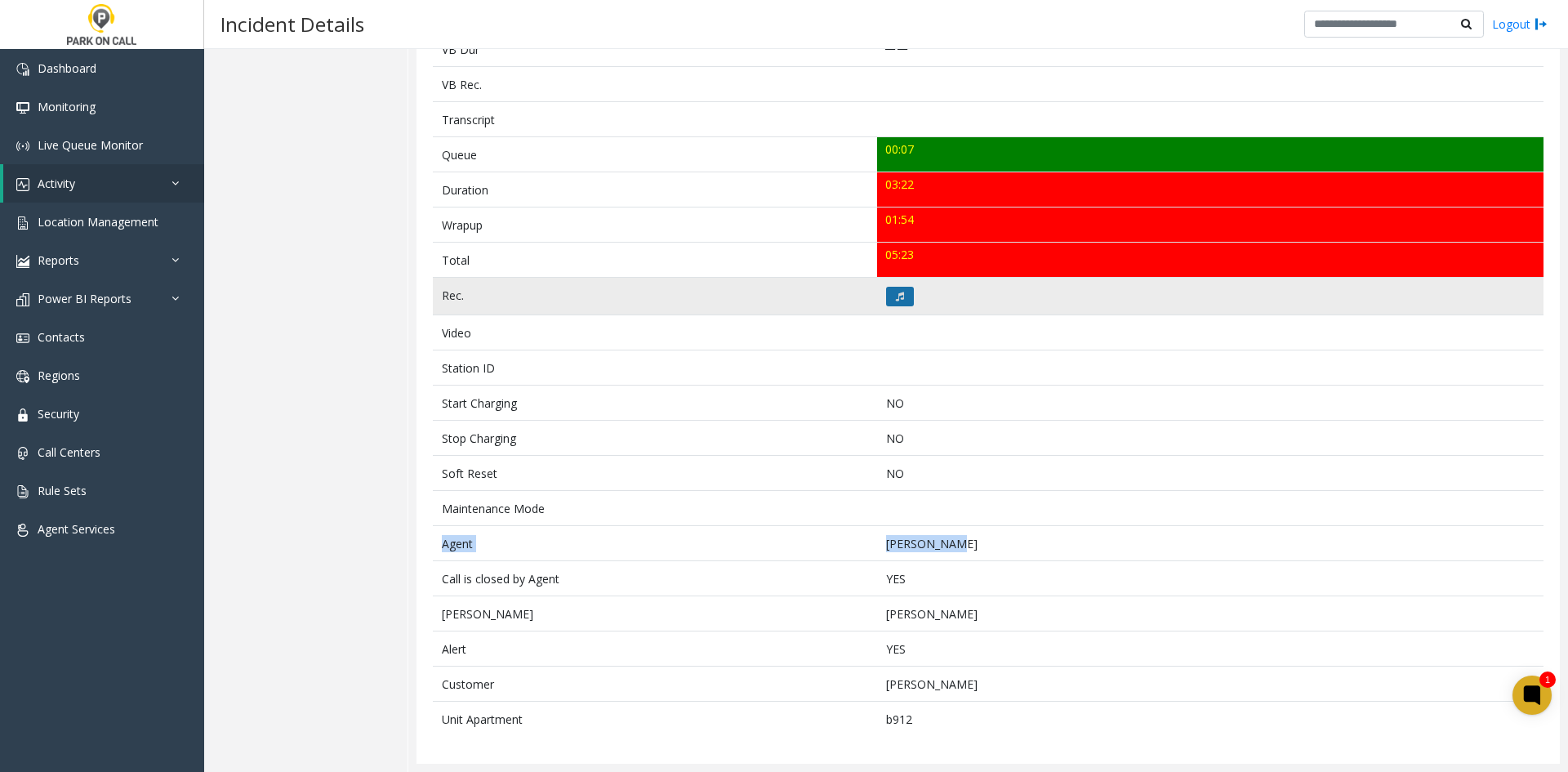
click at [904, 298] on button at bounding box center [900, 296] width 28 height 19
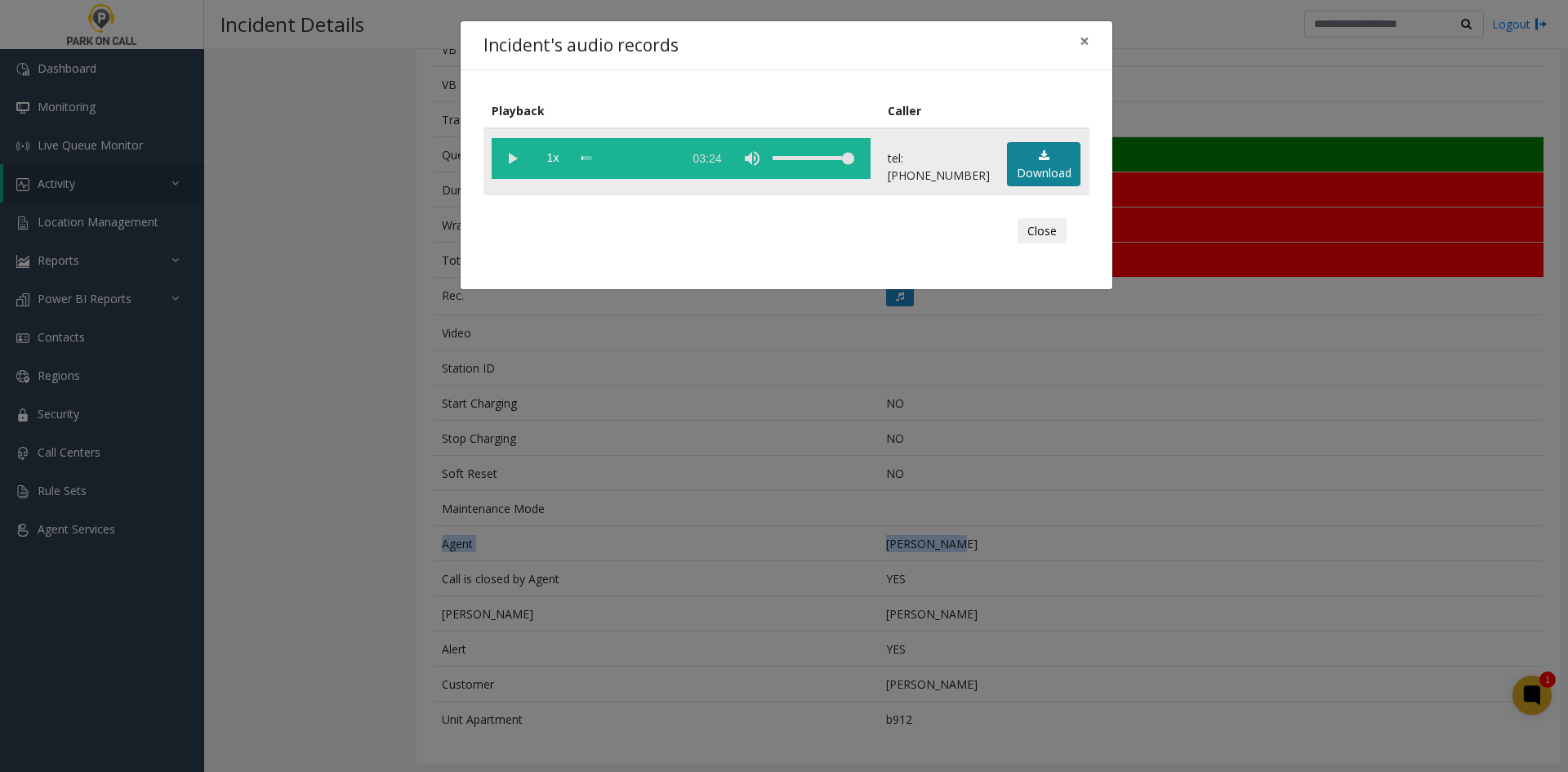
click at [1049, 176] on link "Download" at bounding box center [1044, 165] width 74 height 45
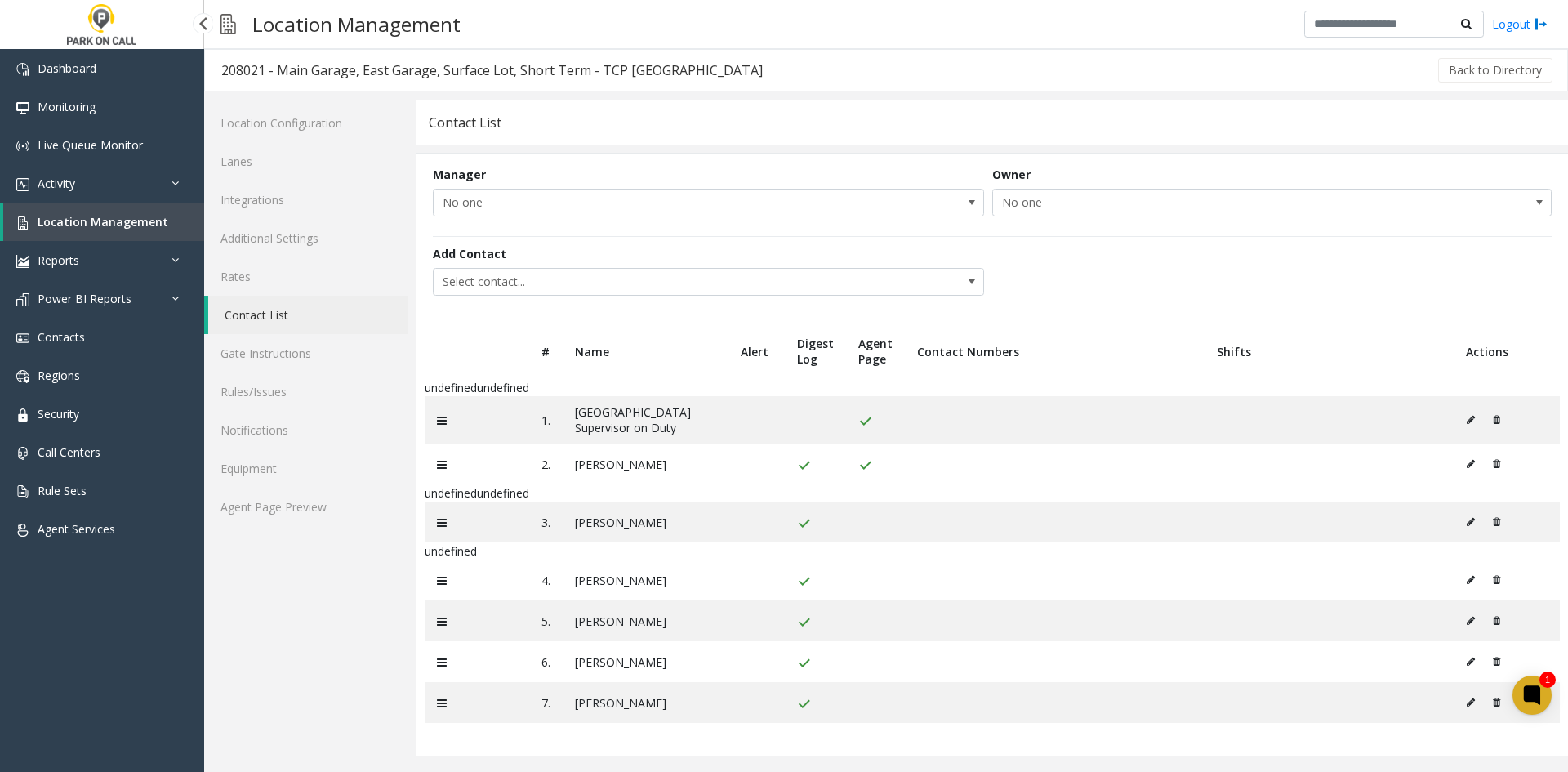
click at [160, 217] on span "Location Management" at bounding box center [103, 222] width 130 height 16
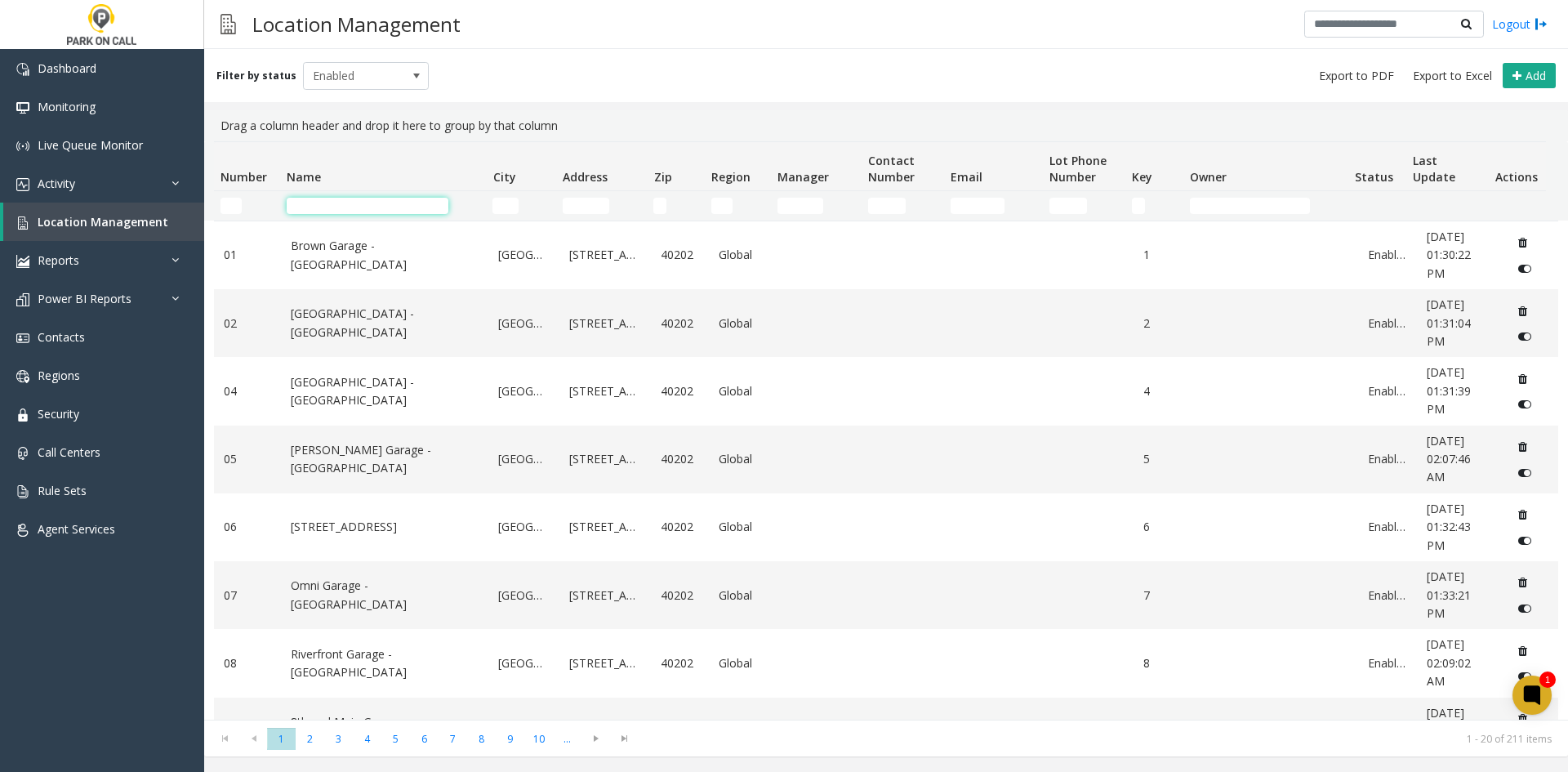
click at [354, 204] on input "Name Filter" at bounding box center [367, 206] width 162 height 17
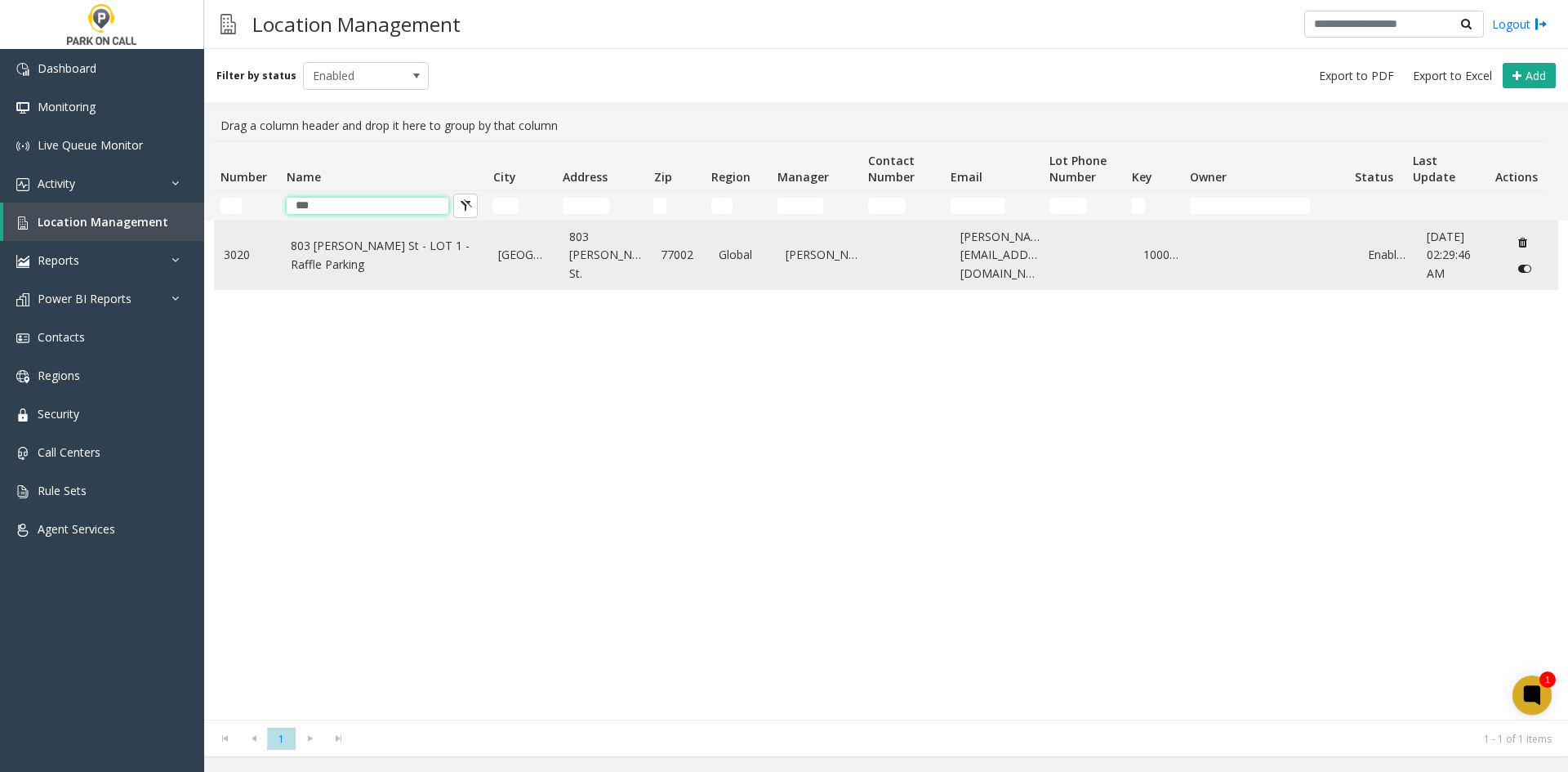
type input "***"
click at [407, 255] on link "803 [PERSON_NAME] St - LOT 1 - Raffle Parking" at bounding box center [385, 255] width 188 height 37
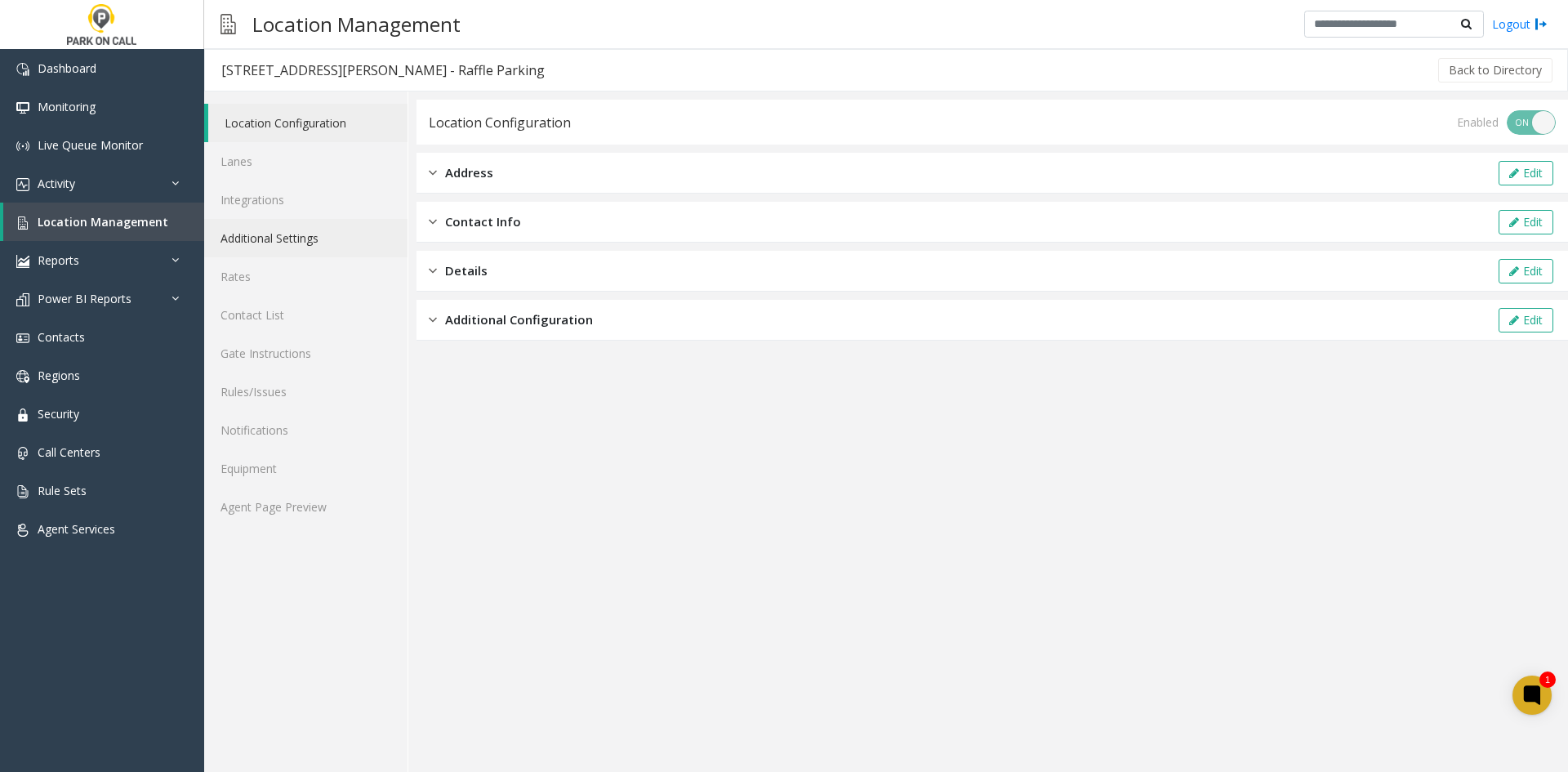
click at [307, 239] on link "Additional Settings" at bounding box center [306, 239] width 203 height 39
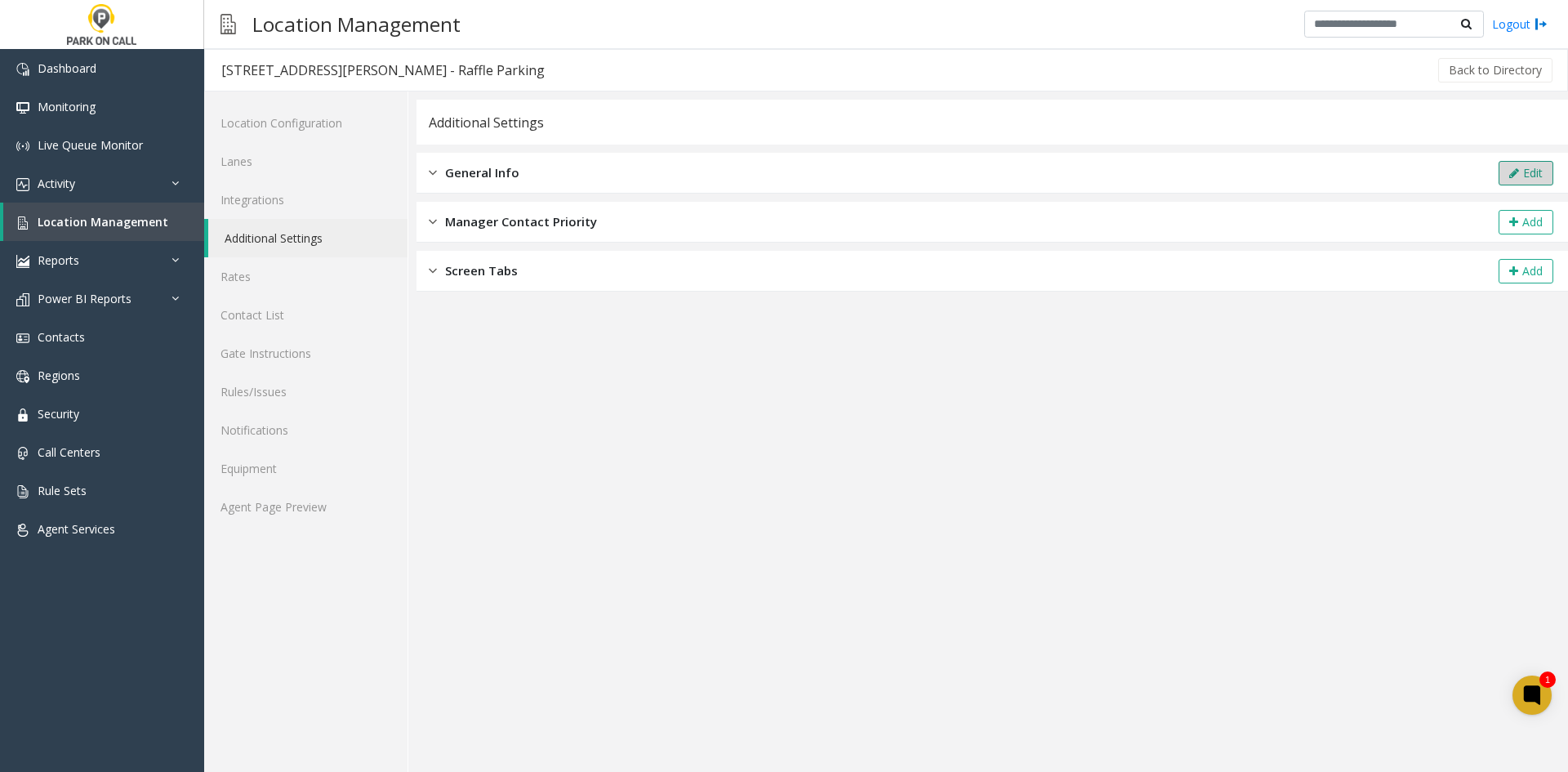
click at [1501, 167] on button "Edit" at bounding box center [1525, 173] width 55 height 25
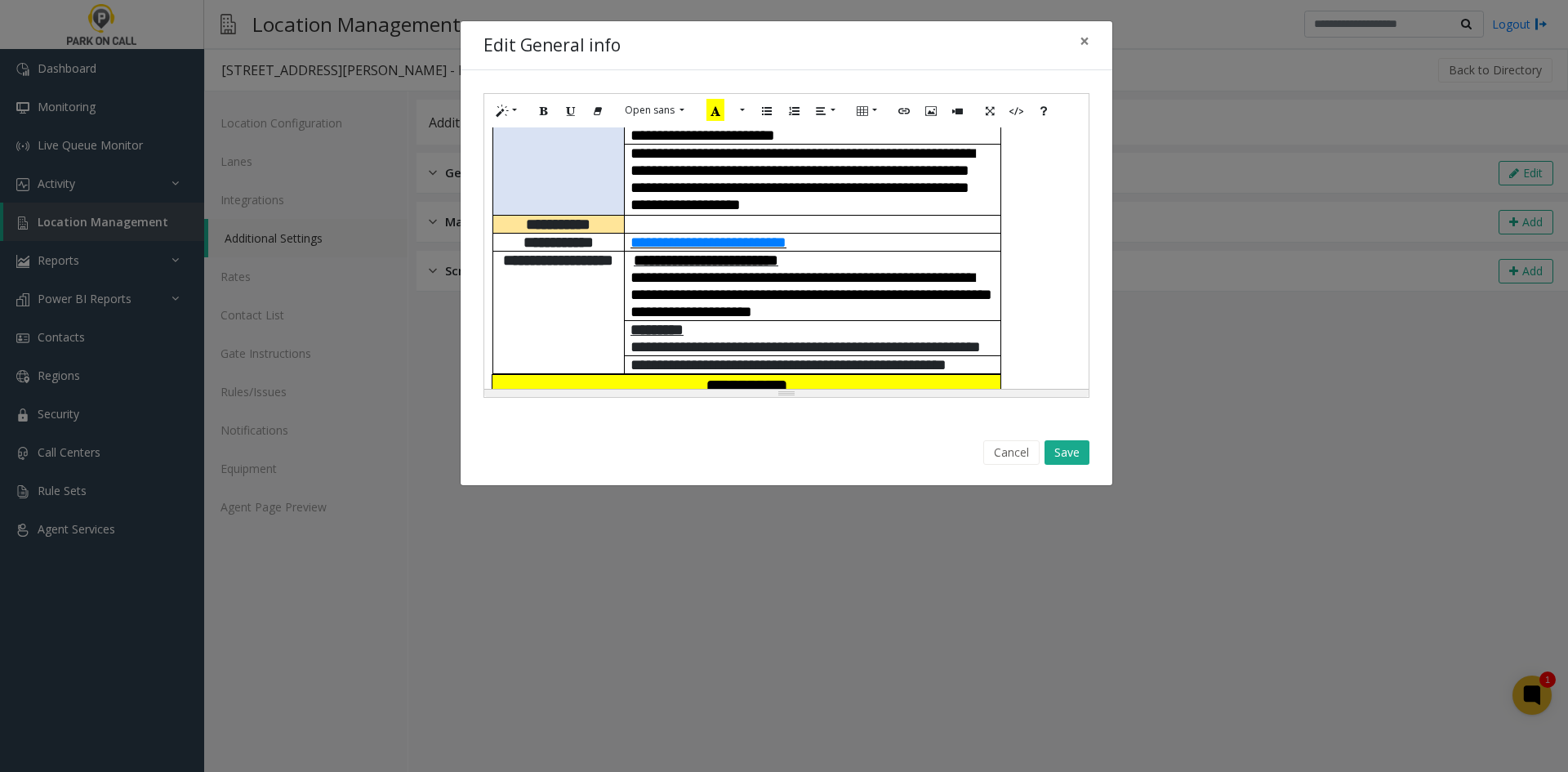
scroll to position [654, 0]
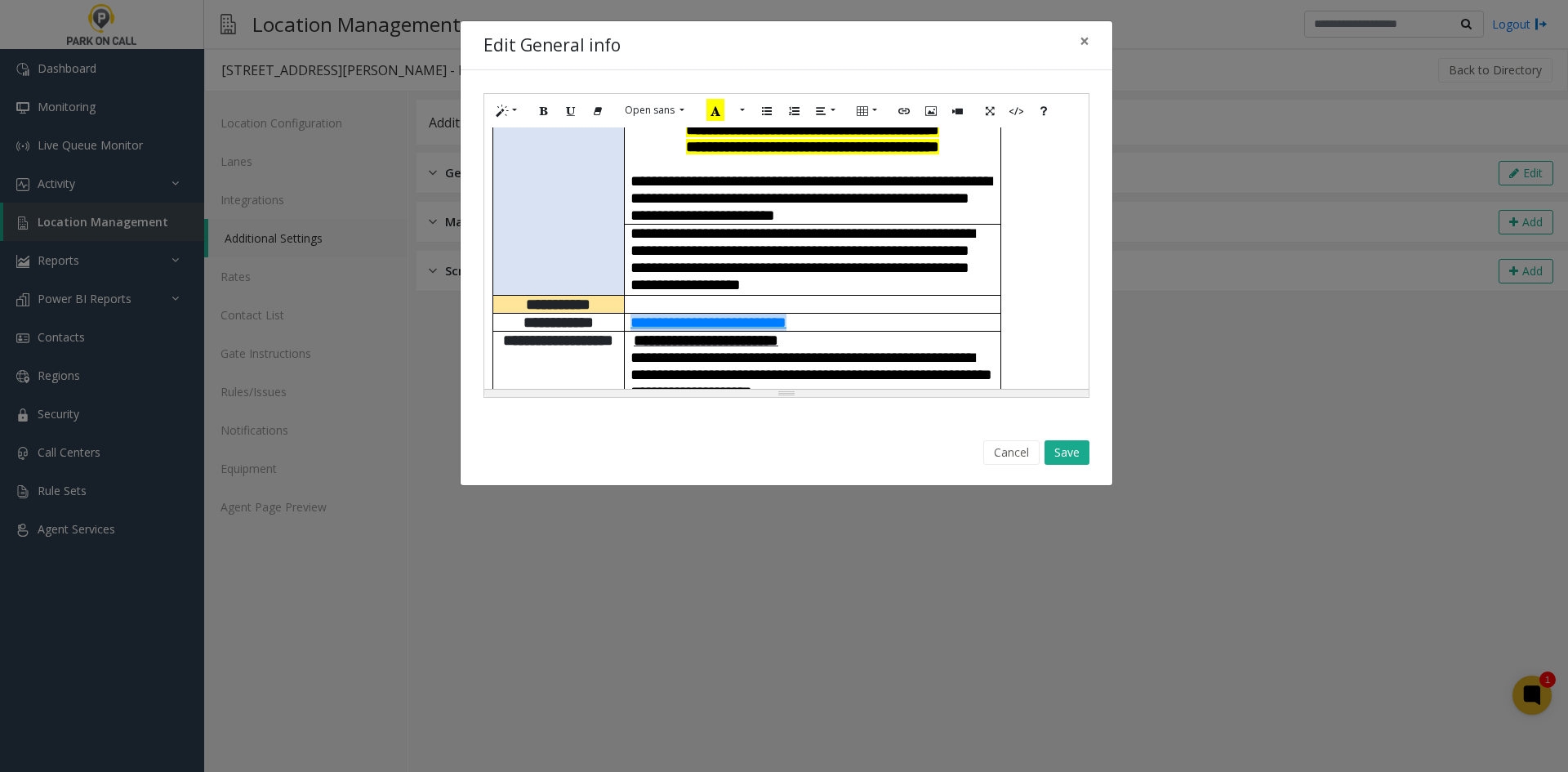
drag, startPoint x: 859, startPoint y: 234, endPoint x: 636, endPoint y: 234, distance: 223.0
click at [636, 313] on p "**********" at bounding box center [812, 322] width 364 height 18
click at [906, 105] on icon "Link (CTRL+K)" at bounding box center [904, 109] width 10 height 14
type input "**********"
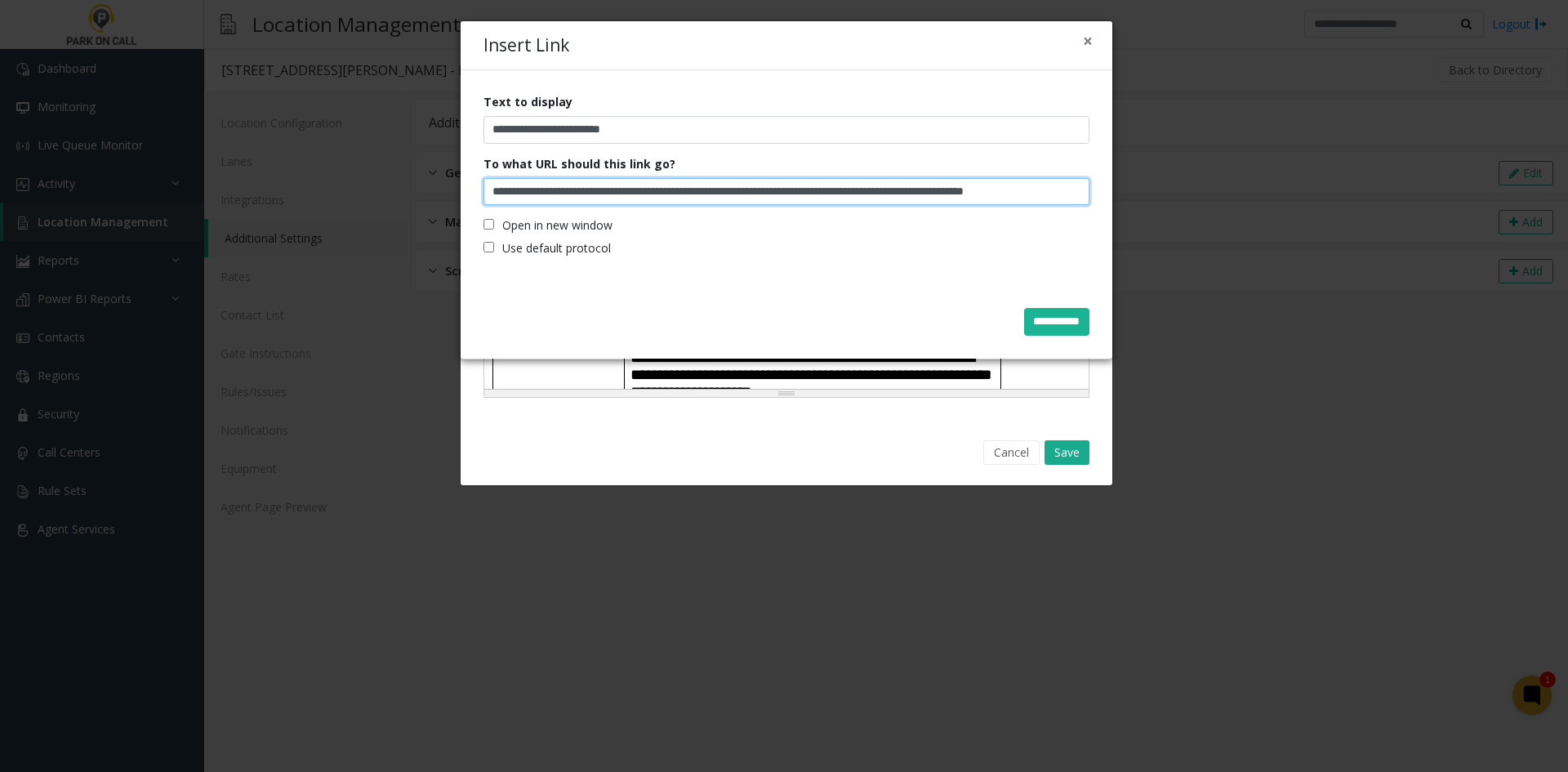
click at [872, 187] on input "**********" at bounding box center [786, 192] width 606 height 28
paste input "Insert Link"
type input "**********"
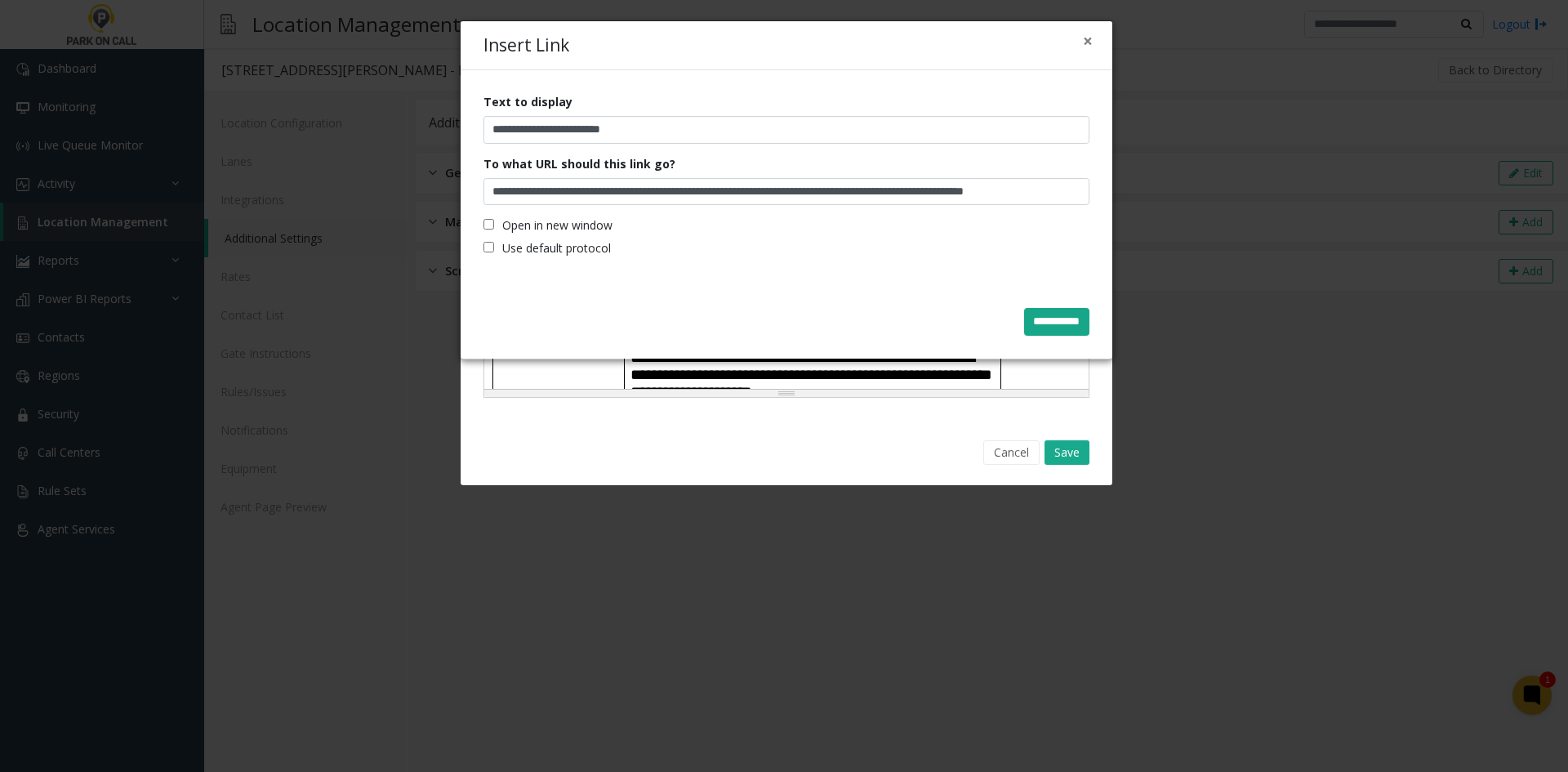
scroll to position [0, 0]
click at [1026, 311] on input "**********" at bounding box center [1056, 322] width 66 height 28
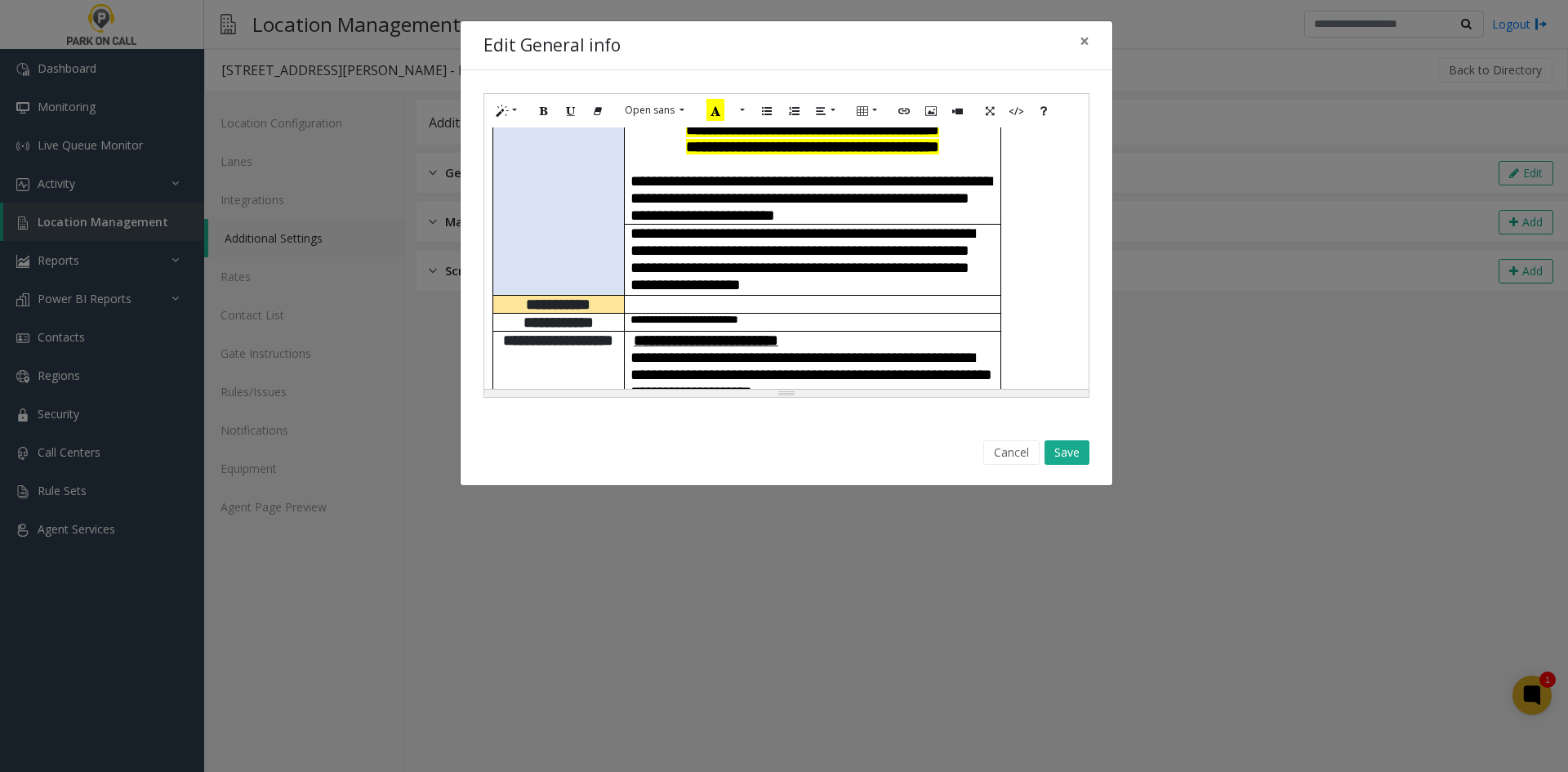
click at [927, 349] on span "**********" at bounding box center [811, 374] width 362 height 50
click at [1080, 447] on button "Save" at bounding box center [1066, 452] width 45 height 25
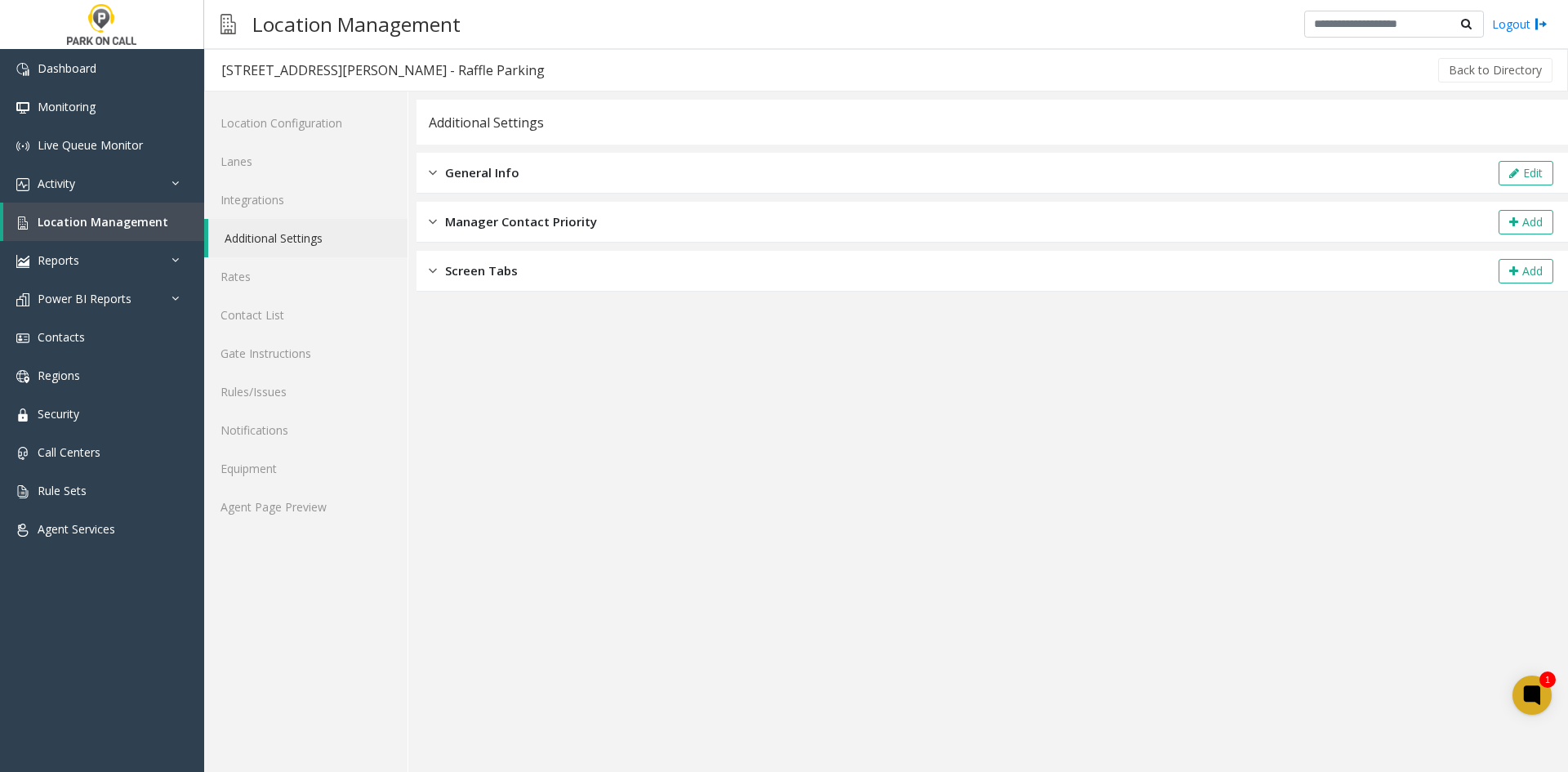
click at [1497, 566] on app-general-info "**********" at bounding box center [992, 435] width 1151 height 672
click at [108, 233] on link "Location Management" at bounding box center [103, 222] width 201 height 39
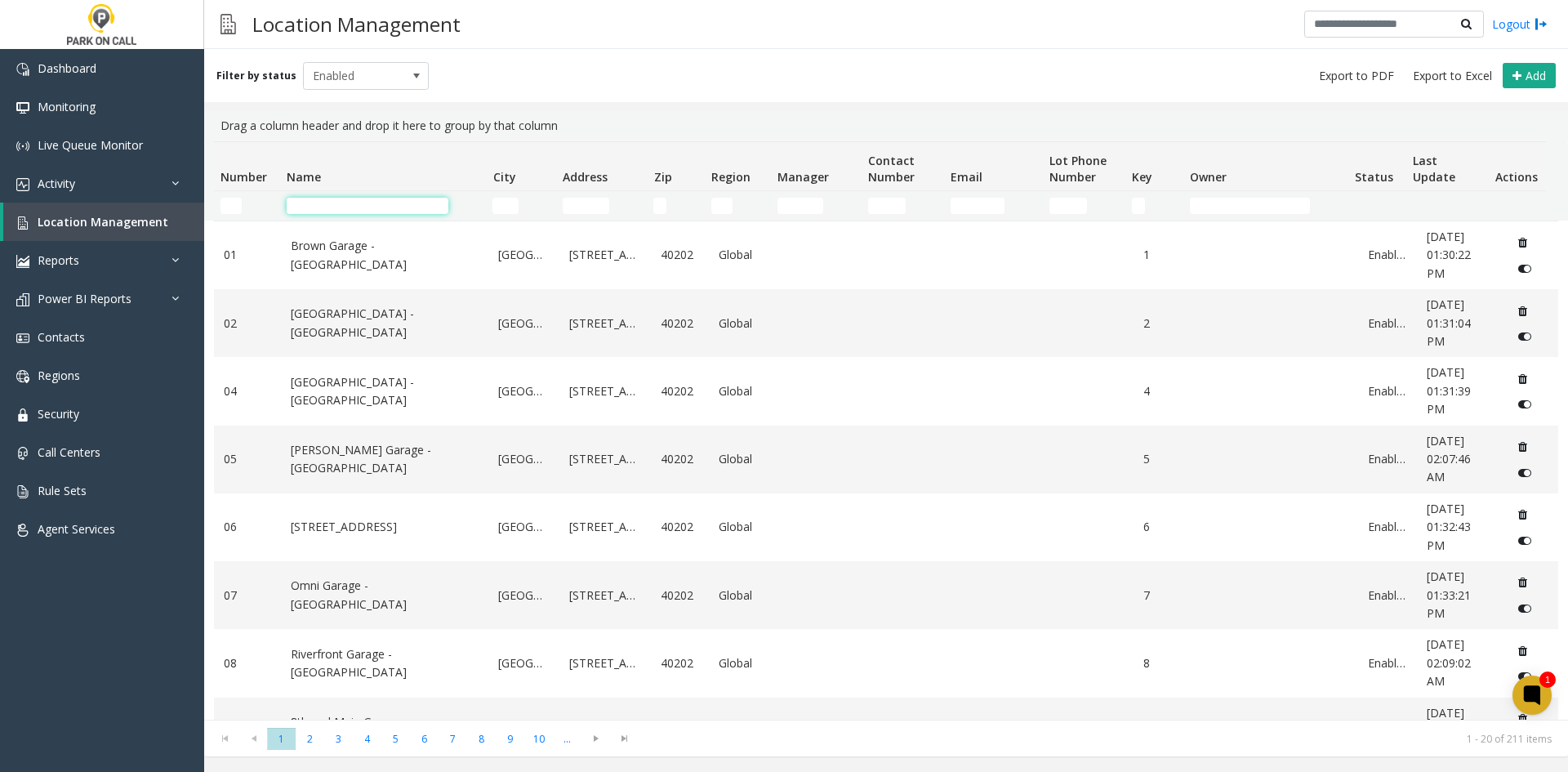
click at [315, 198] on input "Name Filter" at bounding box center [367, 206] width 162 height 17
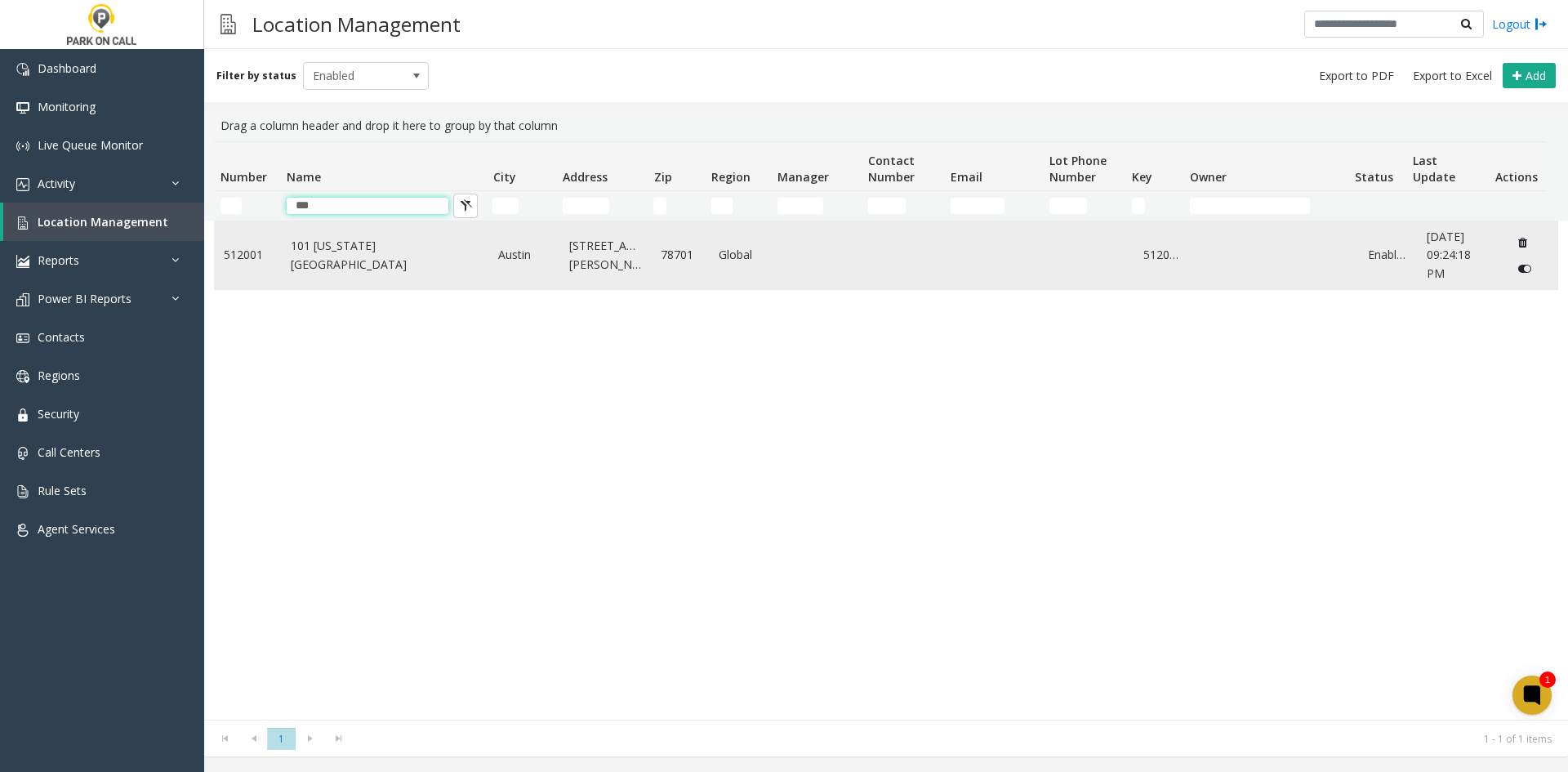
type input "***"
click at [349, 270] on td "101 Colorado - Peak Parking" at bounding box center [384, 255] width 208 height 67
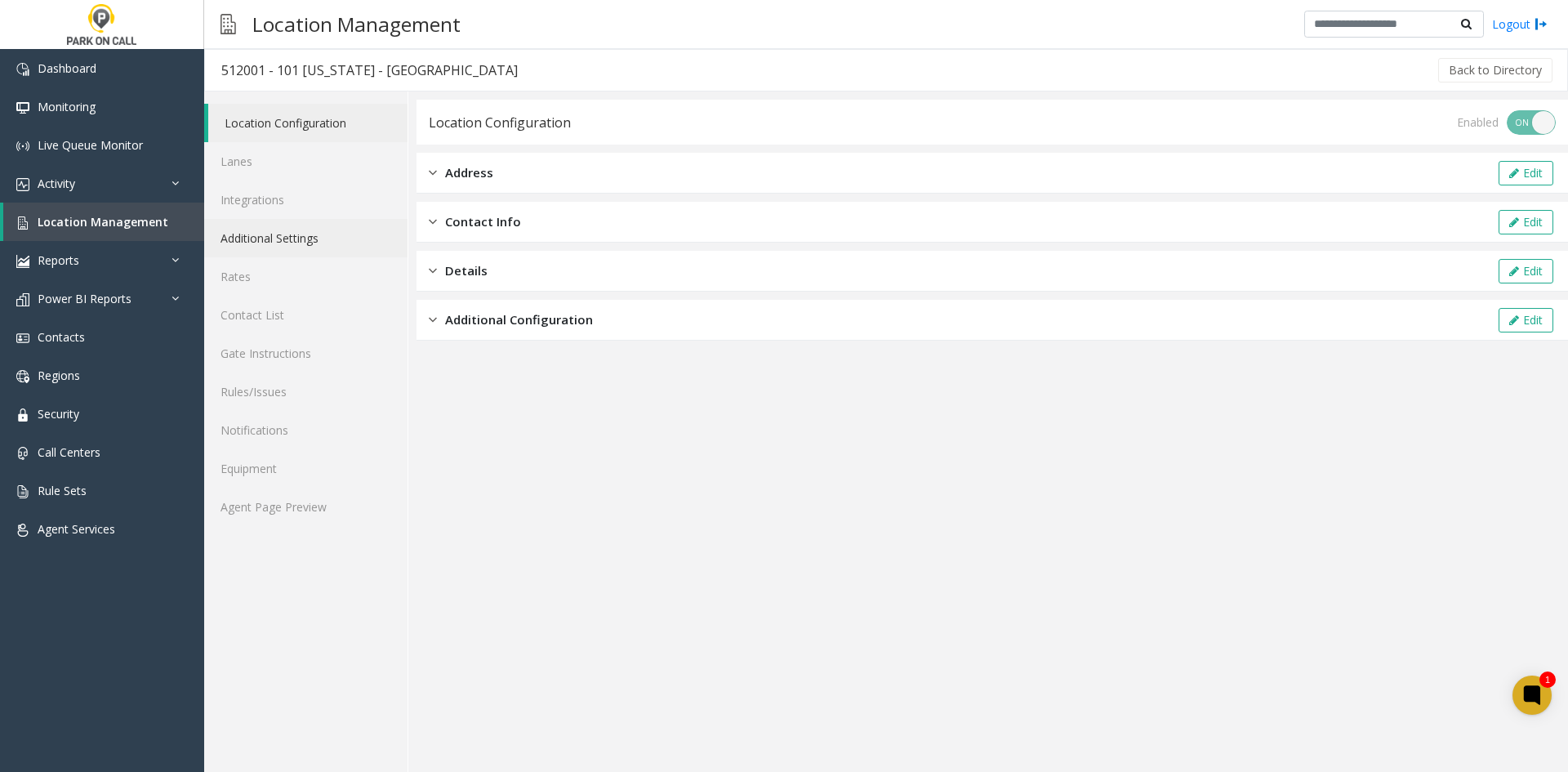
click at [333, 236] on link "Additional Settings" at bounding box center [306, 239] width 203 height 39
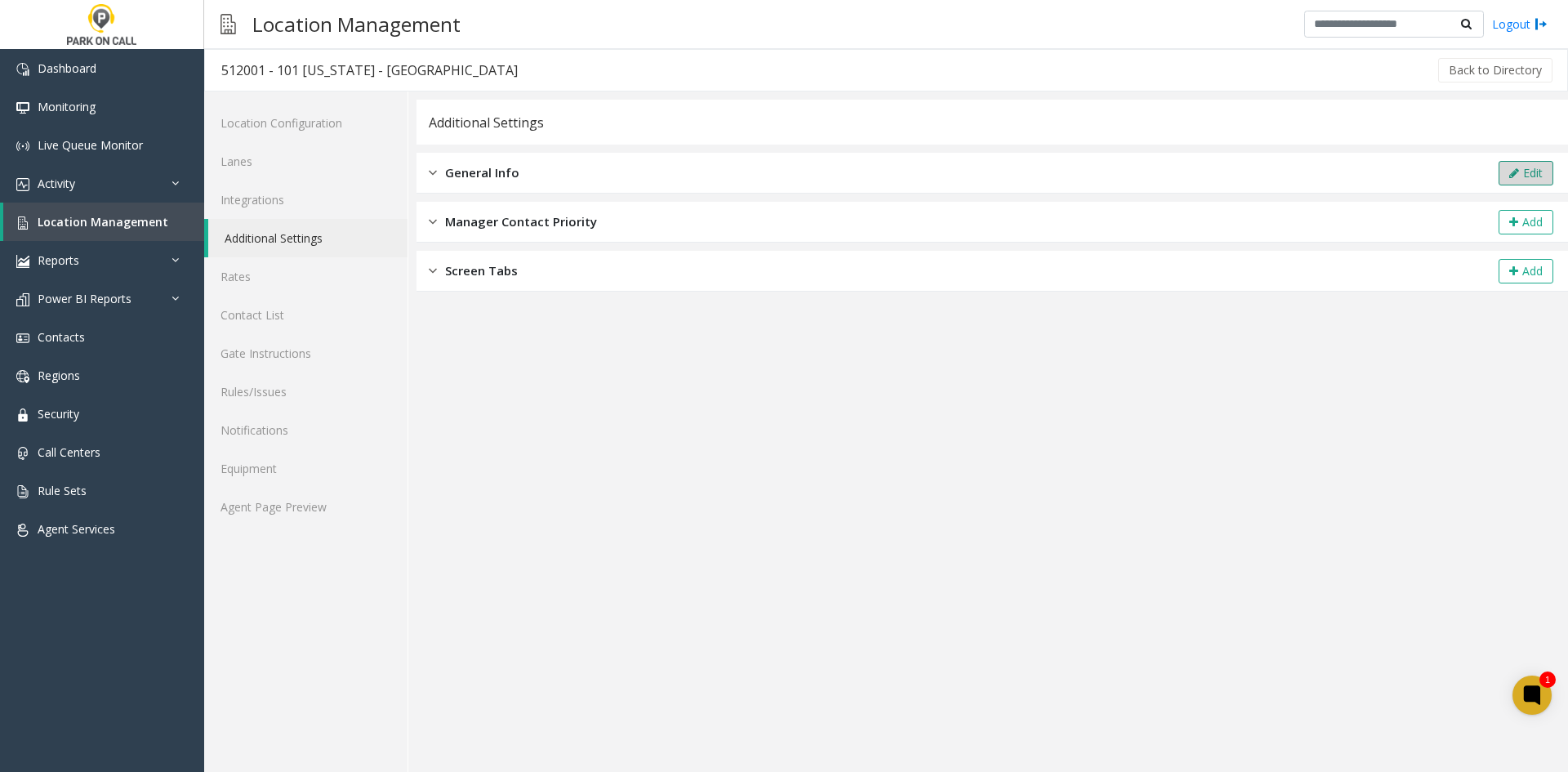
click at [1507, 178] on button "Edit" at bounding box center [1525, 173] width 55 height 25
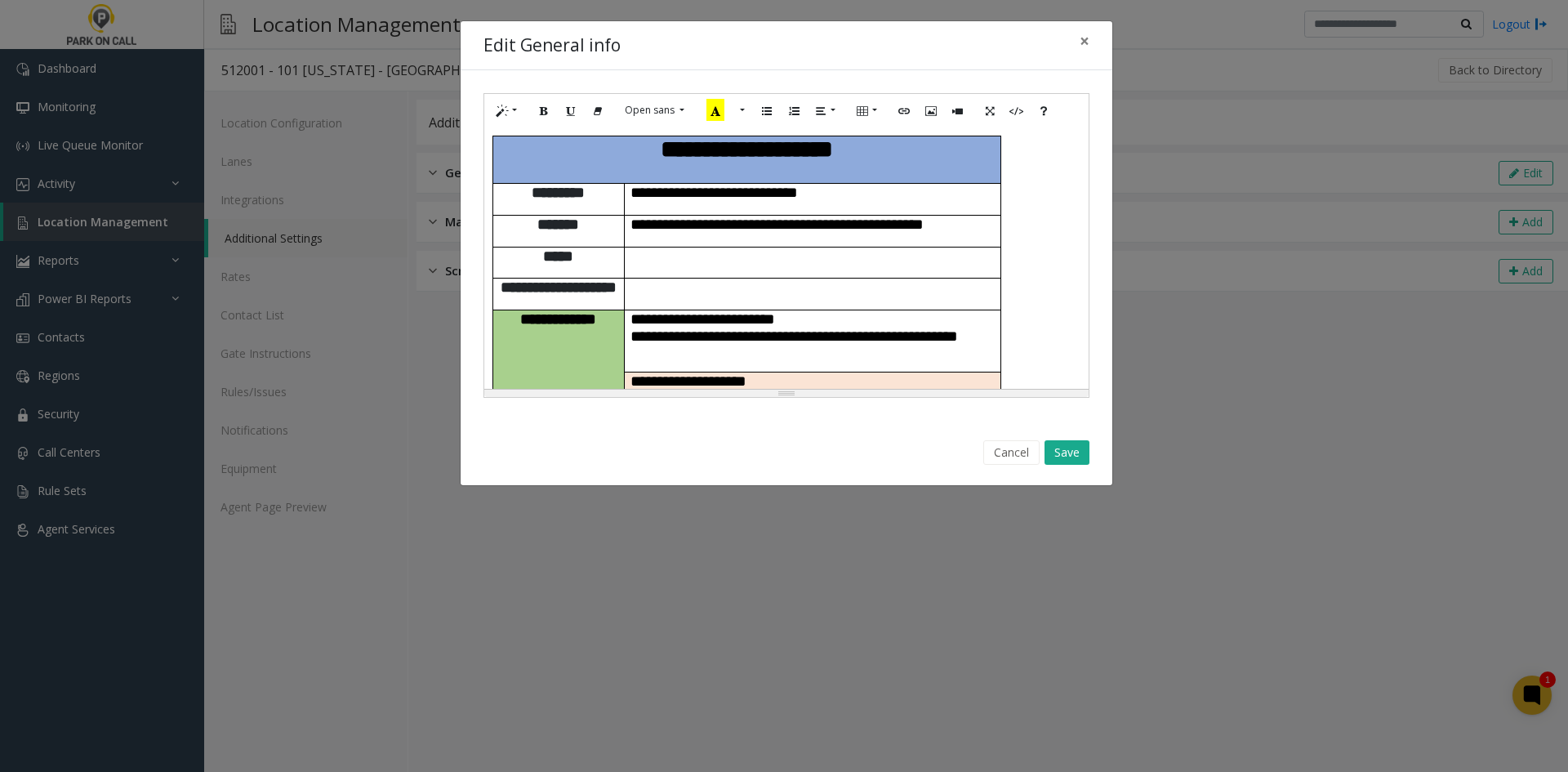
click at [883, 278] on p at bounding box center [812, 287] width 364 height 18
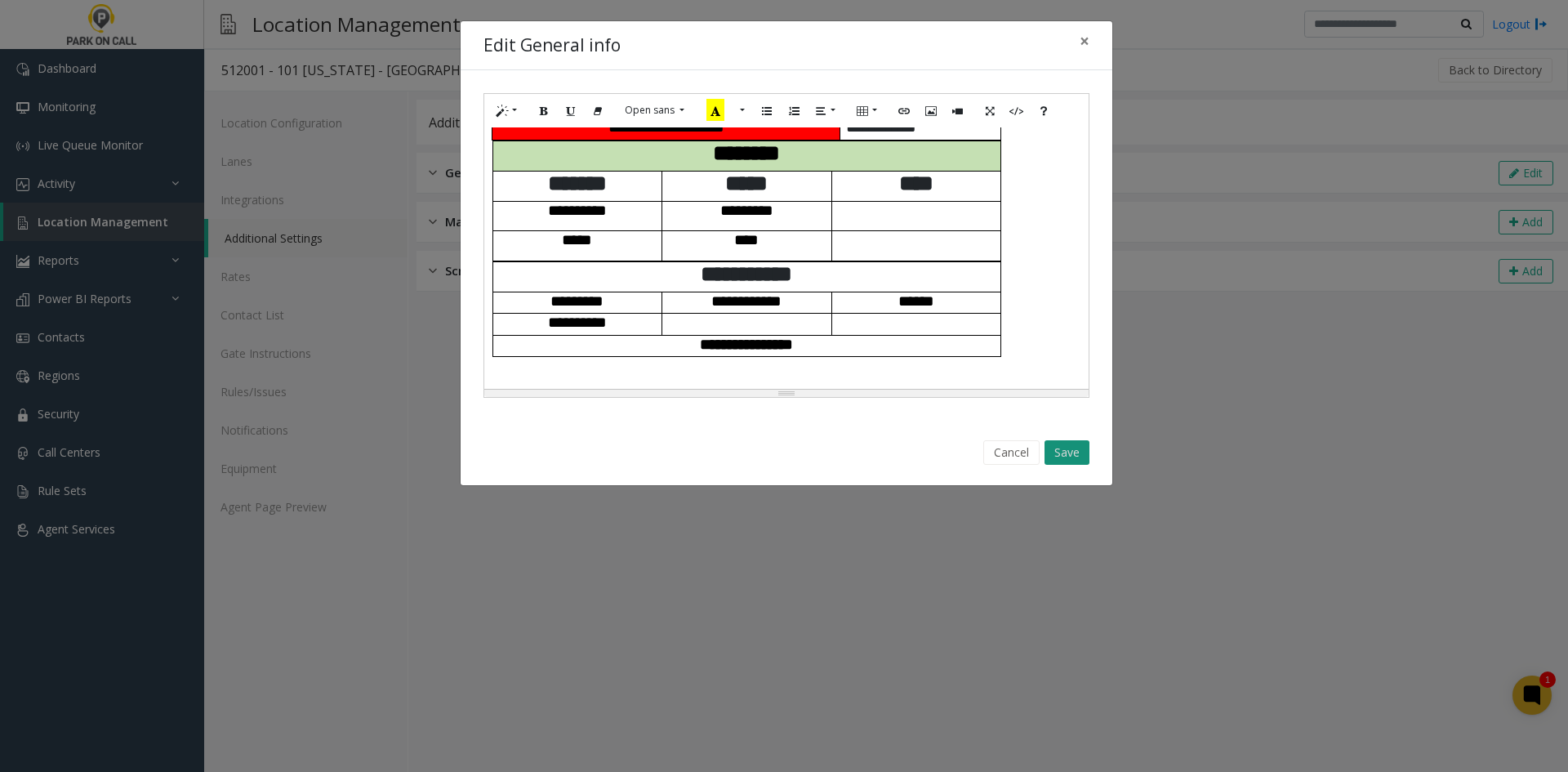
click at [1077, 452] on button "Save" at bounding box center [1066, 452] width 45 height 25
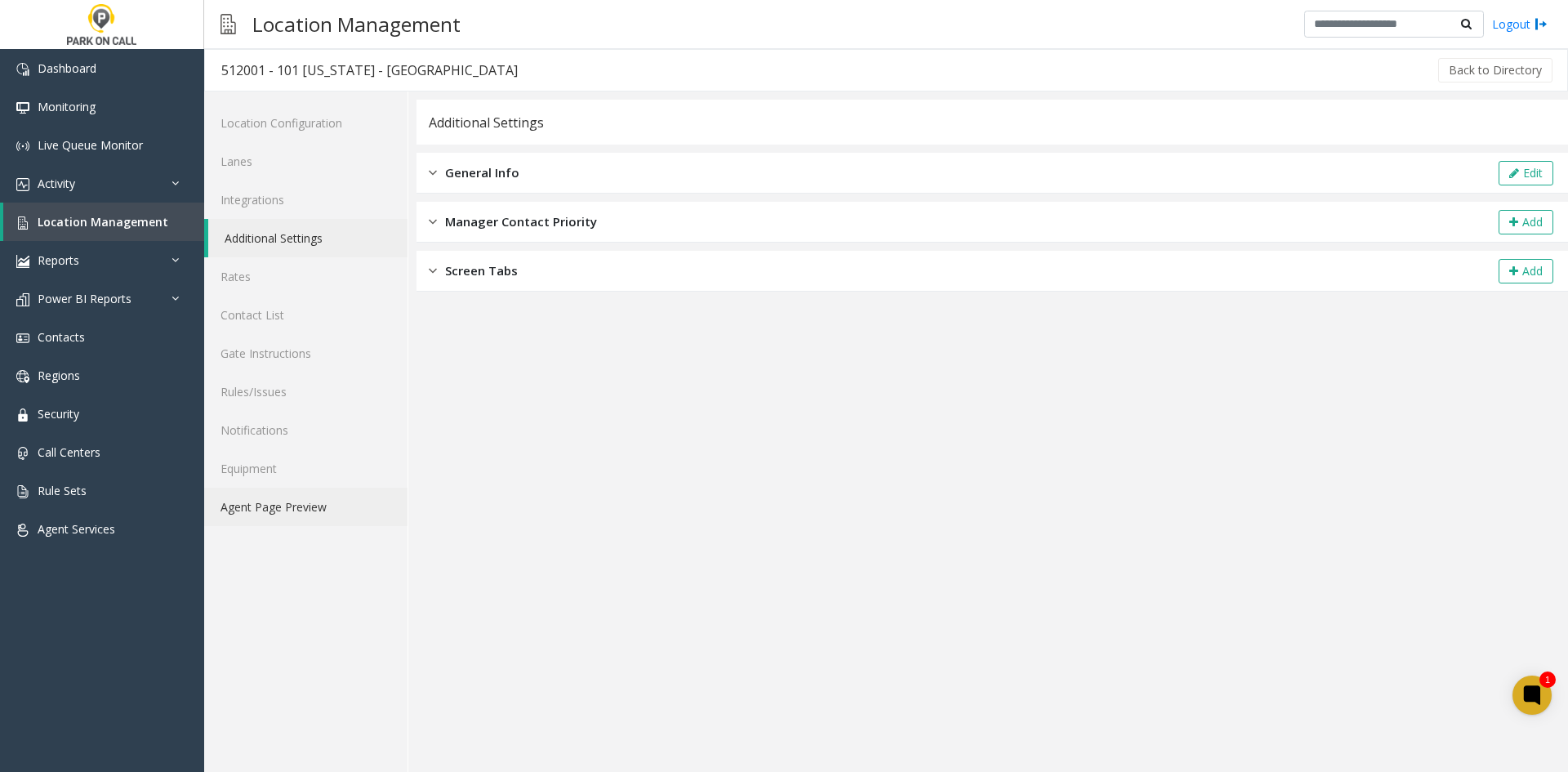
click at [285, 514] on link "Agent Page Preview" at bounding box center [306, 508] width 203 height 39
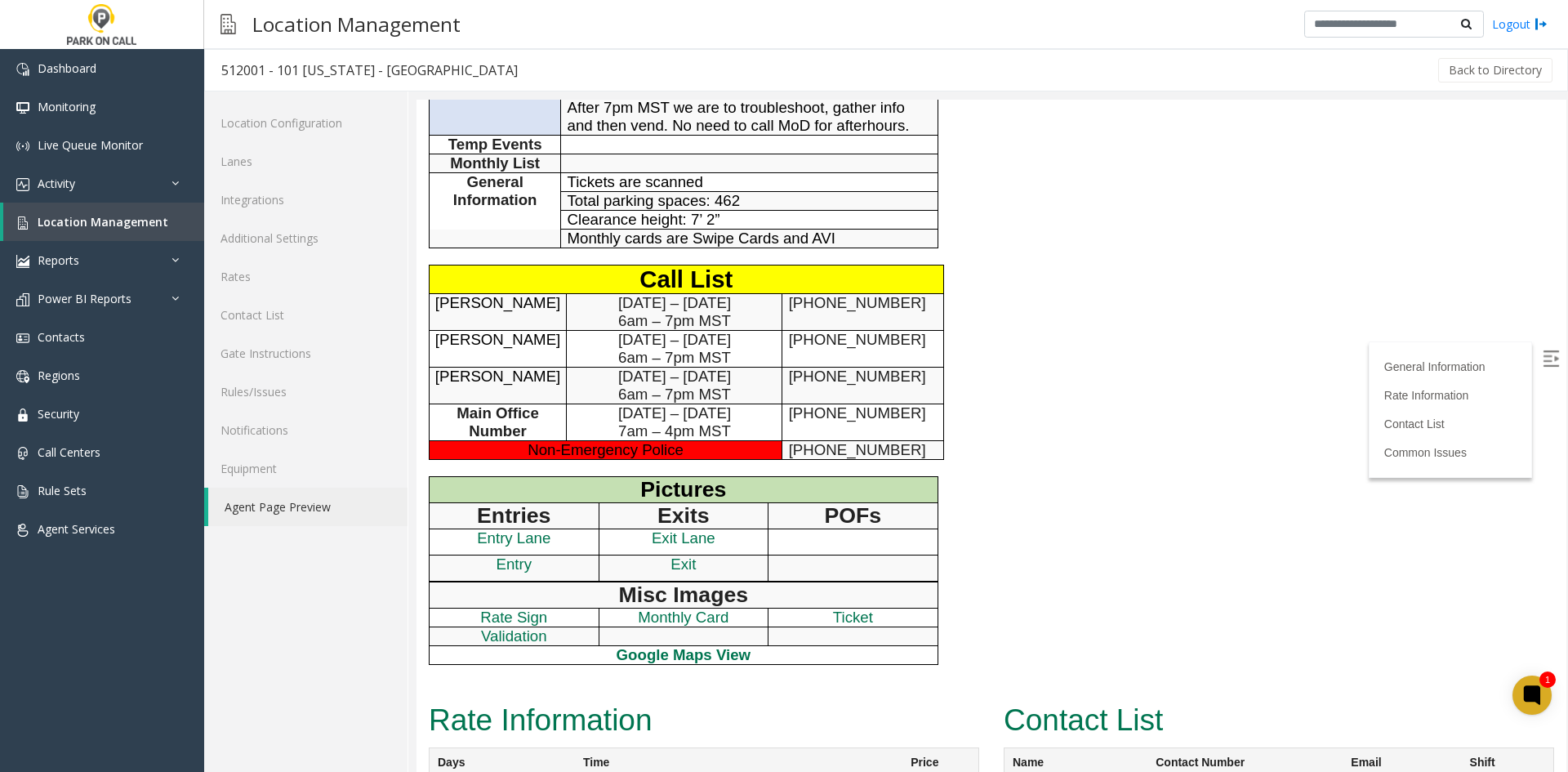
scroll to position [490, 0]
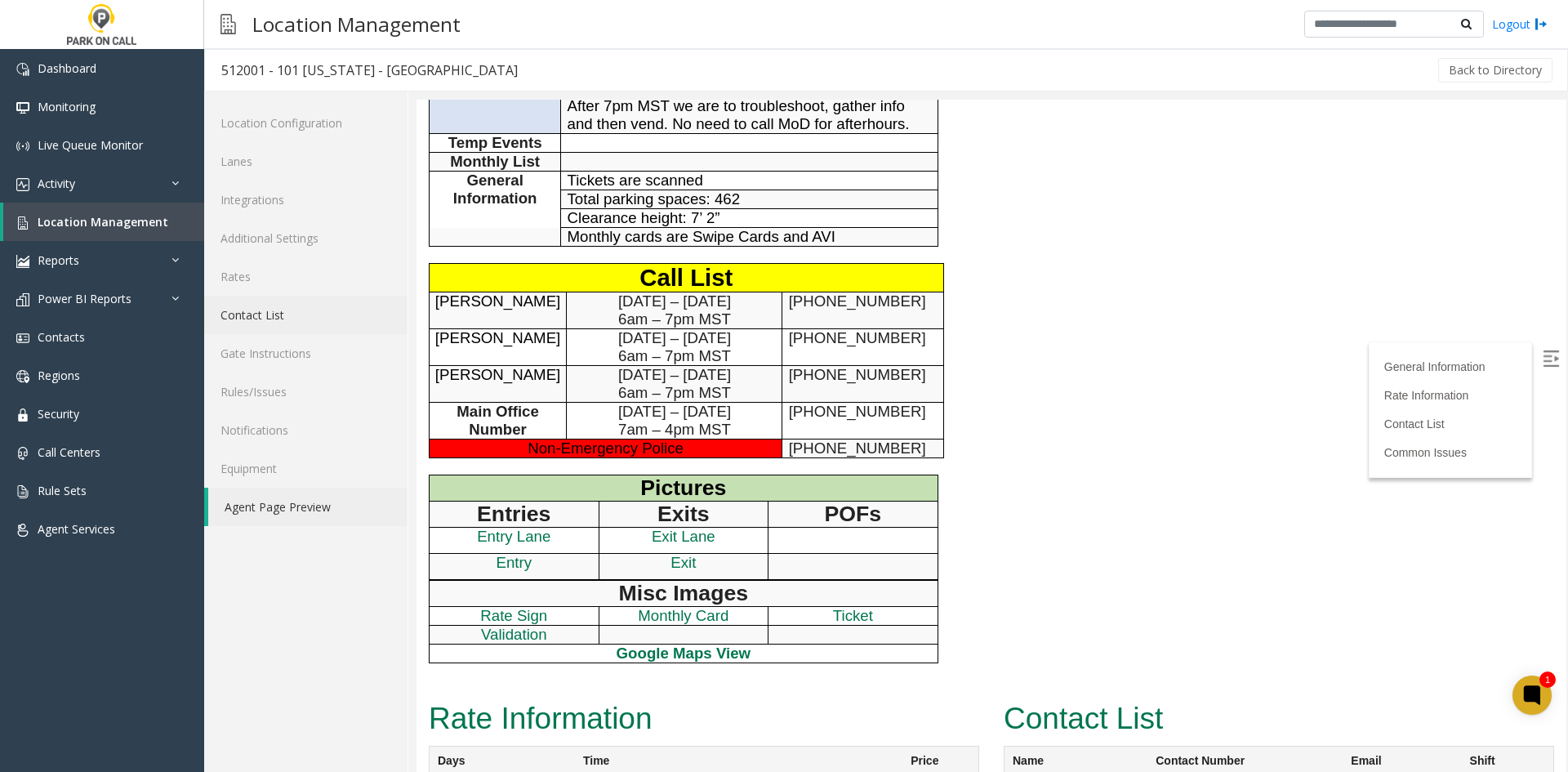
click at [330, 325] on link "Contact List" at bounding box center [306, 315] width 203 height 39
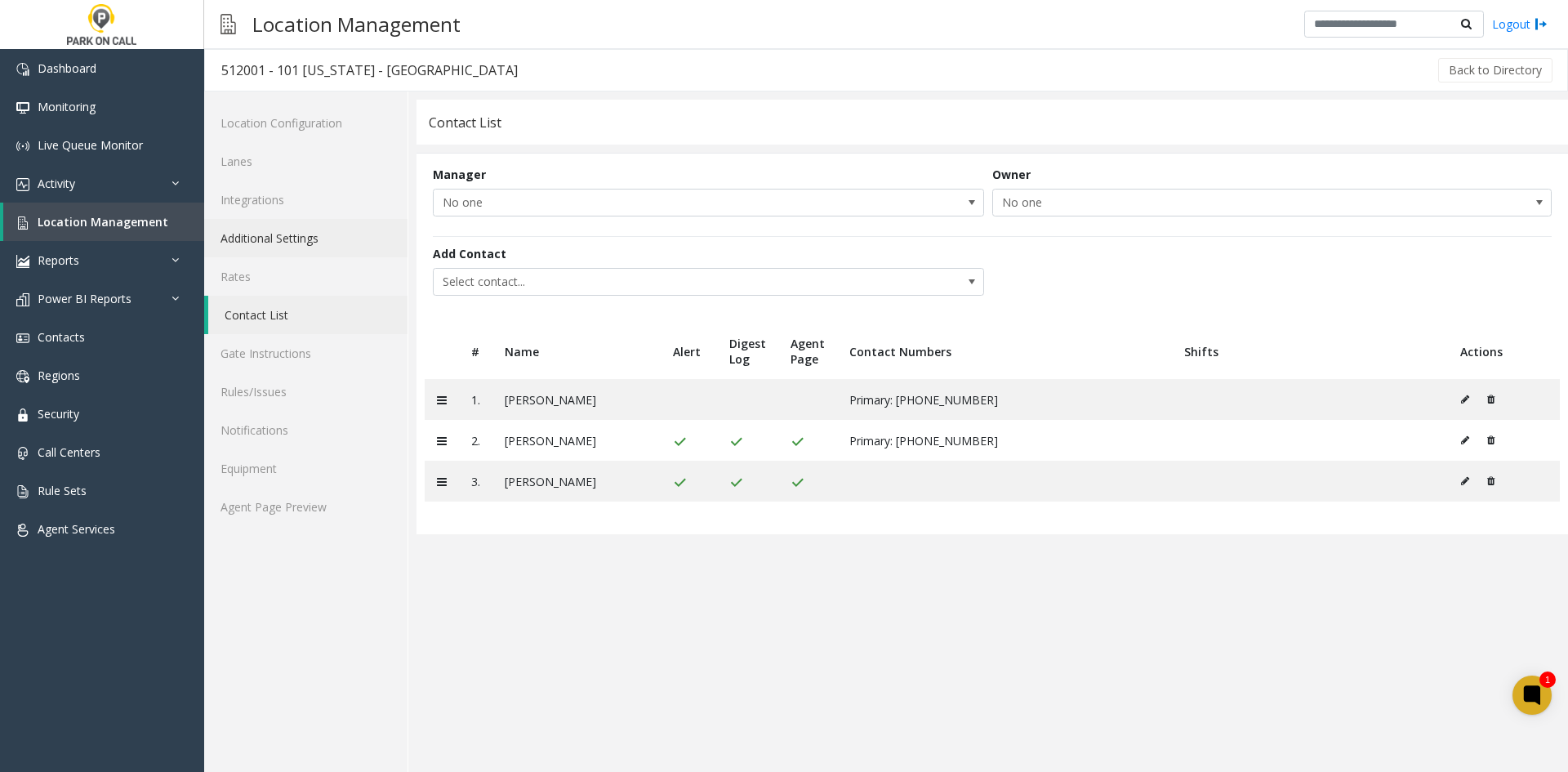
click at [275, 236] on link "Additional Settings" at bounding box center [306, 239] width 203 height 39
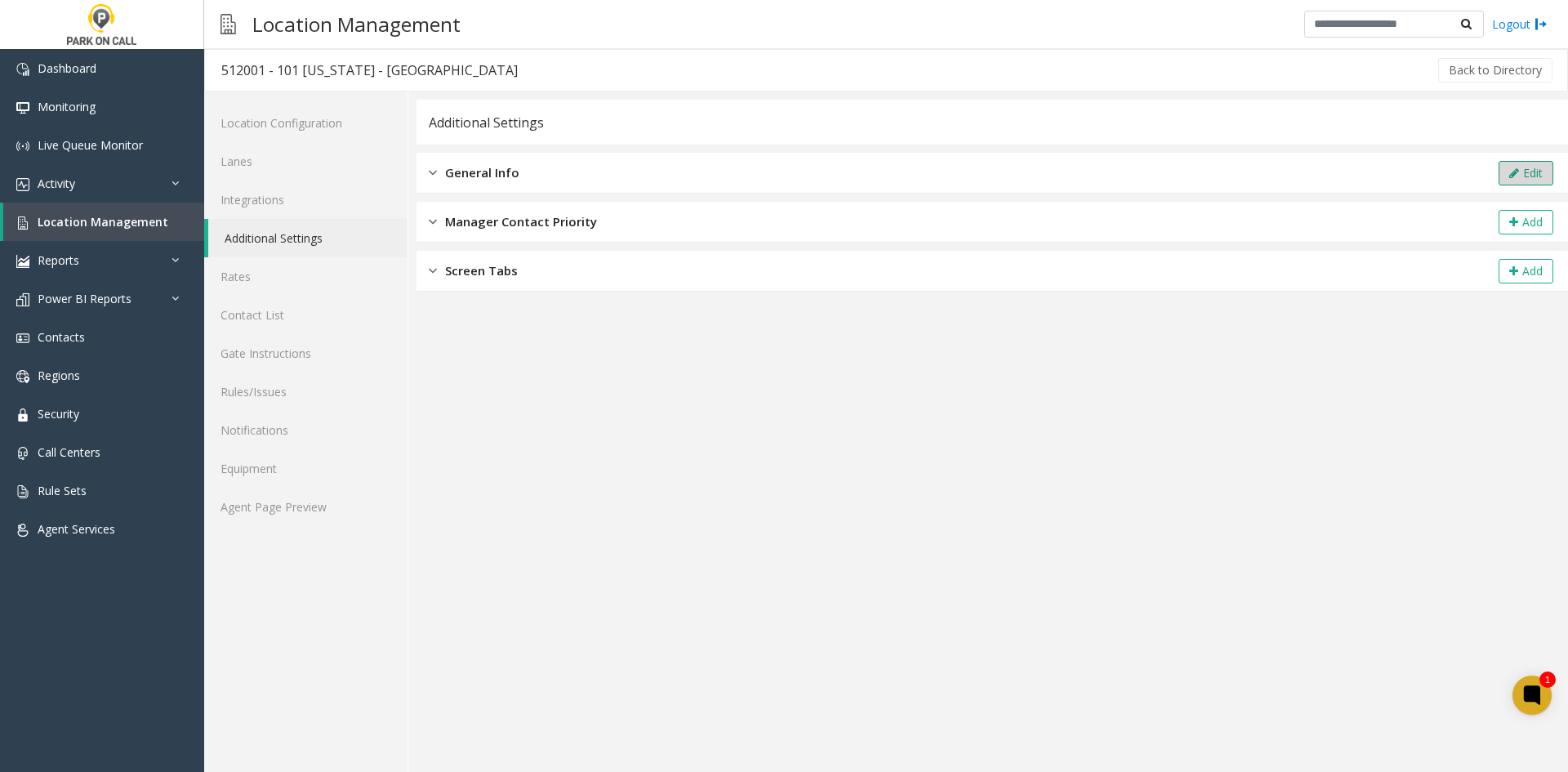
click at [1514, 171] on icon at bounding box center [1513, 173] width 10 height 11
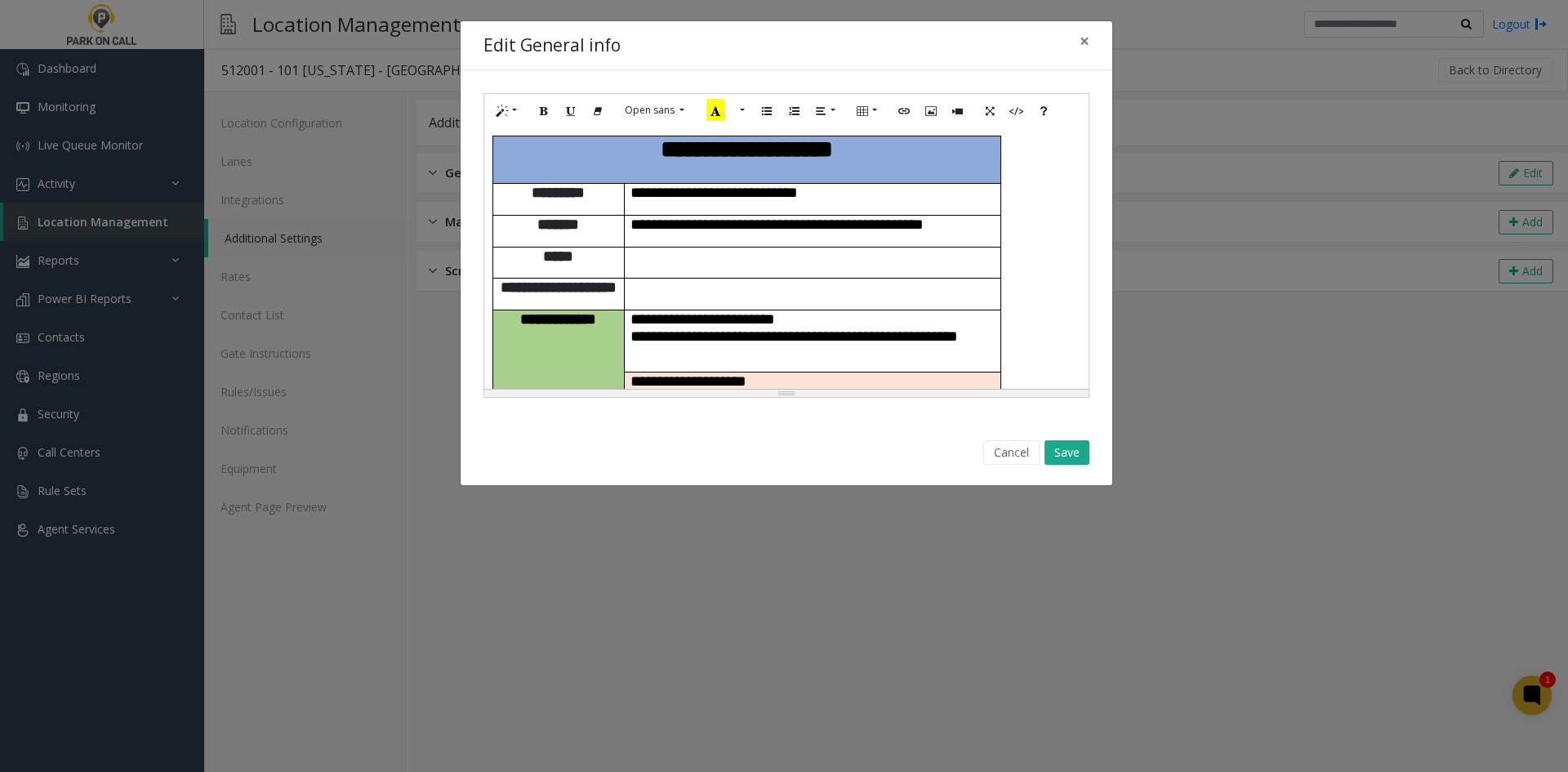
click at [847, 248] on p at bounding box center [812, 256] width 364 height 18
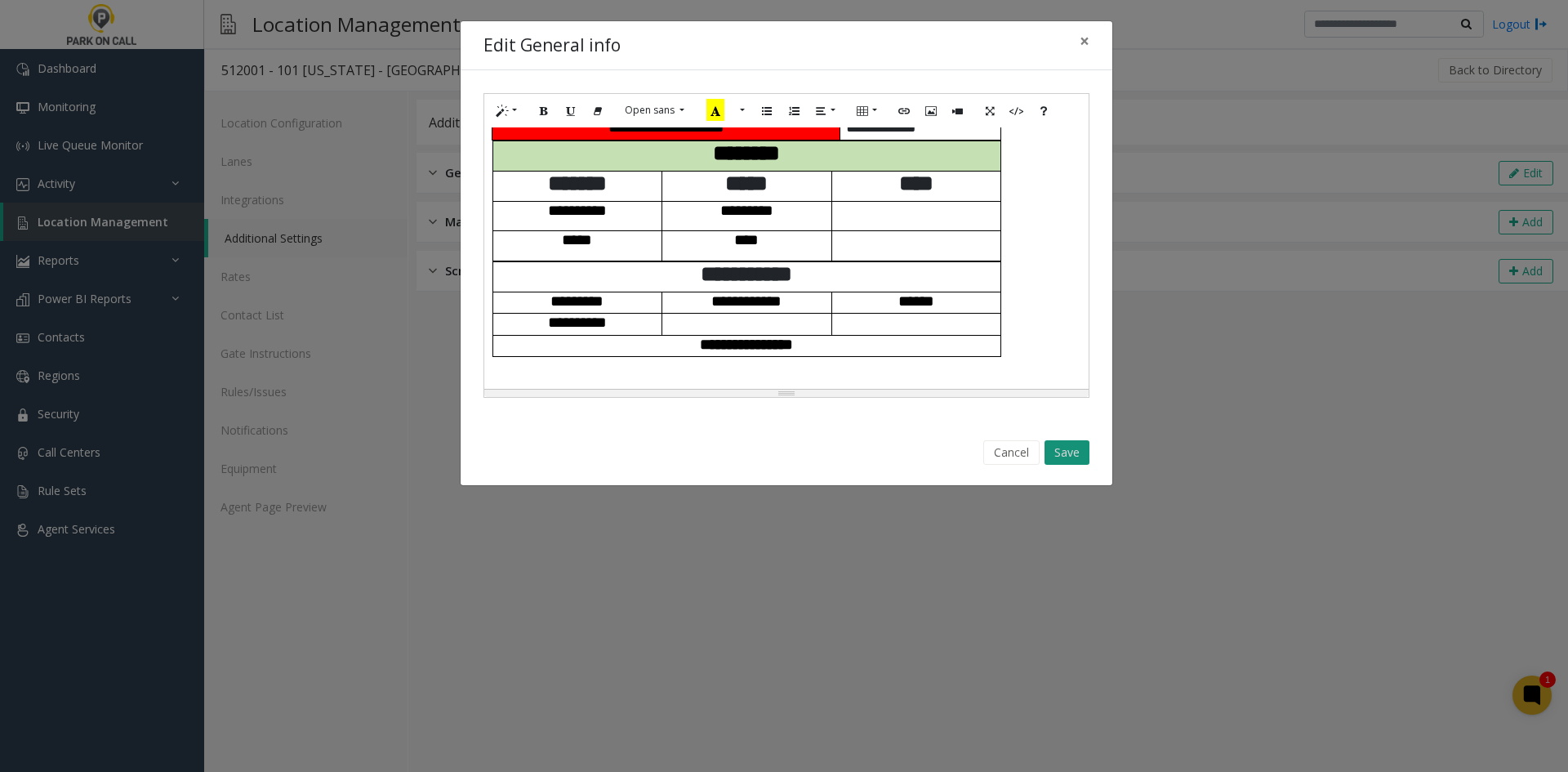
click at [1066, 454] on button "Save" at bounding box center [1066, 452] width 45 height 25
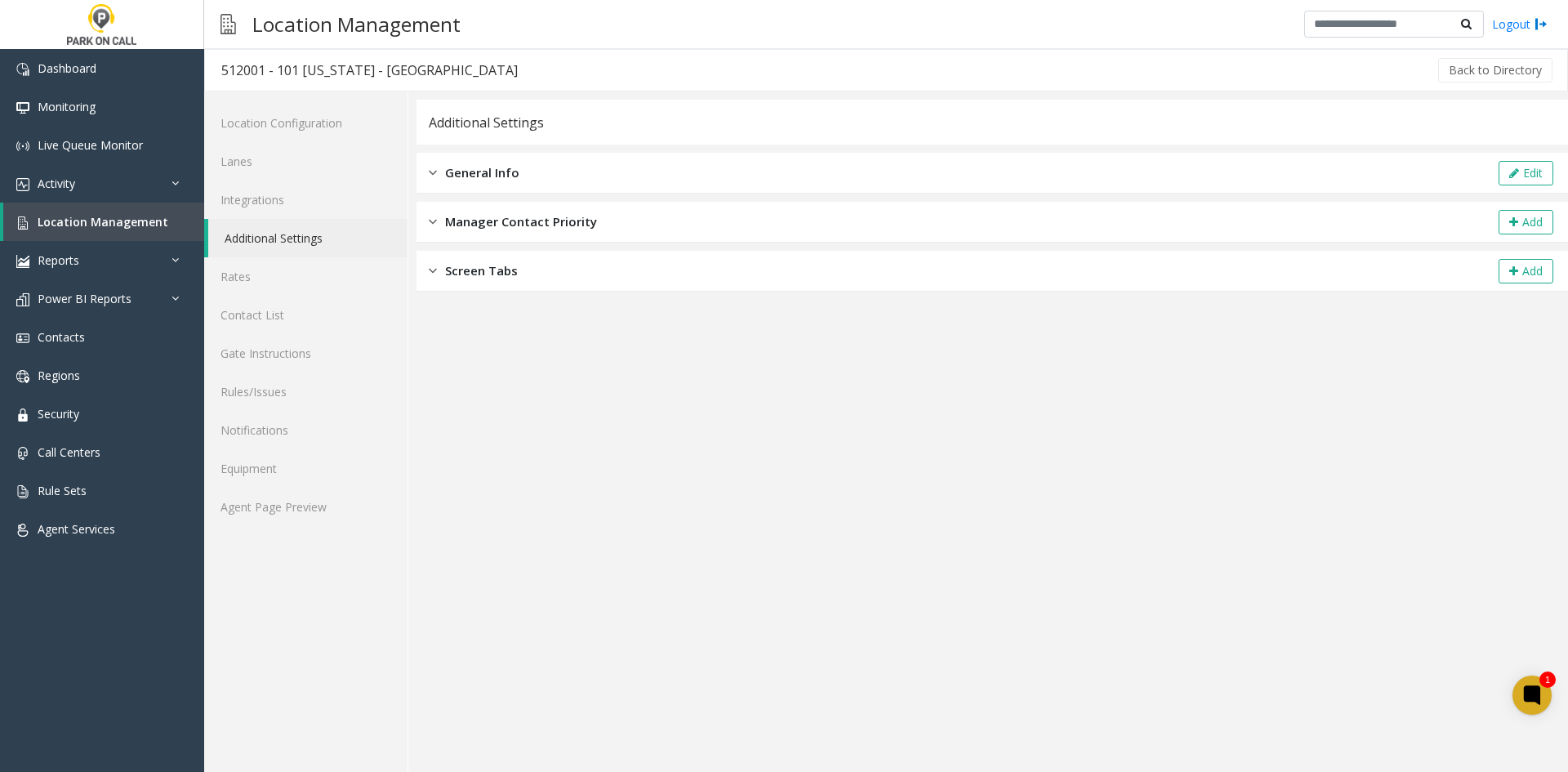
drag, startPoint x: 1392, startPoint y: 398, endPoint x: 986, endPoint y: 348, distance: 409.1
click at [1392, 398] on app-general-info "**********" at bounding box center [992, 435] width 1151 height 672
click at [157, 227] on span "Location Management" at bounding box center [103, 222] width 130 height 16
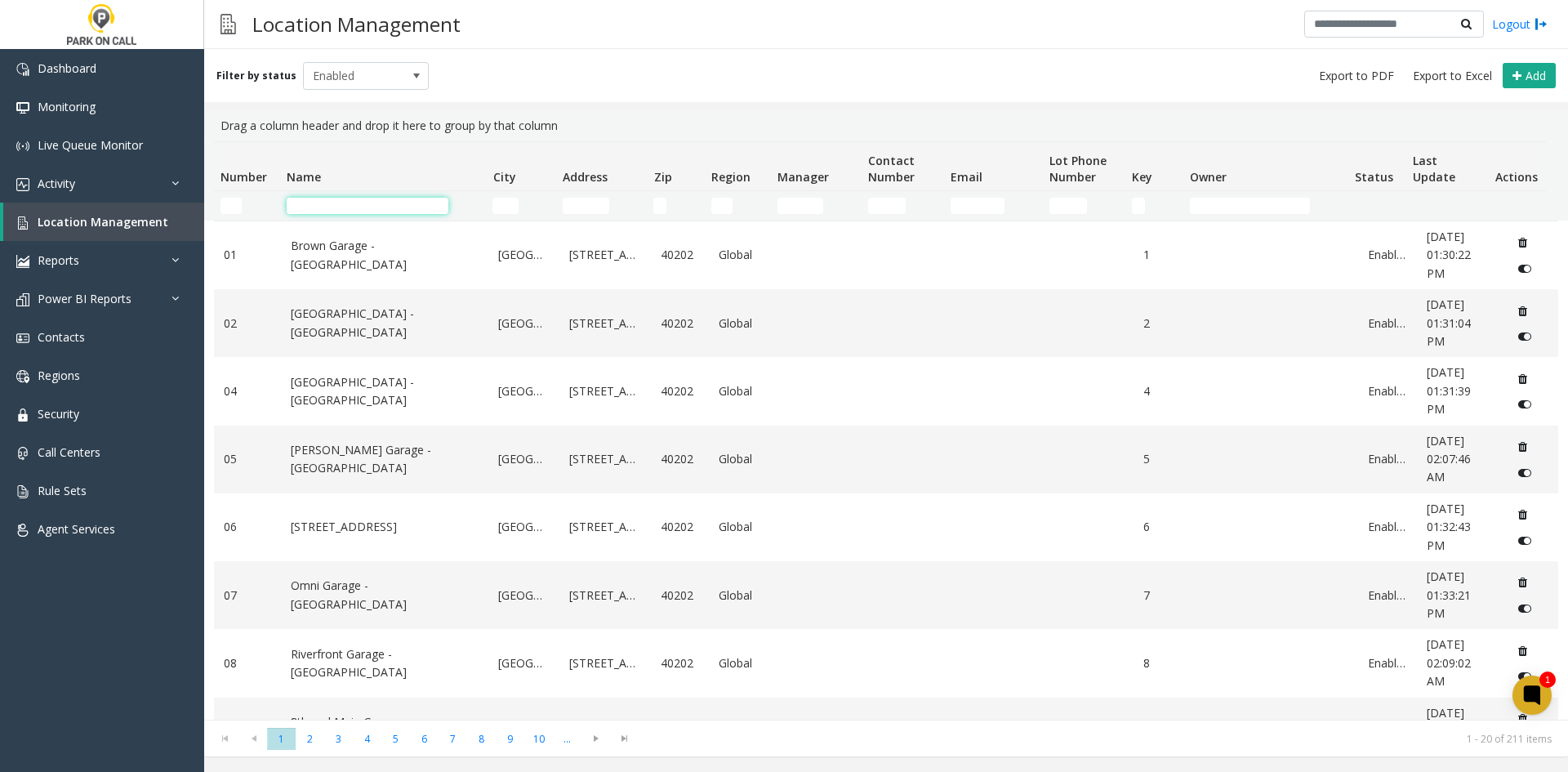
click at [406, 206] on input "Name Filter" at bounding box center [367, 206] width 162 height 17
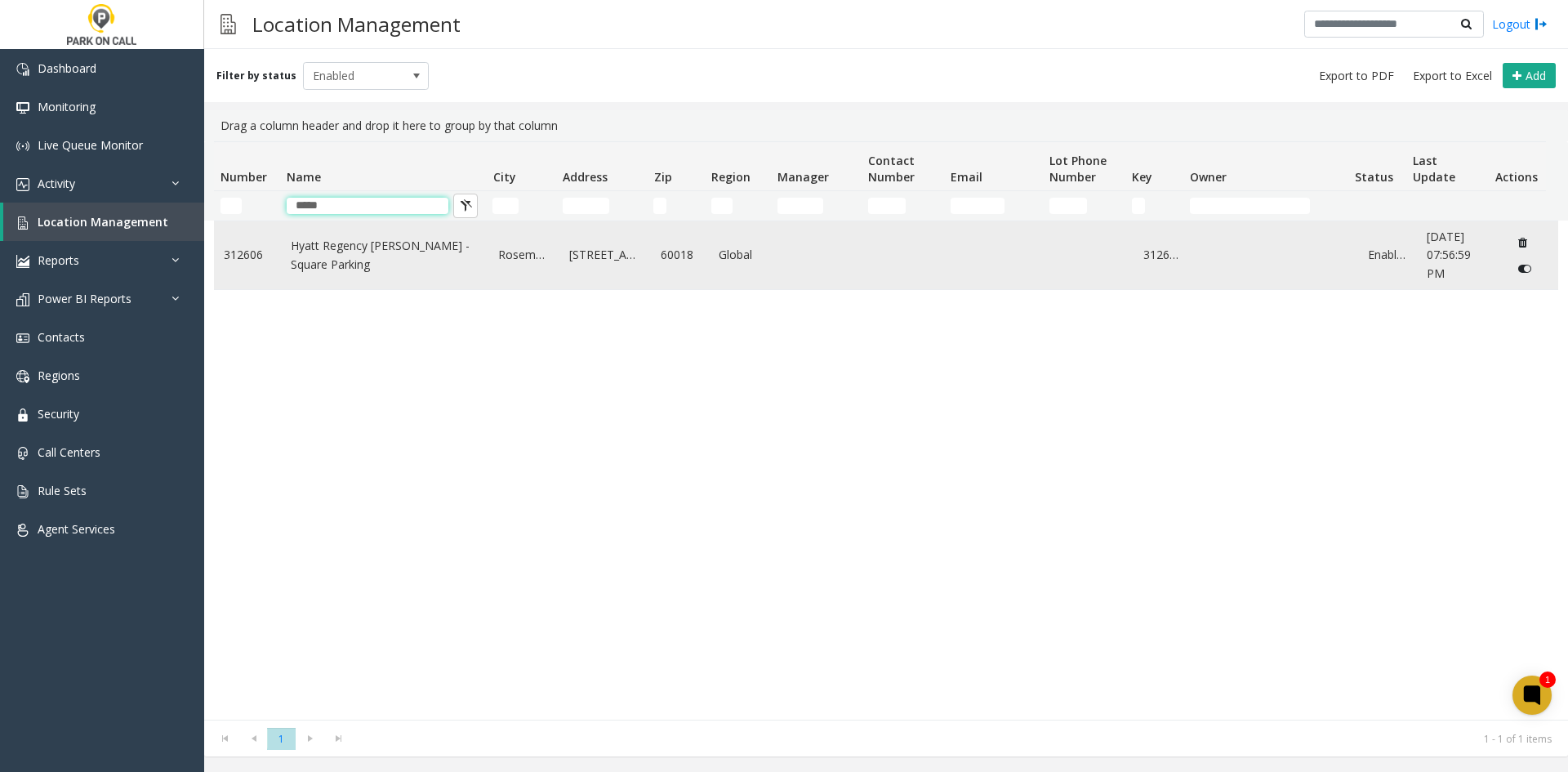
type input "*****"
click at [393, 240] on link "Hyatt Regency [PERSON_NAME] - Square Parking" at bounding box center [385, 255] width 188 height 37
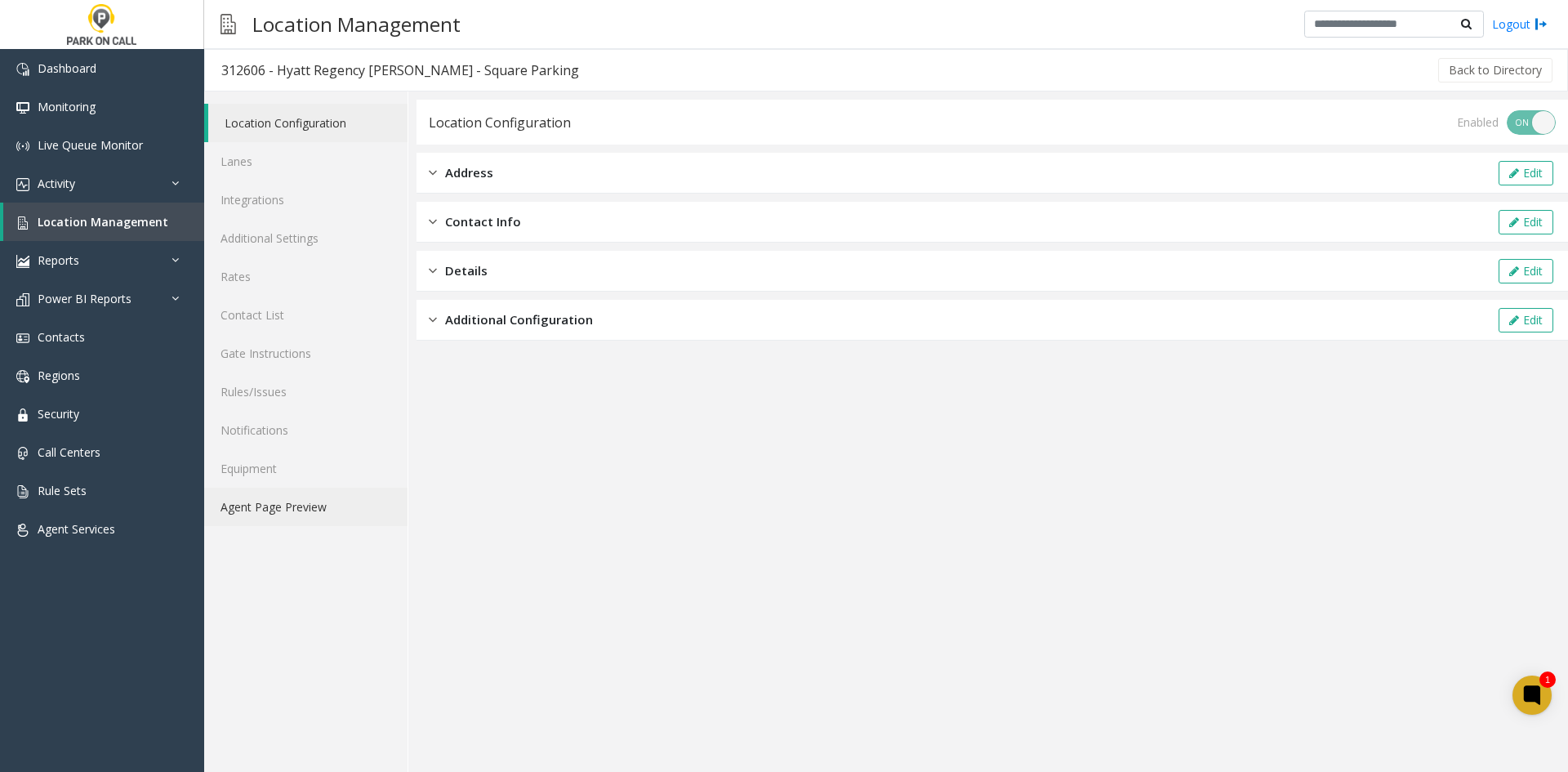
click at [320, 510] on link "Agent Page Preview" at bounding box center [306, 508] width 203 height 39
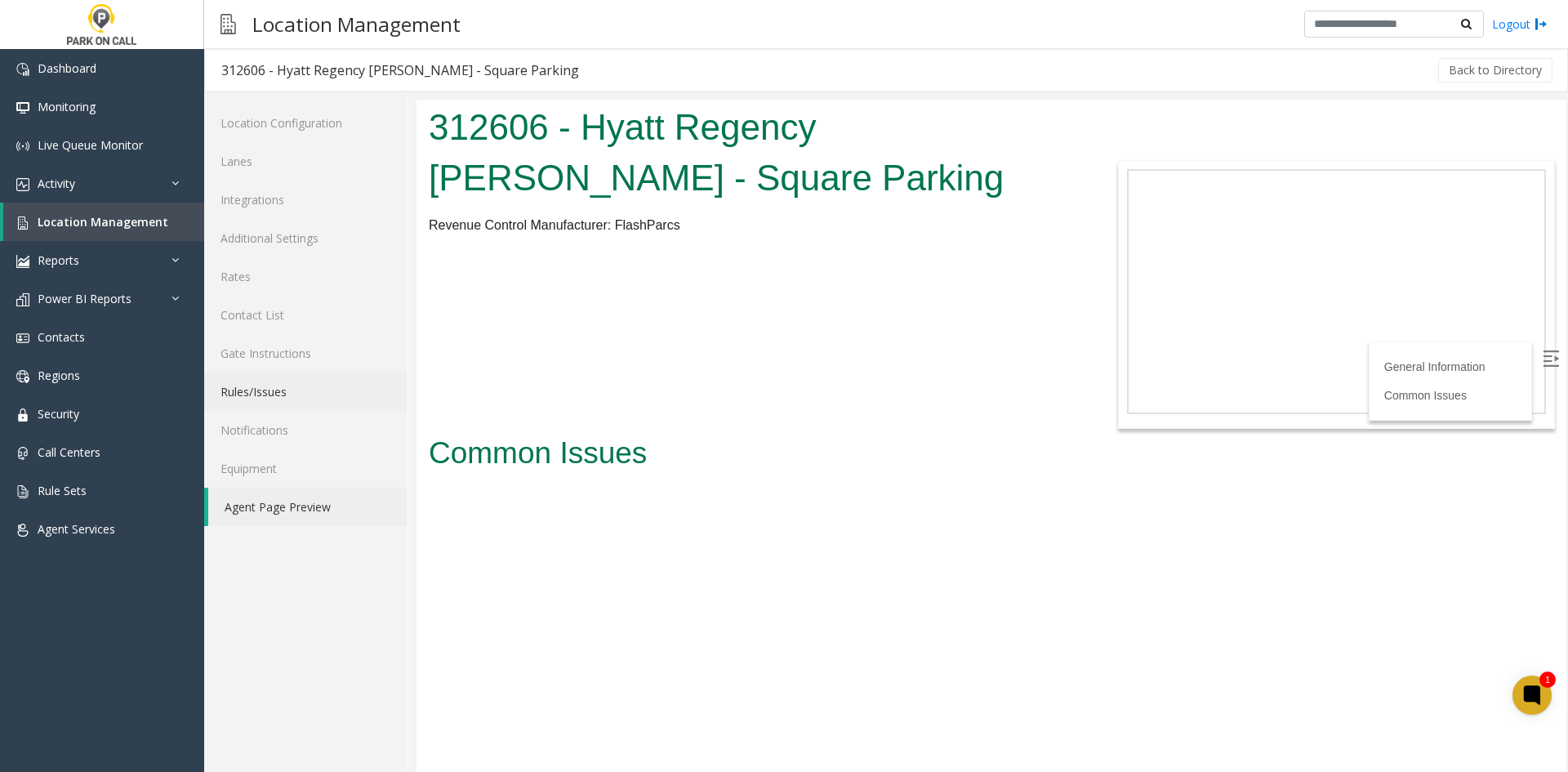
click at [323, 389] on link "Rules/Issues" at bounding box center [306, 392] width 203 height 39
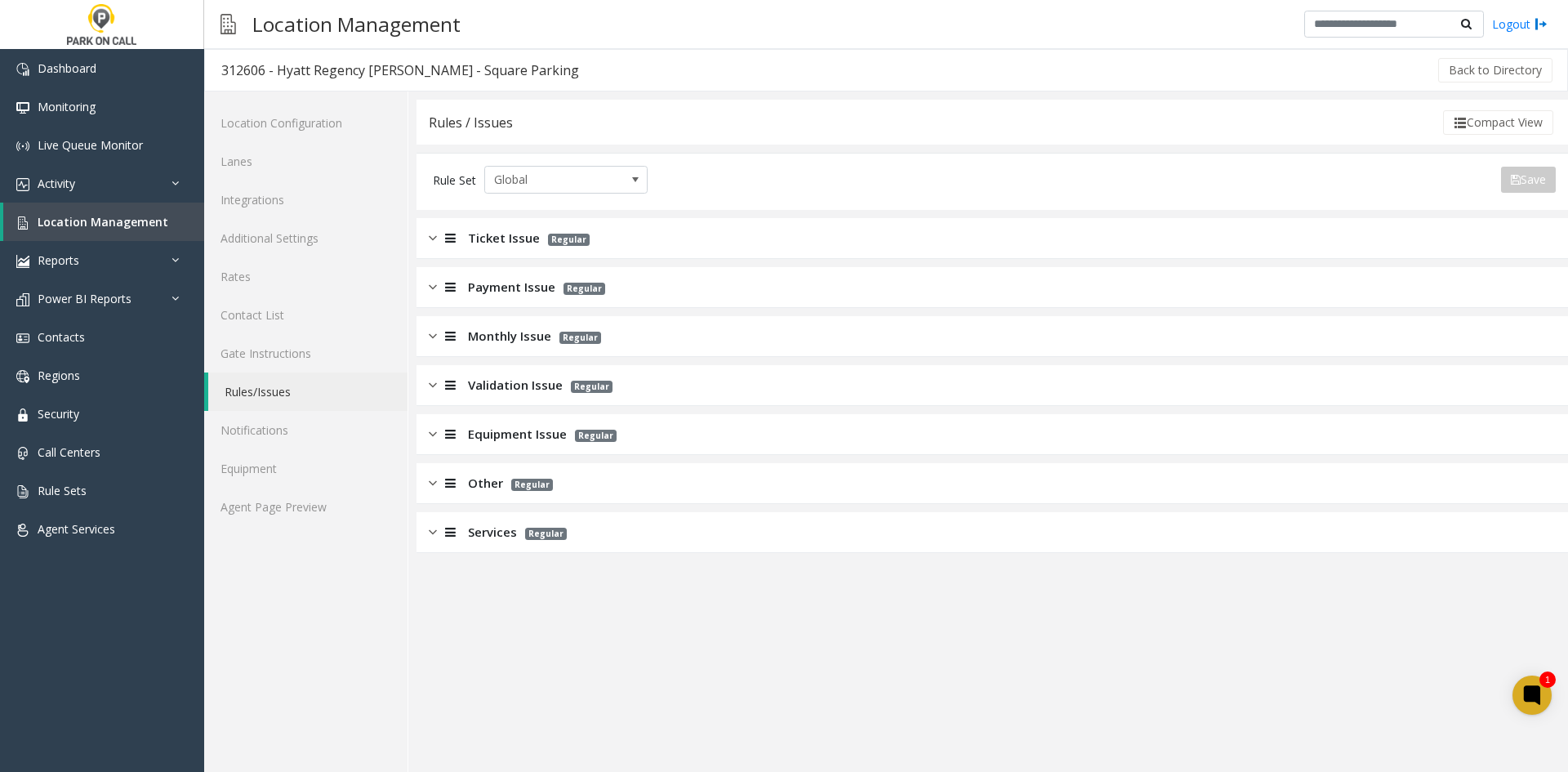
click at [482, 243] on span "Ticket Issue" at bounding box center [504, 238] width 72 height 18
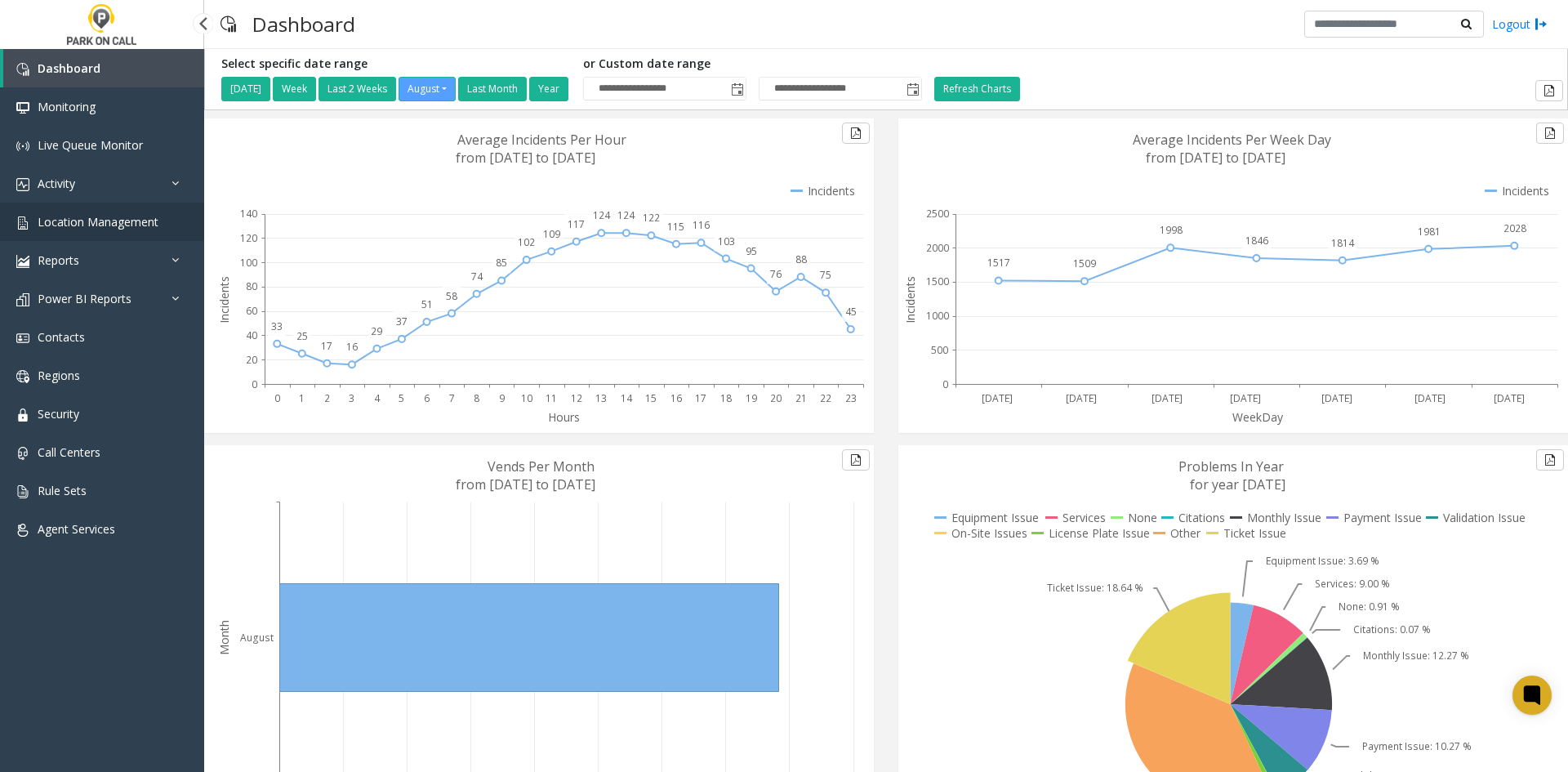
click at [140, 224] on span "Location Management" at bounding box center [98, 222] width 121 height 16
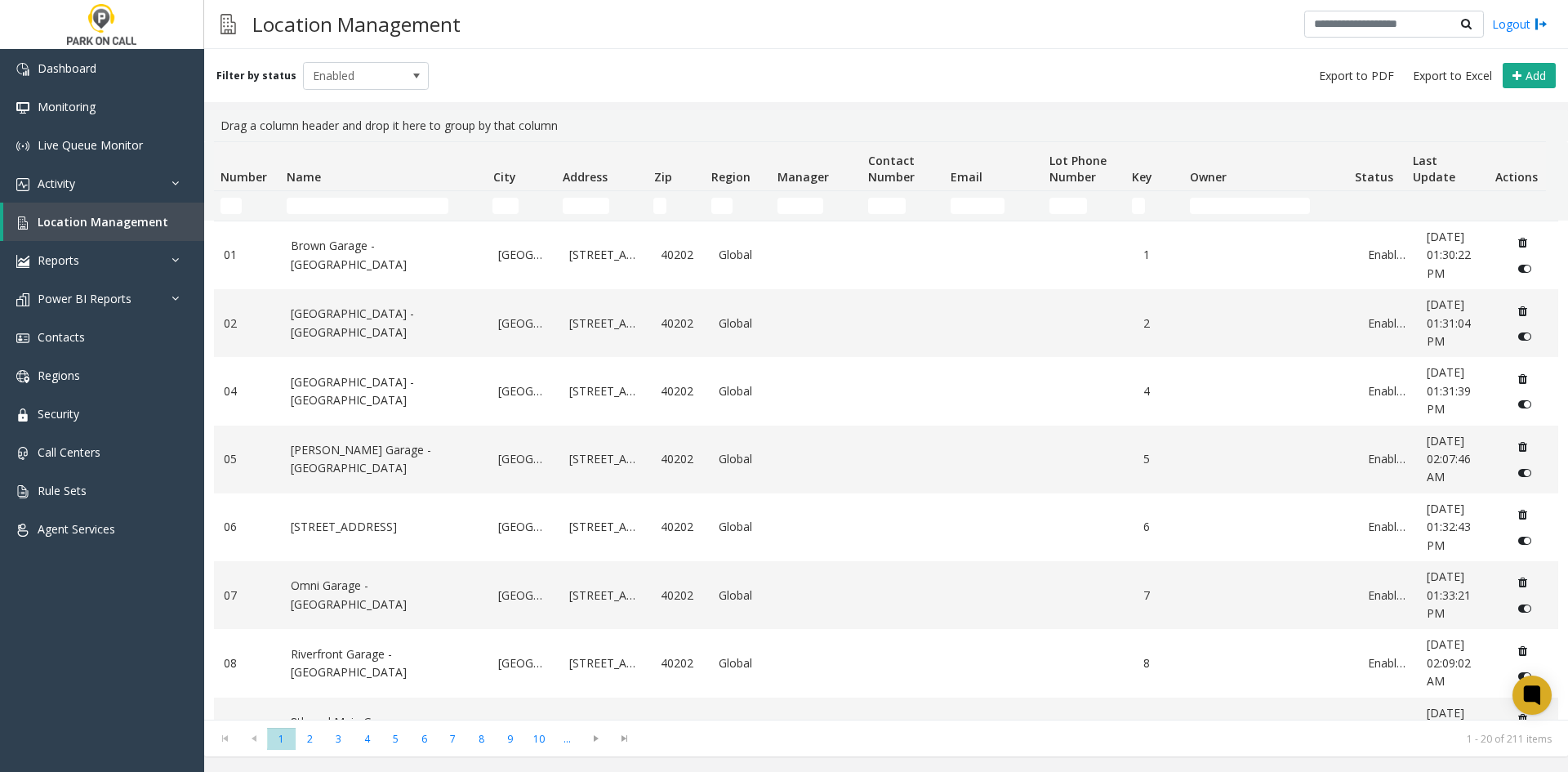
click at [369, 195] on td "Name Filter" at bounding box center [383, 206] width 206 height 30
click at [369, 196] on td "Name Filter" at bounding box center [383, 206] width 206 height 30
click at [364, 201] on input "Name Filter" at bounding box center [367, 206] width 162 height 17
click at [364, 206] on input "Name Filter" at bounding box center [367, 206] width 162 height 17
click at [364, 206] on input "*" at bounding box center [367, 206] width 162 height 17
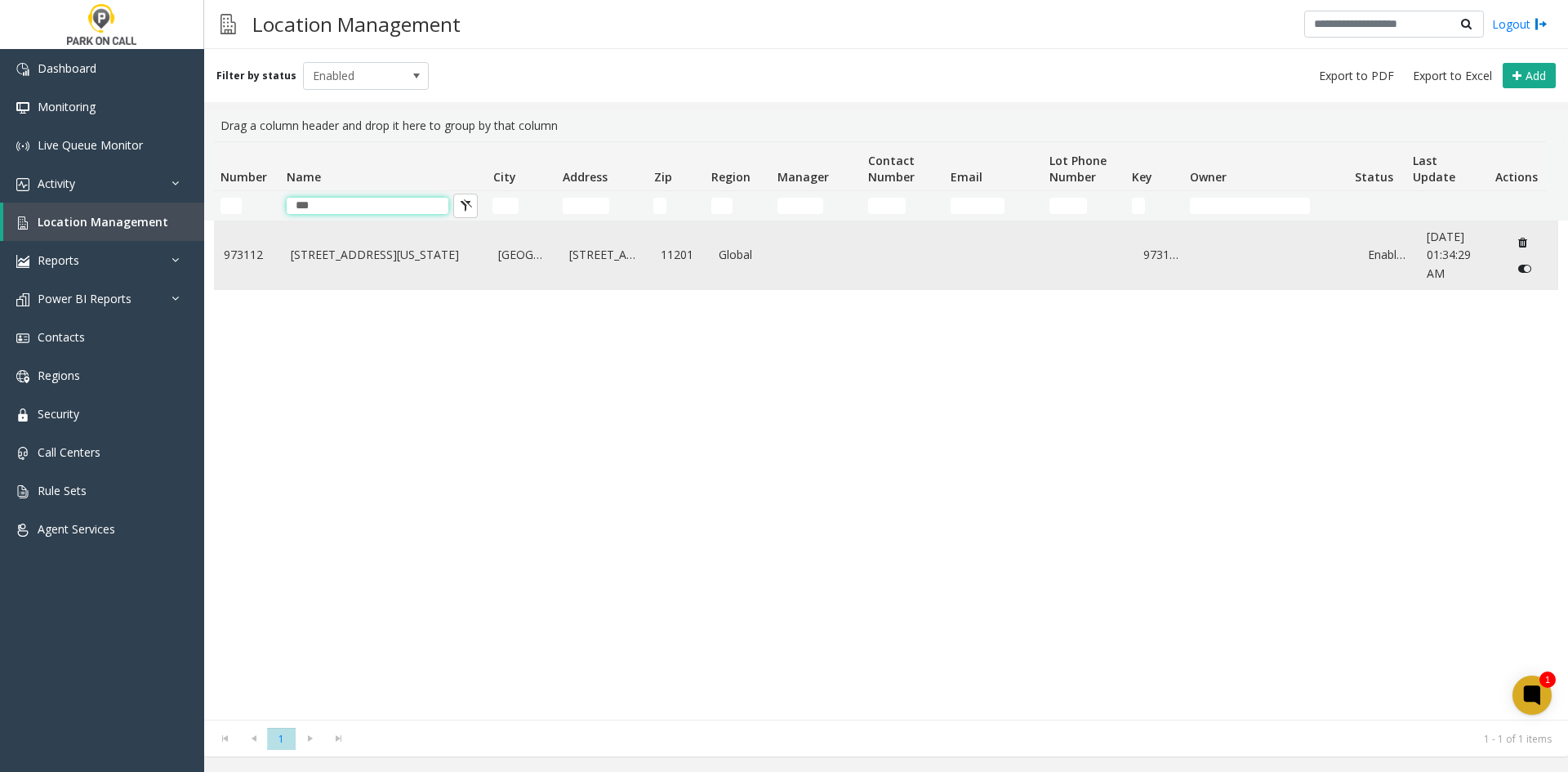
type input "***"
click at [372, 244] on td "[STREET_ADDRESS][US_STATE]" at bounding box center [384, 255] width 208 height 67
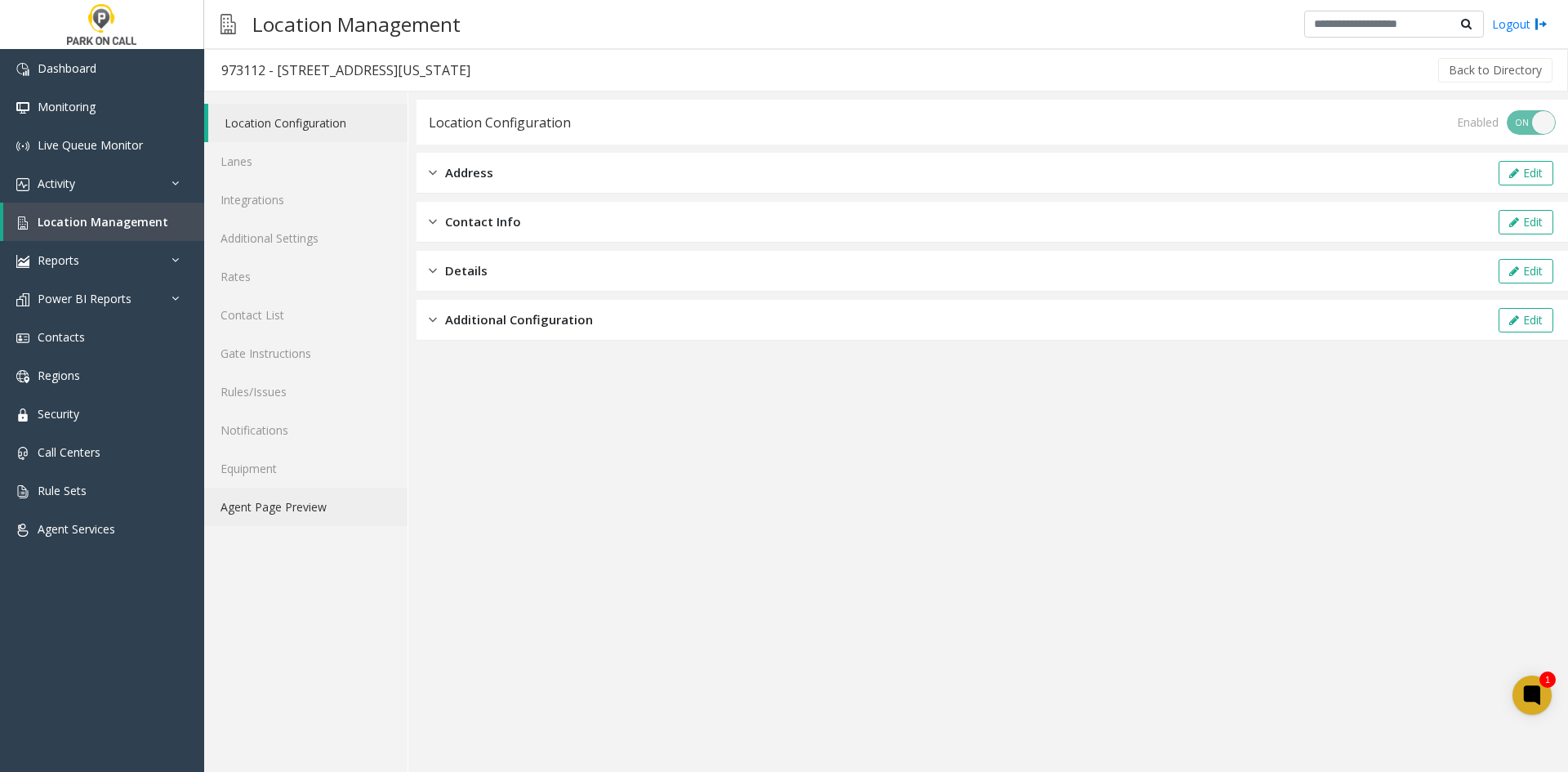
click at [318, 506] on link "Agent Page Preview" at bounding box center [306, 508] width 203 height 39
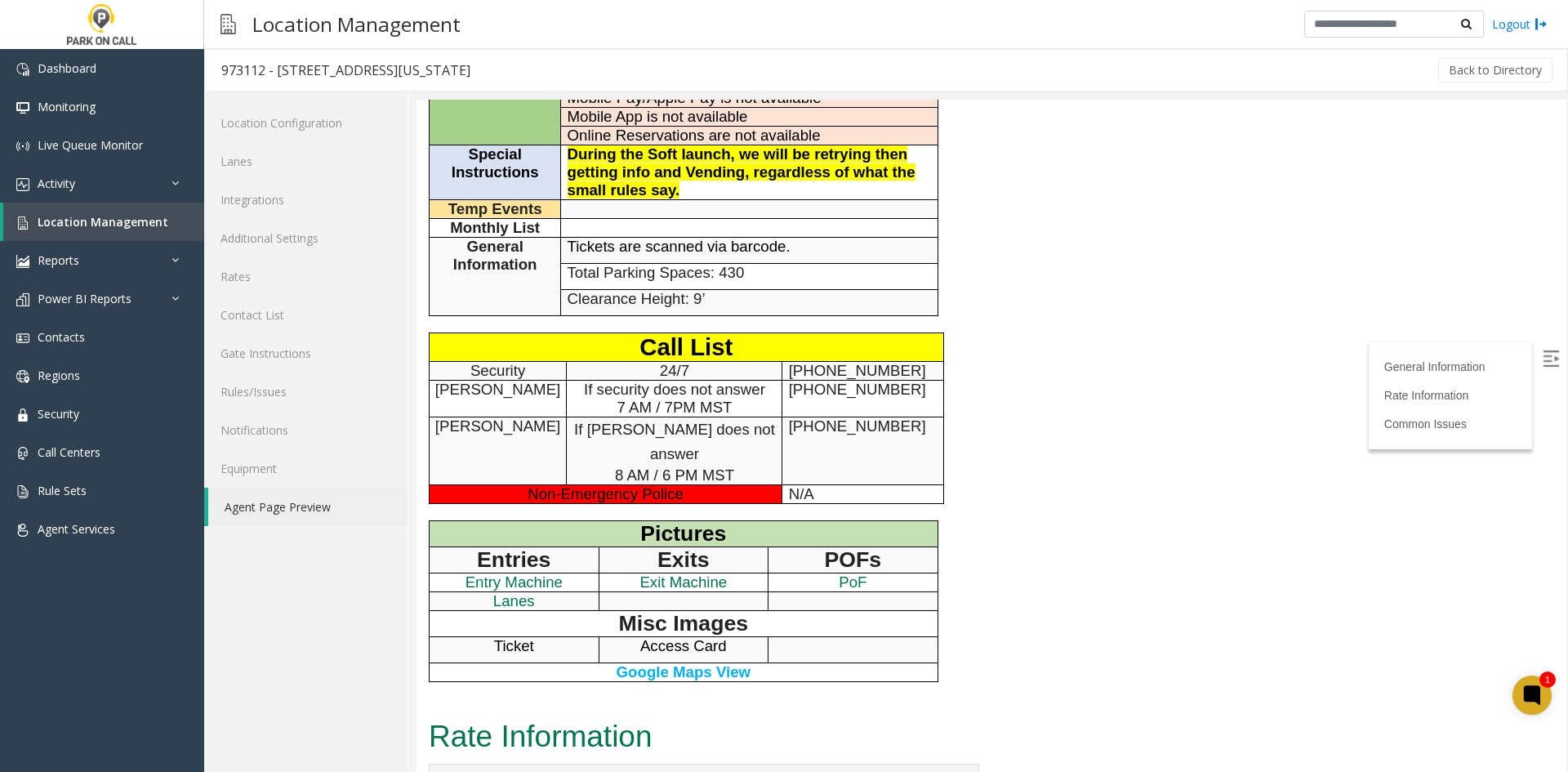
scroll to position [409, 0]
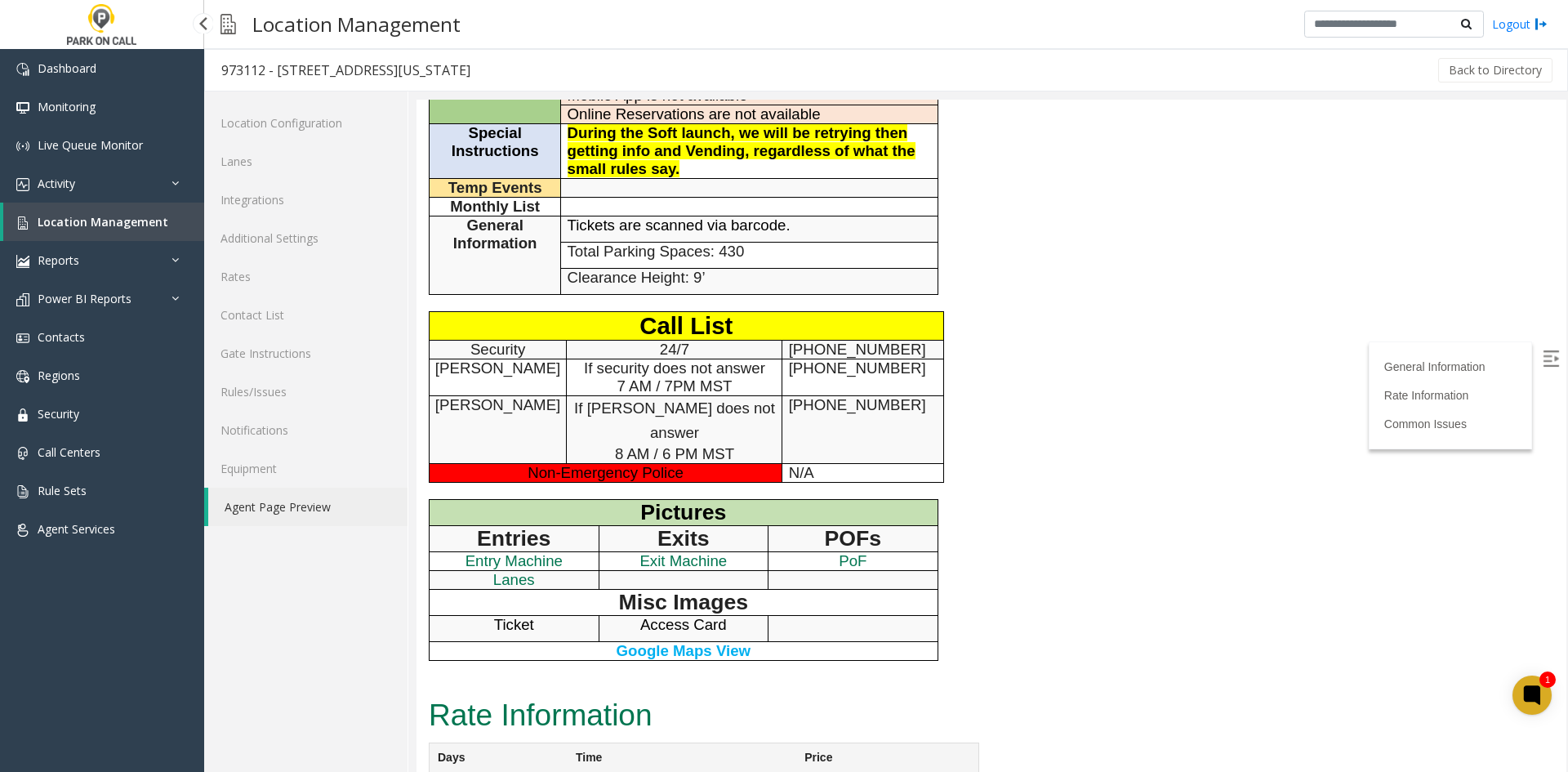
click at [135, 220] on span "Location Management" at bounding box center [103, 222] width 130 height 16
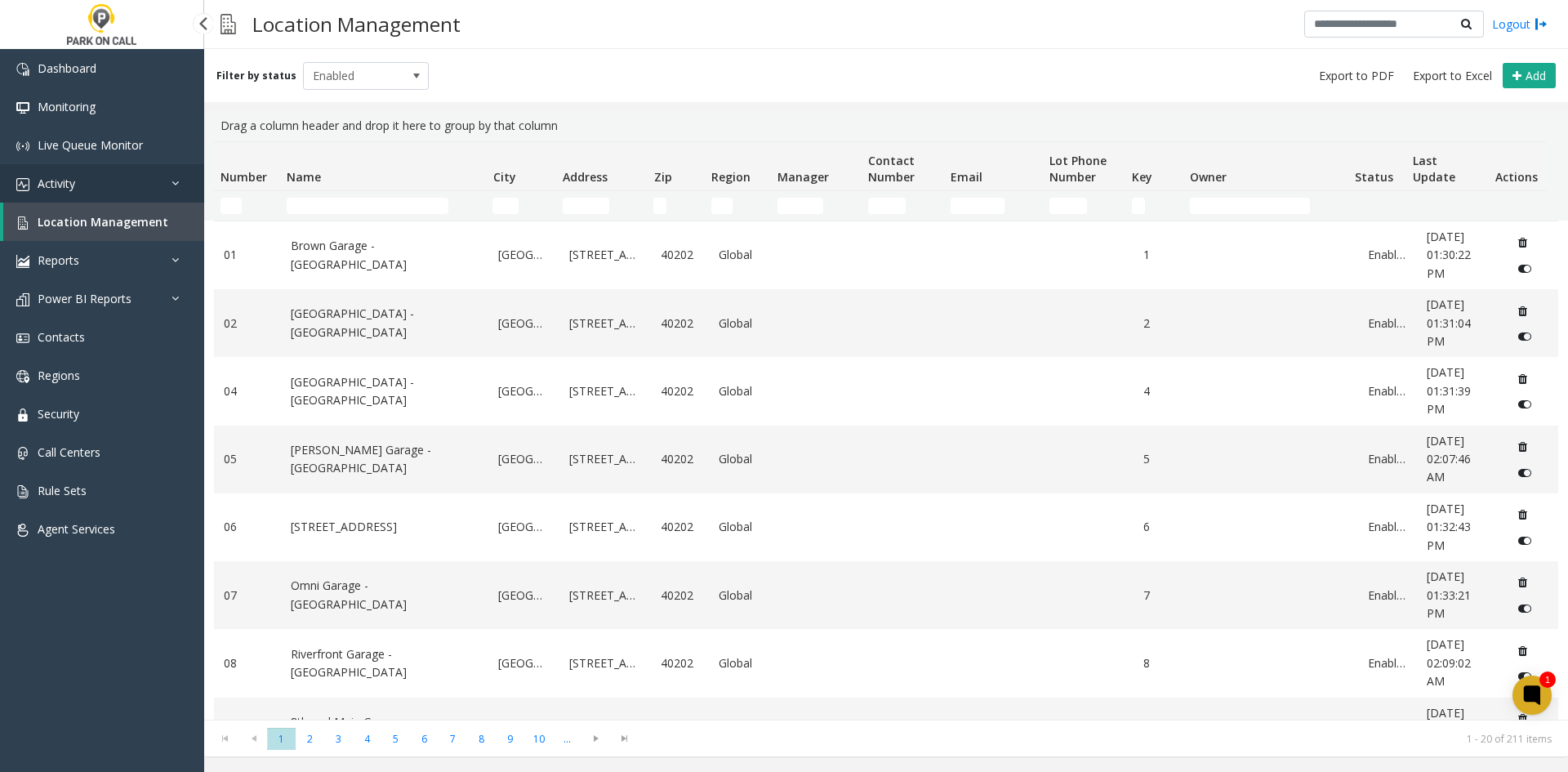
click at [133, 187] on link "Activity" at bounding box center [102, 184] width 204 height 39
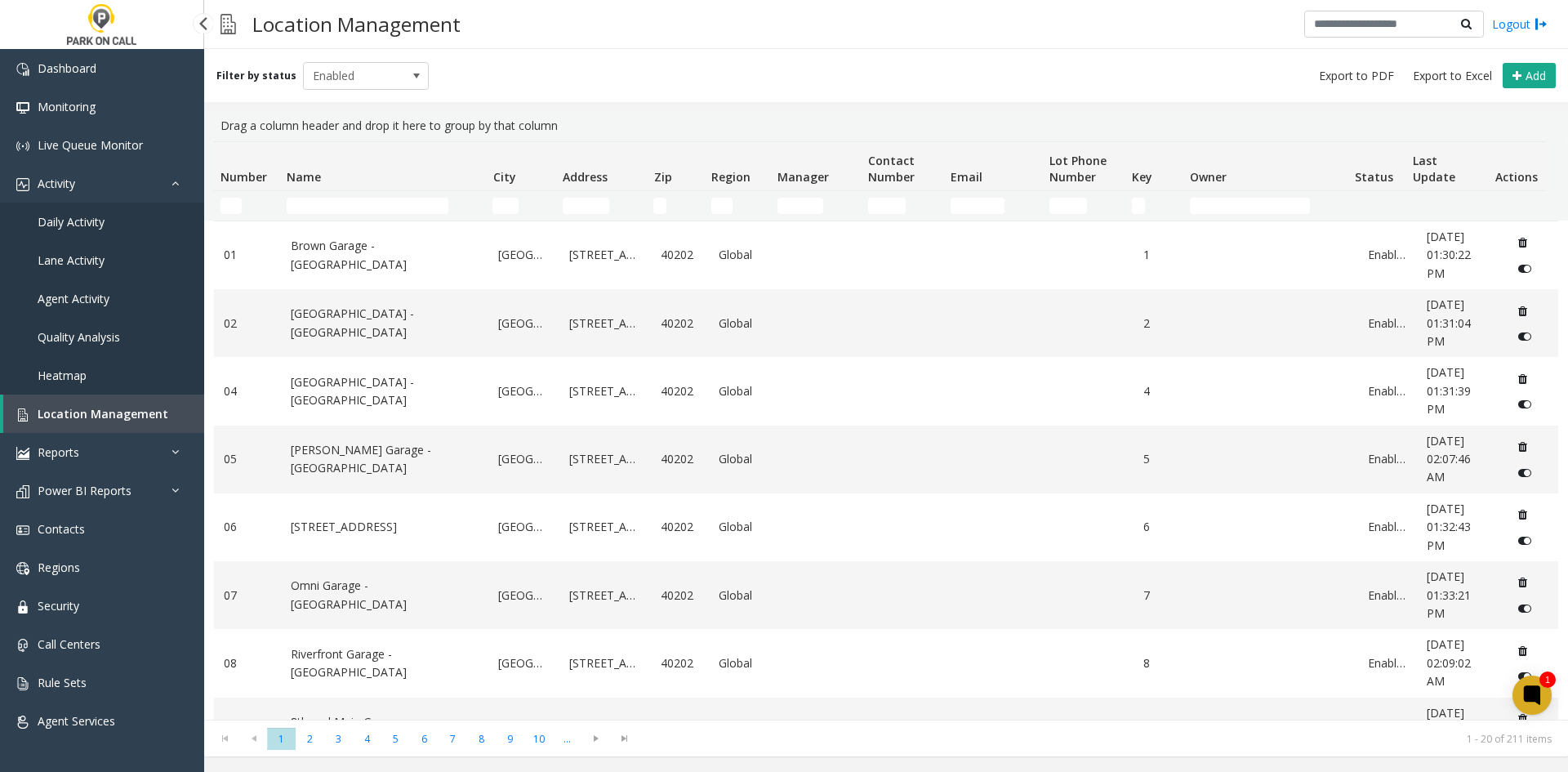
click at [126, 217] on link "Daily Activity" at bounding box center [102, 222] width 204 height 39
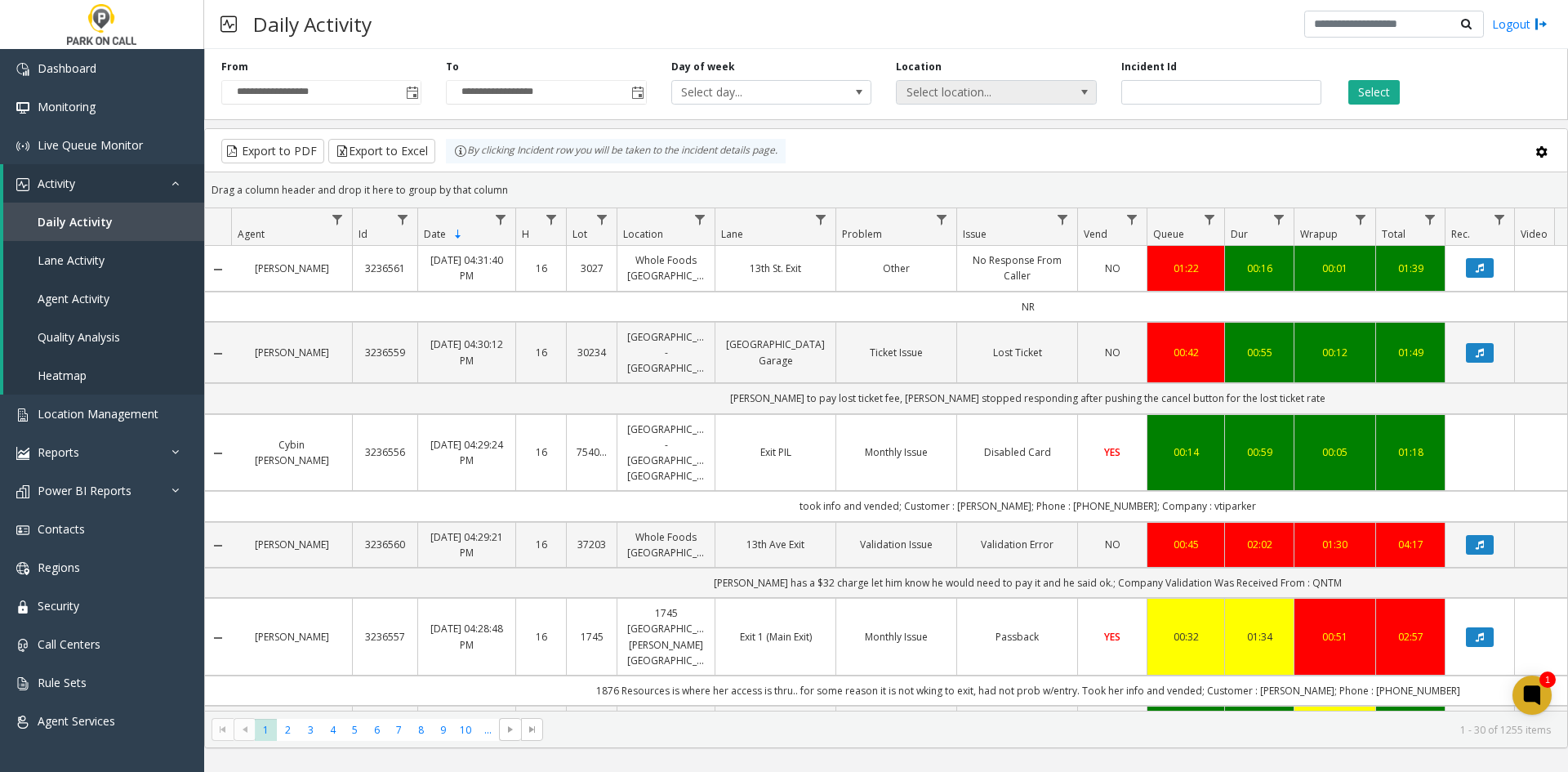
click at [966, 98] on span "Select location..." at bounding box center [976, 92] width 159 height 23
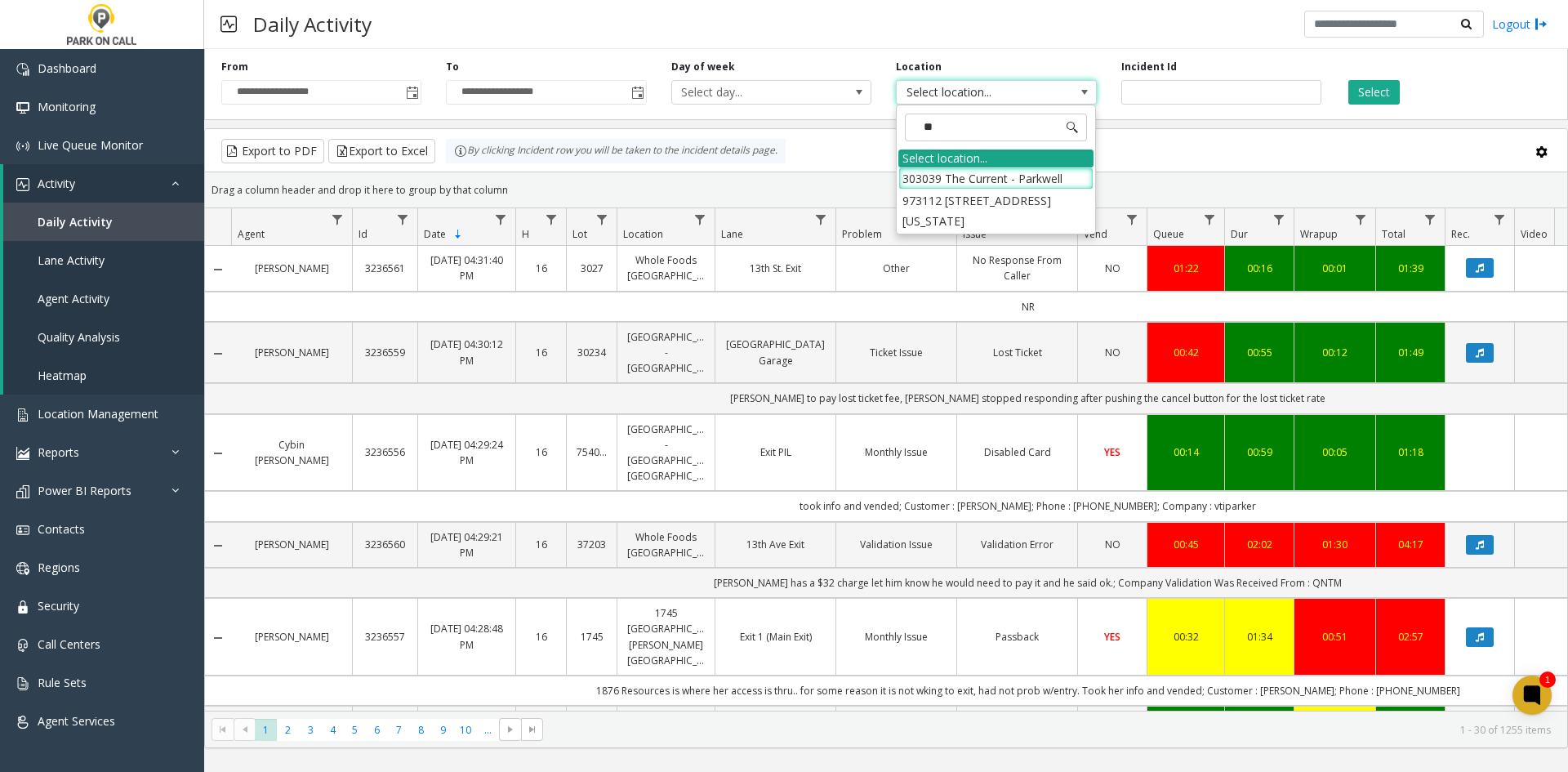
type input "***"
click at [999, 187] on li "973112 [STREET_ADDRESS][US_STATE]" at bounding box center [995, 189] width 195 height 43
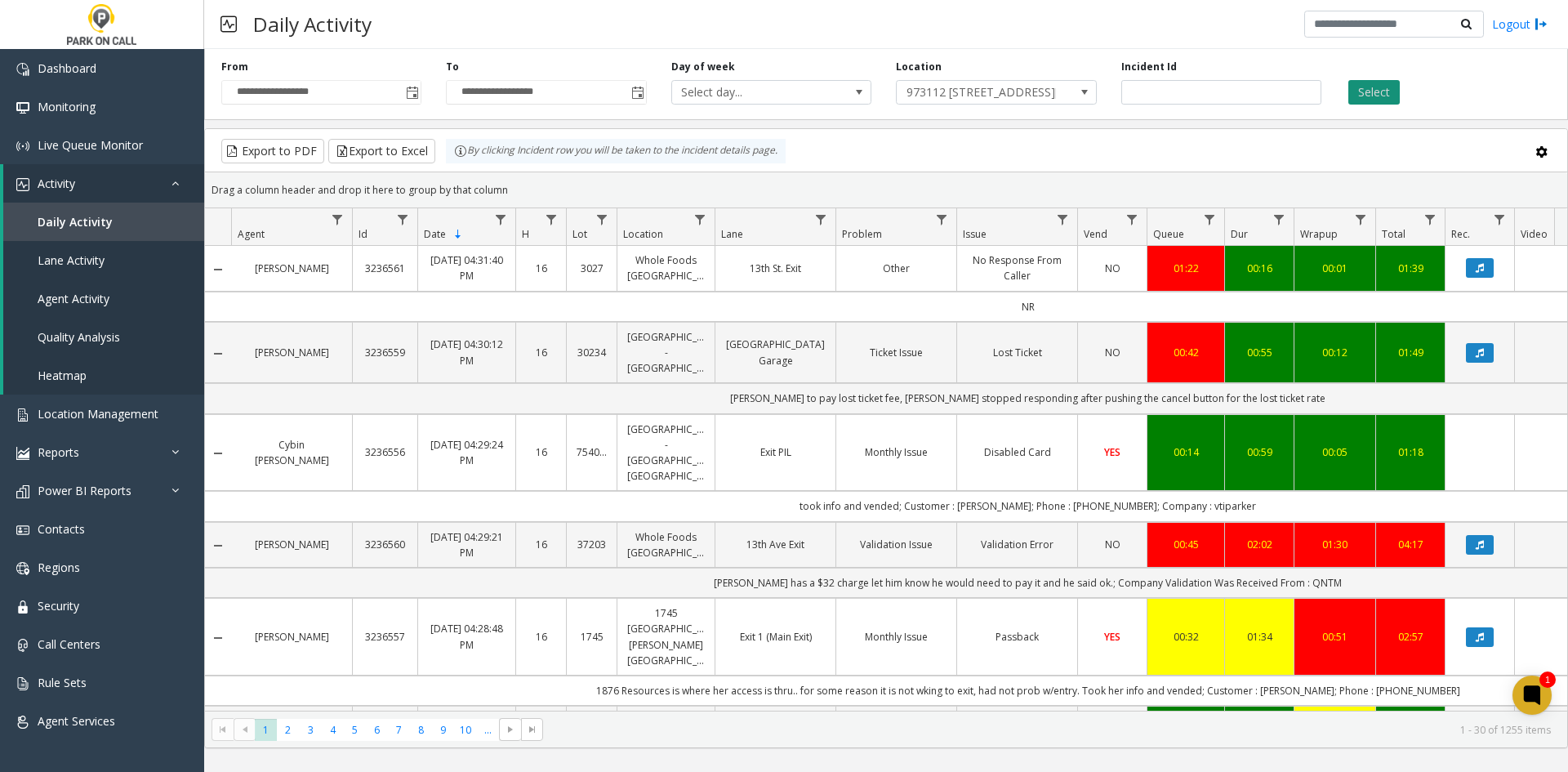
click at [1369, 100] on button "Select" at bounding box center [1374, 92] width 52 height 25
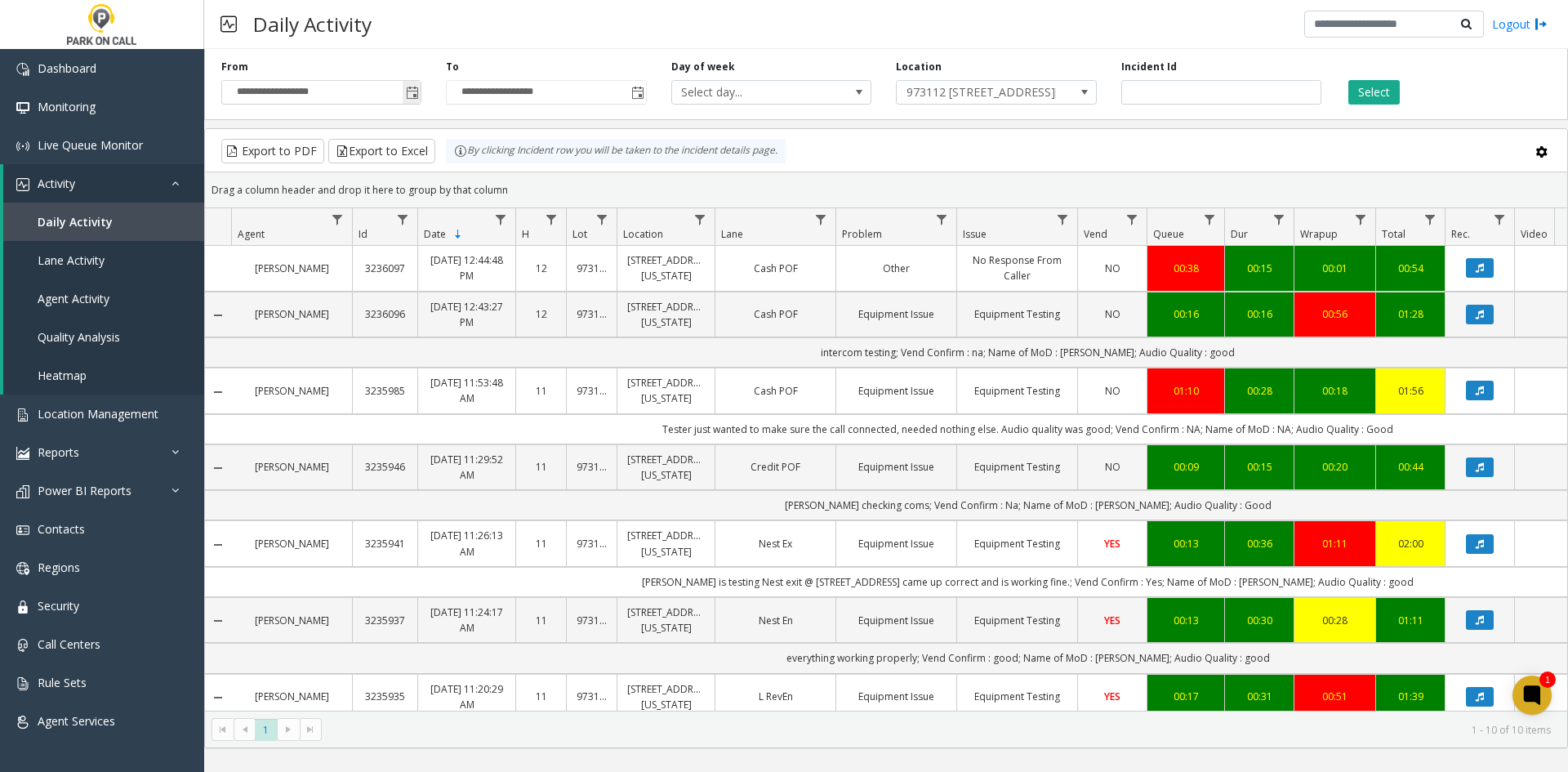
click at [411, 90] on span "Toggle popup" at bounding box center [412, 93] width 13 height 13
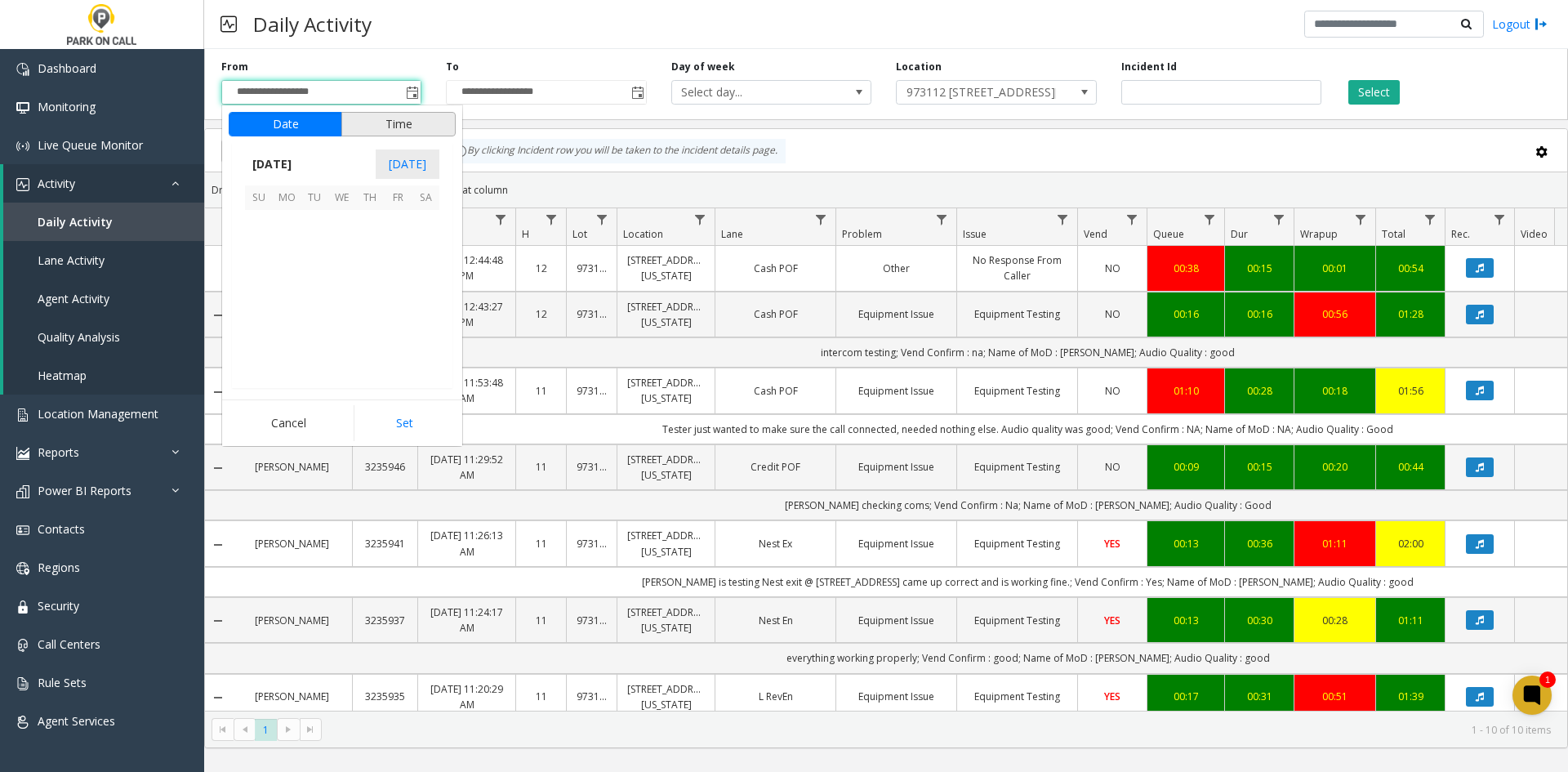
scroll to position [293066, 0]
click at [348, 257] on span "6" at bounding box center [342, 251] width 28 height 28
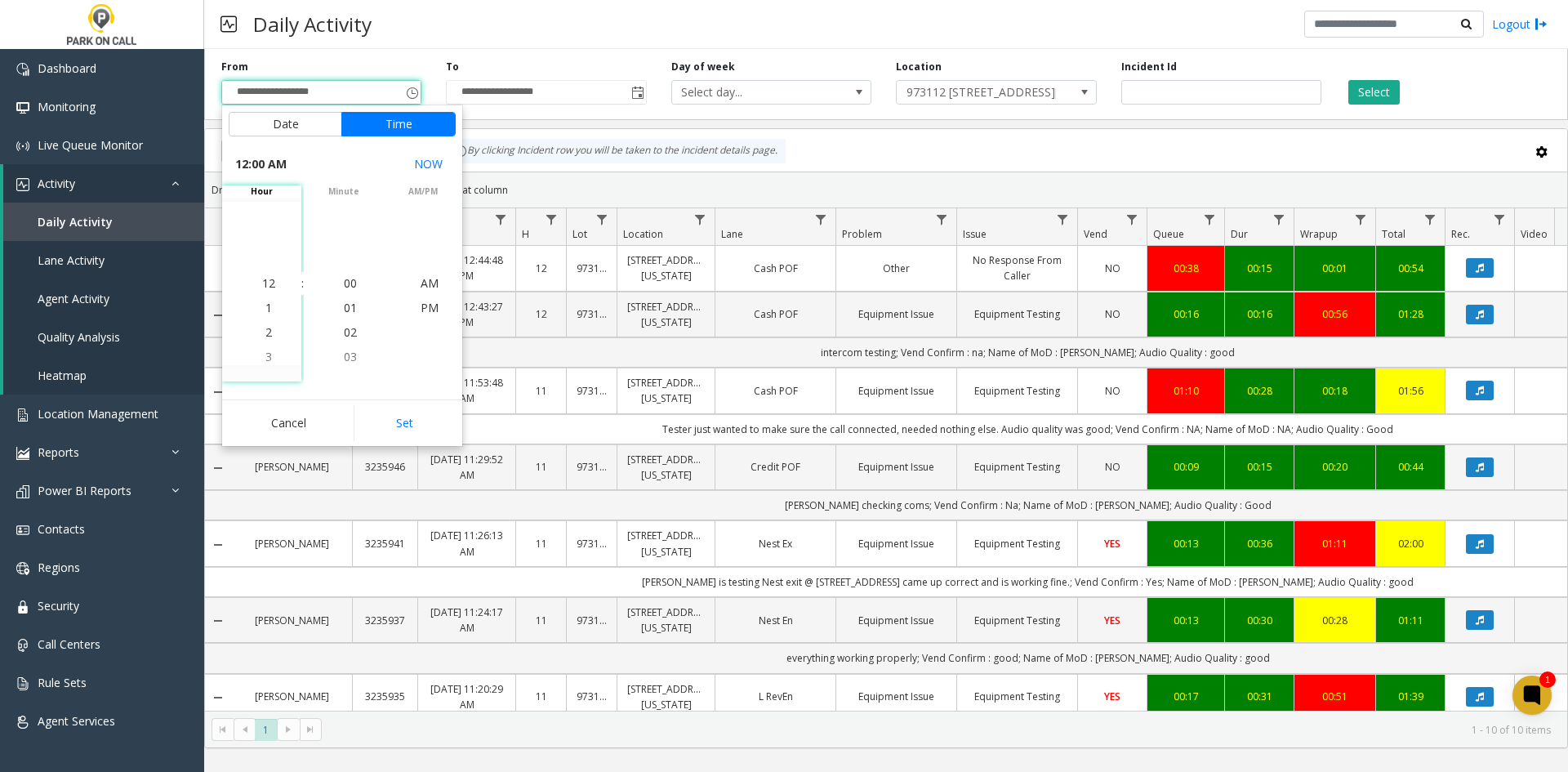
drag, startPoint x: 437, startPoint y: 423, endPoint x: 453, endPoint y: 412, distance: 19.4
click at [439, 423] on button "Set" at bounding box center [405, 423] width 103 height 36
type input "**********"
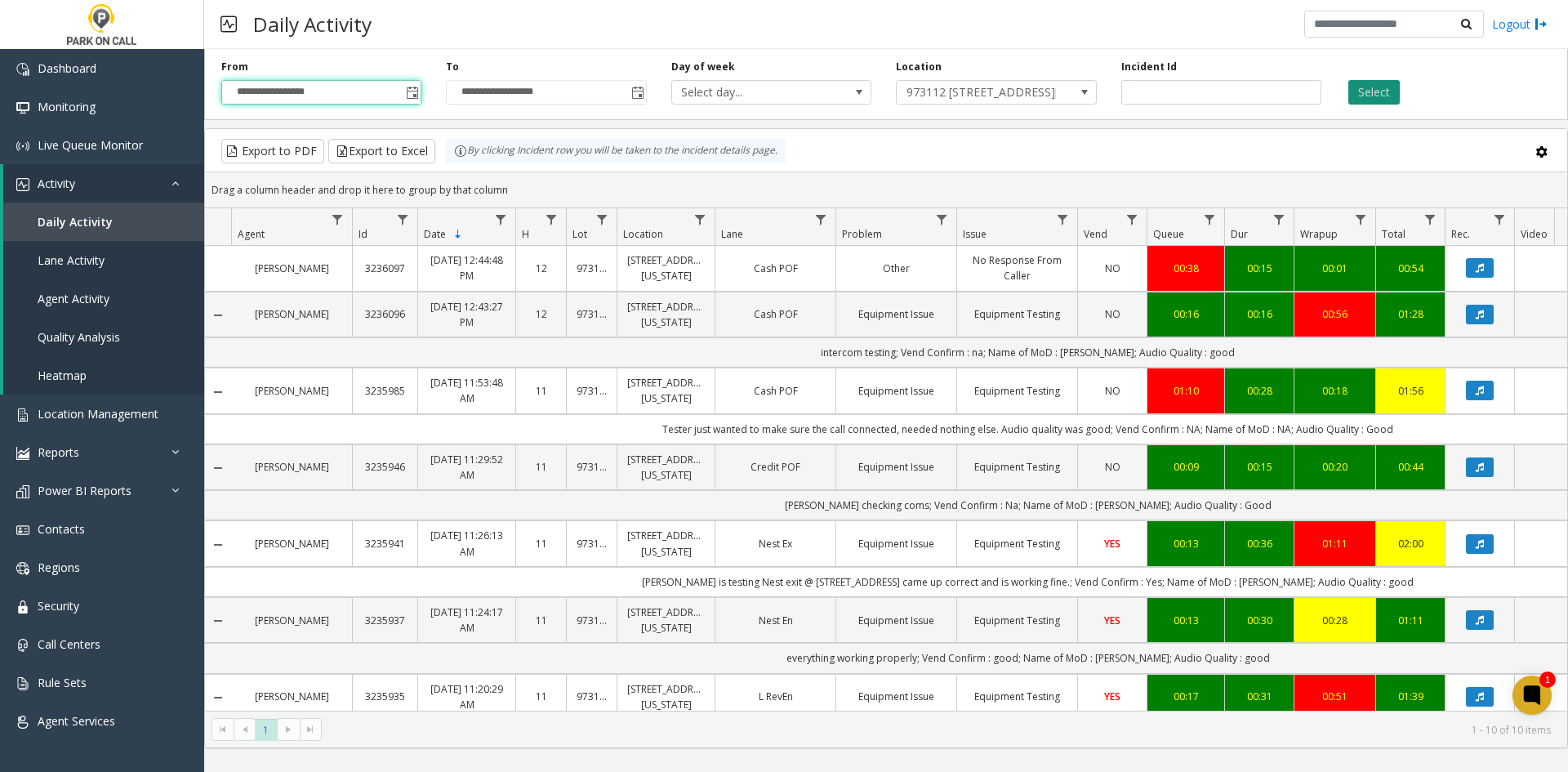
click at [1355, 86] on button "Select" at bounding box center [1374, 92] width 52 height 25
click at [45, 411] on span "Location Management" at bounding box center [98, 413] width 121 height 16
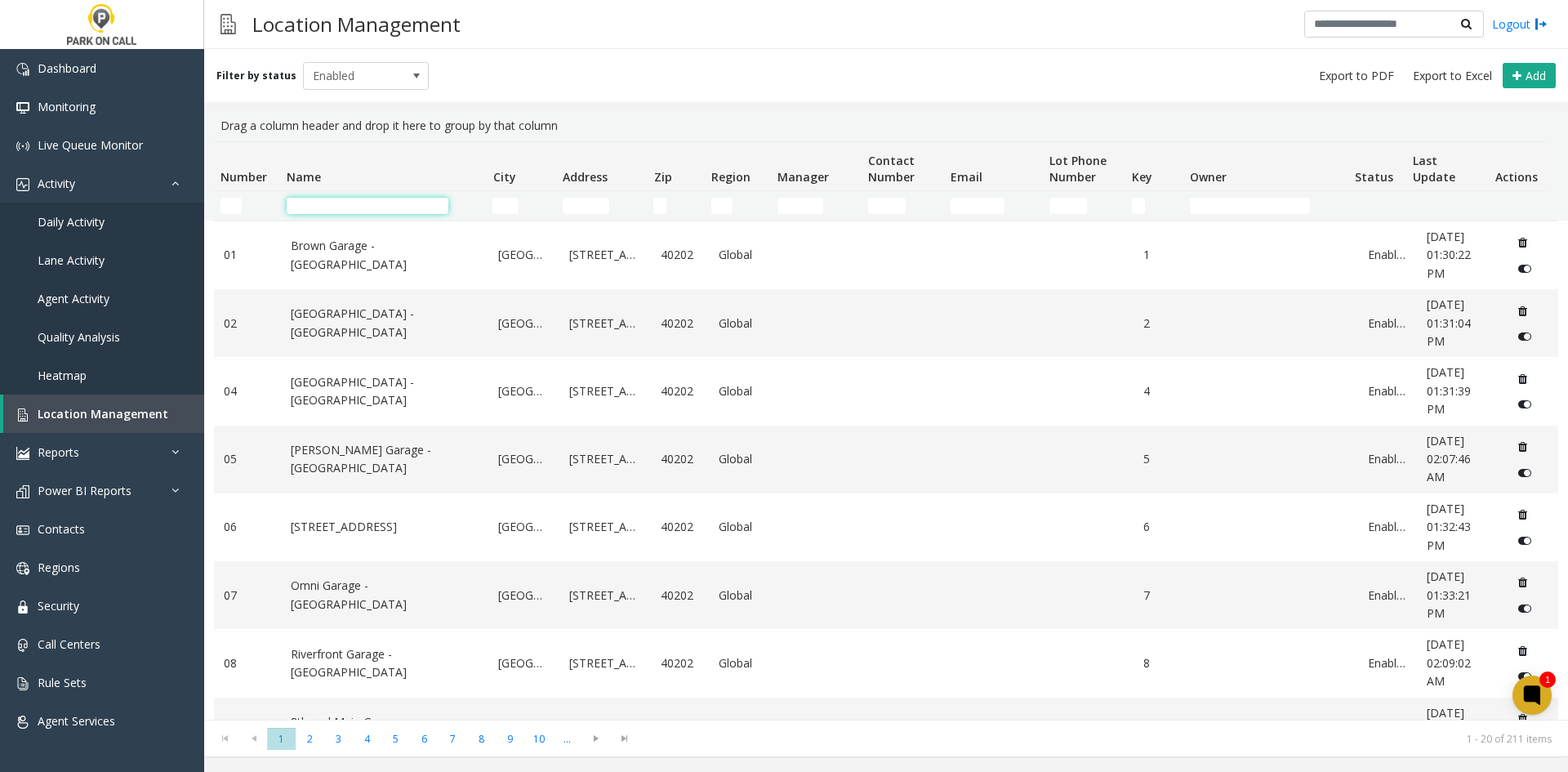
click at [412, 207] on input "Name Filter" at bounding box center [367, 206] width 162 height 17
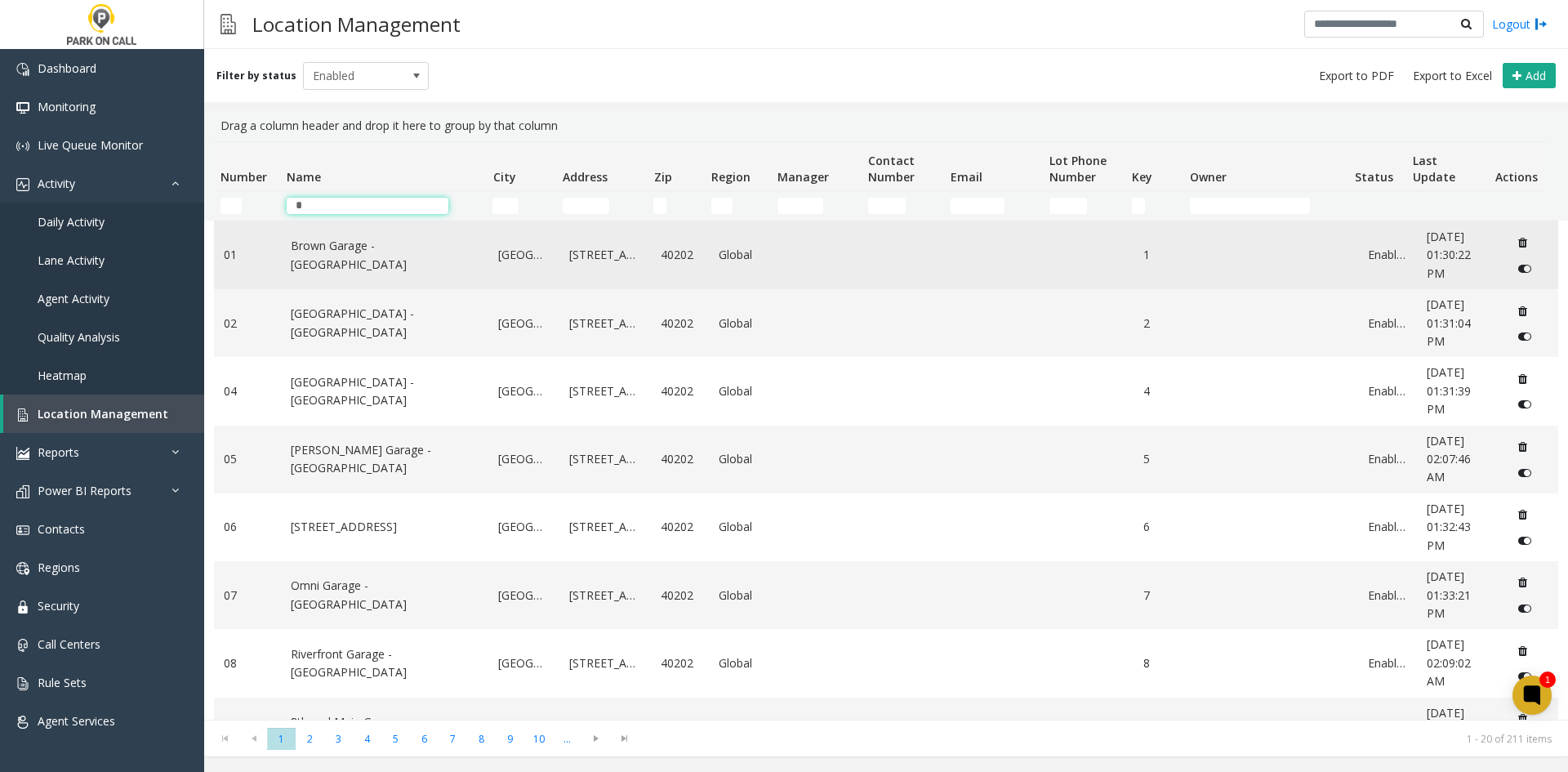
type input "**"
